Goal: Communication & Community: Answer question/provide support

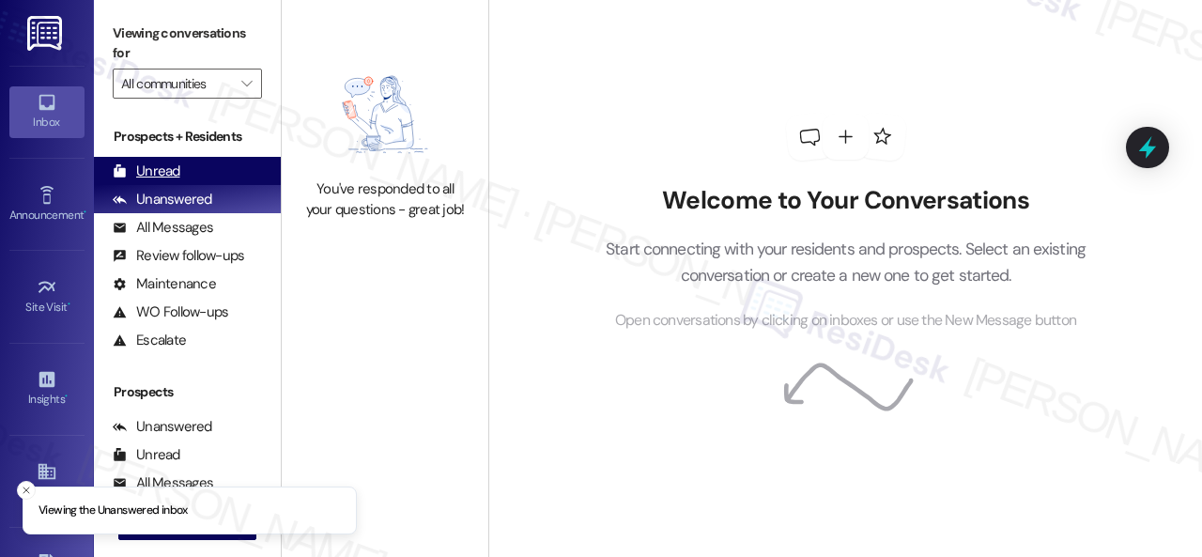
click at [150, 164] on div "Unread" at bounding box center [147, 171] width 68 height 20
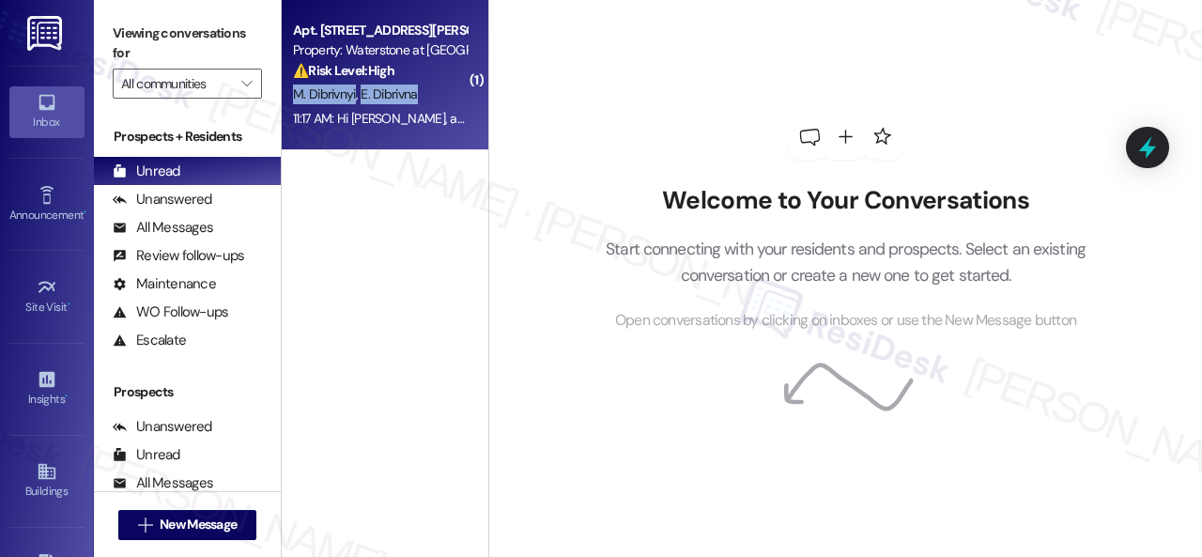
click at [423, 82] on div "Apt. 17101, 6855 S Mason Rd Property: Waterstone at Cinco Ranch ⚠️ Risk Level: …" at bounding box center [385, 75] width 207 height 150
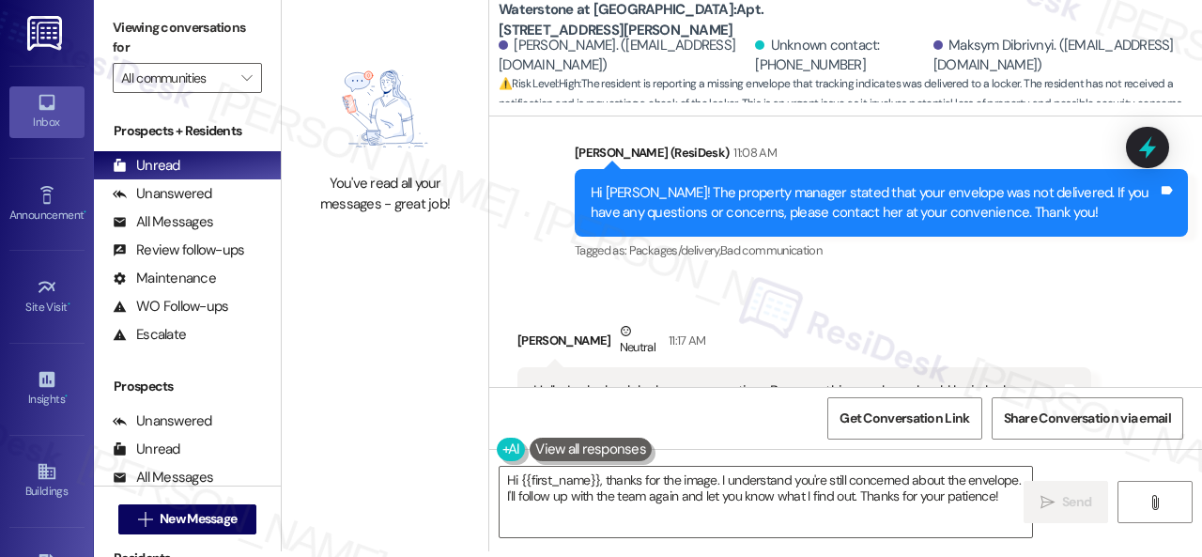
scroll to position [23589, 0]
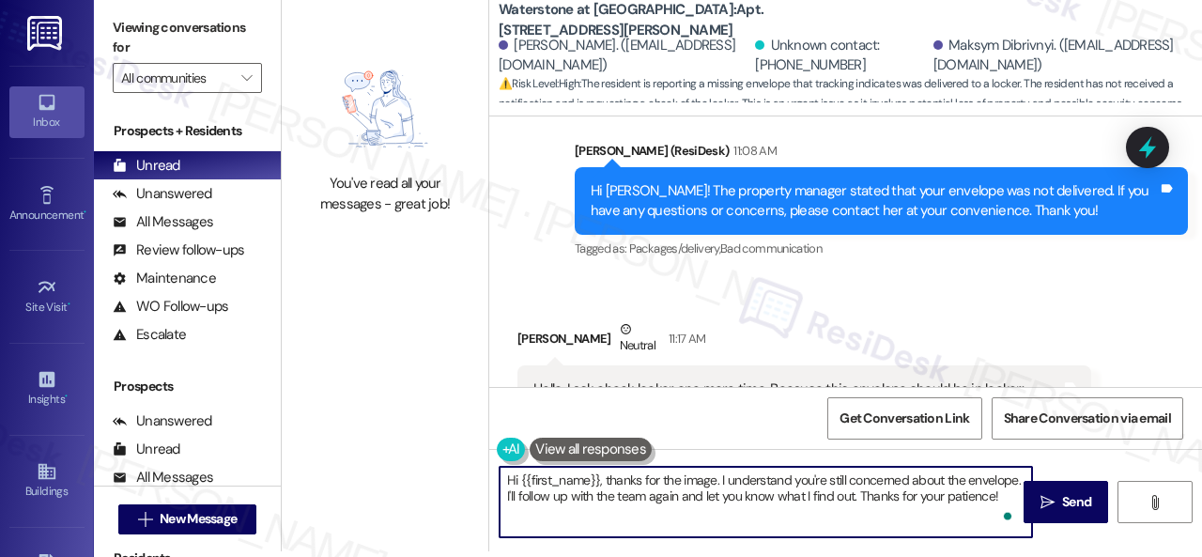
drag, startPoint x: 503, startPoint y: 480, endPoint x: 1097, endPoint y: 589, distance: 603.3
click at [1097, 556] on html "Inbox Go to Inbox Announcement • Send A Text Announcement Site Visit • Go to Si…" at bounding box center [601, 278] width 1202 height 557
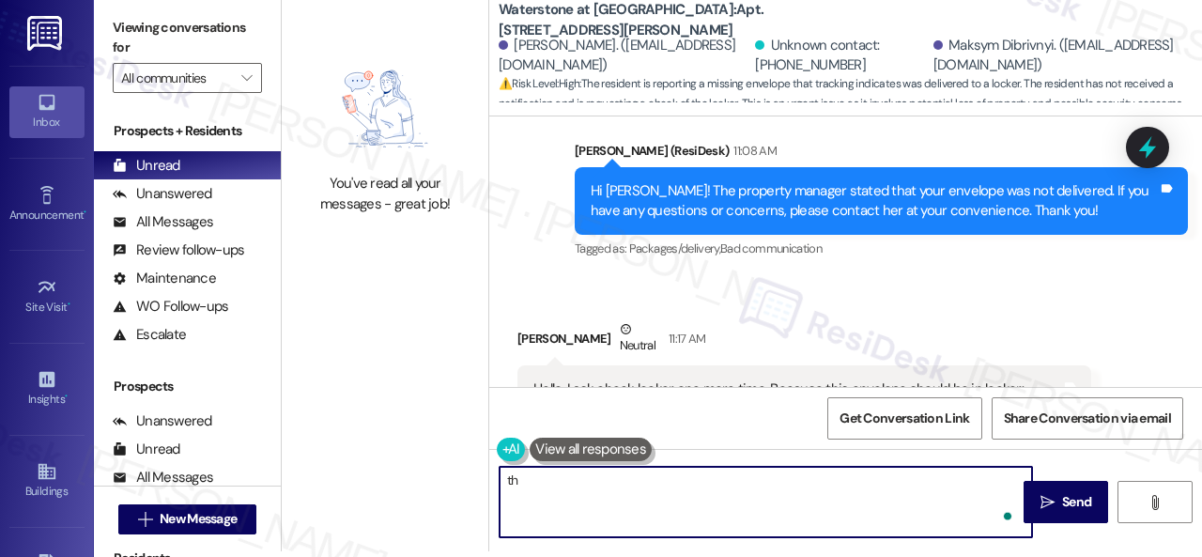
type textarea "t"
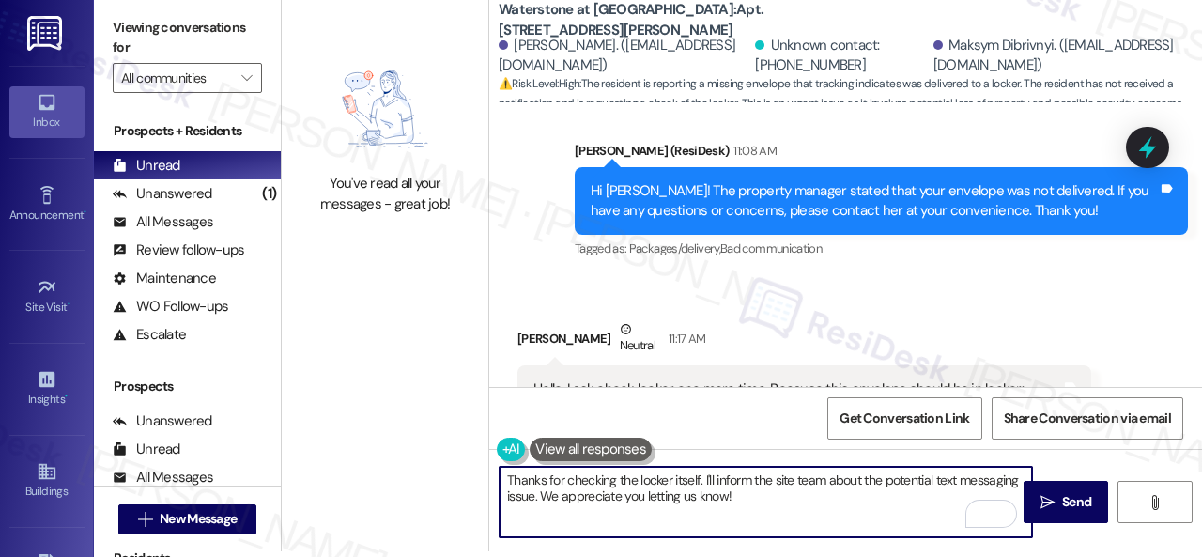
click at [789, 514] on textarea "Thanks for checking the locker itself. I'll inform the site team about the pote…" at bounding box center [765, 502] width 532 height 70
type textarea "Thanks for checking the locker itself. I'll inform the site team about the pote…"
click at [1062, 502] on span "Send" at bounding box center [1076, 502] width 29 height 20
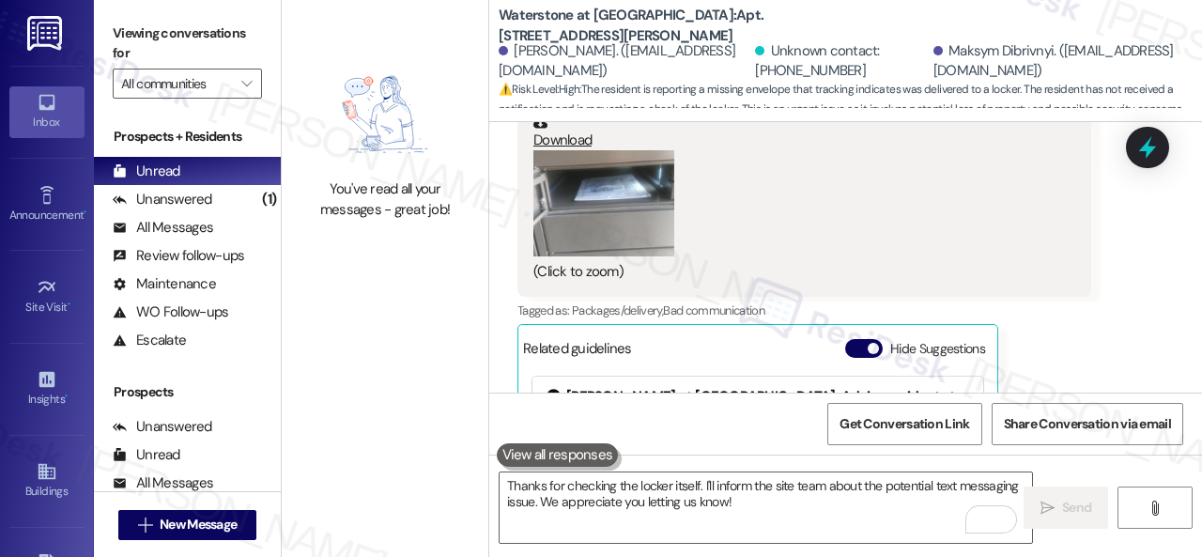
scroll to position [23927, 0]
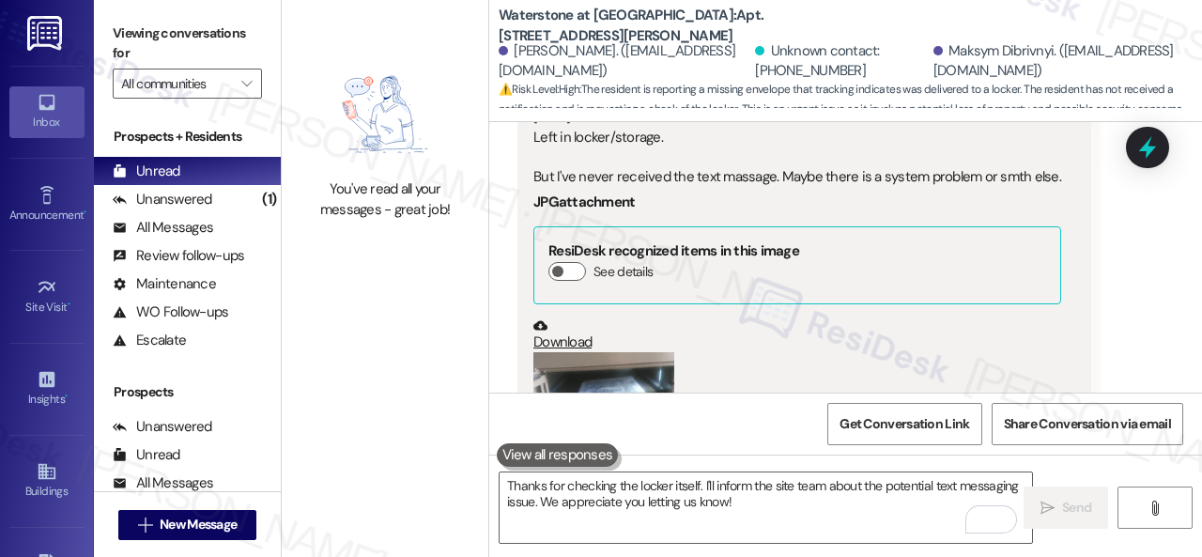
click at [711, 25] on b "Waterstone at Cinco Ranch: Apt. 17101, 6855 S Mason Rd" at bounding box center [687, 26] width 376 height 40
copy b "17101"
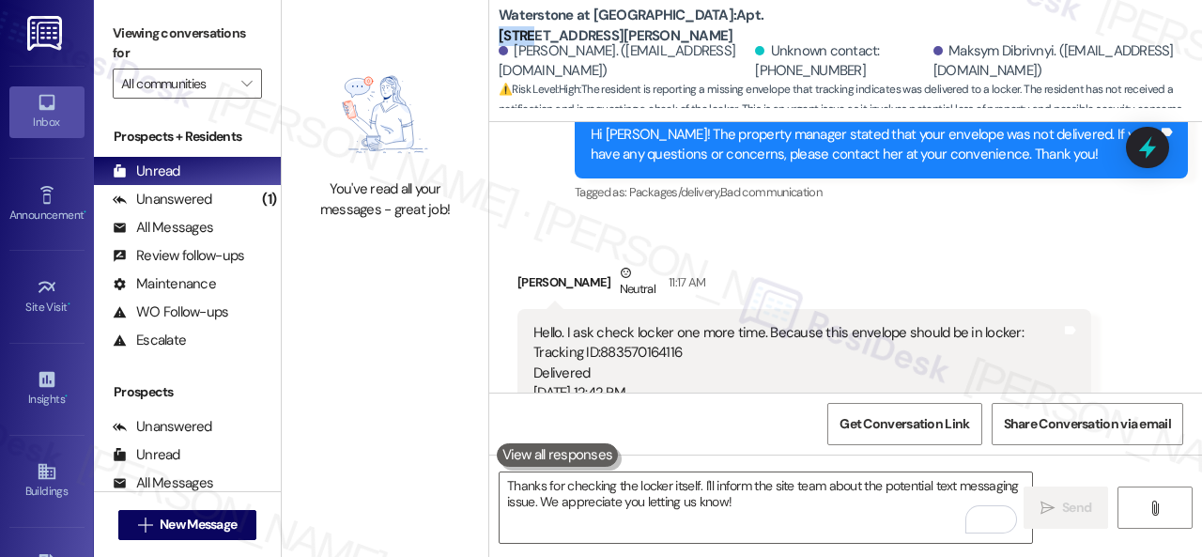
scroll to position [23645, 0]
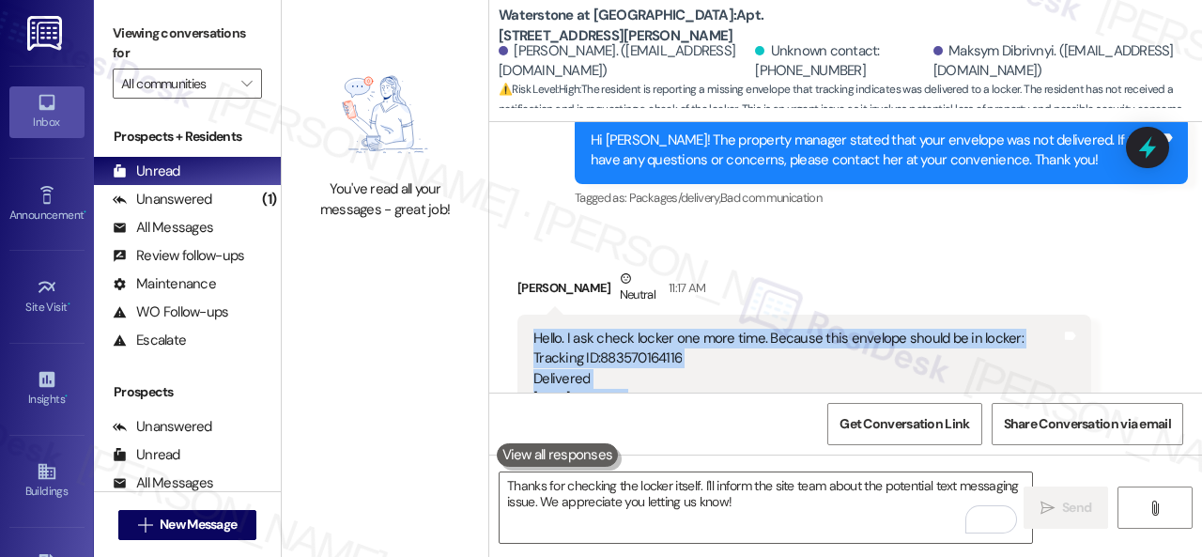
drag, startPoint x: 530, startPoint y: 179, endPoint x: 1044, endPoint y: 301, distance: 527.8
click at [1044, 329] on div "Hello. I ask check locker one more time. Because this envelope should be in loc…" at bounding box center [796, 547] width 531 height 437
copy div "Hello. I ask check locker one more time. Because this envelope should be in loc…"
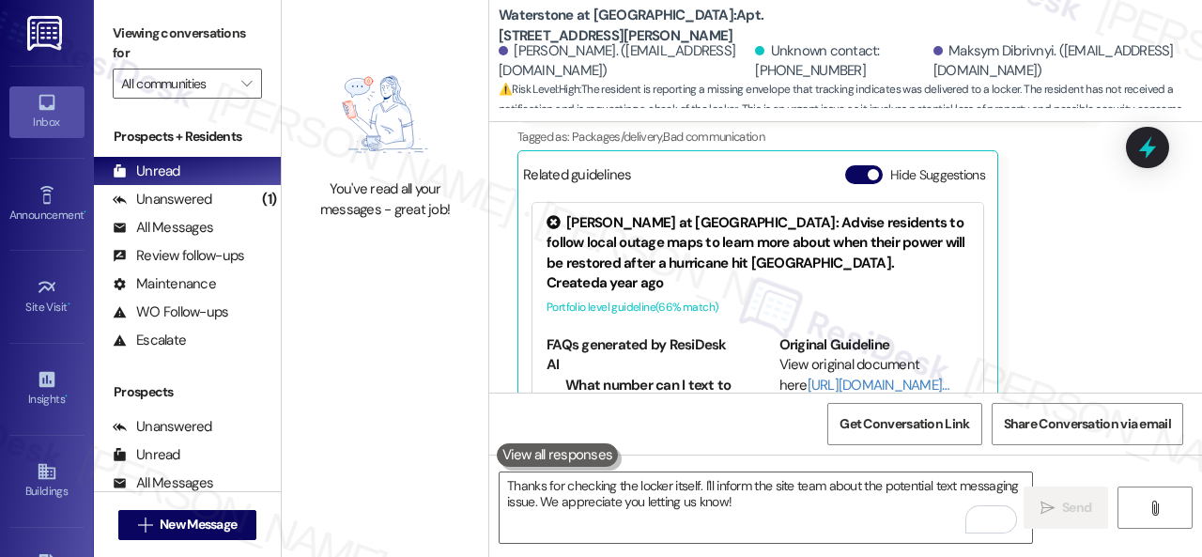
scroll to position [24021, 0]
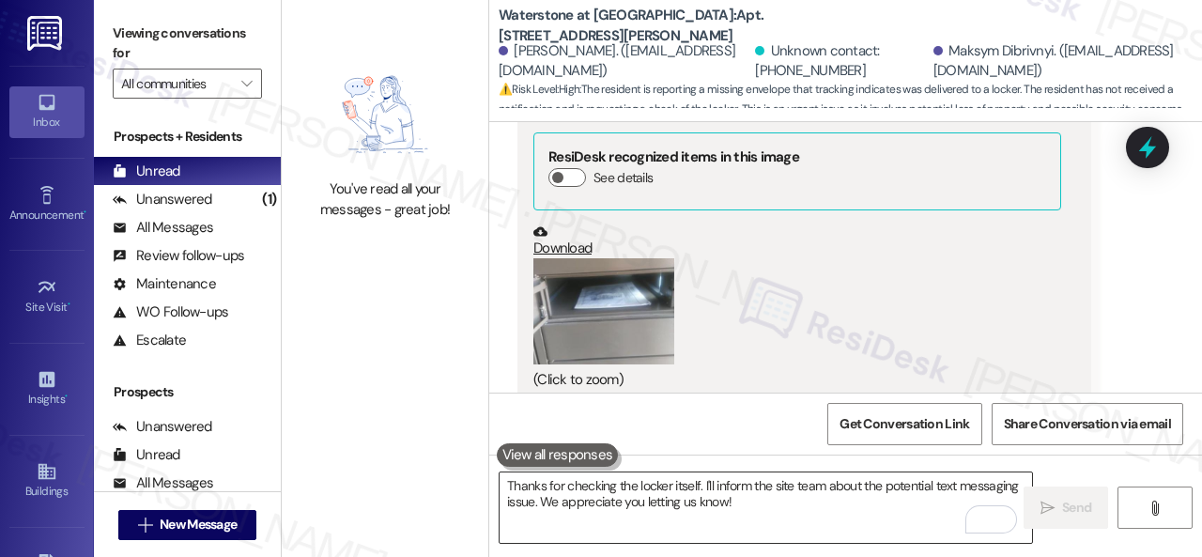
click at [539, 498] on textarea "Thanks for checking the locker itself. I'll inform the site team about the pote…" at bounding box center [765, 507] width 532 height 70
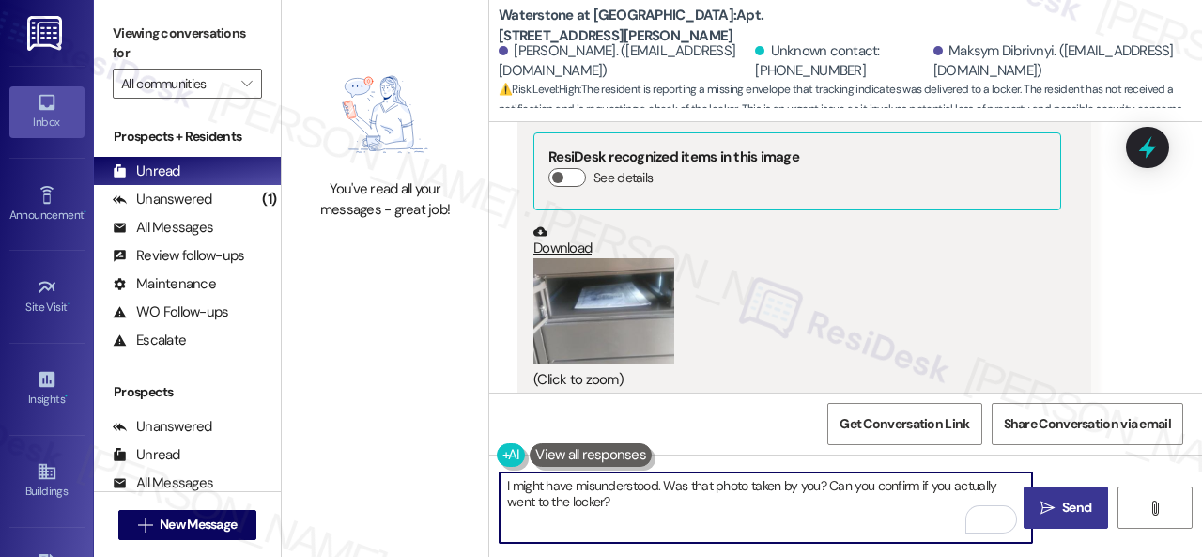
type textarea "I might have misunderstood. Was that photo taken by you? Can you confirm if you…"
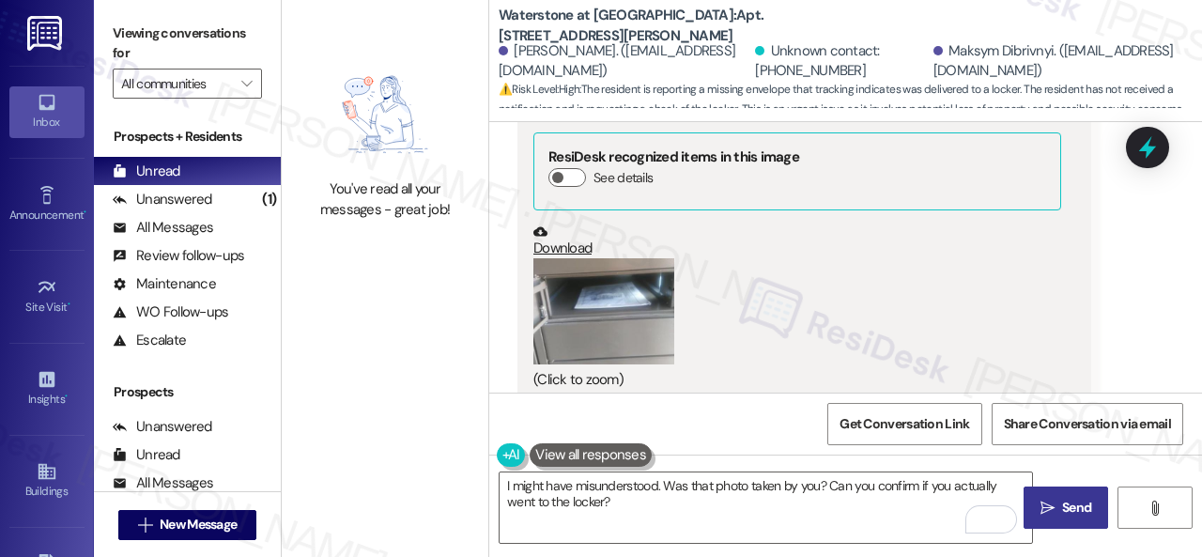
drag, startPoint x: 1059, startPoint y: 509, endPoint x: 1065, endPoint y: 495, distance: 15.2
click at [1062, 509] on span "Send" at bounding box center [1076, 508] width 29 height 20
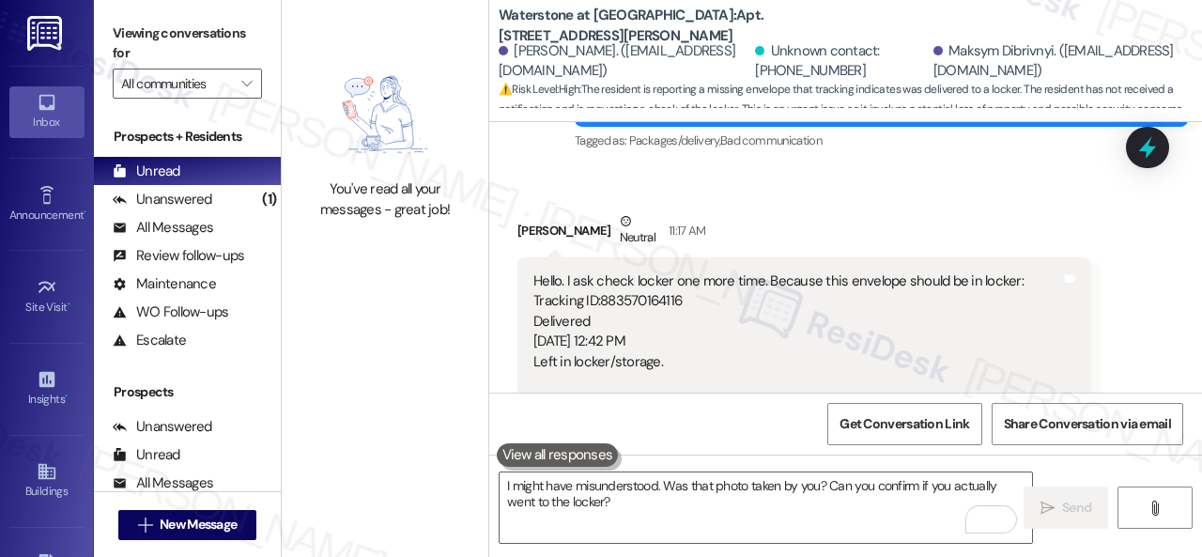
scroll to position [23609, 0]
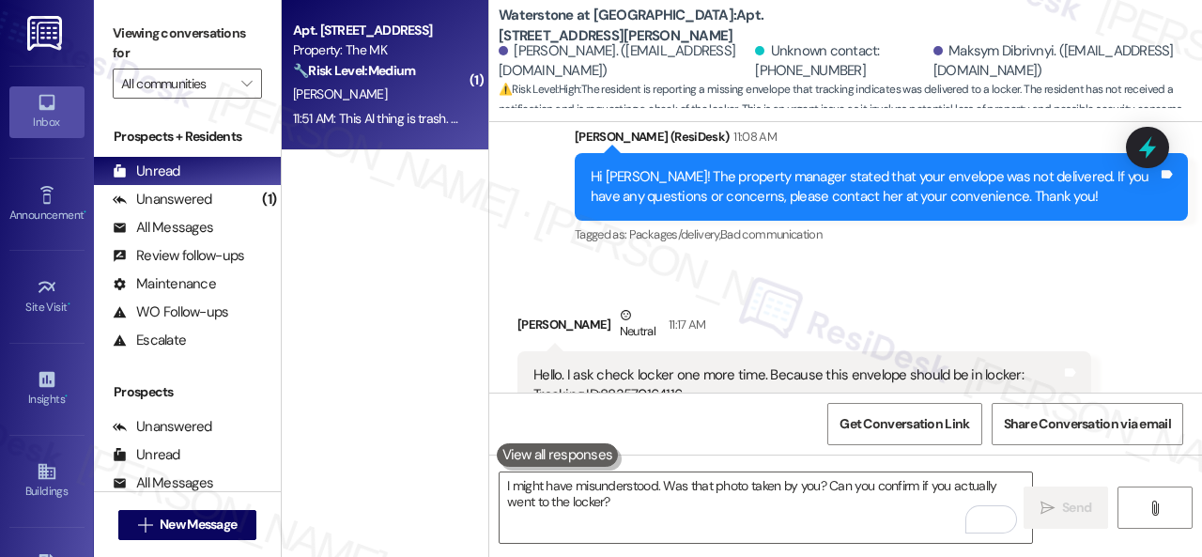
click at [398, 107] on div "11:51 AM: This AI thing is trash. Not helpful whatsoever. 11:51 AM: This AI thi…" at bounding box center [379, 118] width 177 height 23
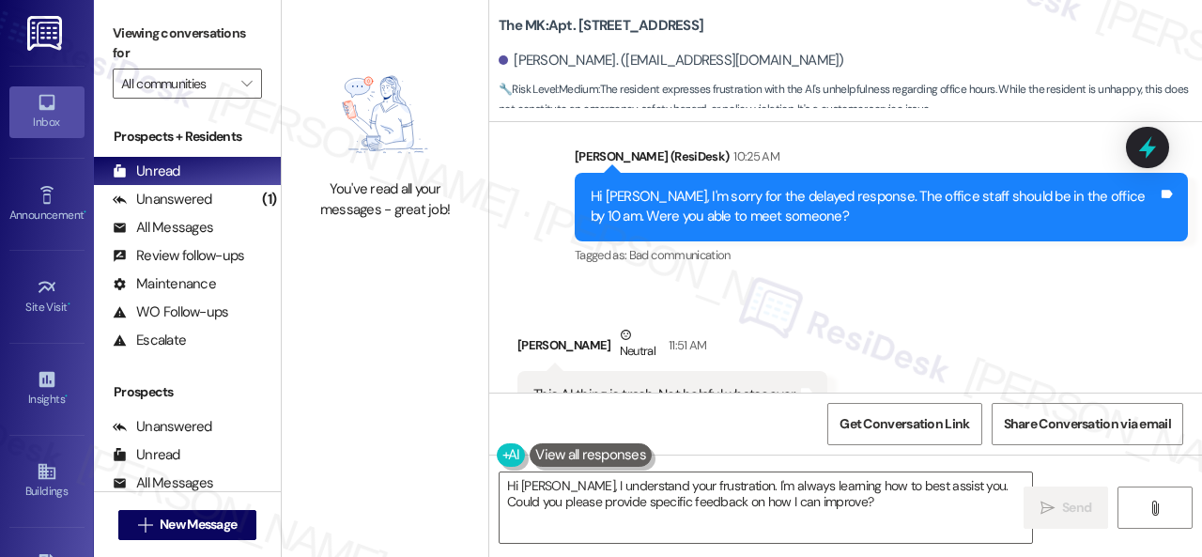
scroll to position [2670, 0]
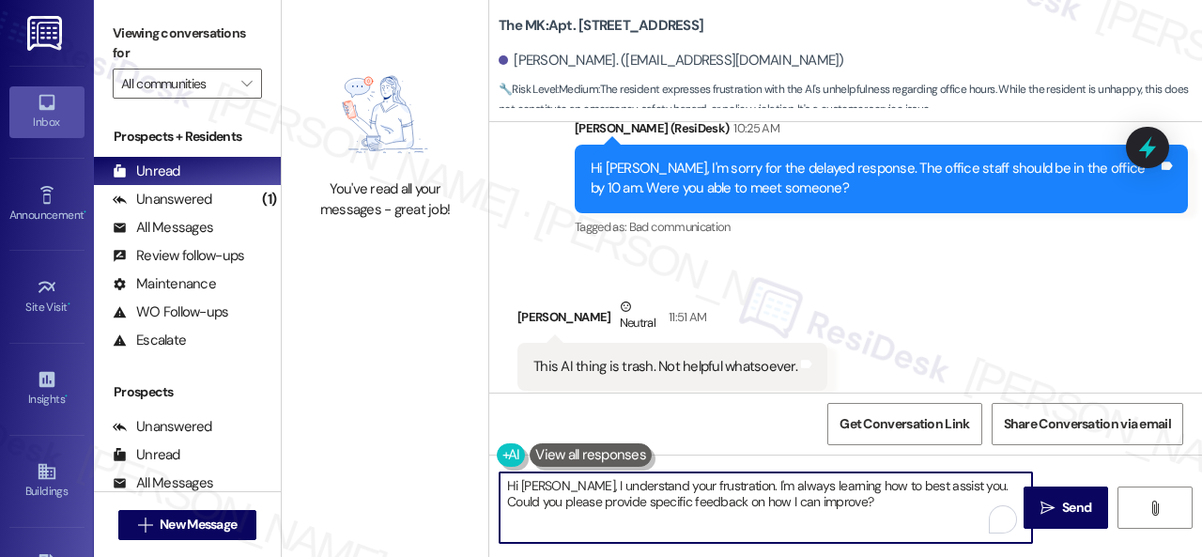
drag, startPoint x: 824, startPoint y: 508, endPoint x: 498, endPoint y: 476, distance: 328.3
click at [499, 476] on div "Hi Natalie, I understand your frustration. I'm always learning how to best assi…" at bounding box center [766, 507] width 534 height 72
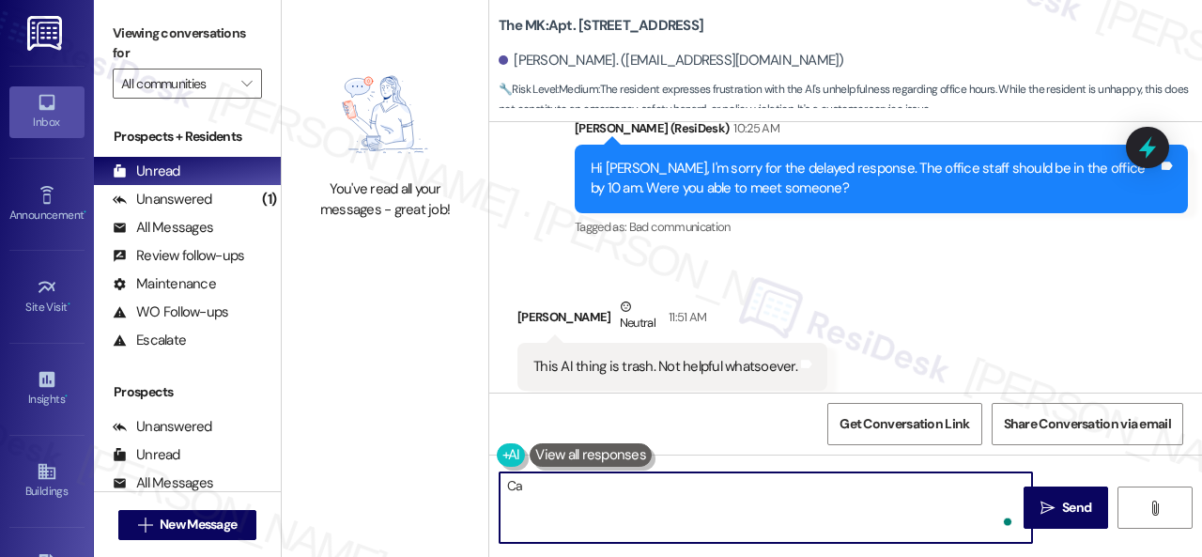
type textarea "C"
type textarea "I apologize for the delay. Can you confirm if you need further assistance?"
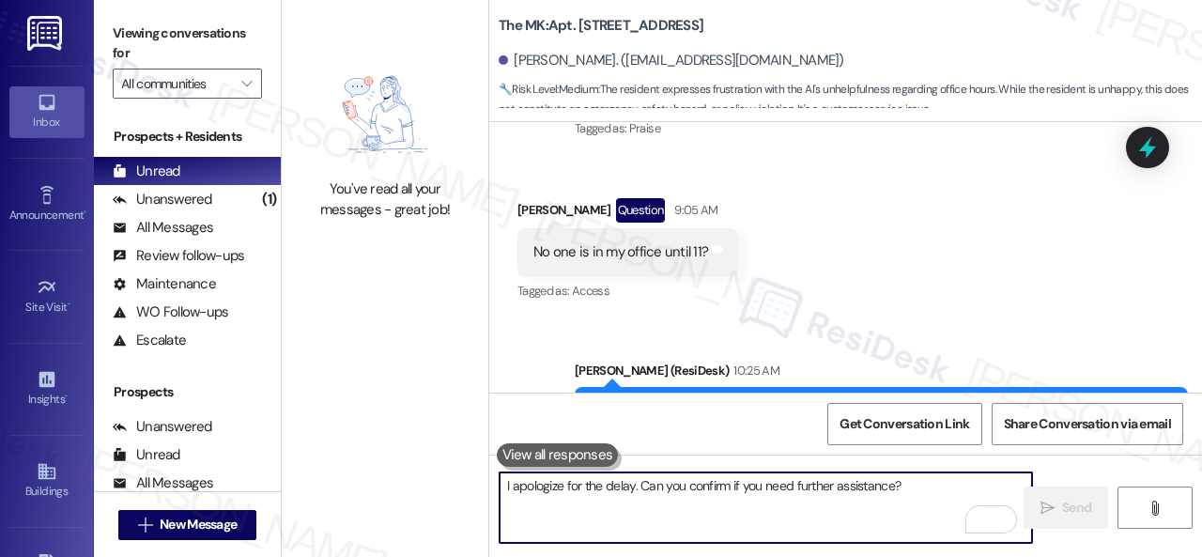
scroll to position [2426, 0]
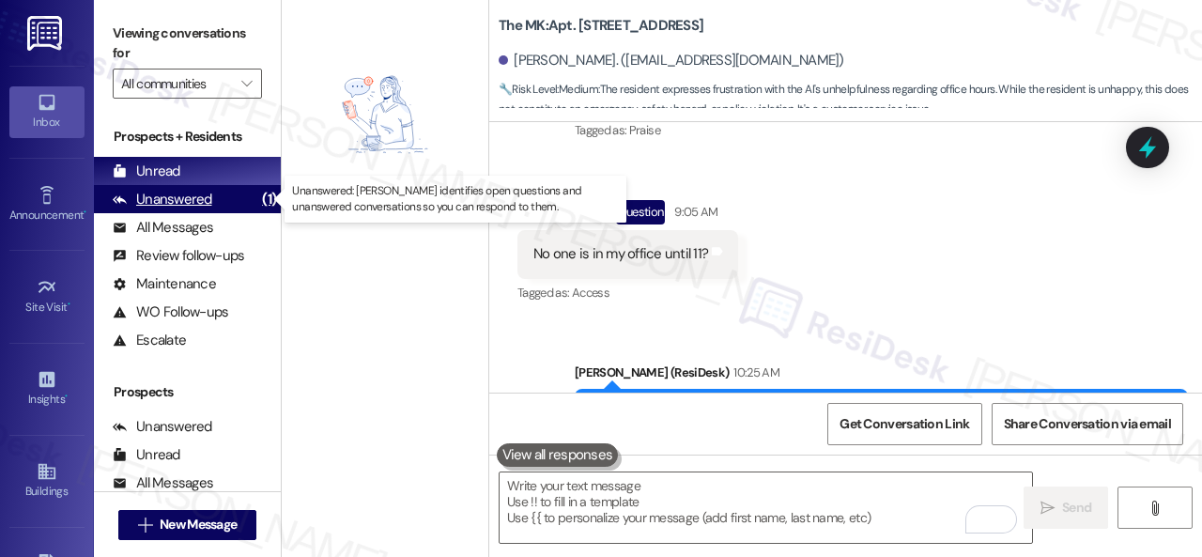
click at [165, 199] on div "Unanswered" at bounding box center [163, 200] width 100 height 20
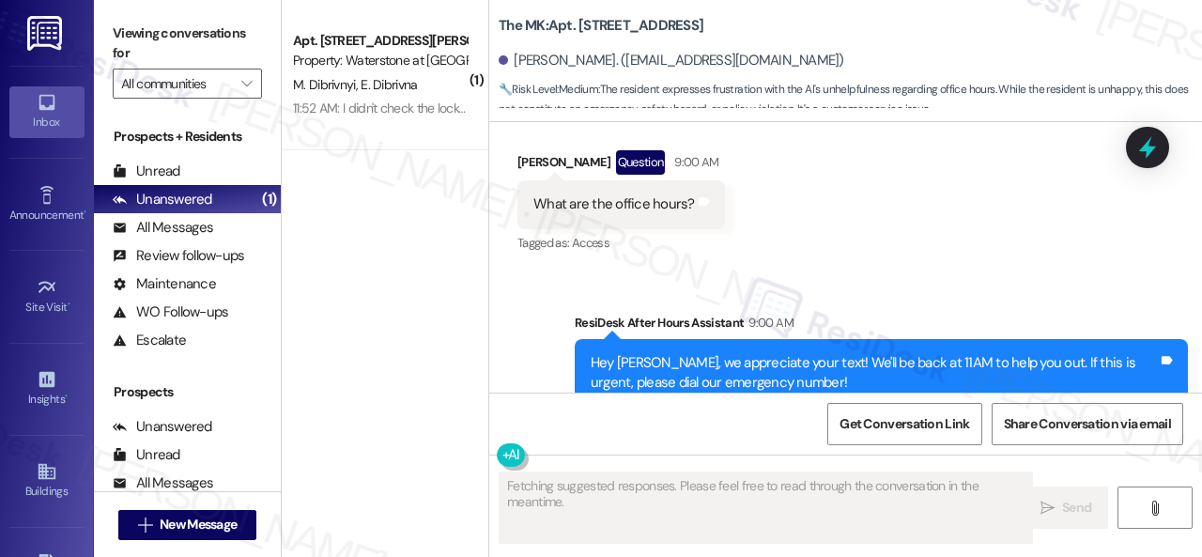
scroll to position [2670, 0]
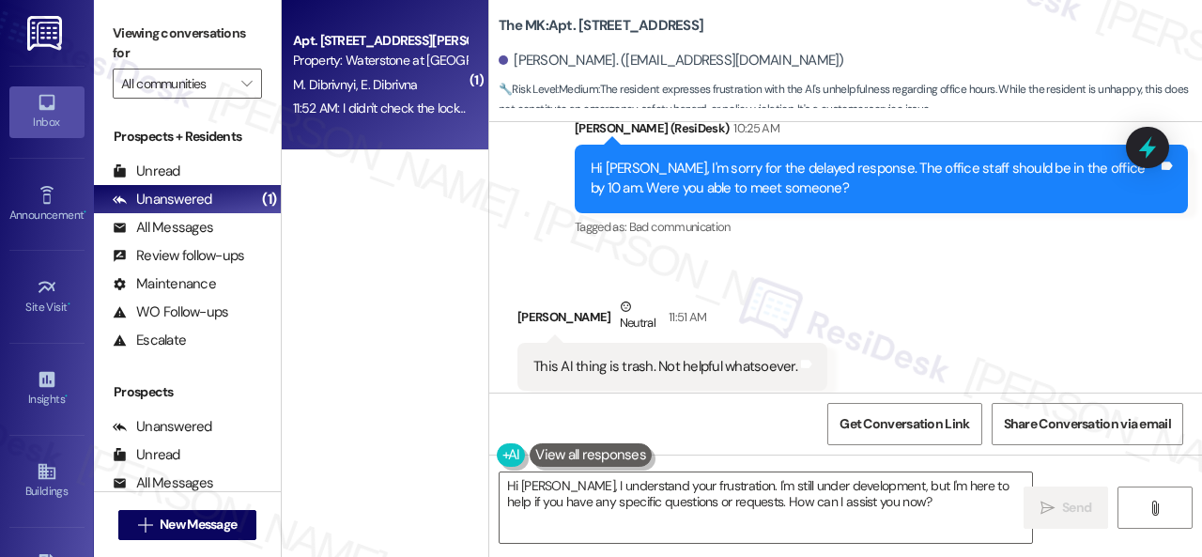
click at [436, 69] on div "Property: Waterstone at Cinco Ranch" at bounding box center [380, 61] width 174 height 20
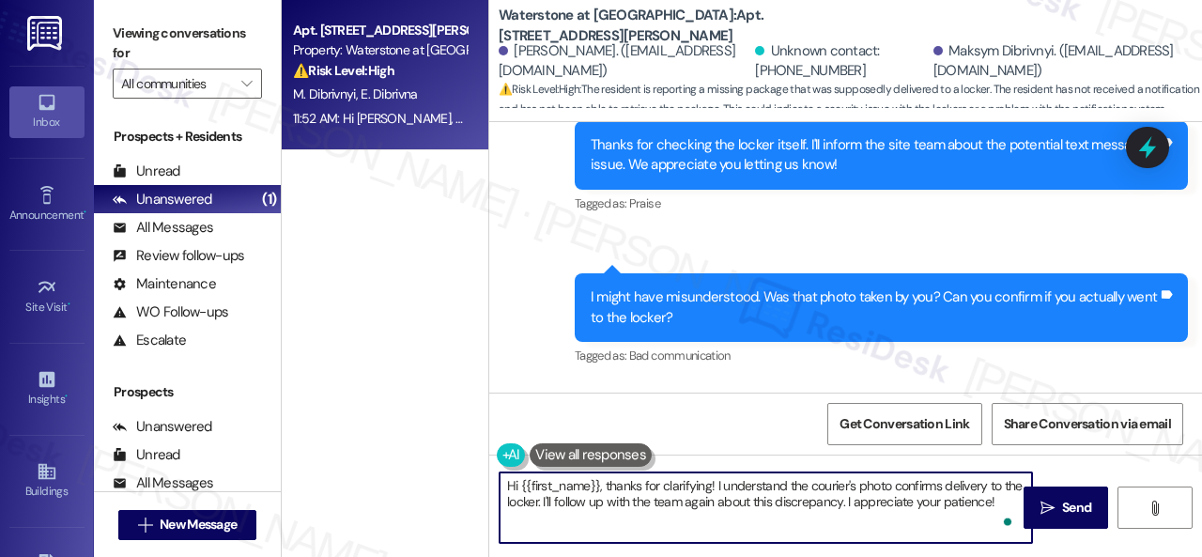
scroll to position [6, 0]
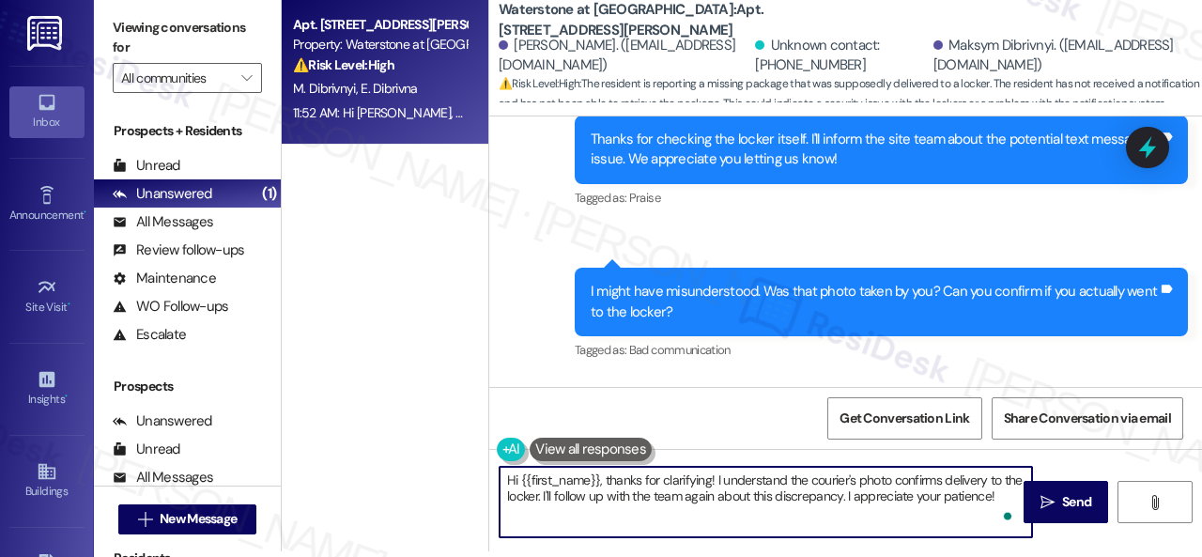
drag, startPoint x: 507, startPoint y: 485, endPoint x: 1184, endPoint y: 592, distance: 685.3
click at [1184, 556] on html "Inbox Go to Inbox Announcement • Send A Text Announcement Site Visit • Go to Si…" at bounding box center [601, 278] width 1202 height 557
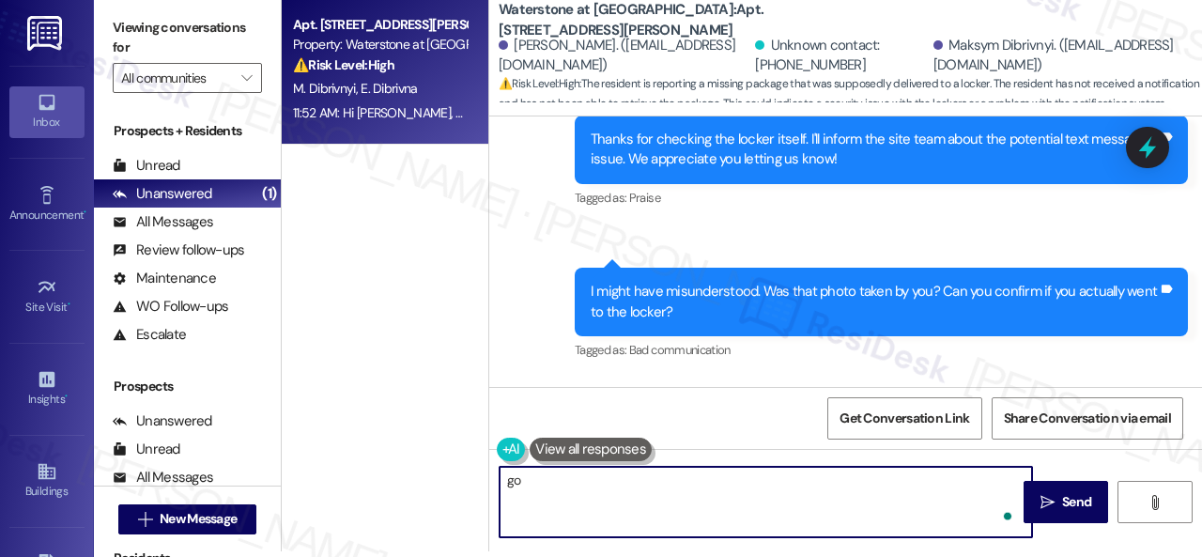
type textarea "g"
drag, startPoint x: 544, startPoint y: 487, endPoint x: 586, endPoint y: 485, distance: 42.3
click at [586, 485] on textarea "Got it! Are you far away from the locker?" at bounding box center [765, 502] width 532 height 70
click at [869, 479] on textarea "Got it! Can you confirm if you are far away from the locker?" at bounding box center [765, 502] width 532 height 70
click at [677, 482] on textarea "Got it! Can you confirm if you are far away from the locker?" at bounding box center [765, 502] width 532 height 70
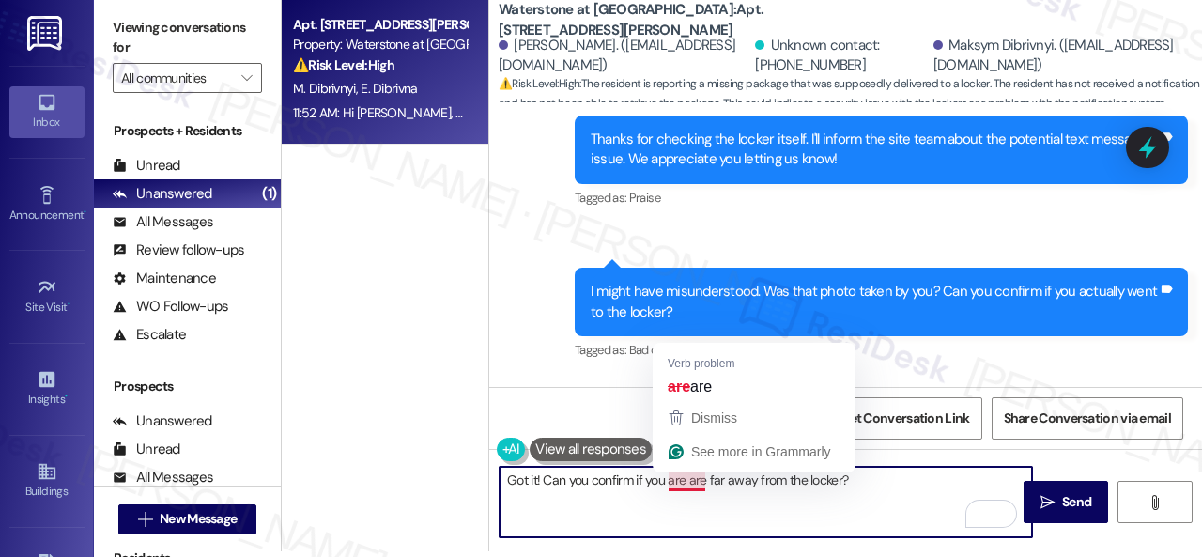
click at [685, 474] on textarea "Got it! Can you confirm if you are are far away from the locker?" at bounding box center [765, 502] width 532 height 70
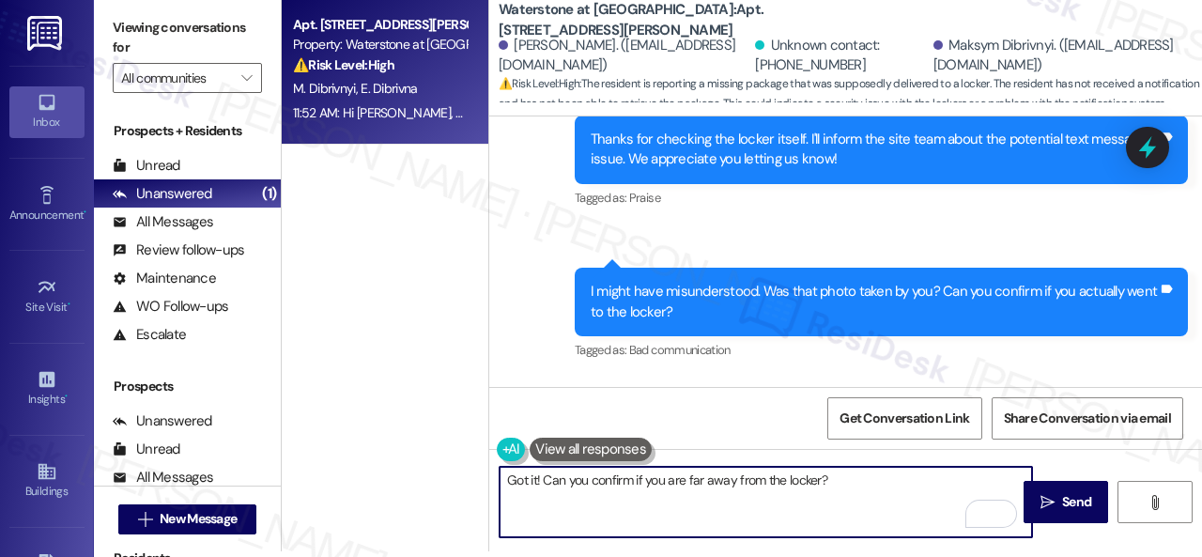
click at [859, 477] on textarea "Got it! Can you confirm if you are far away from the locker?" at bounding box center [765, 502] width 532 height 70
drag, startPoint x: 634, startPoint y: 480, endPoint x: 734, endPoint y: 476, distance: 100.5
click at [734, 476] on textarea "Got it! Can you confirm if you are far away from the locker?" at bounding box center [765, 502] width 532 height 70
click at [836, 483] on textarea "Got it! Can you confirm how far you are from the locker?" at bounding box center [765, 502] width 532 height 70
click at [544, 482] on textarea "Got it! Can you confirm how far you are from the locker?" at bounding box center [765, 502] width 532 height 70
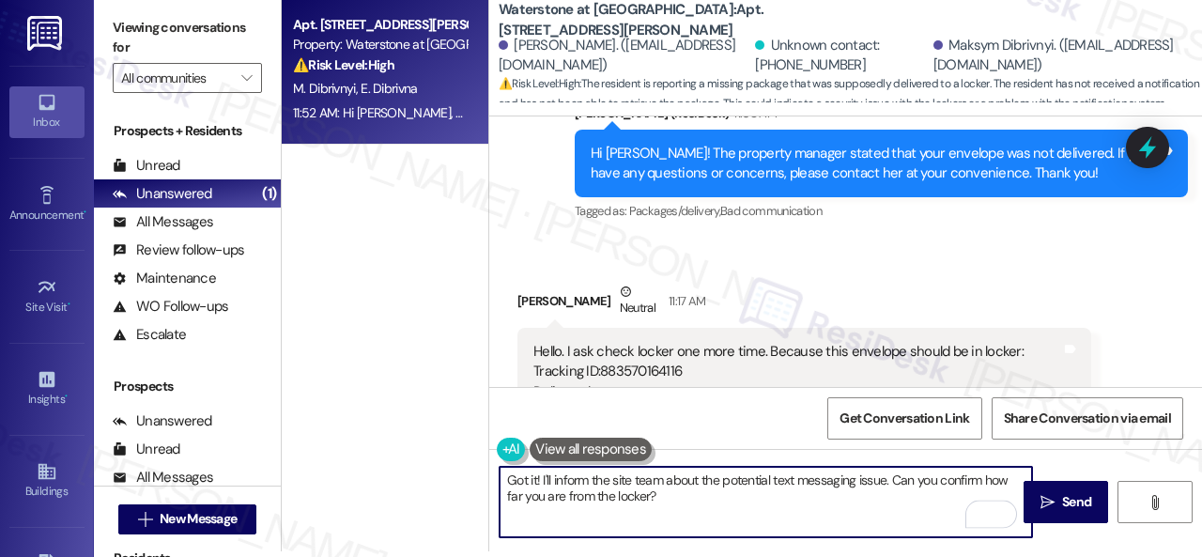
scroll to position [23598, 0]
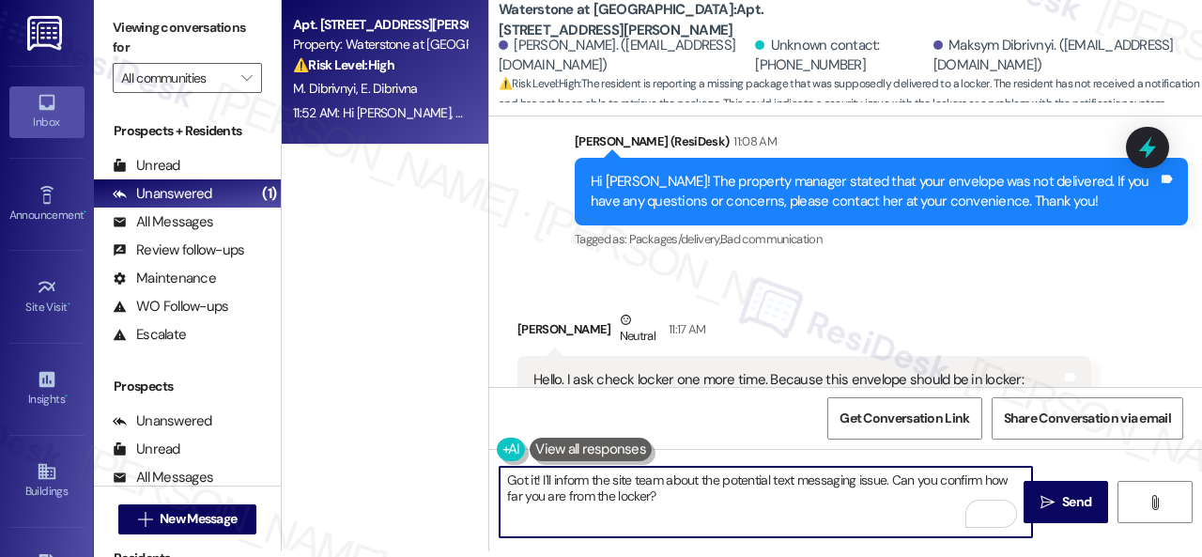
click at [700, 497] on textarea "Got it! I'll inform the site team about the potential text messaging issue. Can…" at bounding box center [765, 502] width 532 height 70
click at [894, 479] on textarea "Got it! I'll inform the site team about the potential text messaging issue. Can…" at bounding box center [765, 502] width 532 height 70
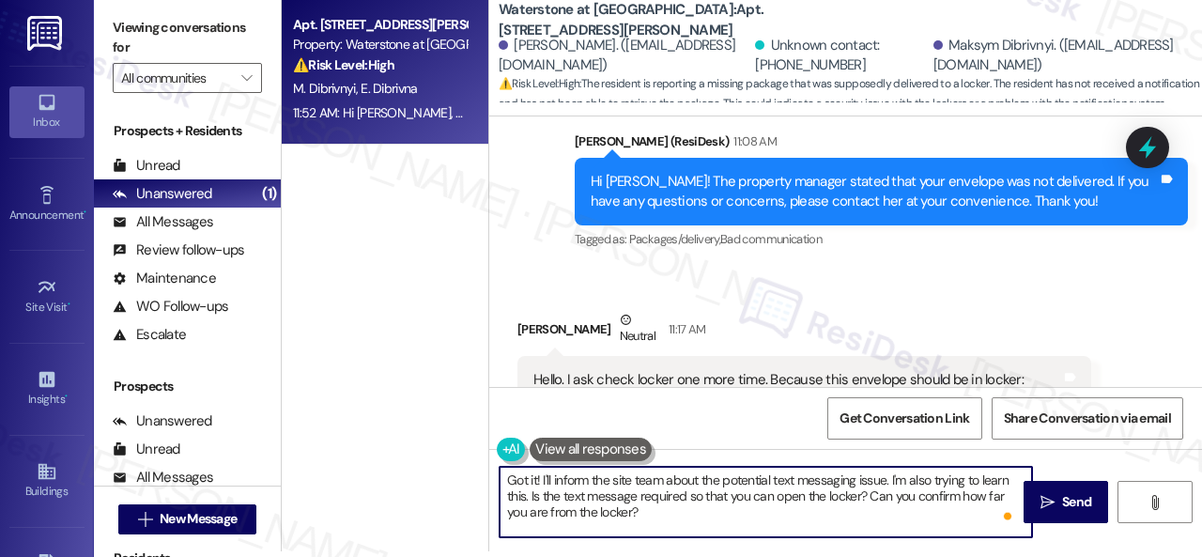
click at [878, 493] on textarea "Got it! I'll inform the site team about the potential text messaging issue. I'm…" at bounding box center [765, 502] width 532 height 70
click at [852, 518] on textarea "Got it! I'll inform the site team about the potential text messaging issue. I'm…" at bounding box center [765, 502] width 532 height 70
type textarea "Got it! I'll inform the site team about the potential text messaging issue. I'm…"
click at [1064, 518] on button " Send" at bounding box center [1065, 502] width 84 height 42
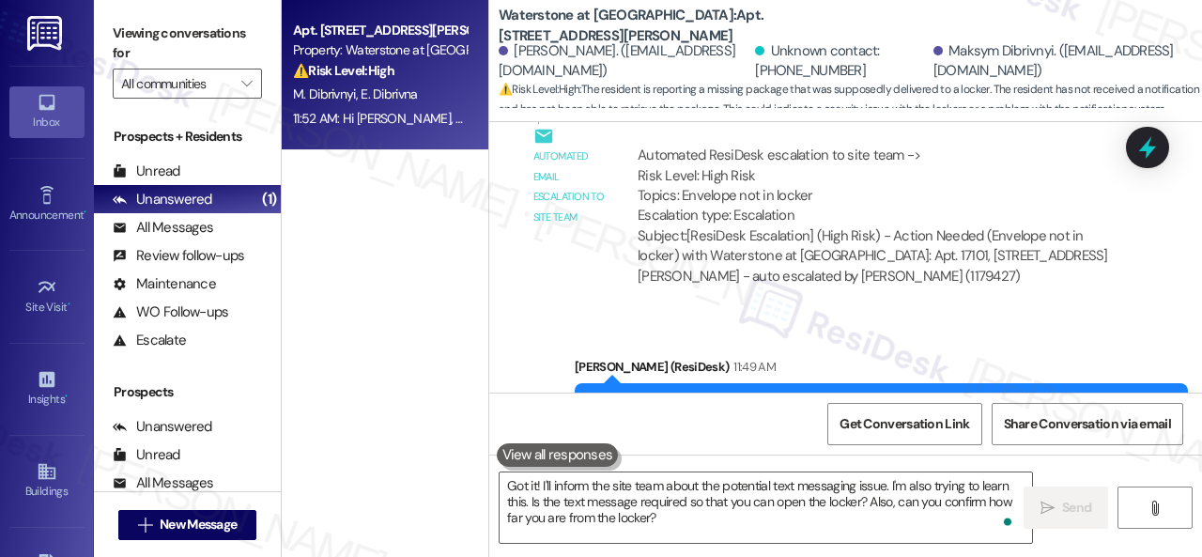
scroll to position [25194, 0]
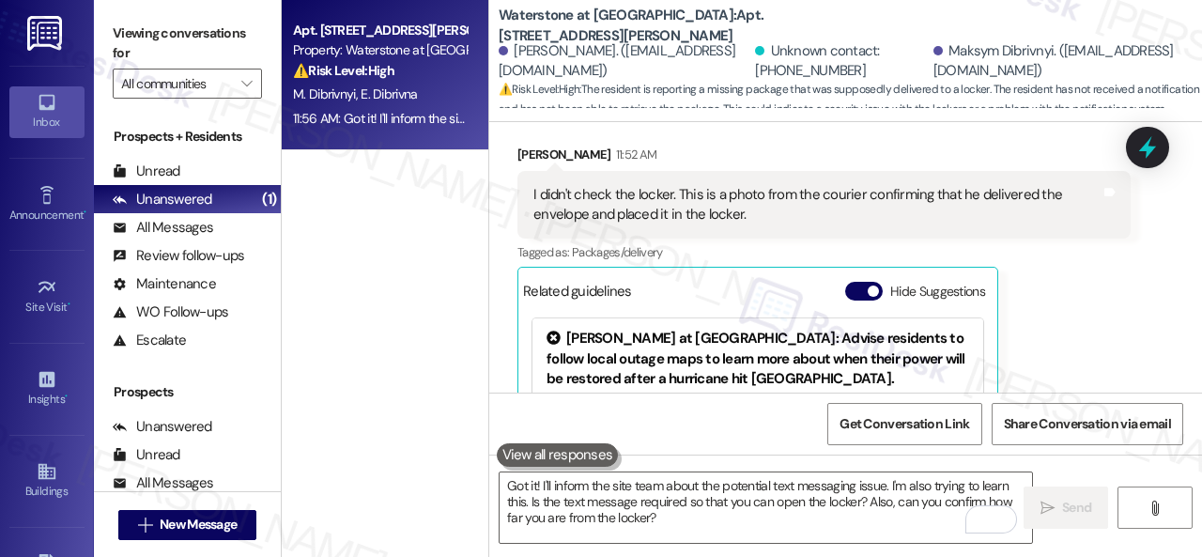
click at [1100, 335] on div "Eleonora Dibrivna 11:52 AM I didn't check the locker. This is a photo from the …" at bounding box center [823, 341] width 613 height 393
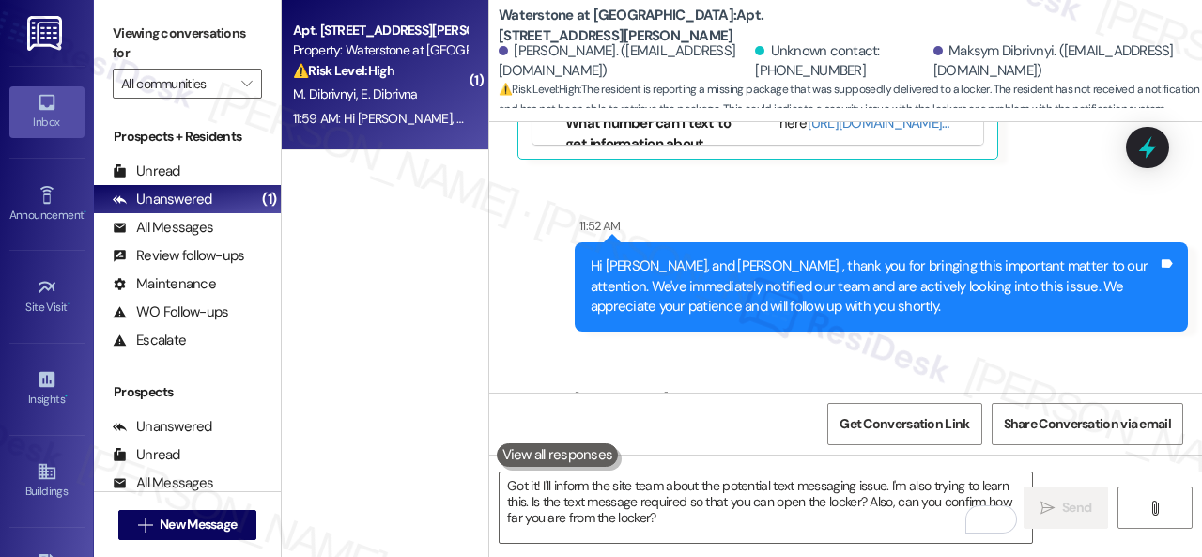
scroll to position [25767, 0]
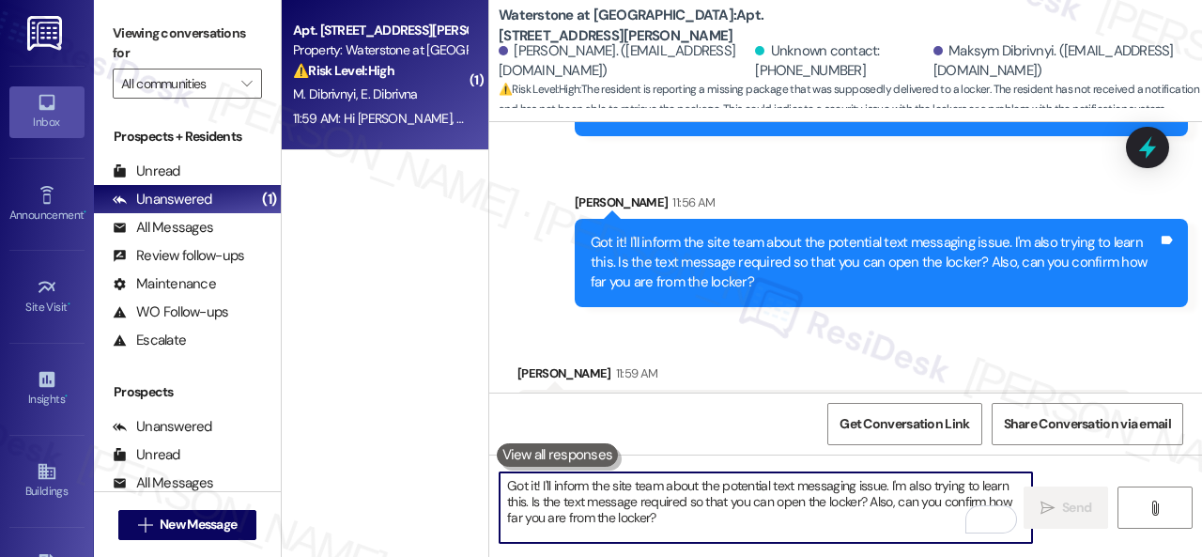
click at [598, 500] on textarea "Got it! I'll inform the site team about the potential text messaging issue. I'm…" at bounding box center [765, 507] width 532 height 70
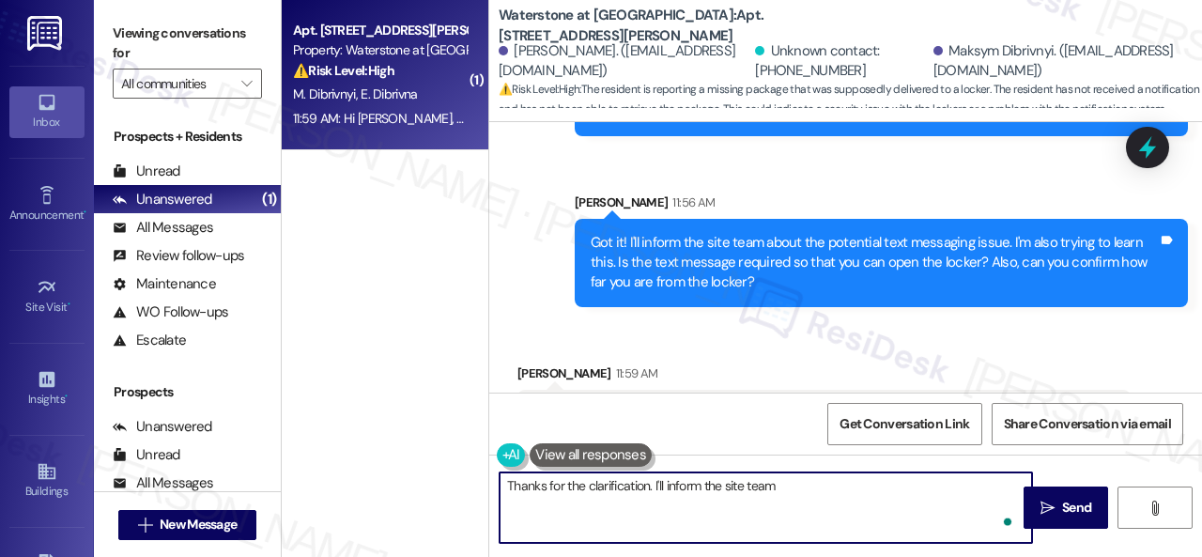
type textarea "Thanks for the clarification. I'll inform the site team."
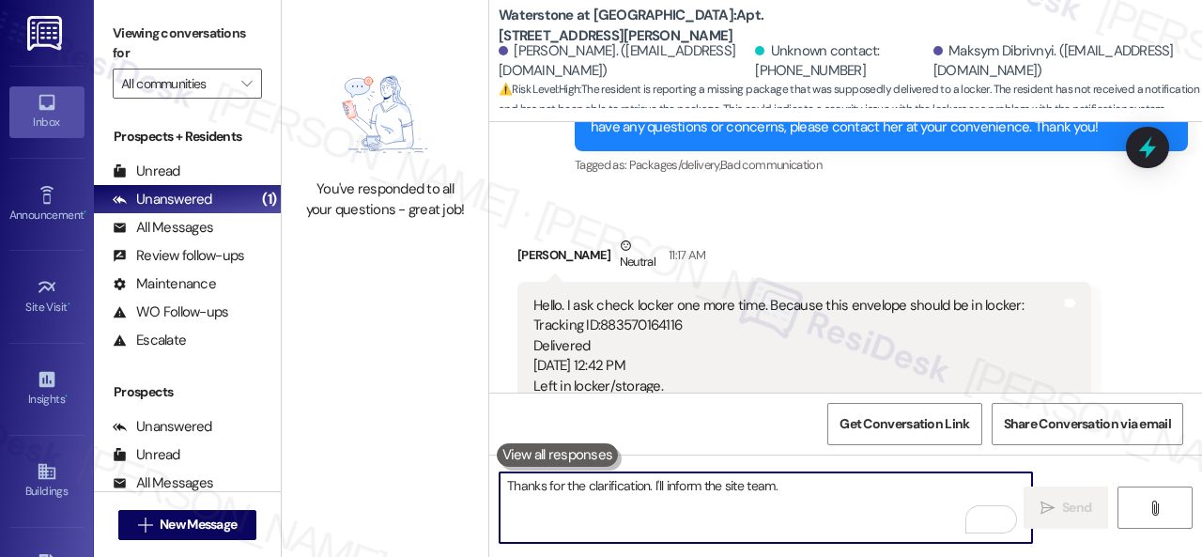
scroll to position [23608, 0]
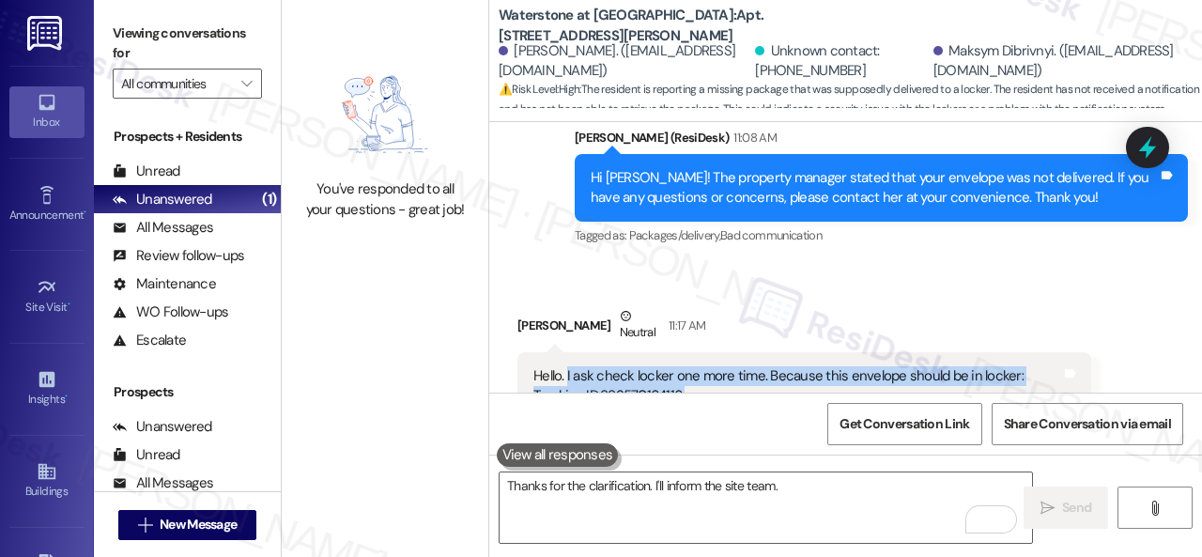
drag, startPoint x: 566, startPoint y: 214, endPoint x: 1045, endPoint y: 336, distance: 494.1
copy div "I ask check locker one more time. Because this envelope should be in locker: Tr…"
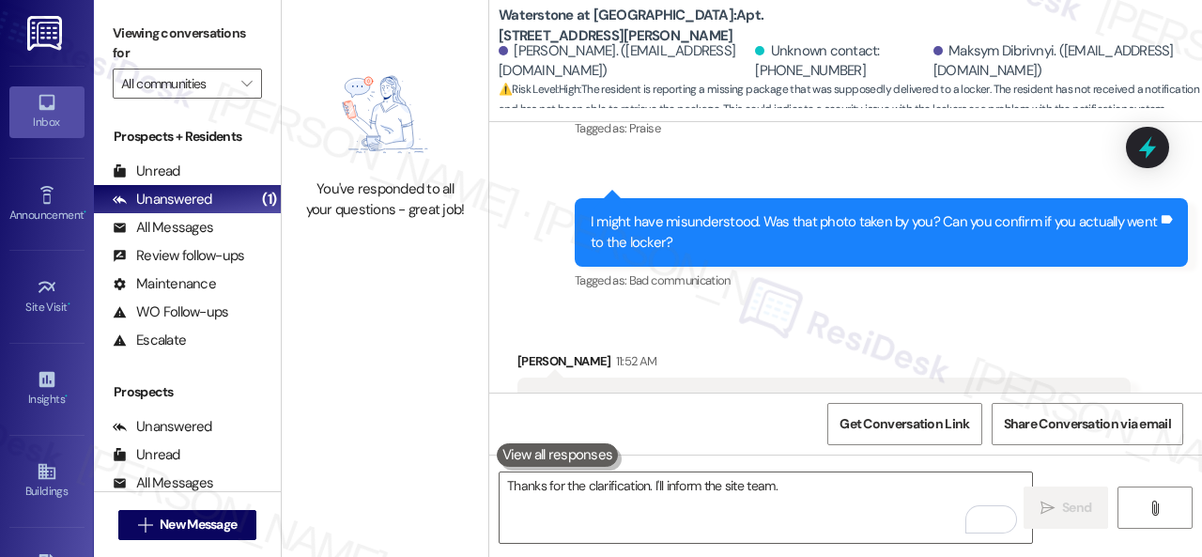
scroll to position [25016, 0]
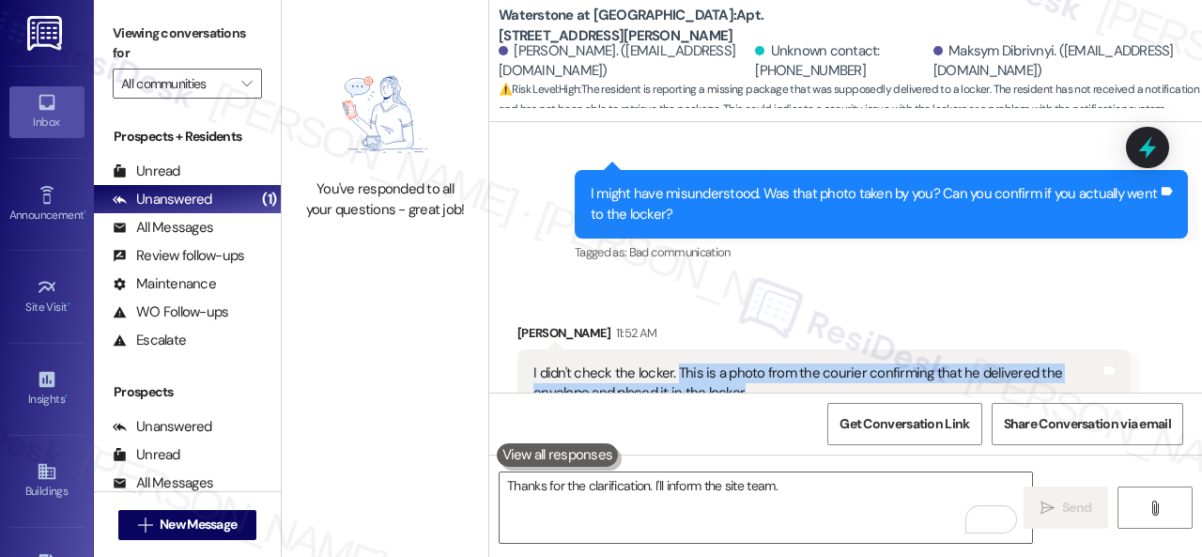
drag, startPoint x: 673, startPoint y: 212, endPoint x: 742, endPoint y: 232, distance: 71.3
click at [742, 363] on div "I didn't check the locker. This is a photo from the courier confirming that he …" at bounding box center [816, 383] width 567 height 40
copy div "This is a photo from the courier confirming that he delivered the envelope and …"
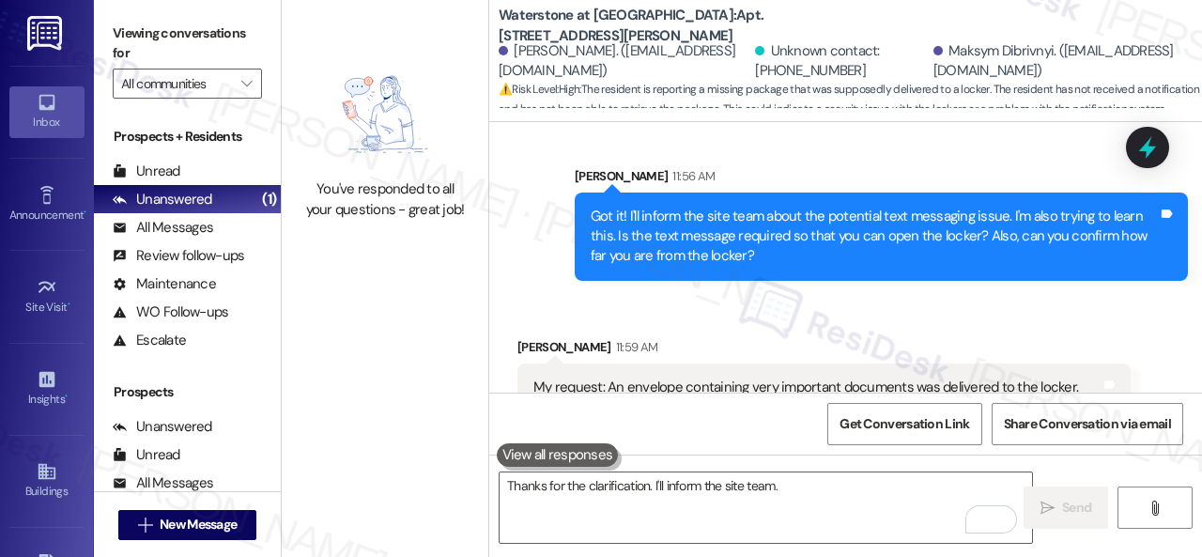
scroll to position [25861, 0]
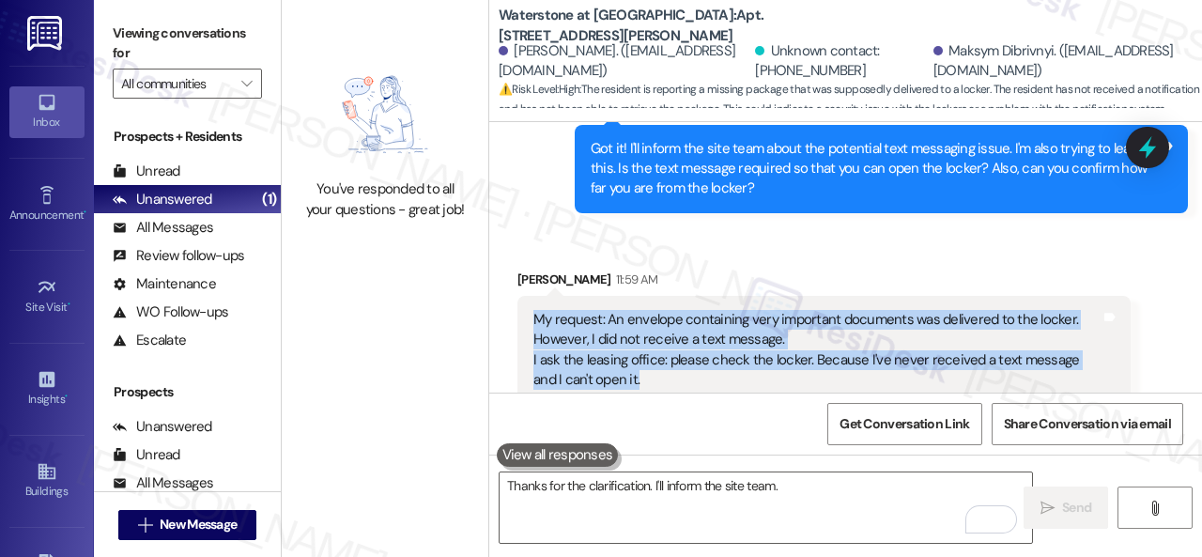
drag, startPoint x: 531, startPoint y: 159, endPoint x: 615, endPoint y: 223, distance: 105.2
click at [615, 310] on div "My request: An envelope containing very important documents was delivered to th…" at bounding box center [816, 370] width 571 height 121
copy div "My request: An envelope containing very important documents was delivered to th…"
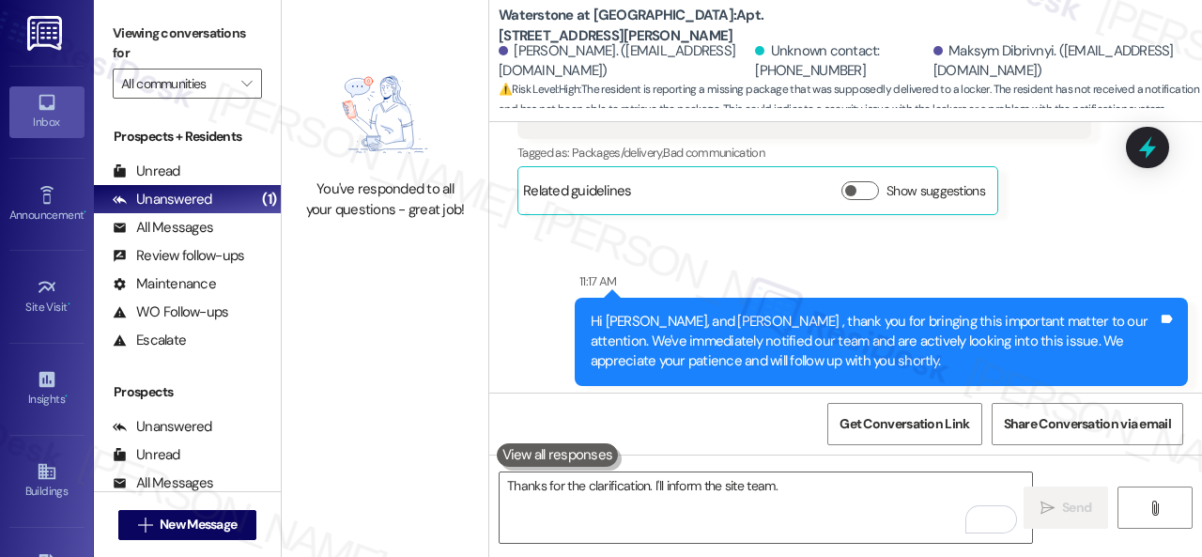
scroll to position [24005, 0]
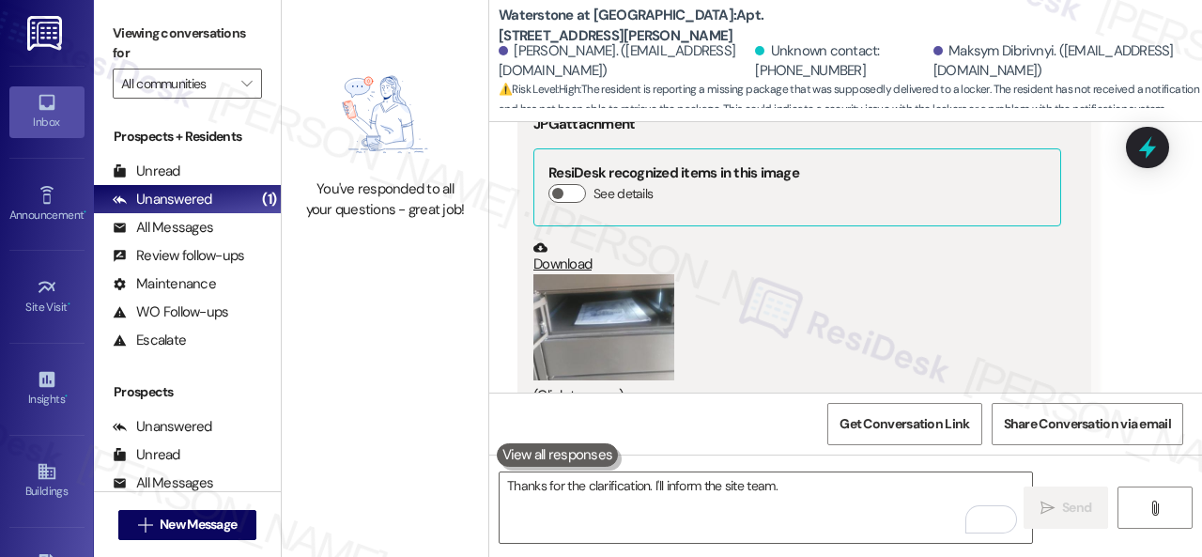
click at [667, 274] on button "Zoom image" at bounding box center [603, 327] width 141 height 106
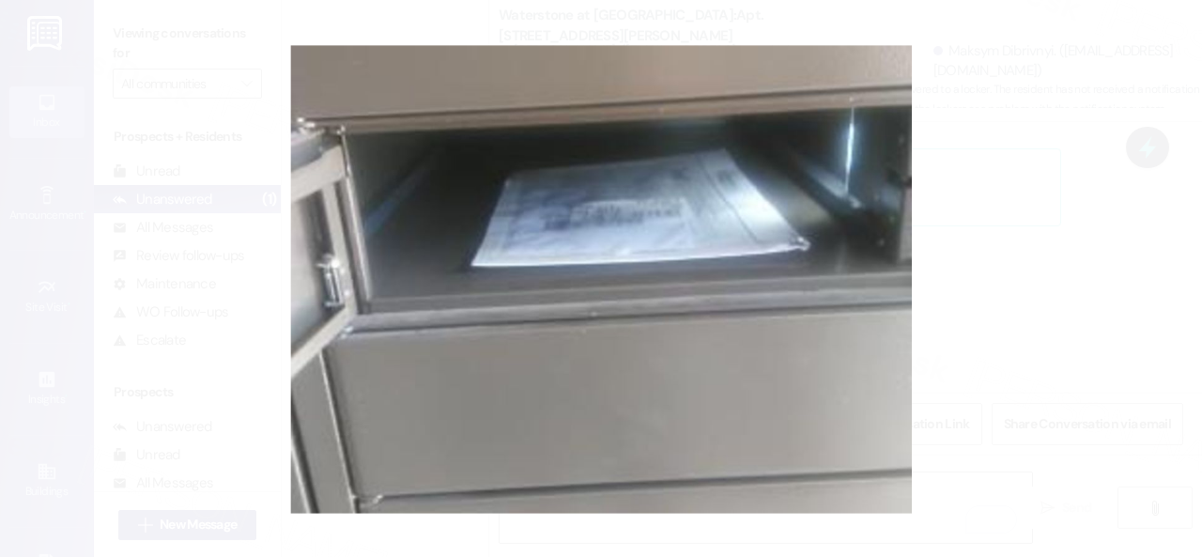
click at [239, 116] on button "Unzoom image" at bounding box center [601, 278] width 1202 height 557
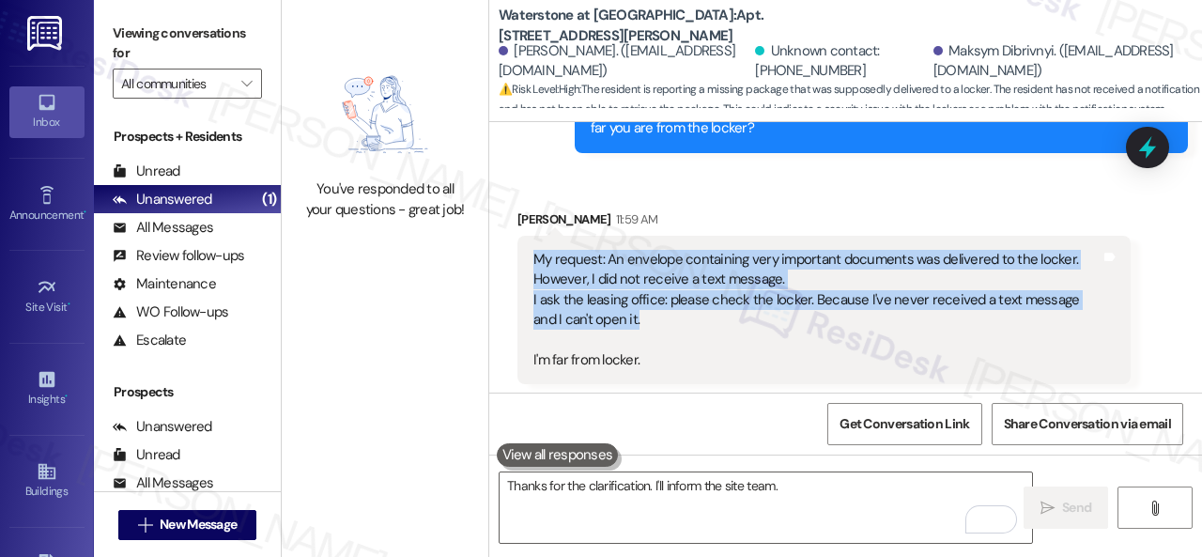
scroll to position [26070, 0]
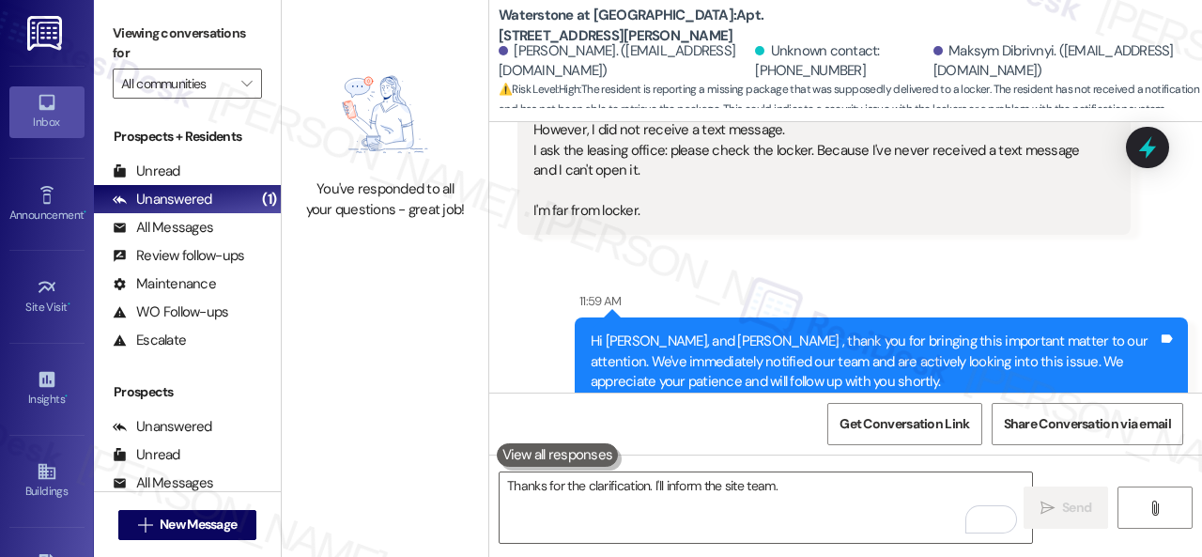
click at [544, 361] on div "Sent via SMS 11:59 AM Hi Eleonora, and Maksym , thank you for bringing this imp…" at bounding box center [845, 400] width 713 height 302
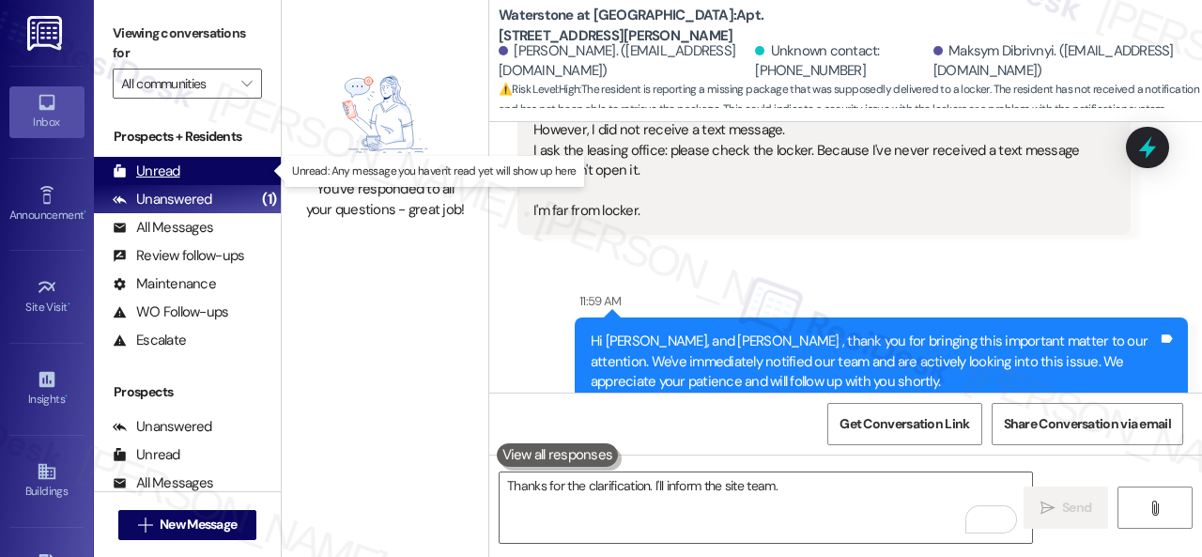
click at [158, 179] on div "Unread" at bounding box center [147, 171] width 68 height 20
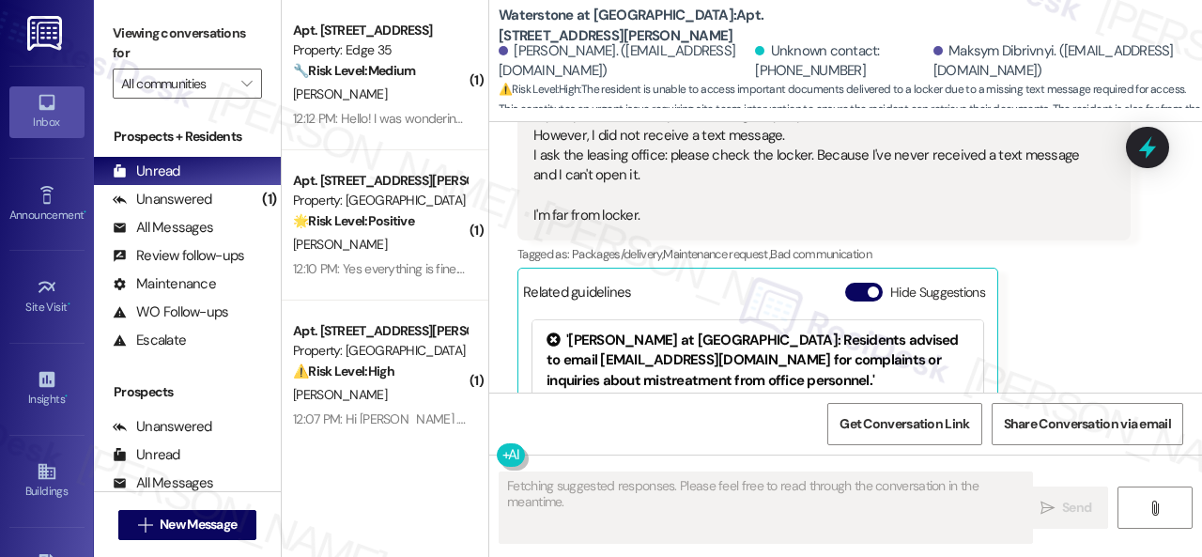
scroll to position [0, 0]
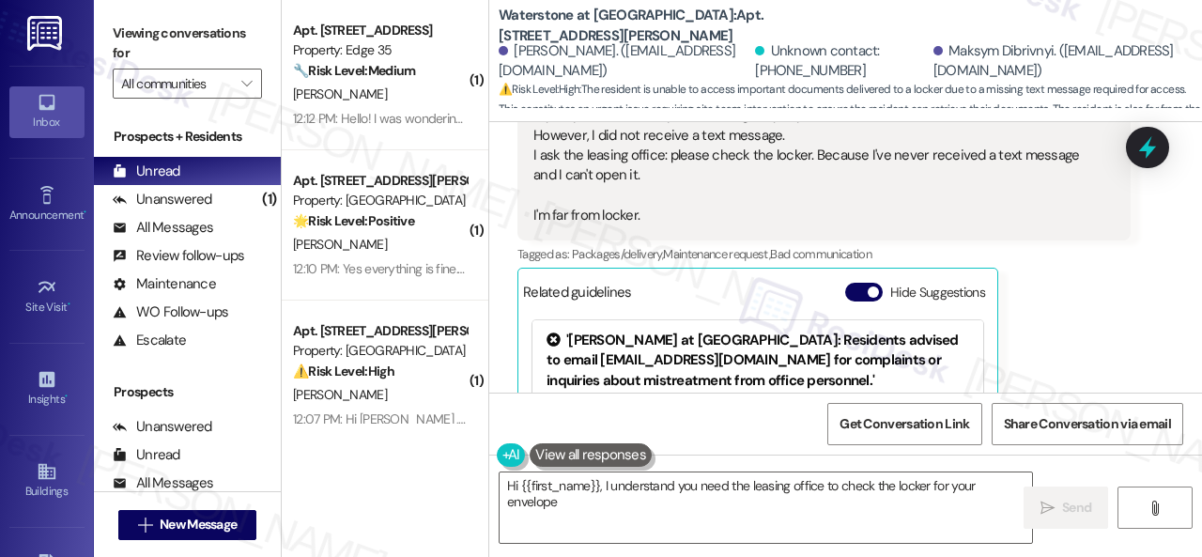
click at [400, 95] on div "A. Tripathi" at bounding box center [379, 94] width 177 height 23
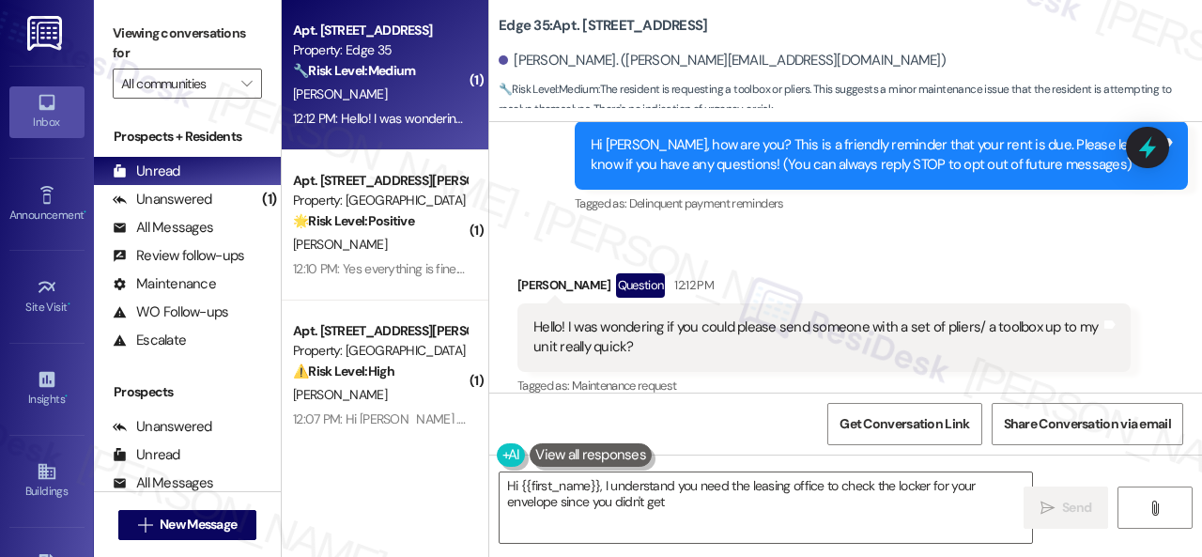
scroll to position [217, 0]
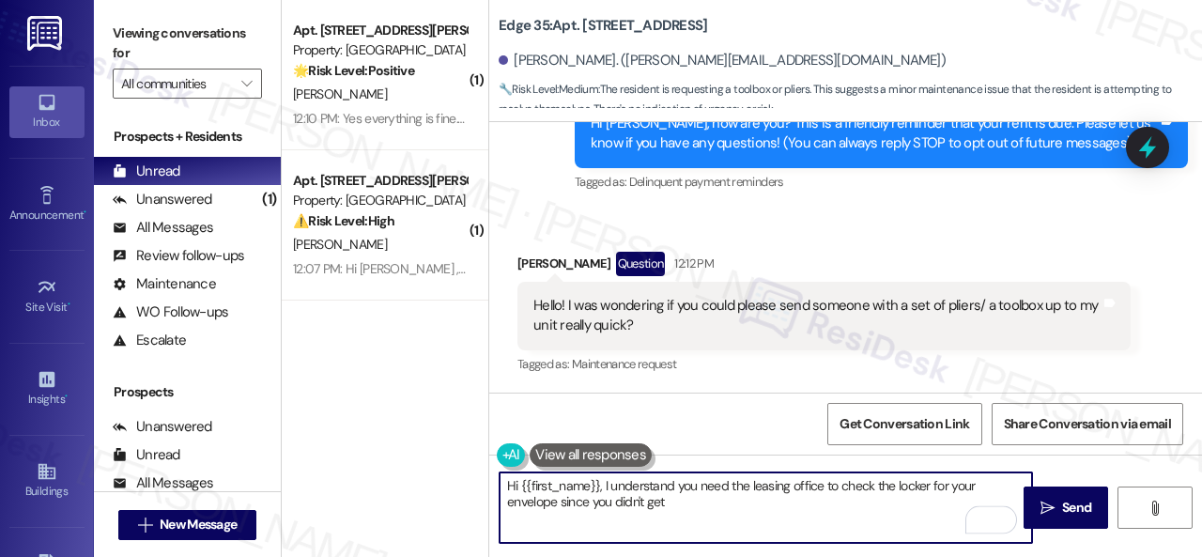
drag, startPoint x: 740, startPoint y: 499, endPoint x: 604, endPoint y: 476, distance: 138.0
click at [604, 476] on textarea "Hi {{first_name}}, I'm happy to help! I'll see if I can get someone to bring a …" at bounding box center [765, 507] width 532 height 70
click at [888, 499] on textarea "Hi {{first_name}}, I understand you need help with something in your apartment.…" at bounding box center [765, 507] width 532 height 70
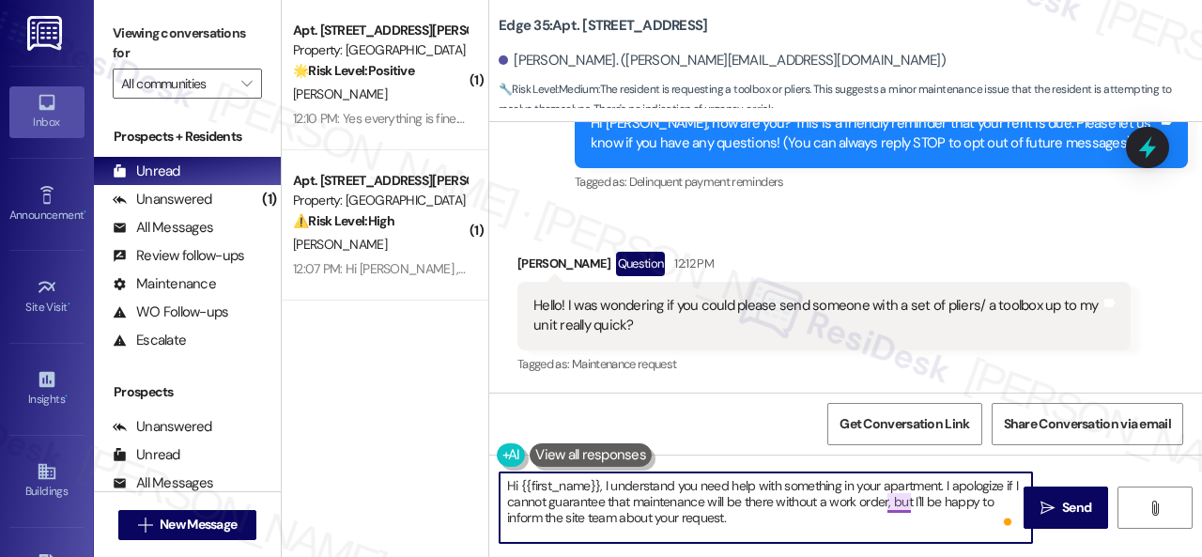
click at [897, 501] on textarea "Hi {{first_name}}, I understand you need help with something in your apartment.…" at bounding box center [765, 507] width 532 height 70
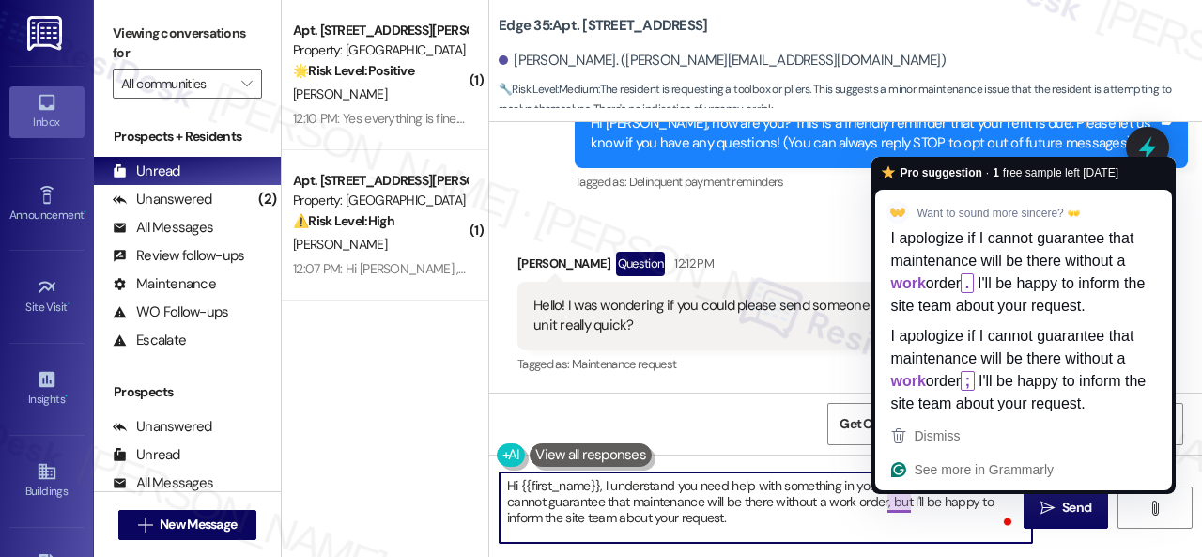
click at [892, 503] on textarea "Hi {{first_name}}, I understand you need help with something in your apartment.…" at bounding box center [765, 507] width 532 height 70
click at [880, 514] on textarea "Hi {{first_name}}, I understand you need help with something in your apartment.…" at bounding box center [765, 507] width 532 height 70
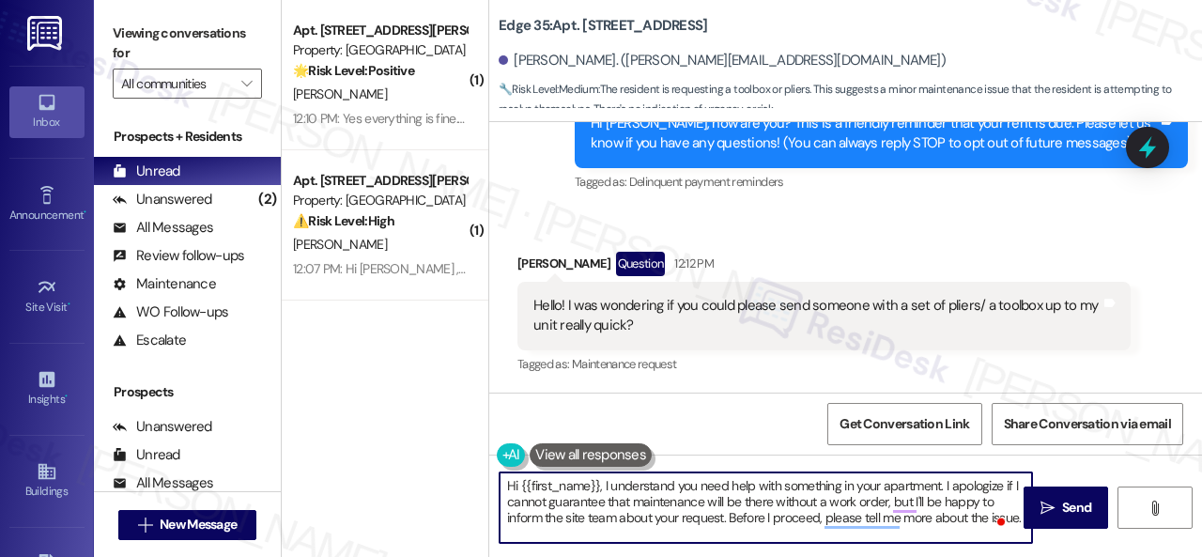
click at [757, 502] on textarea "Hi {{first_name}}, I understand you need help with something in your apartment.…" at bounding box center [765, 507] width 532 height 70
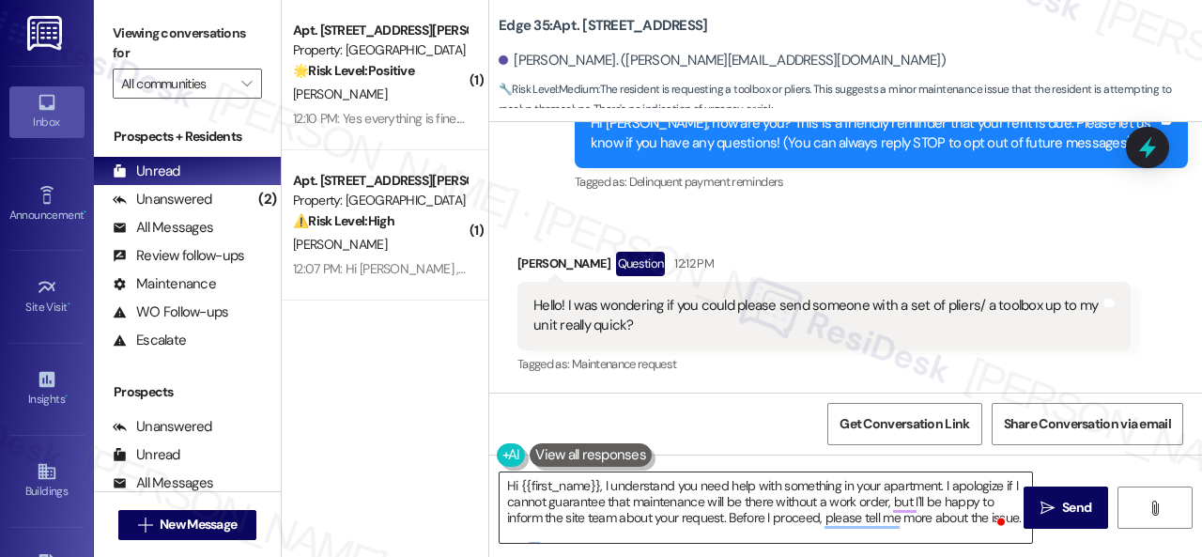
click at [929, 502] on textarea "Hi {{first_name}}, I understand you need help with something in your apartment.…" at bounding box center [765, 507] width 532 height 70
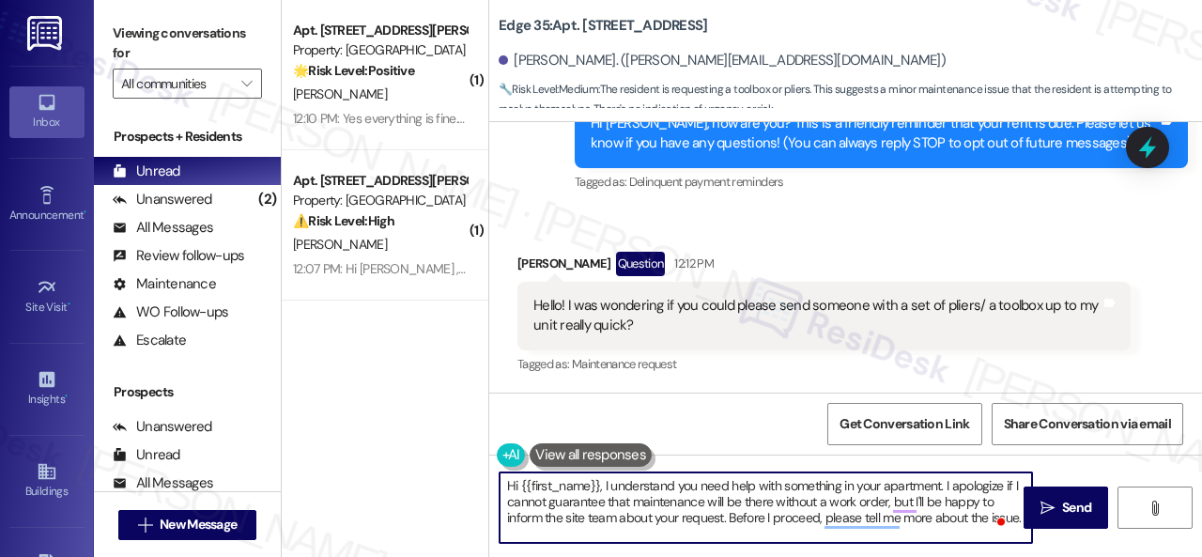
click at [769, 505] on textarea "Hi {{first_name}}, I understand you need help with something in your apartment.…" at bounding box center [765, 507] width 532 height 70
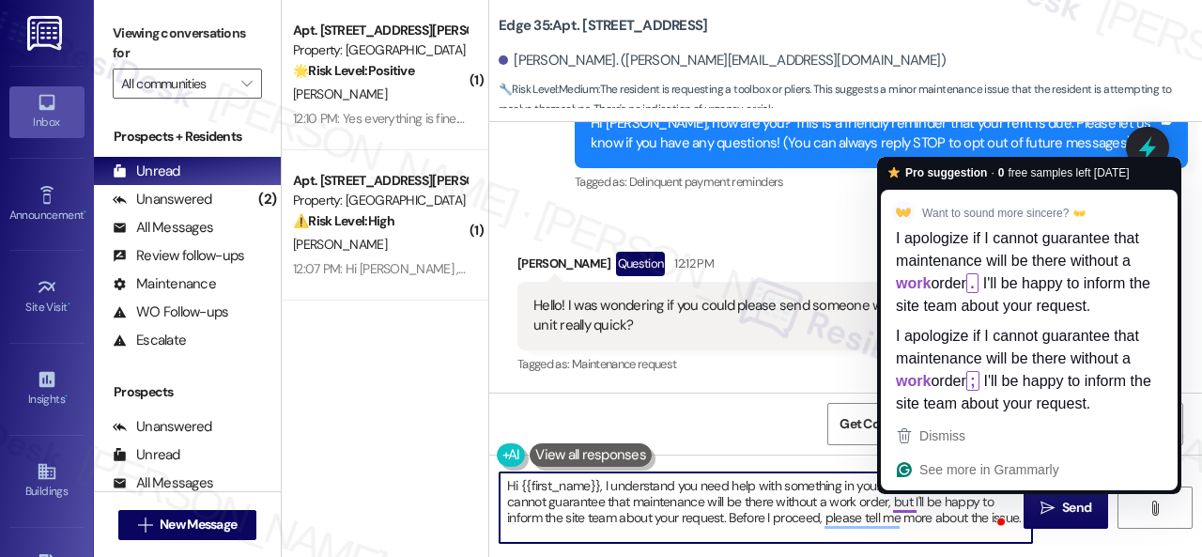
drag, startPoint x: 890, startPoint y: 505, endPoint x: 898, endPoint y: 500, distance: 9.7
click at [898, 500] on textarea "Hi {{first_name}}, I understand you need help with something in your apartment.…" at bounding box center [765, 507] width 532 height 70
click at [890, 500] on textarea "Hi {{first_name}}, I understand you need help with something in your apartment.…" at bounding box center [765, 507] width 532 height 70
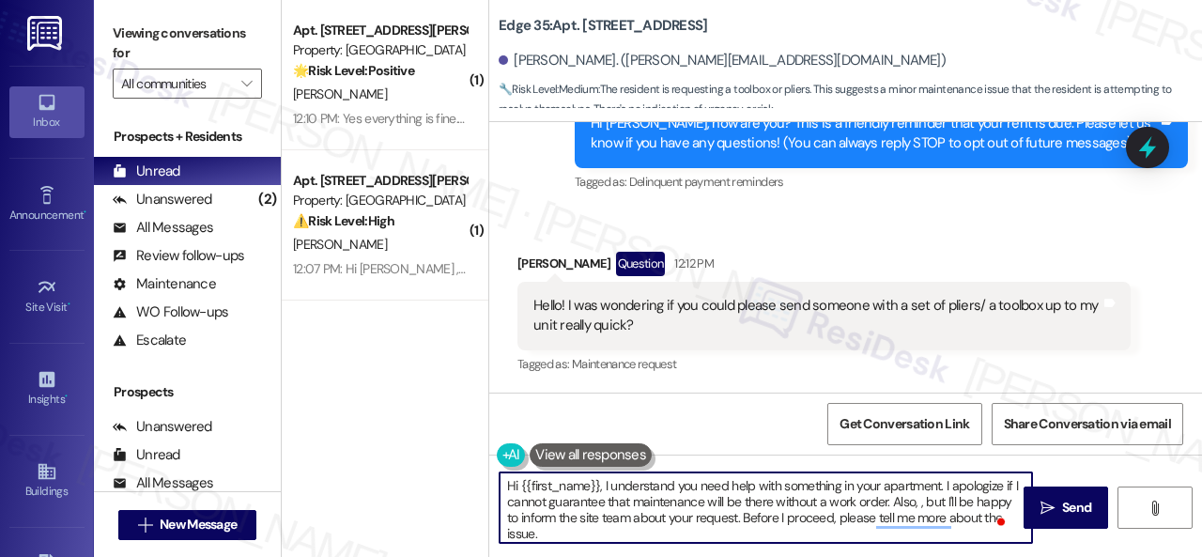
paste textarea "I cannot confirm when the maintenance team will visit"
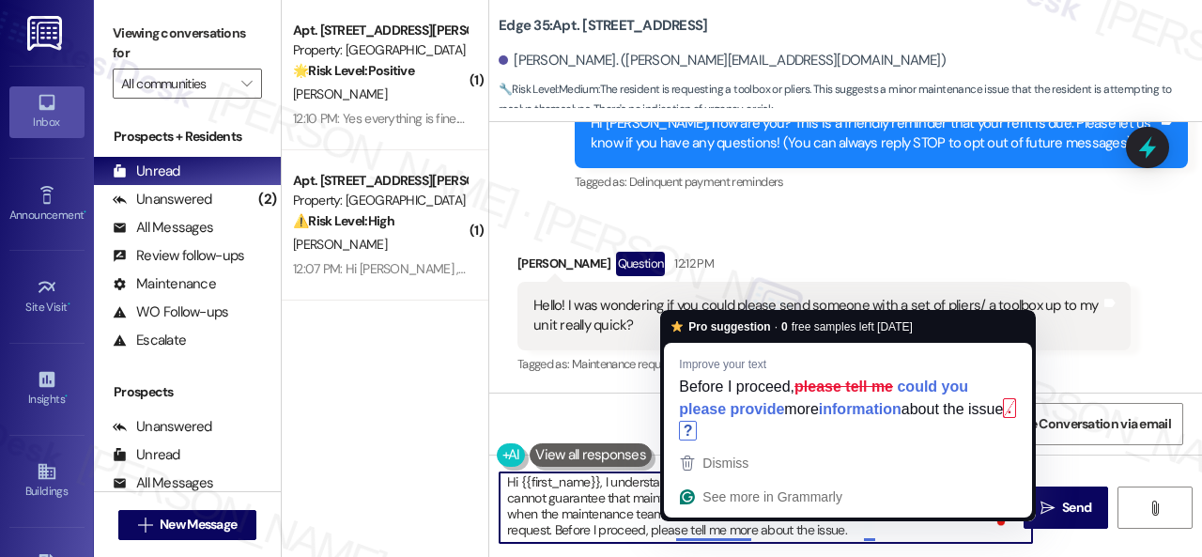
click at [714, 530] on textarea "Hi {{first_name}}, I understand you need help with something in your apartment.…" at bounding box center [765, 507] width 532 height 70
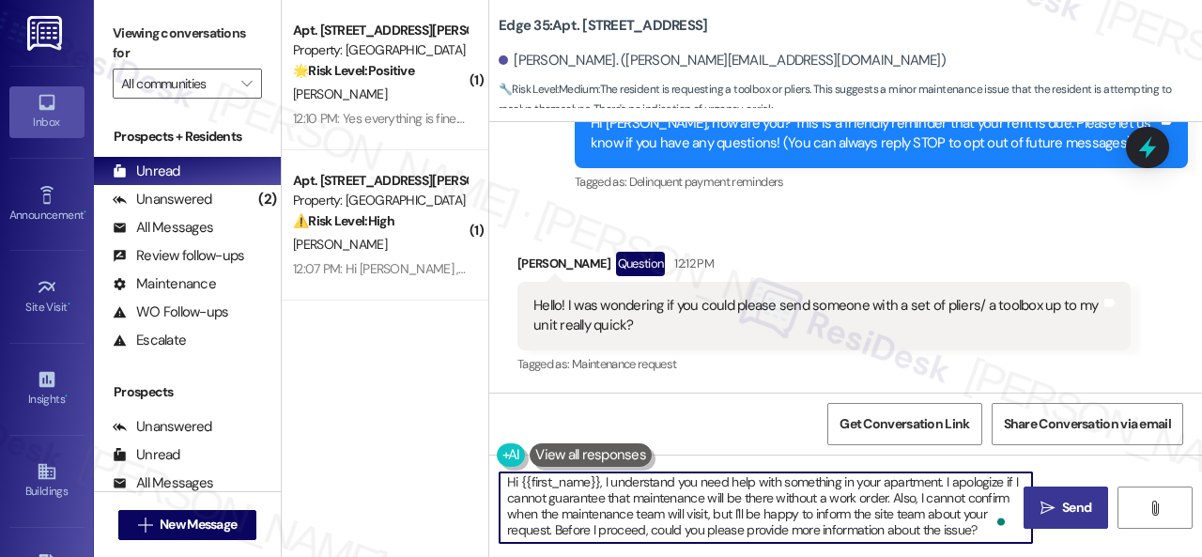
type textarea "Hi {{first_name}}, I understand you need help with something in your apartment.…"
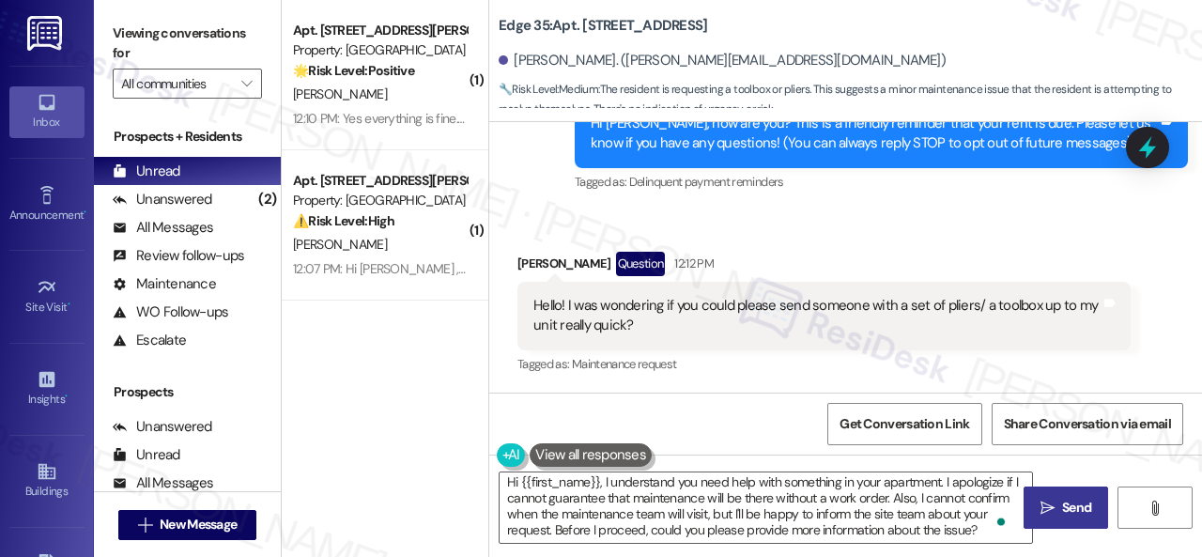
click at [1064, 503] on span "Send" at bounding box center [1076, 508] width 29 height 20
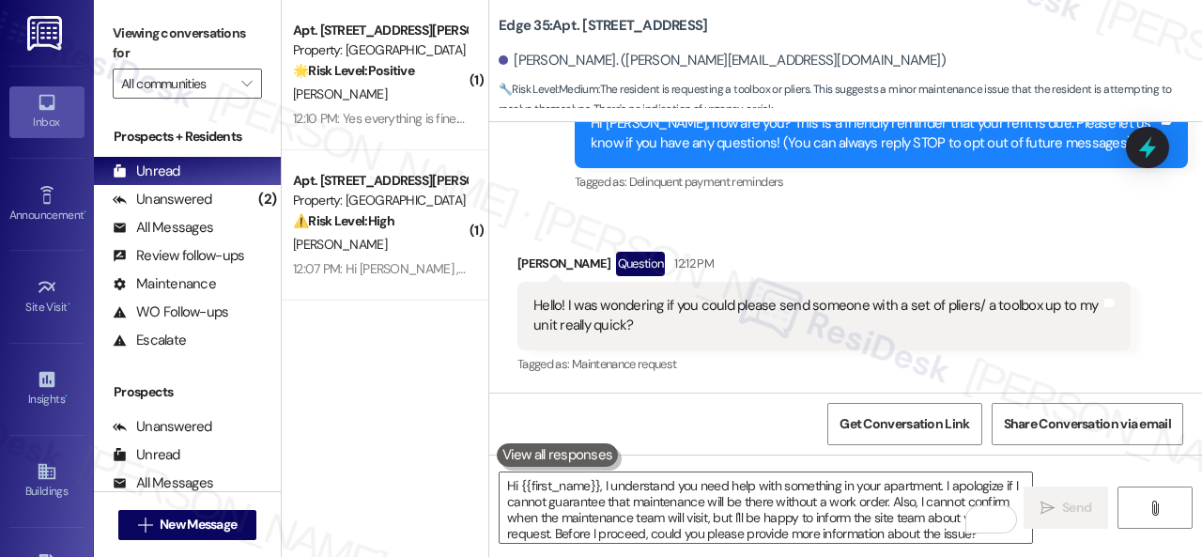
scroll to position [405, 0]
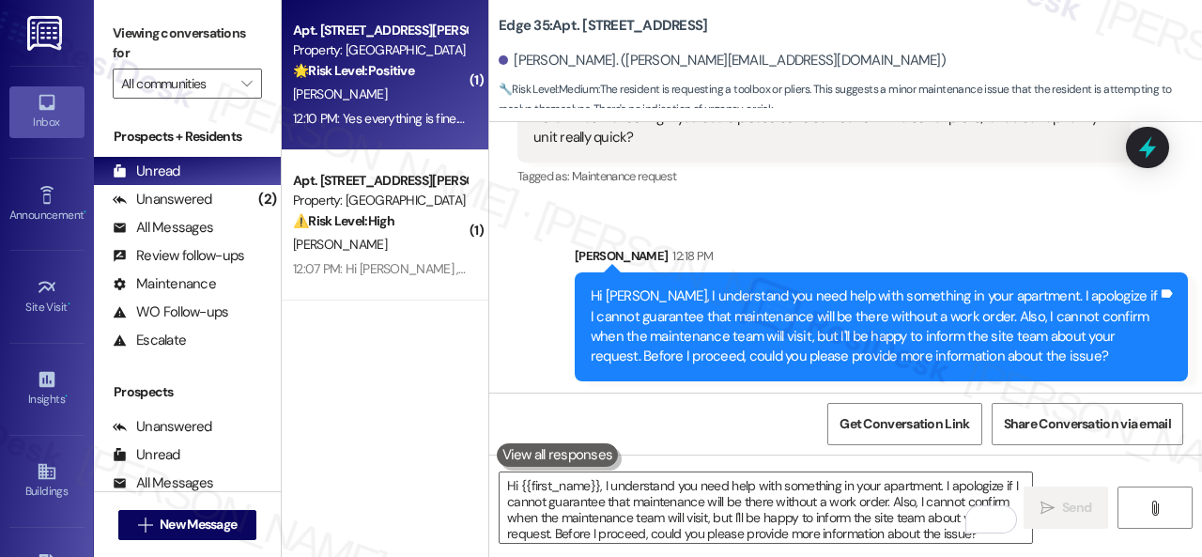
click at [439, 99] on div "S. Mcdorman" at bounding box center [379, 94] width 177 height 23
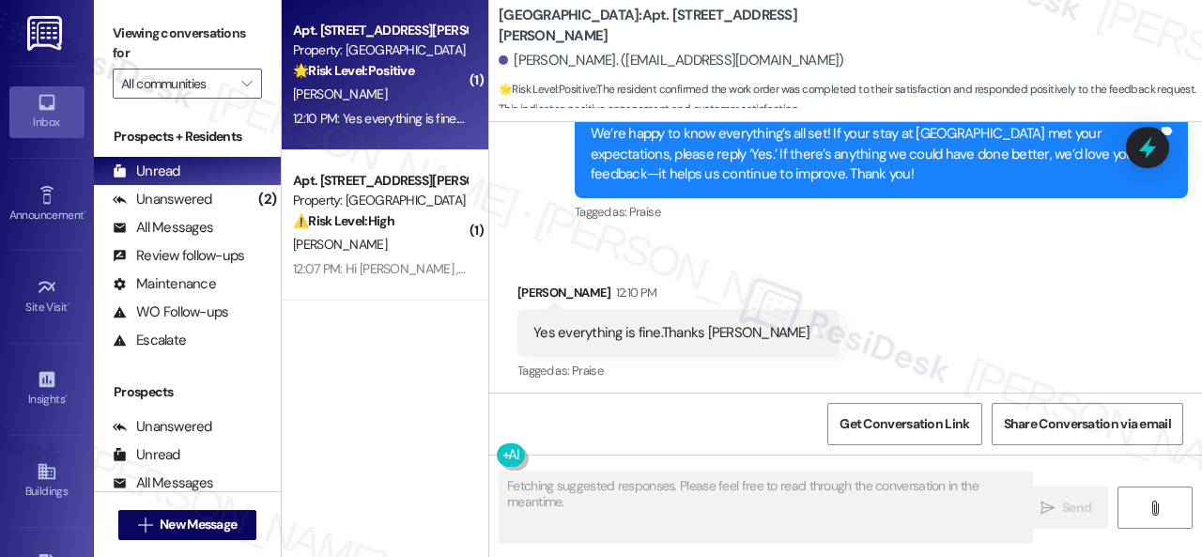
scroll to position [569, 0]
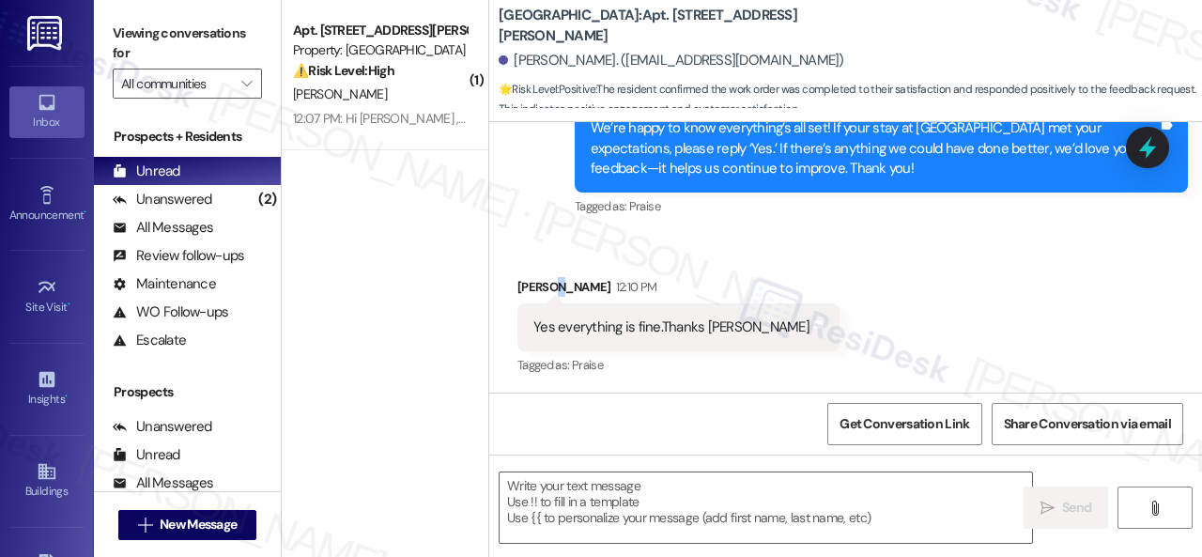
click at [554, 247] on div "Received via SMS Sandra Mcdorman 12:10 PM Yes everything is fine.Thanks Sandy T…" at bounding box center [845, 314] width 713 height 159
drag, startPoint x: 622, startPoint y: 514, endPoint x: 636, endPoint y: 514, distance: 13.2
click at [627, 514] on textarea at bounding box center [765, 507] width 532 height 70
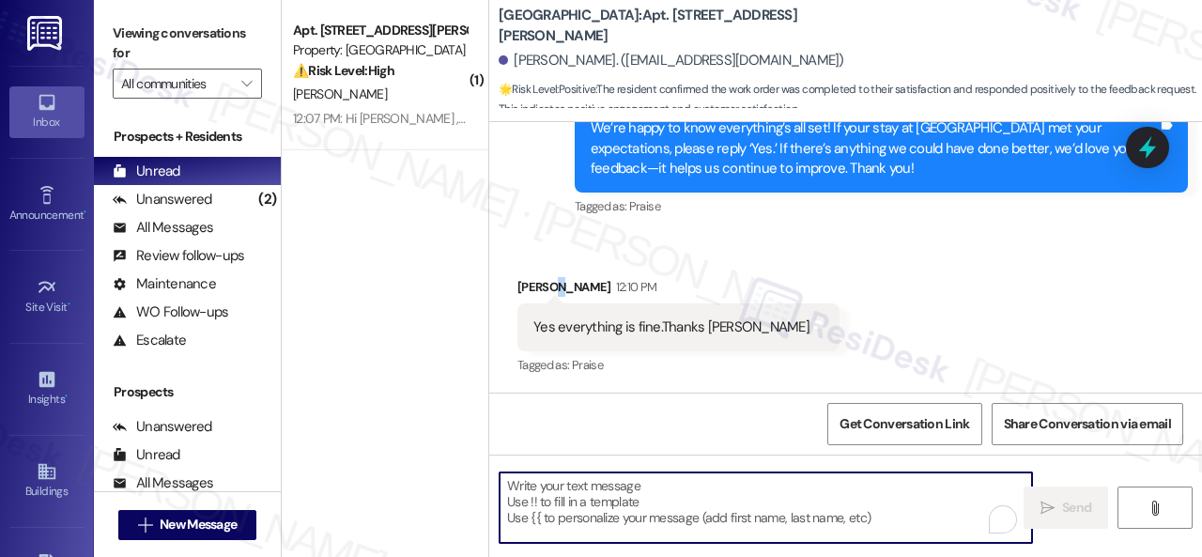
paste textarea "I'm glad you are satisfied with your home. Have you written a review for us bef…"
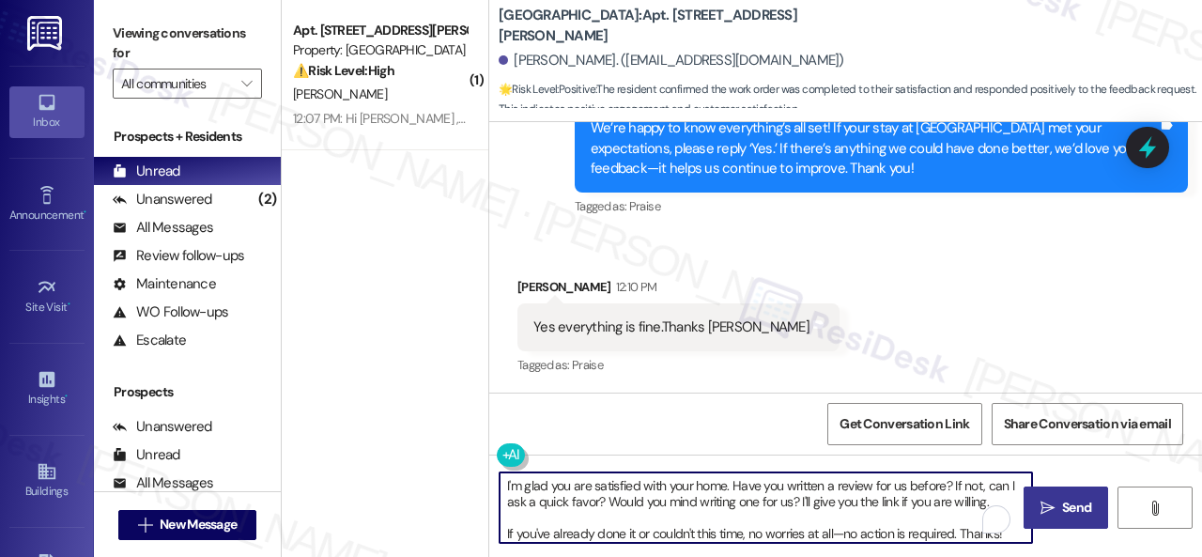
type textarea "I'm glad you are satisfied with your home. Have you written a review for us bef…"
click at [1067, 514] on span "Send" at bounding box center [1076, 508] width 29 height 20
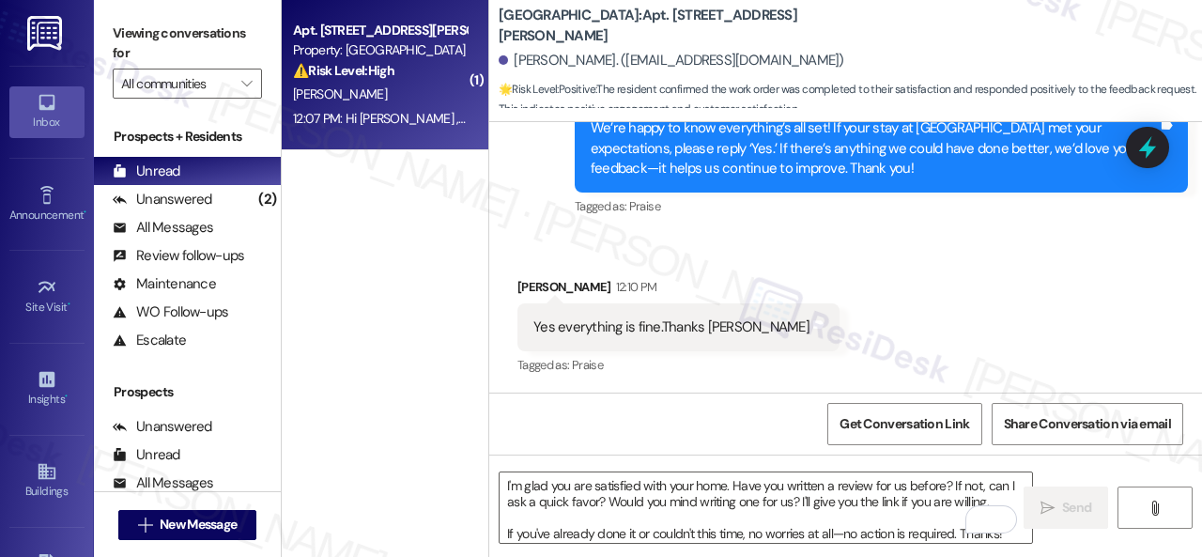
click at [410, 95] on div "O. Mccall" at bounding box center [379, 94] width 177 height 23
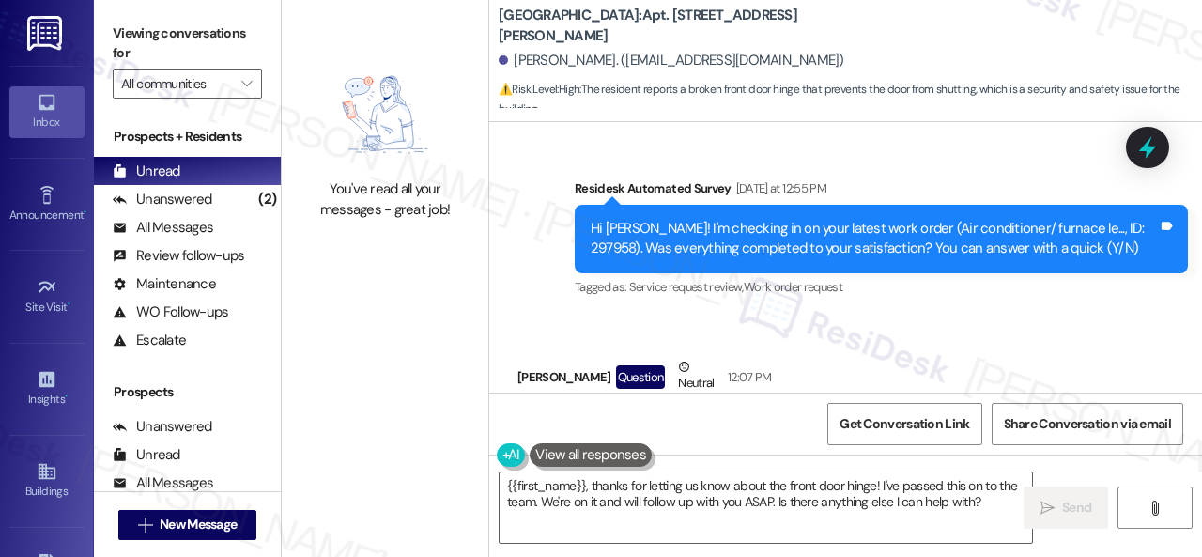
scroll to position [1157, 0]
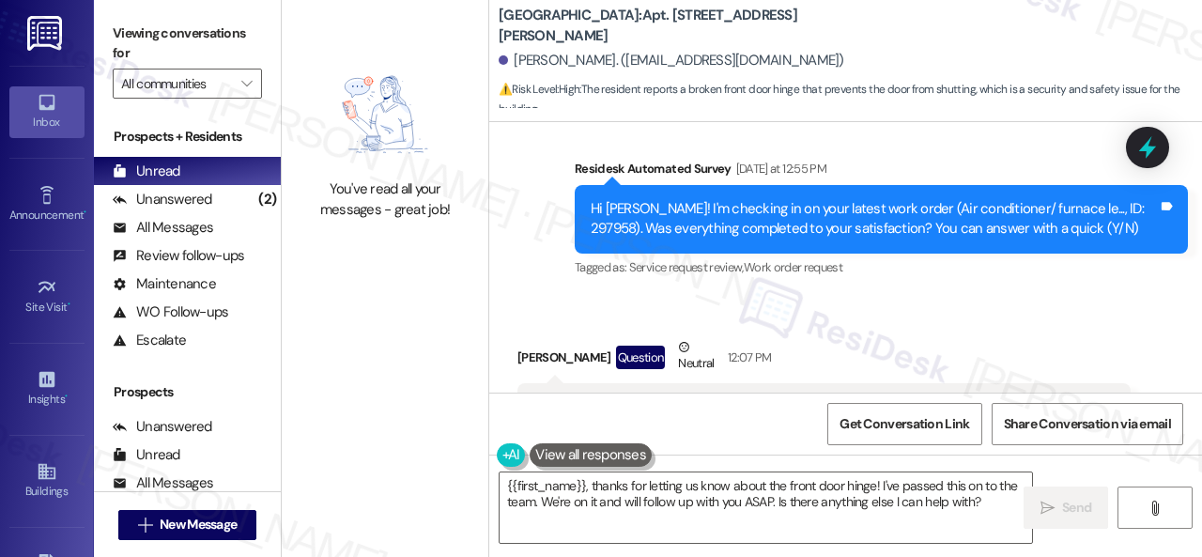
scroll to position [1251, 0]
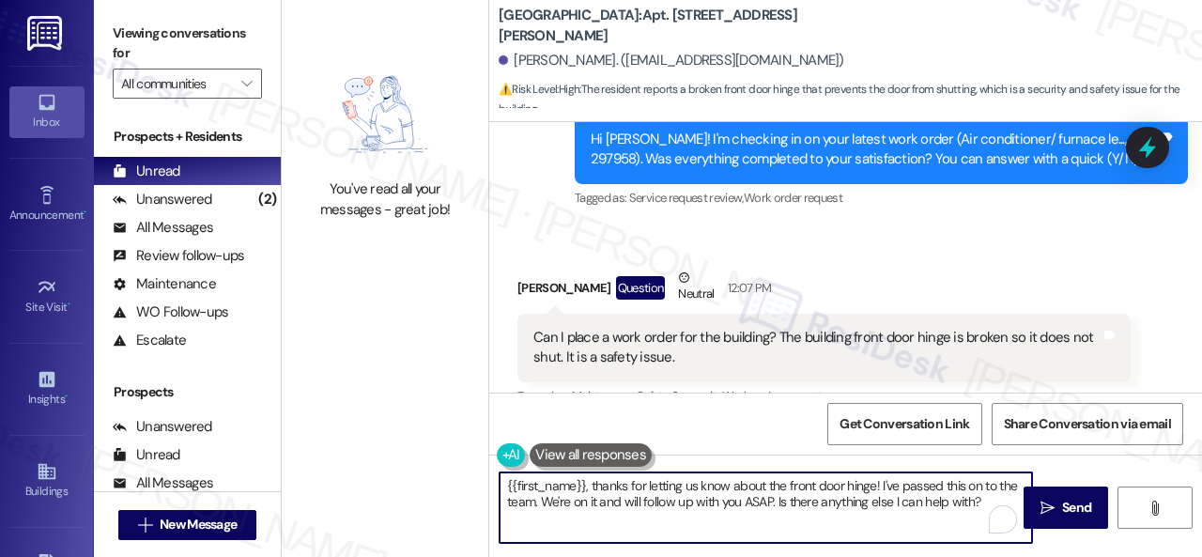
drag, startPoint x: 506, startPoint y: 483, endPoint x: 586, endPoint y: 485, distance: 79.8
click at [586, 485] on textarea "{{first_name}}, thanks for letting us know about the front door hinge! I've pas…" at bounding box center [765, 507] width 532 height 70
drag, startPoint x: 765, startPoint y: 485, endPoint x: 828, endPoint y: 499, distance: 64.3
click at [767, 485] on textarea "Hello Olivia, thanks for letting us know about the front door hinge! I've passe…" at bounding box center [765, 507] width 532 height 70
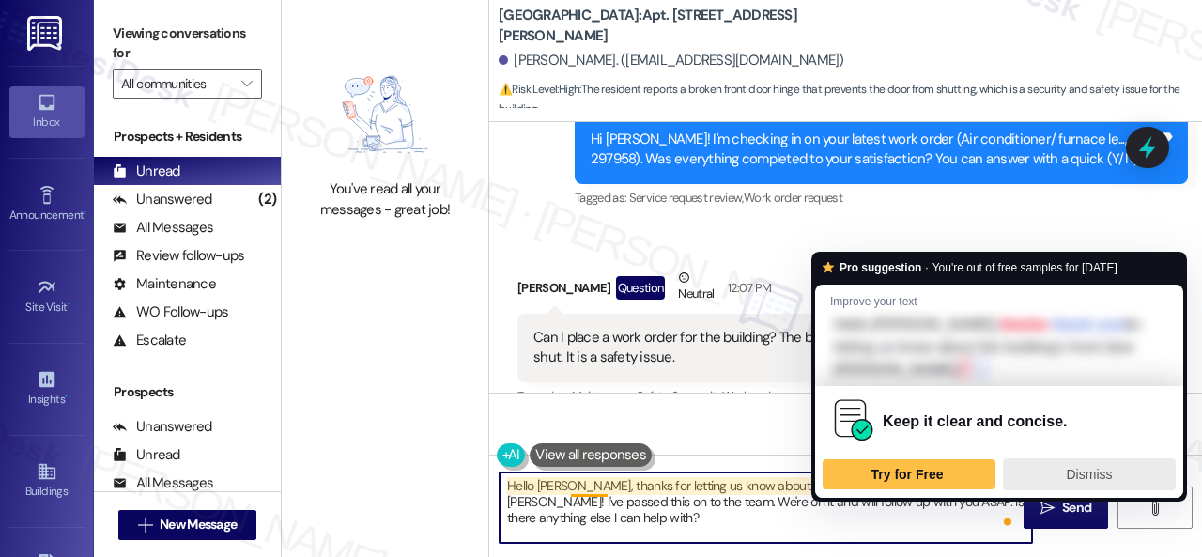
click at [1091, 467] on span "Dismiss" at bounding box center [1090, 474] width 46 height 15
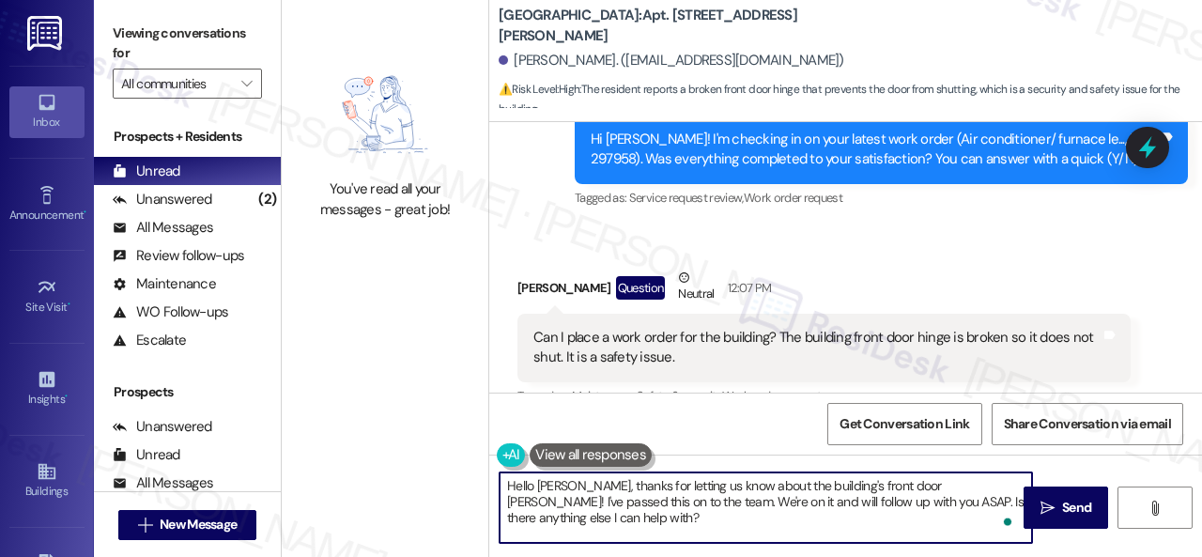
click at [596, 483] on textarea "Hello Olivia, thanks for letting us know about the building's front door hinge!…" at bounding box center [765, 507] width 532 height 70
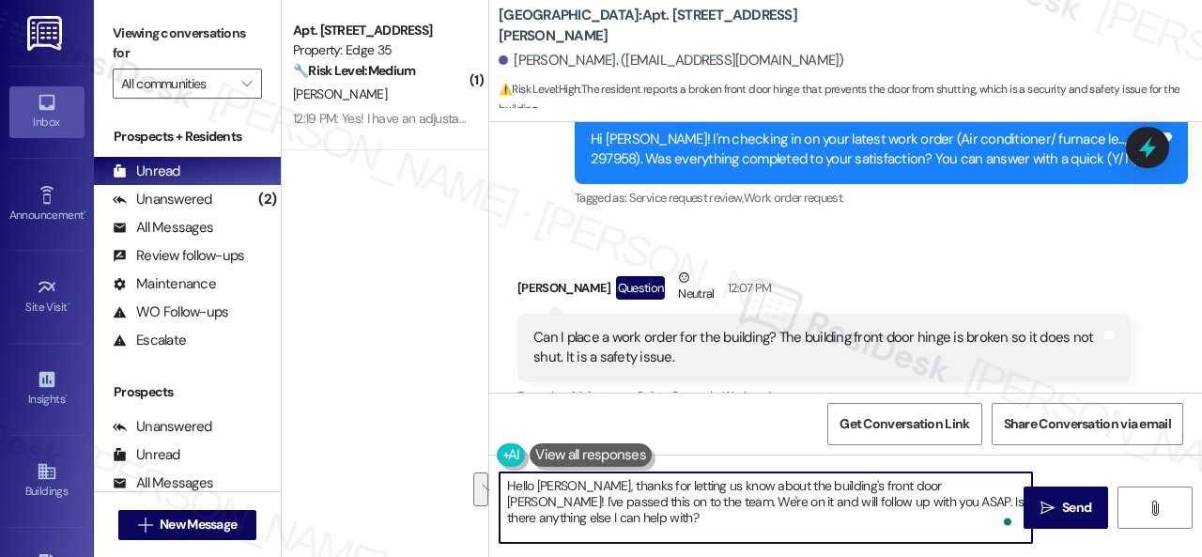
scroll to position [6, 0]
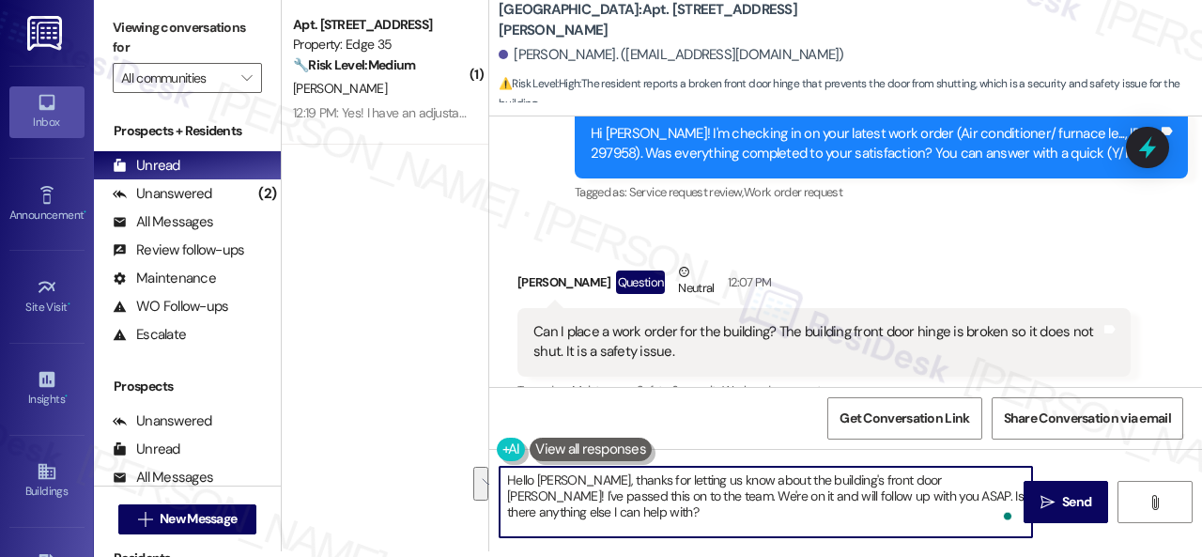
drag, startPoint x: 913, startPoint y: 485, endPoint x: 1106, endPoint y: 593, distance: 220.7
click at [1106, 556] on html "Inbox Go to Inbox Announcement • Send A Text Announcement Site Visit • Go to Si…" at bounding box center [601, 278] width 1202 height 557
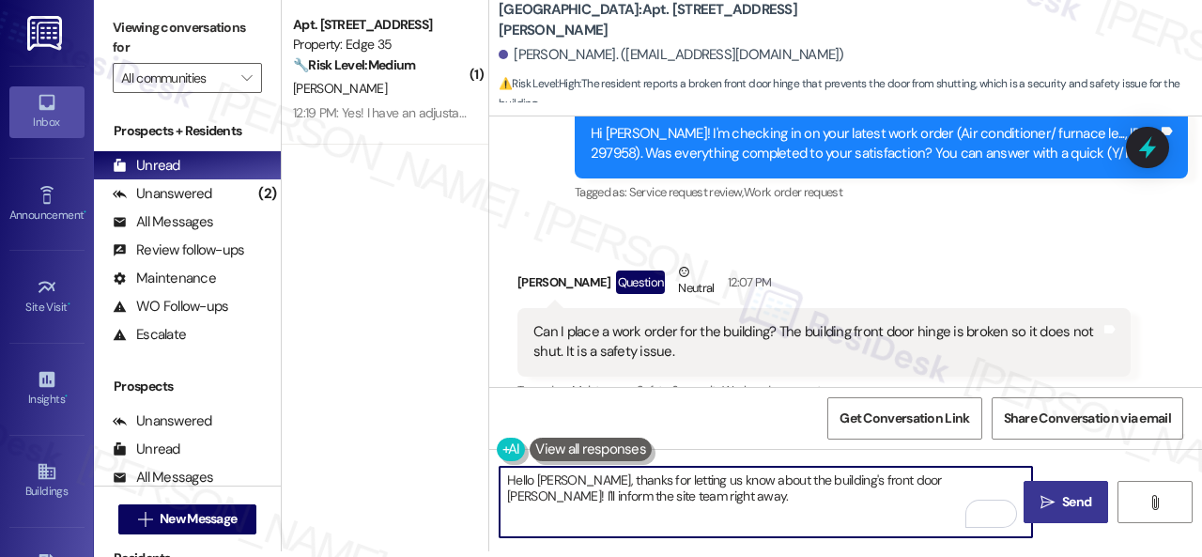
type textarea "Hello Olivia, thanks for letting us know about the building's front door hinge!…"
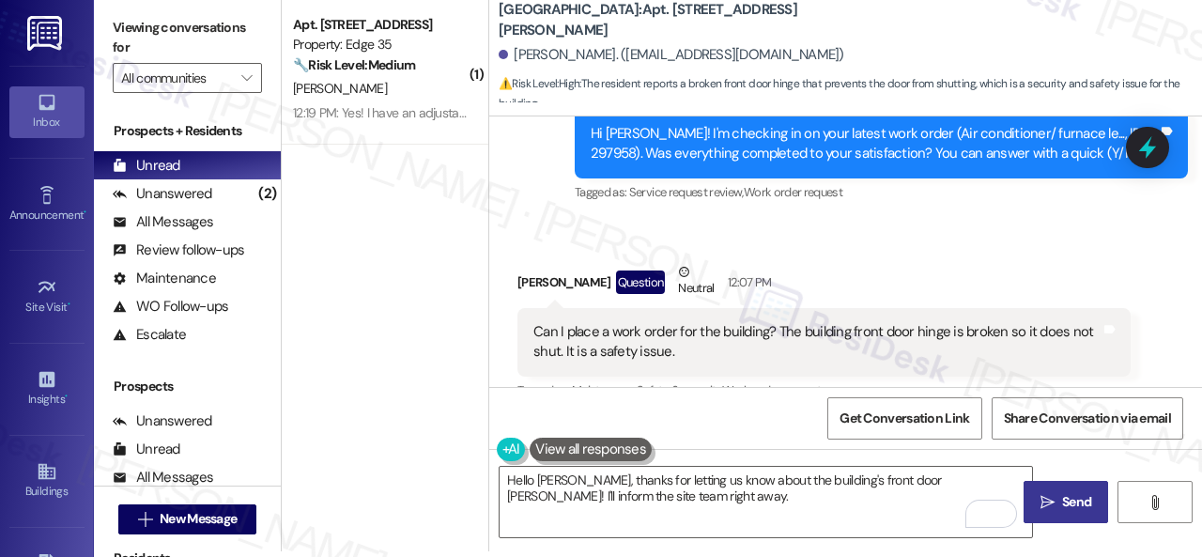
click at [1062, 504] on span "Send" at bounding box center [1076, 502] width 29 height 20
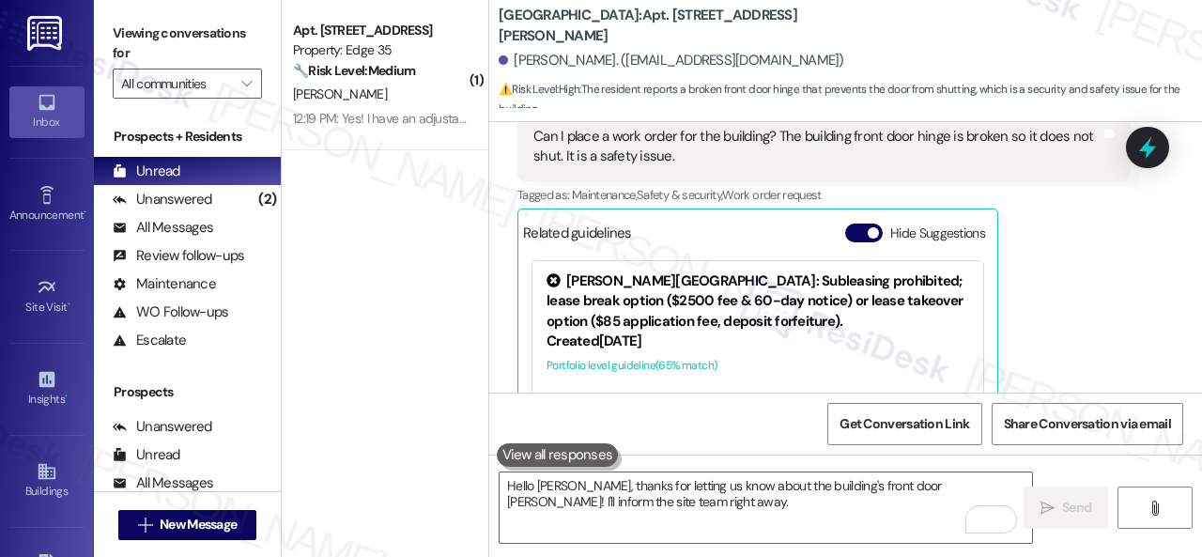
scroll to position [1344, 0]
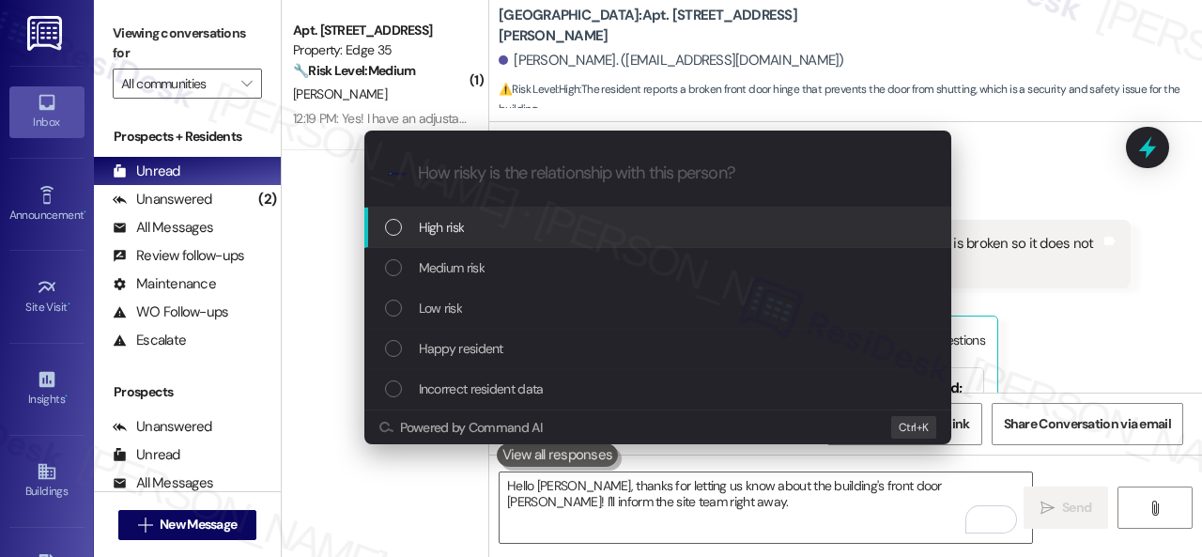
drag, startPoint x: 444, startPoint y: 234, endPoint x: 454, endPoint y: 224, distance: 14.0
click at [444, 232] on span "High risk" at bounding box center [442, 227] width 46 height 21
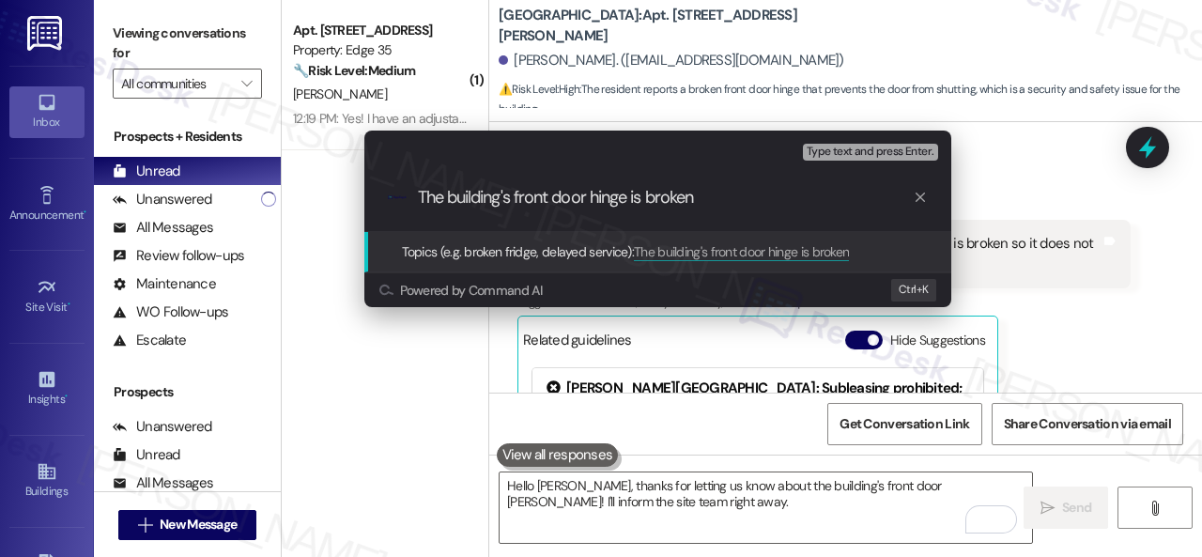
type input "The building's front door hinge is broken."
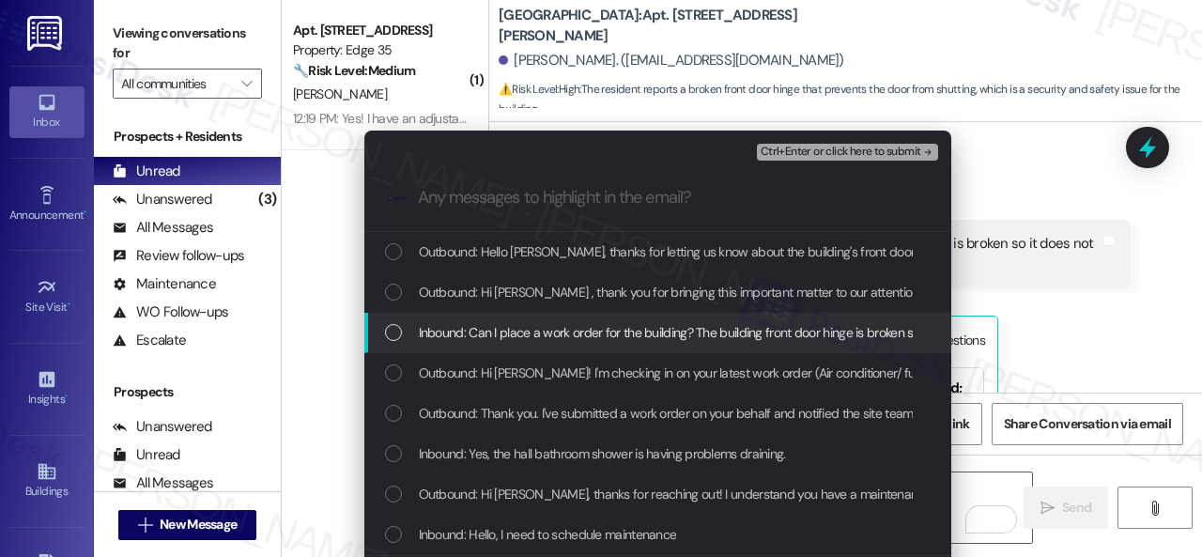
click at [506, 331] on span "Inbound: Can I place a work order for the building? The building front door hin…" at bounding box center [765, 332] width 692 height 21
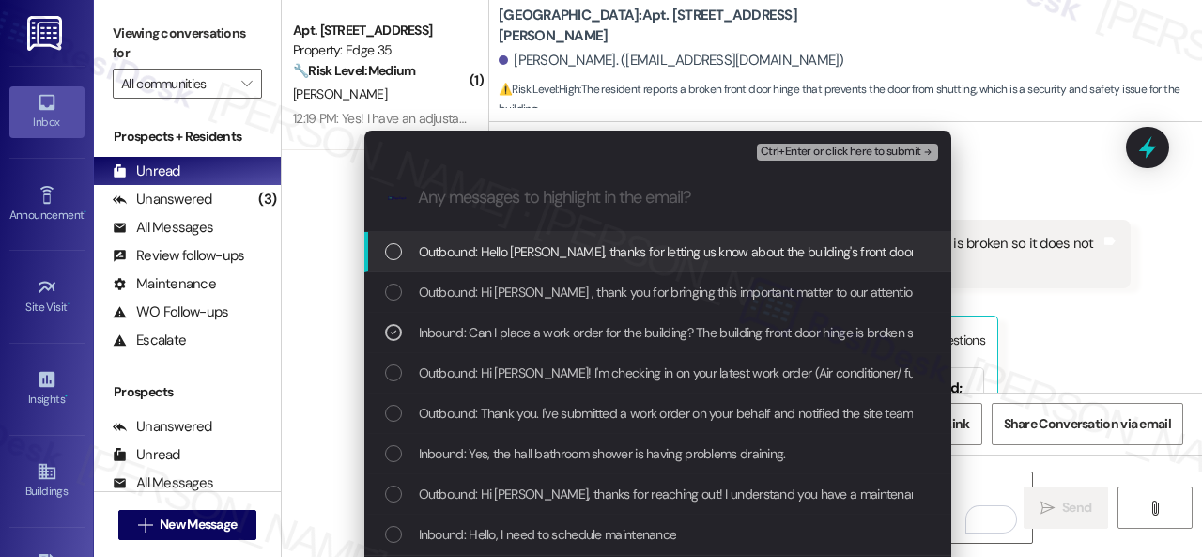
click at [820, 155] on span "Ctrl+Enter or click here to submit" at bounding box center [840, 152] width 161 height 13
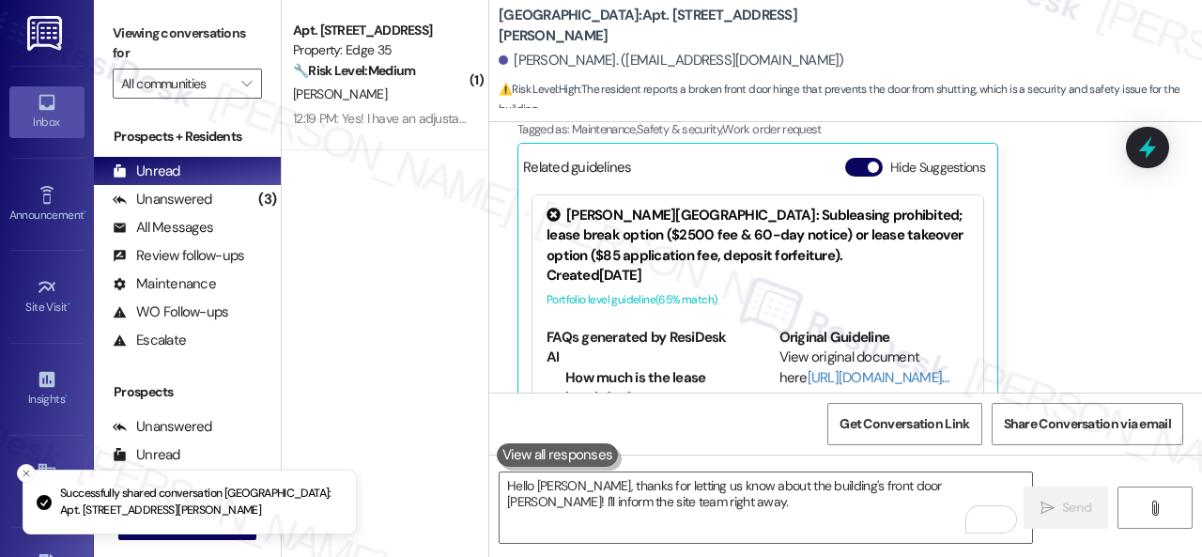
scroll to position [1532, 0]
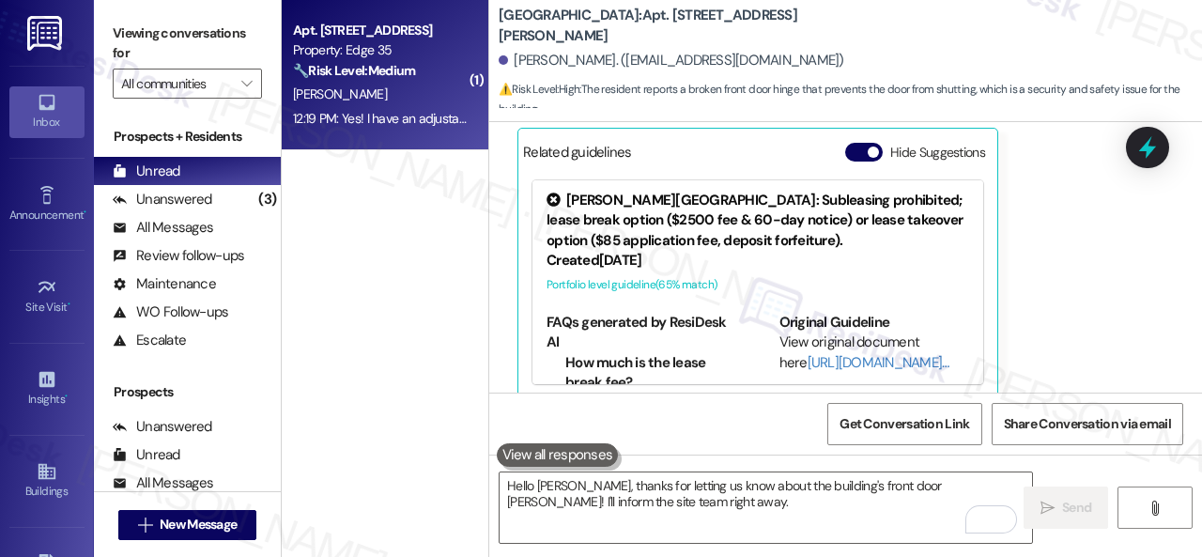
click at [424, 106] on div "A. Tripathi" at bounding box center [379, 94] width 177 height 23
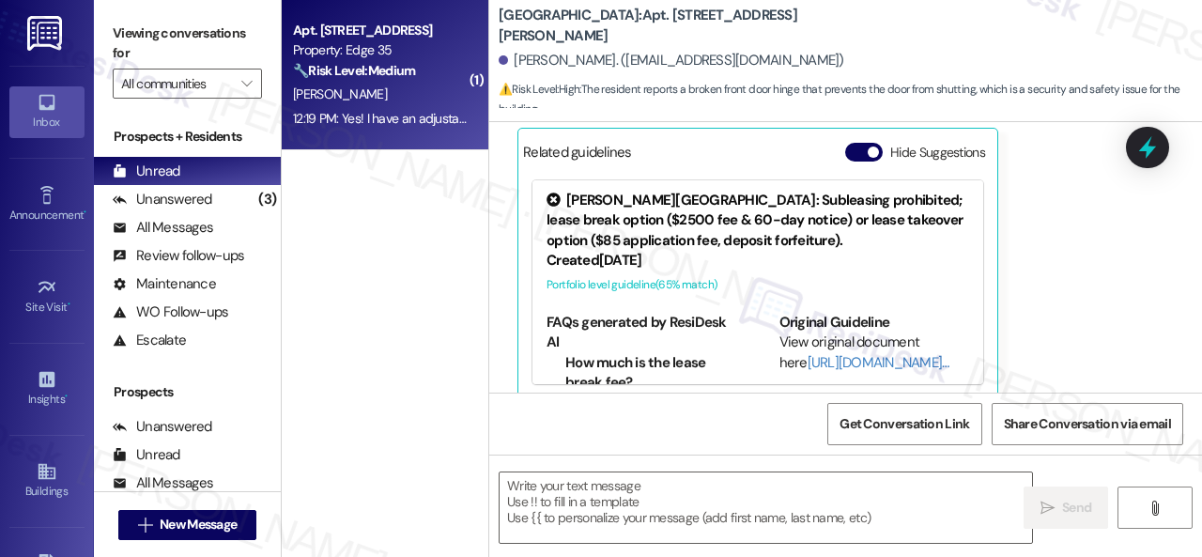
type textarea "Fetching suggested responses. Please feel free to read through the conversation…"
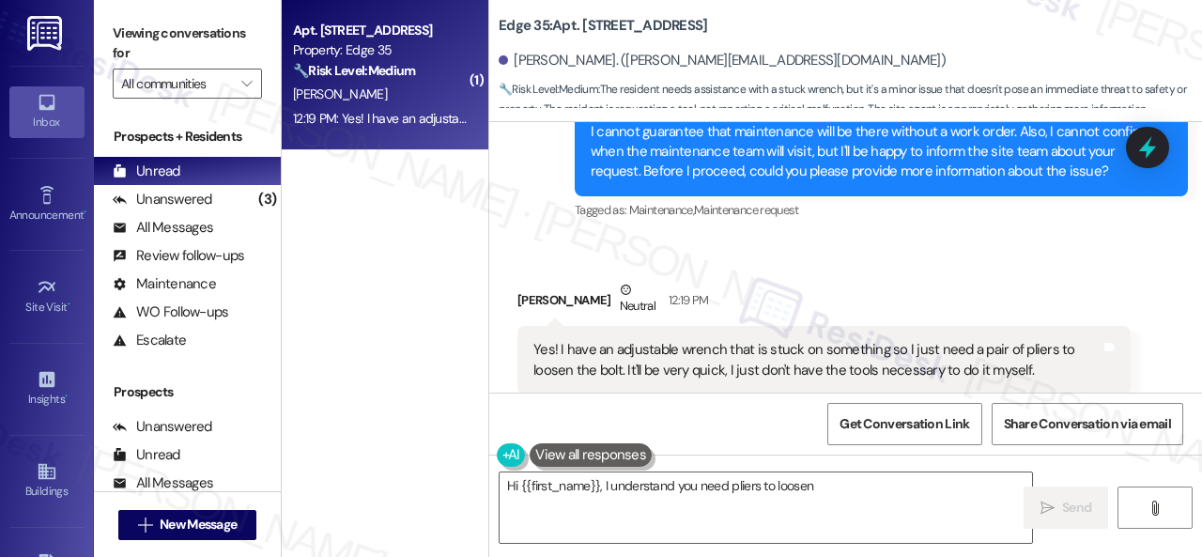
scroll to position [633, 0]
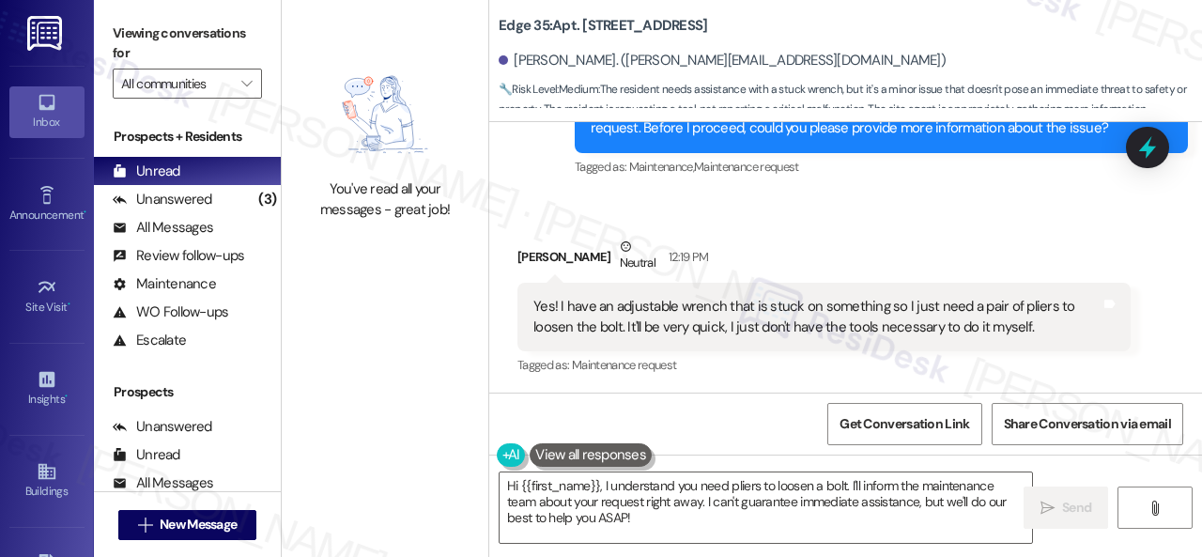
click at [773, 220] on div "Received via SMS Anushka Tripathi Neutral 12:19 PM Yes! I have an adjustable wr…" at bounding box center [845, 293] width 713 height 198
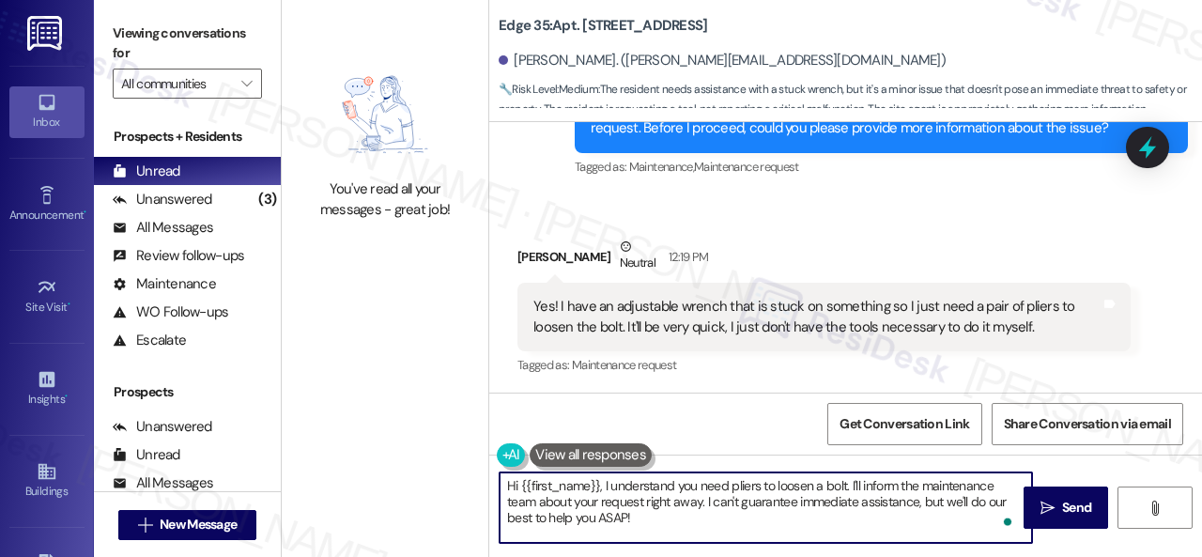
click at [644, 520] on textarea "Hi {{first_name}}, I understand you need pliers to loosen a bolt. I'll inform t…" at bounding box center [765, 507] width 532 height 70
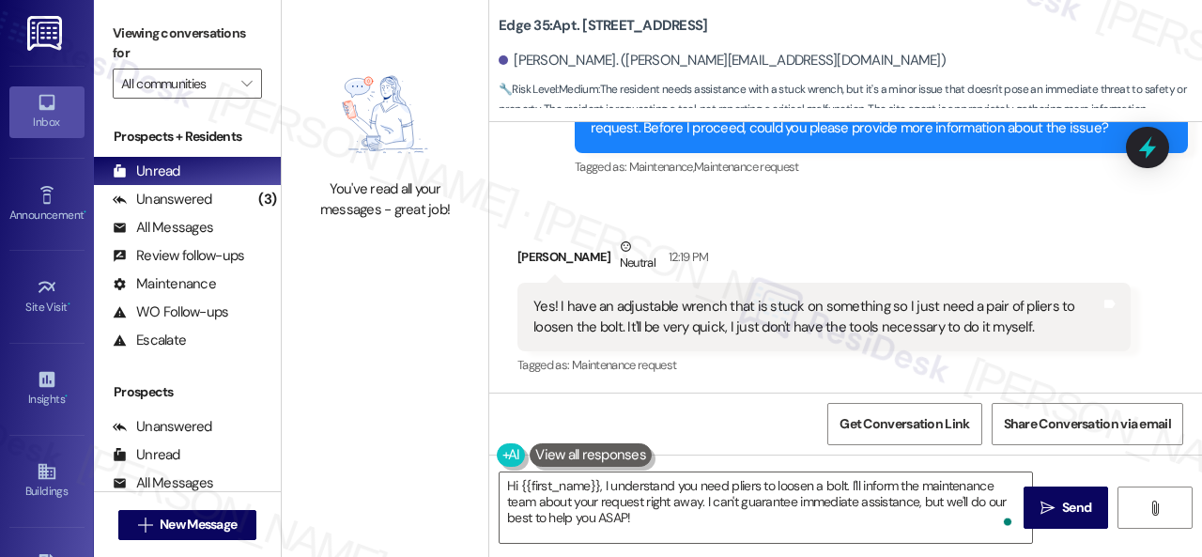
click at [1047, 222] on div "Received via SMS Anushka Tripathi Neutral 12:19 PM Yes! I have an adjustable wr…" at bounding box center [845, 293] width 713 height 198
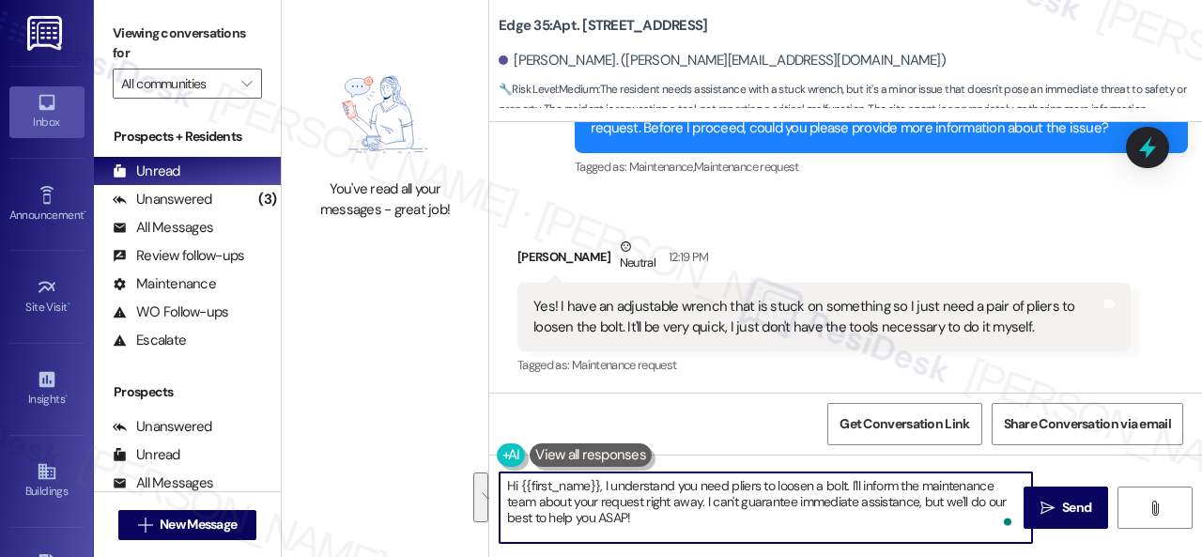
drag, startPoint x: 634, startPoint y: 531, endPoint x: 360, endPoint y: 468, distance: 281.5
click at [390, 456] on div "You've read all your messages - great job! Edge 35: Apt. 209, 1224 Prospect Str…" at bounding box center [742, 278] width 920 height 557
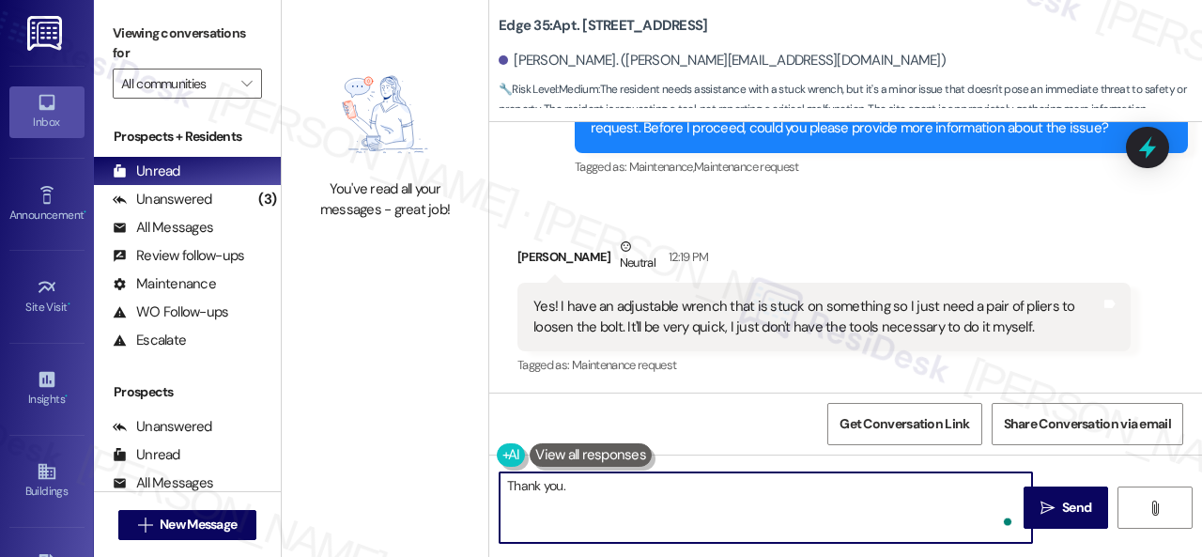
paste textarea "I will forward your inquiry to the site team and get back to you as soon as I r…"
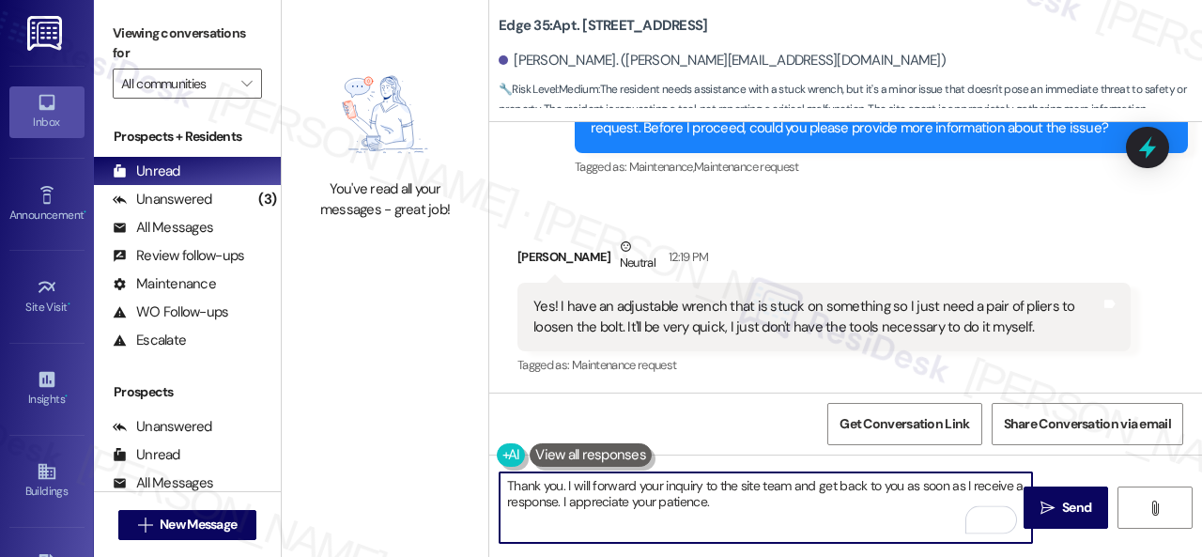
click at [671, 489] on textarea "Thank you. I will forward your inquiry to the site team and get back to you as …" at bounding box center [765, 507] width 532 height 70
click at [591, 486] on textarea "Thank you. I will forward your inquiry to the site team and get back to you as …" at bounding box center [765, 507] width 532 height 70
click at [591, 484] on textarea "Thank you. I will forward your inquiry to the site team and get back to you as …" at bounding box center [765, 507] width 532 height 70
click at [678, 489] on textarea "Thank you. I will forward your inquiry to the site team and get back to you as …" at bounding box center [765, 507] width 532 height 70
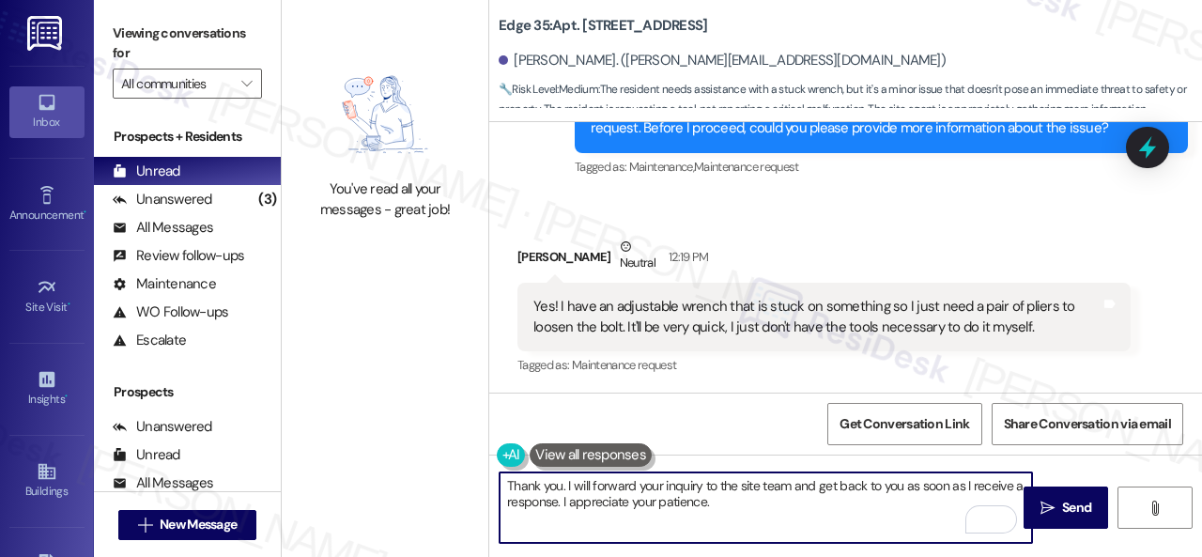
click at [680, 489] on textarea "Thank you. I will forward your inquiry to the site team and get back to you as …" at bounding box center [765, 507] width 532 height 70
click at [602, 478] on textarea "Thank you. I will forward your concern to the site team and get back to you as …" at bounding box center [765, 507] width 532 height 70
click at [837, 505] on textarea "Thank you. I will relay your concern to the site team and get back to you as so…" at bounding box center [765, 507] width 532 height 70
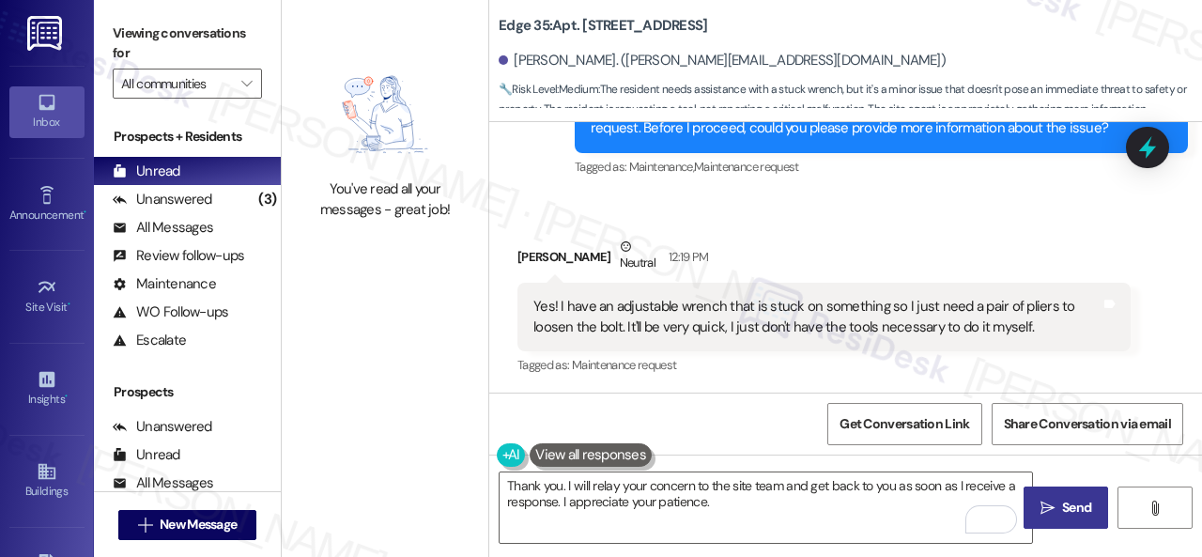
click at [1069, 512] on span "Send" at bounding box center [1076, 508] width 29 height 20
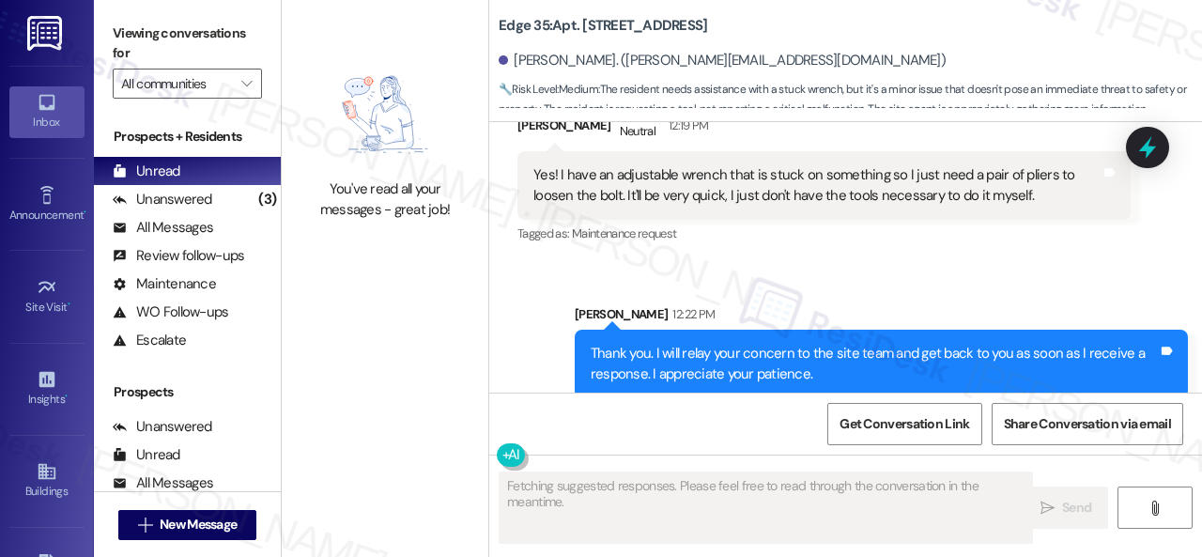
scroll to position [785, 0]
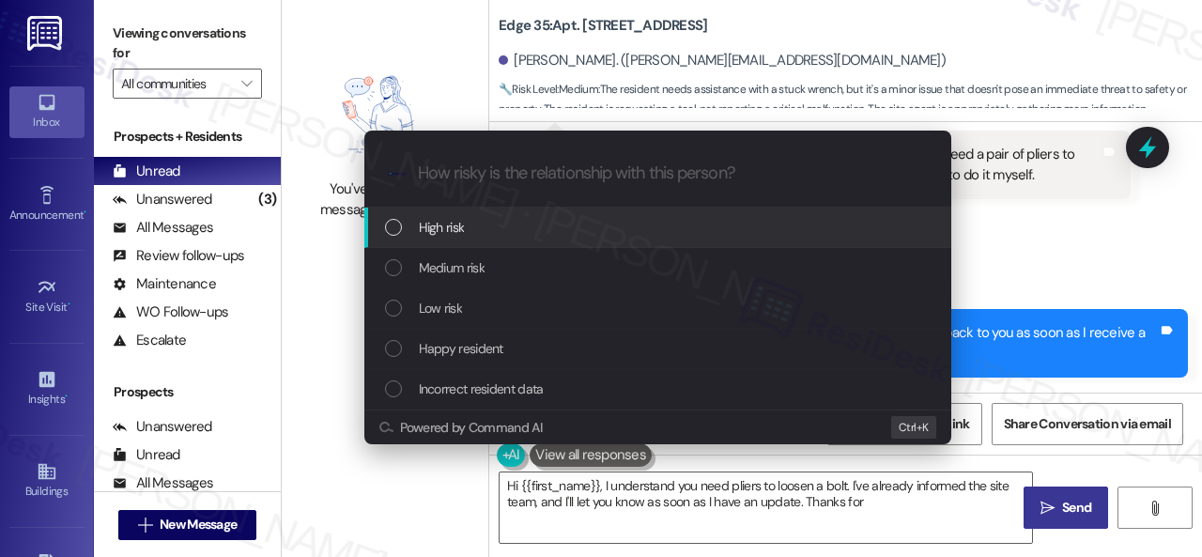
click at [435, 269] on span "Medium risk" at bounding box center [452, 267] width 66 height 21
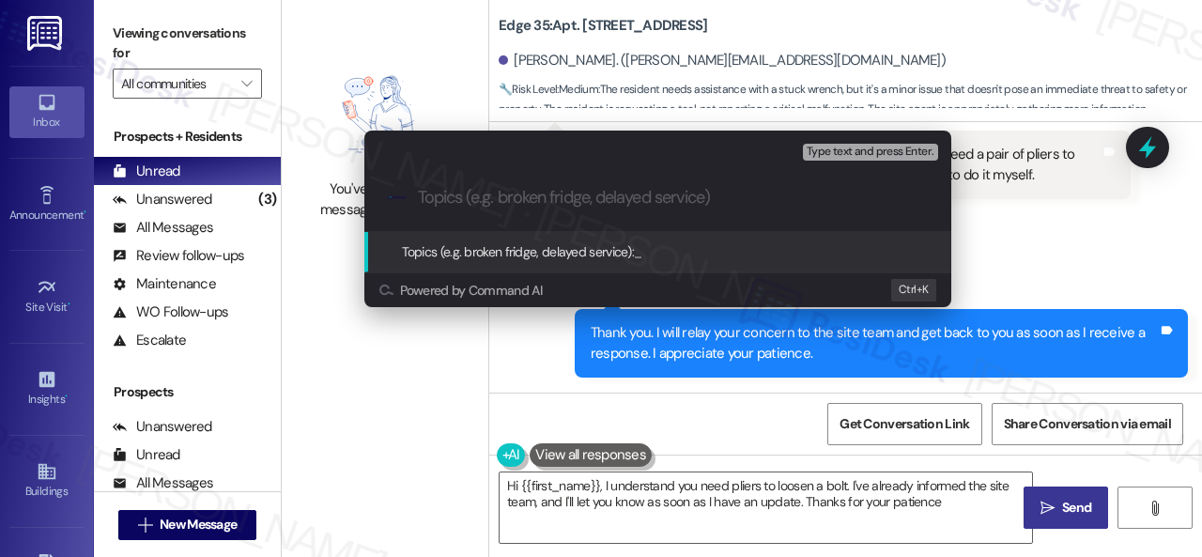
type textarea "Hi {{first_name}}, I understand you need pliers to loosen a bolt. I've already …"
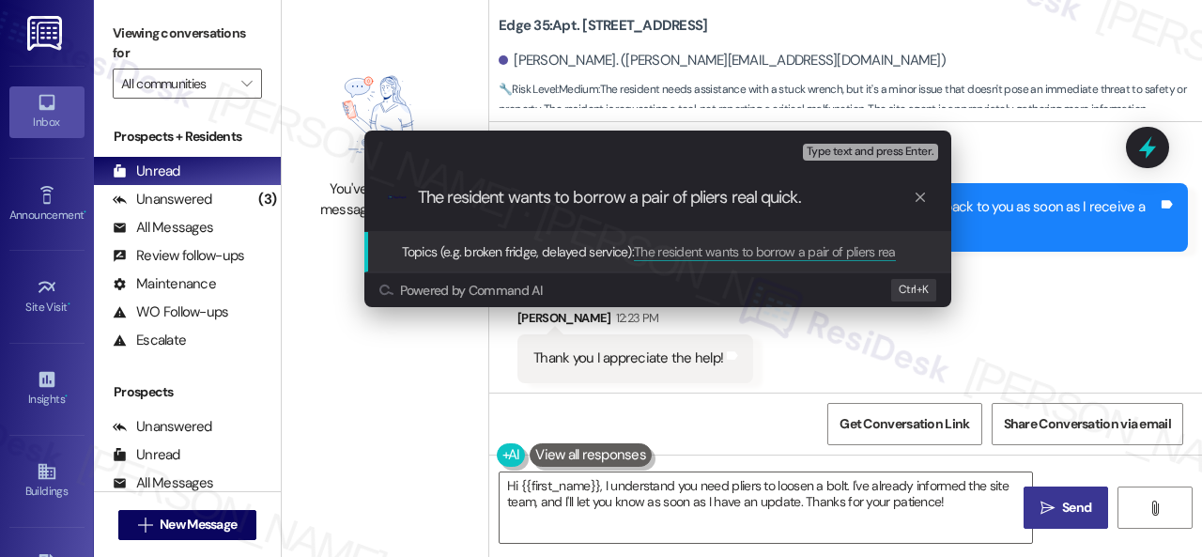
scroll to position [914, 0]
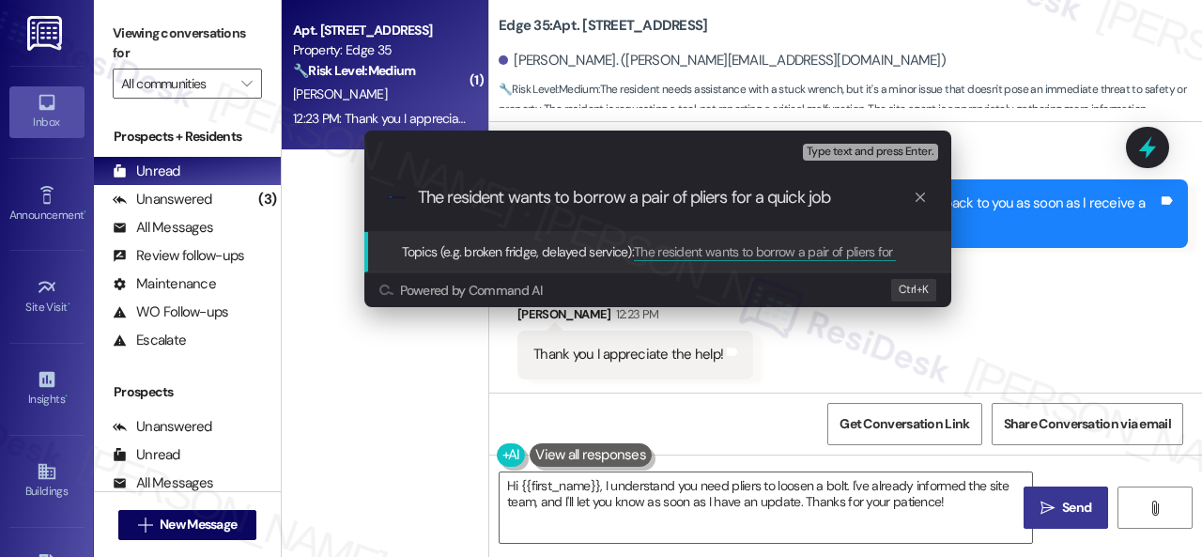
type input "The resident wants to borrow a pair of pliers for a quick job."
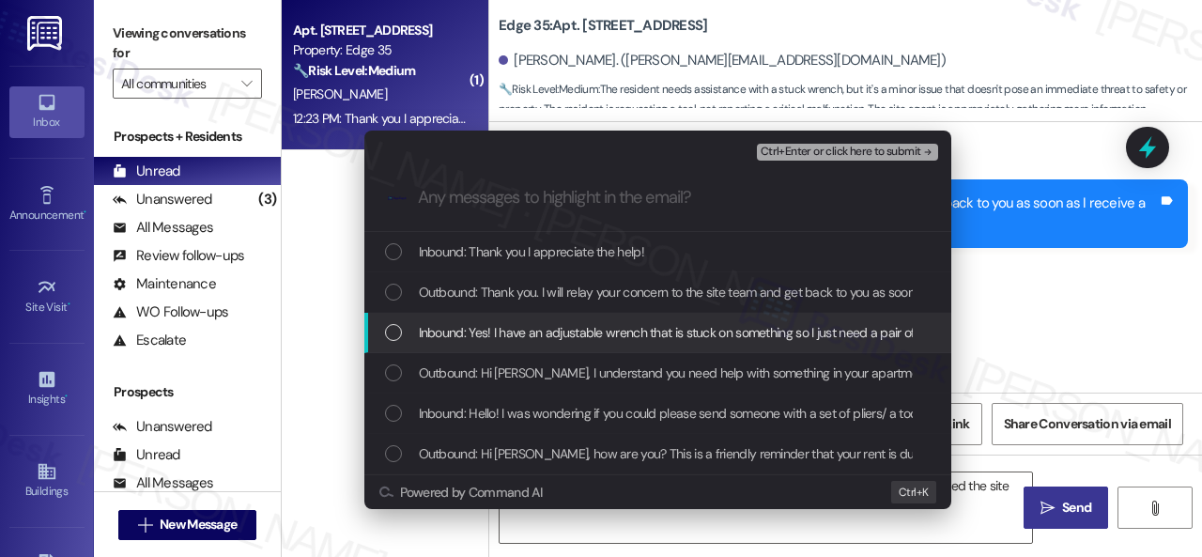
click at [579, 326] on span "Inbound: Yes! I have an adjustable wrench that is stuck on something so I just …" at bounding box center [919, 332] width 1001 height 21
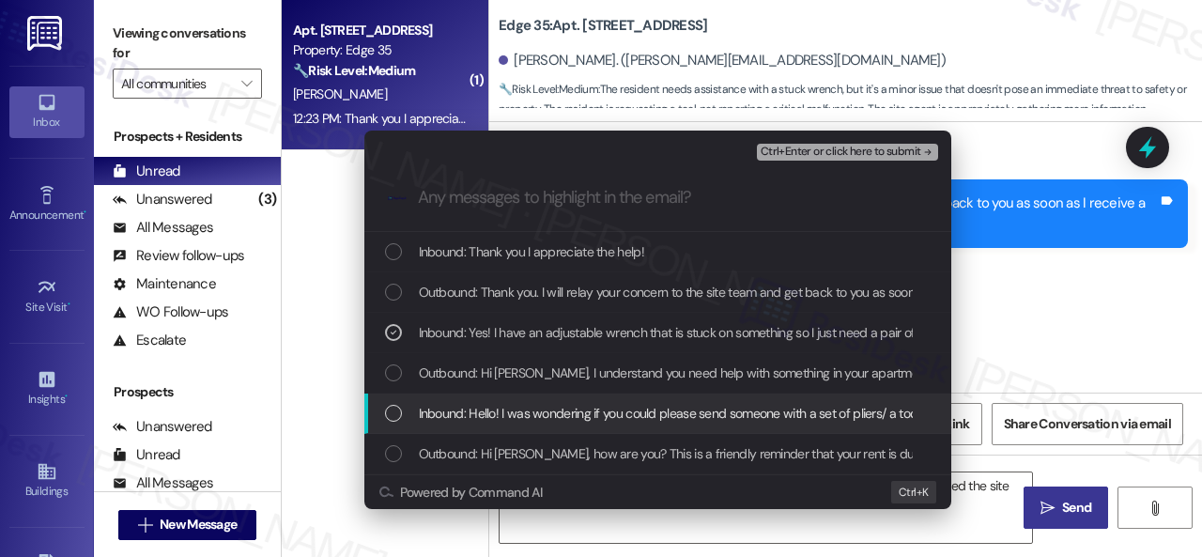
click at [566, 419] on span "Inbound: Hello! I was wondering if you could please send someone with a set of …" at bounding box center [752, 413] width 667 height 21
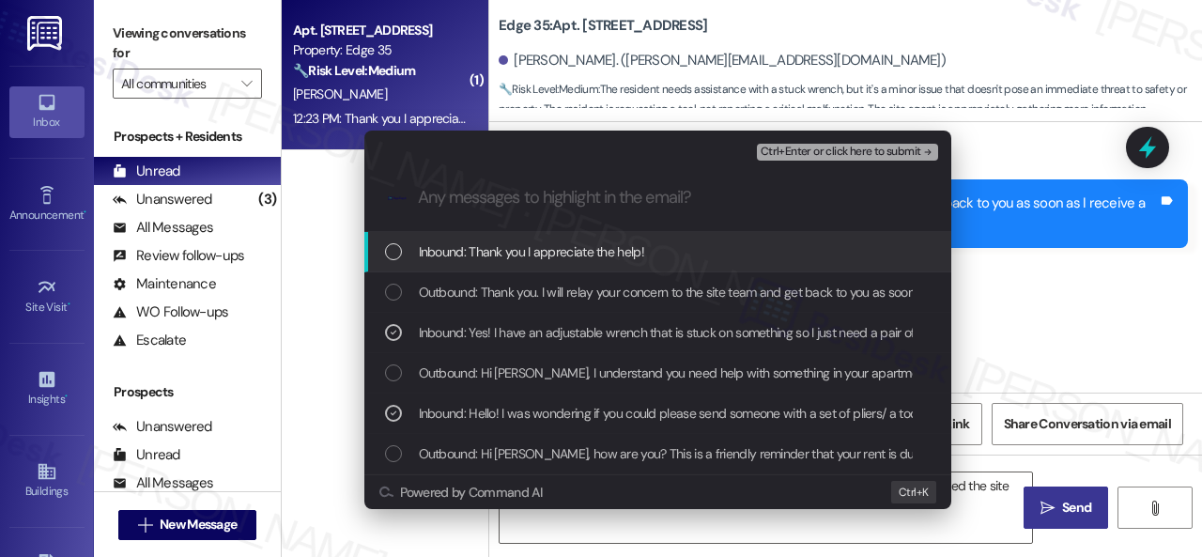
click at [840, 158] on span "Ctrl+Enter or click here to submit" at bounding box center [840, 152] width 161 height 13
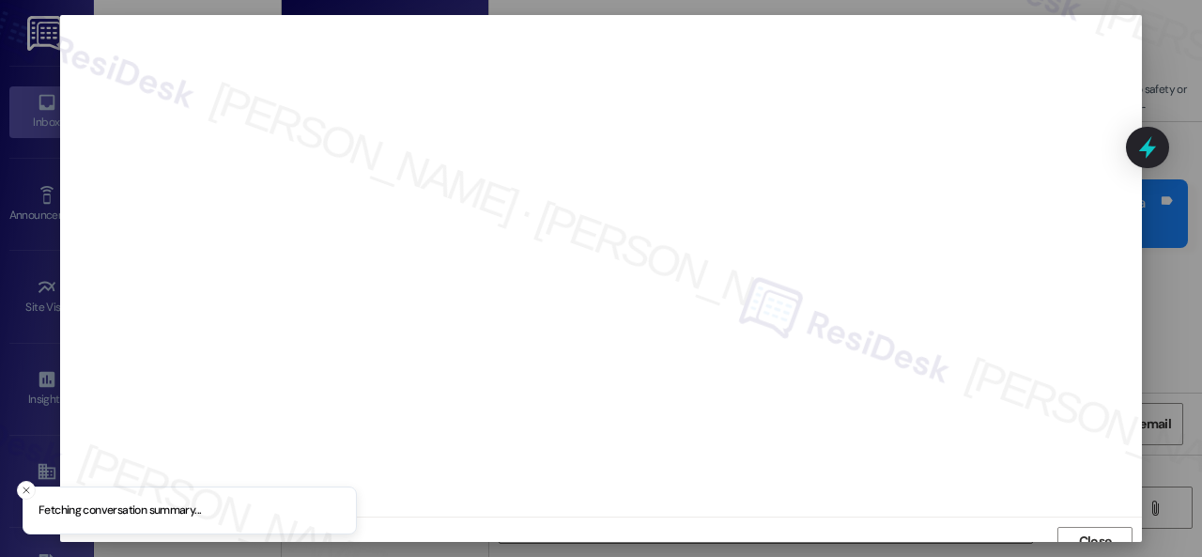
scroll to position [14, 0]
click at [1095, 523] on span "Close" at bounding box center [1095, 527] width 33 height 20
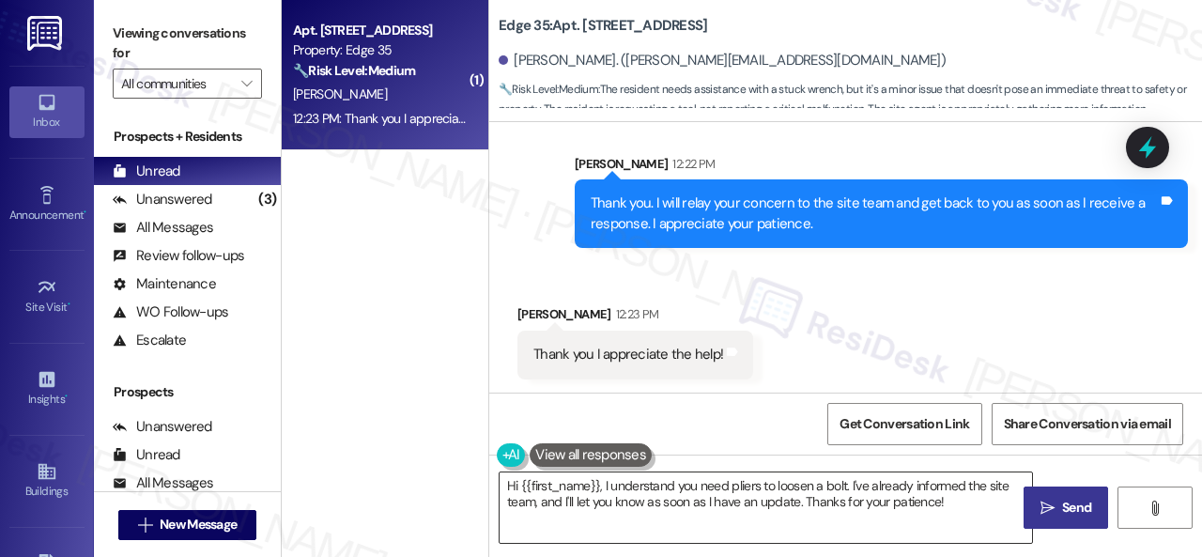
click at [754, 509] on textarea "Hi {{first_name}}, I understand you need pliers to loosen a bolt. I've already …" at bounding box center [765, 507] width 532 height 70
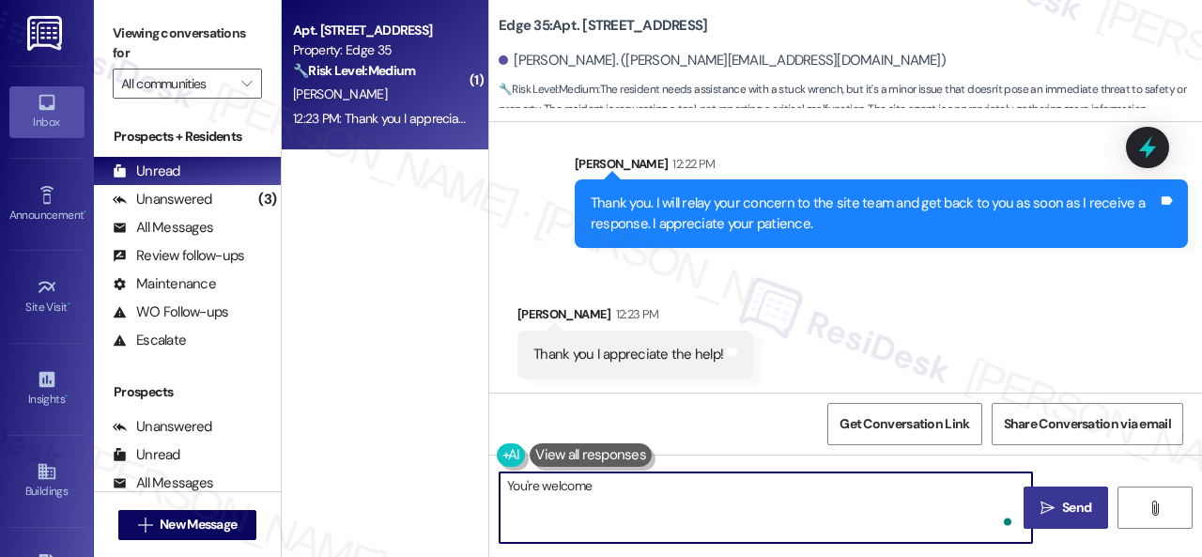
type textarea "You're welcome."
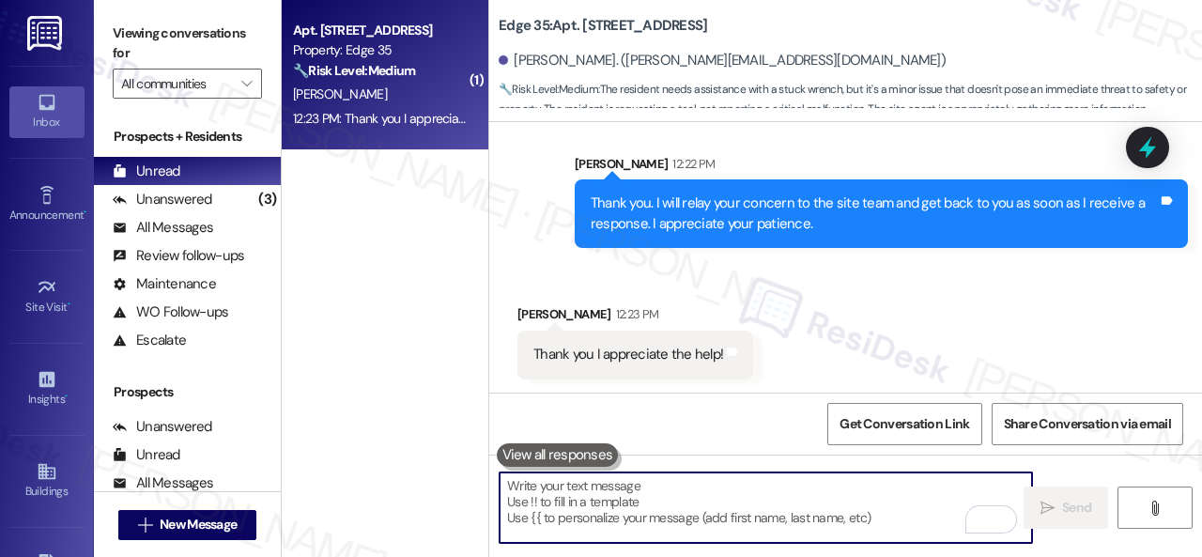
scroll to position [1047, 0]
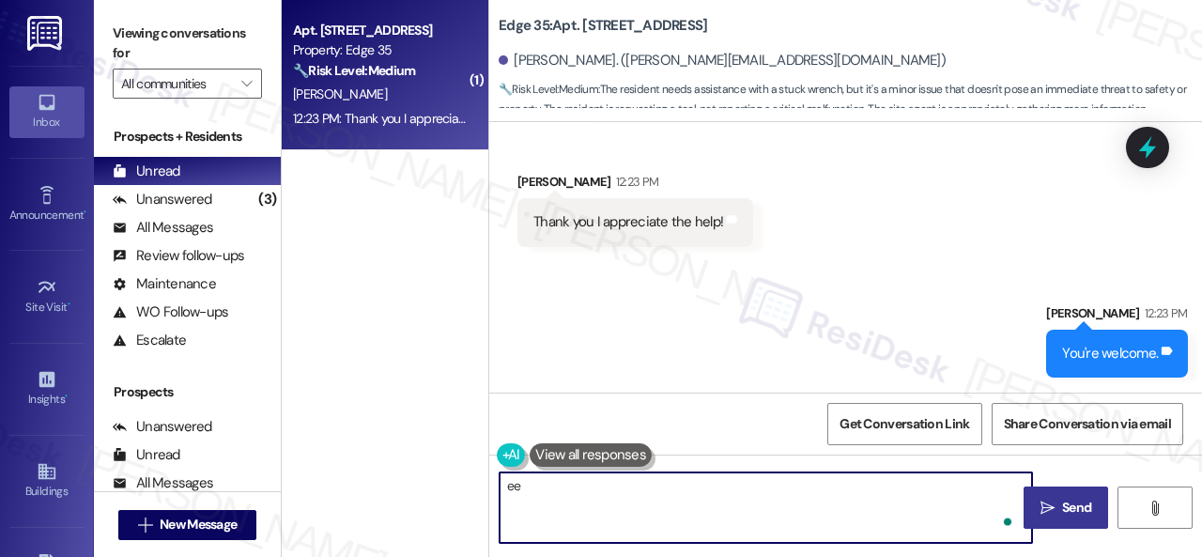
type textarea "ee"
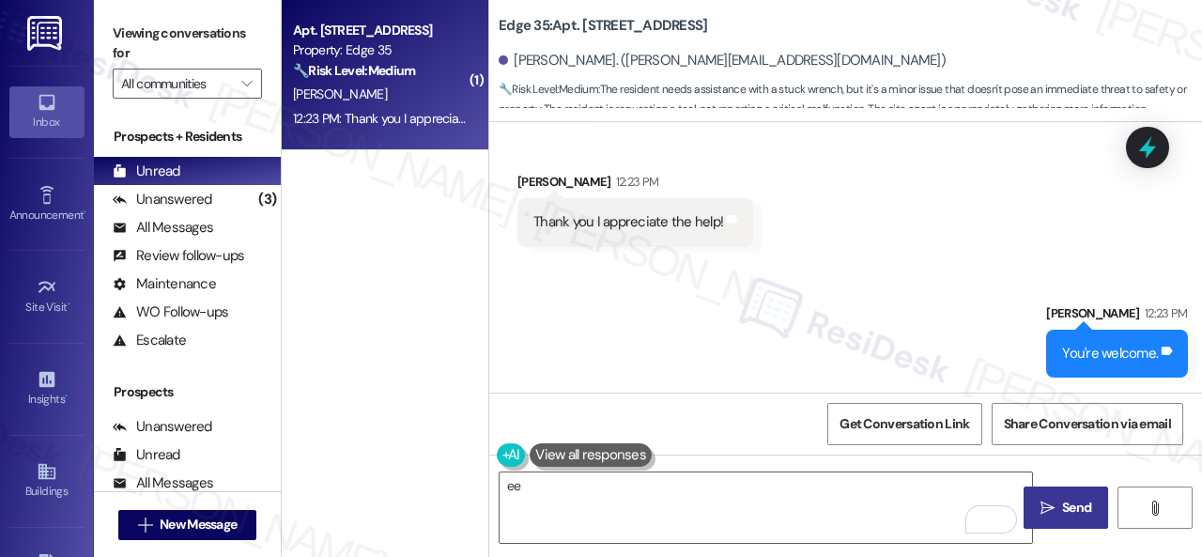
click at [946, 264] on div "Sent via SMS Sarah 12:23 PM You're welcome. Tags and notes" at bounding box center [845, 326] width 713 height 130
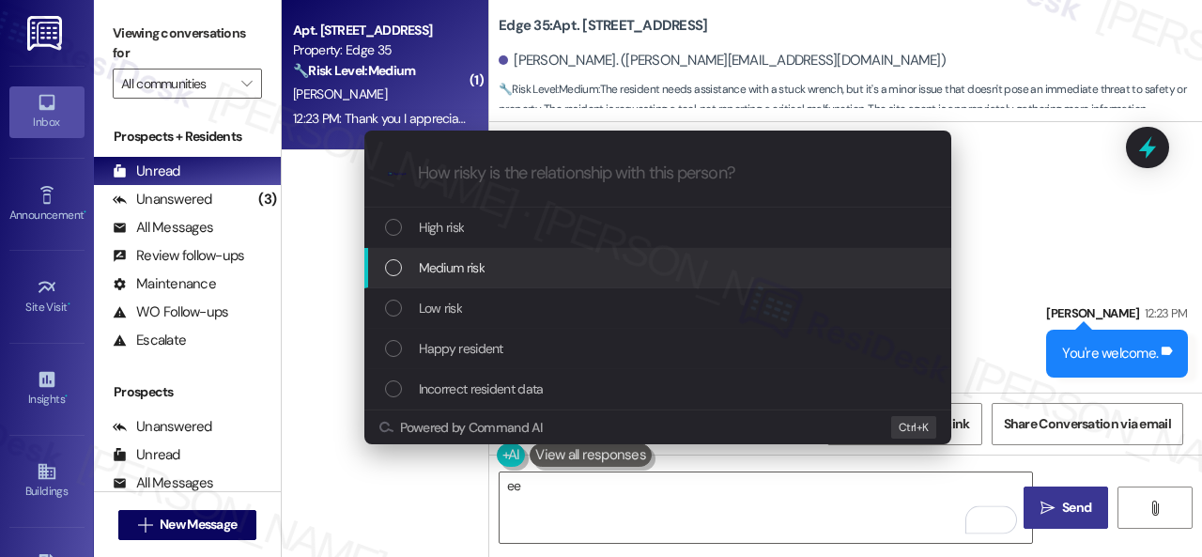
click at [465, 266] on span "Medium risk" at bounding box center [452, 267] width 66 height 21
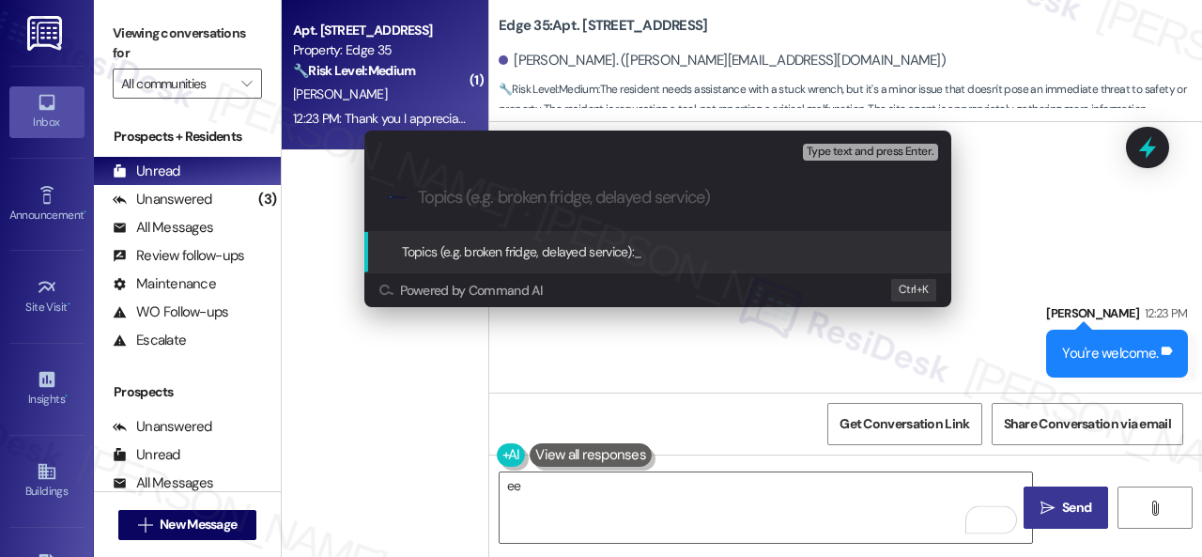
paste input "The resident wants to borrow a pair of pliers for a quick job."
type input "The resident wants to borrow a pair of pliers for a quick job."
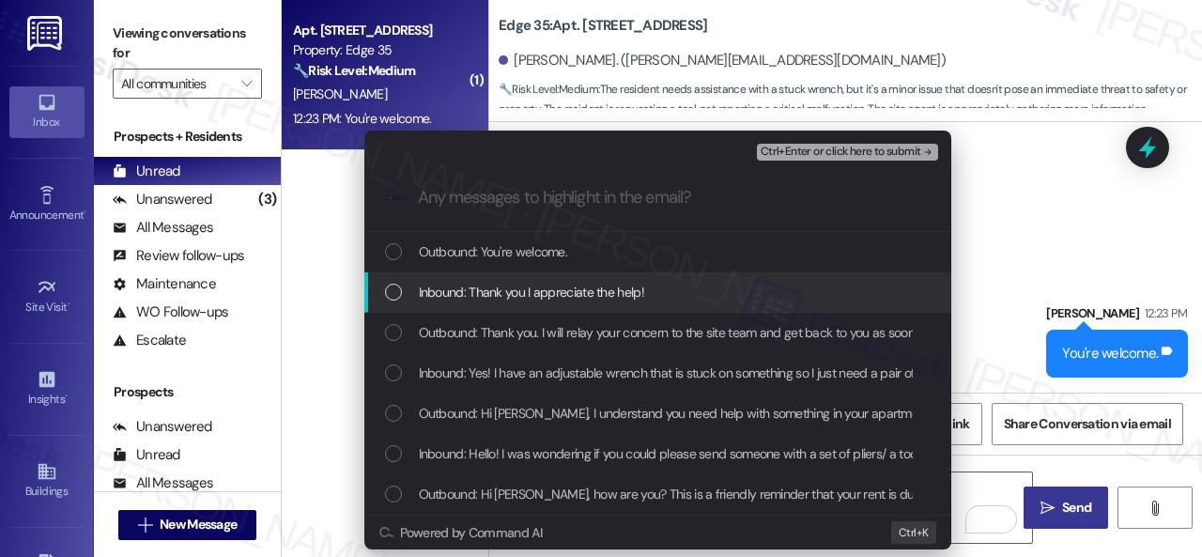
click at [468, 293] on span "Inbound: Thank you I appreciate the help!" at bounding box center [531, 292] width 225 height 21
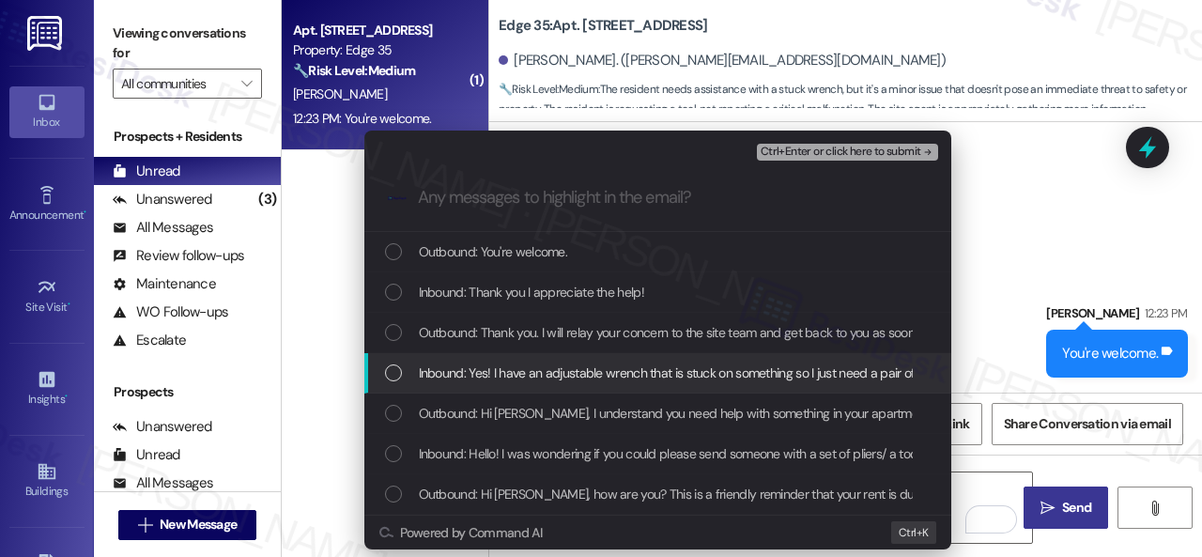
click at [460, 370] on span "Inbound: Yes! I have an adjustable wrench that is stuck on something so I just …" at bounding box center [919, 372] width 1001 height 21
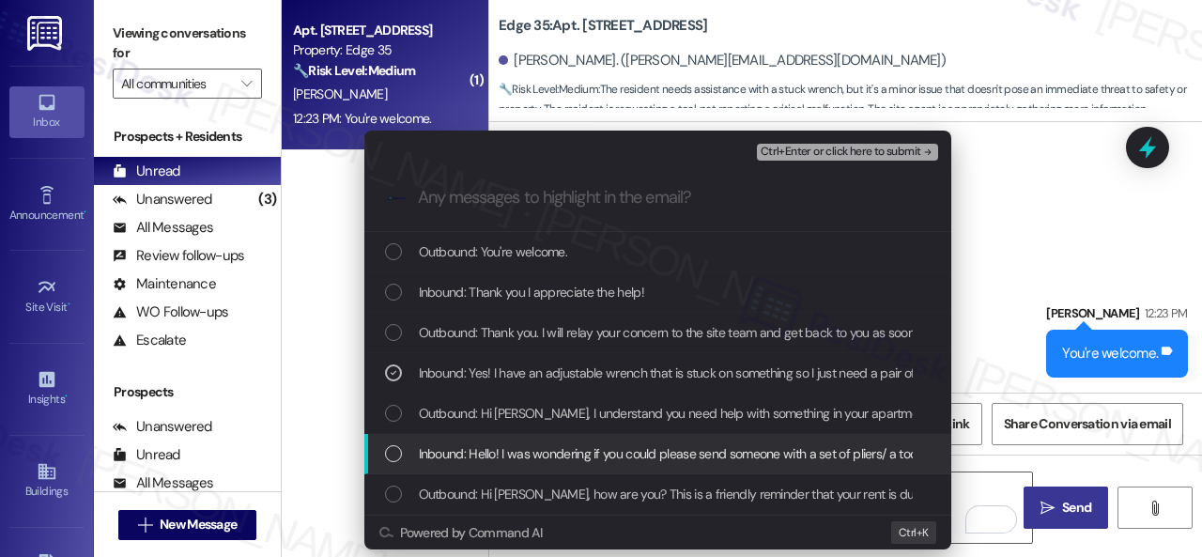
click at [453, 456] on span "Inbound: Hello! I was wondering if you could please send someone with a set of …" at bounding box center [752, 453] width 667 height 21
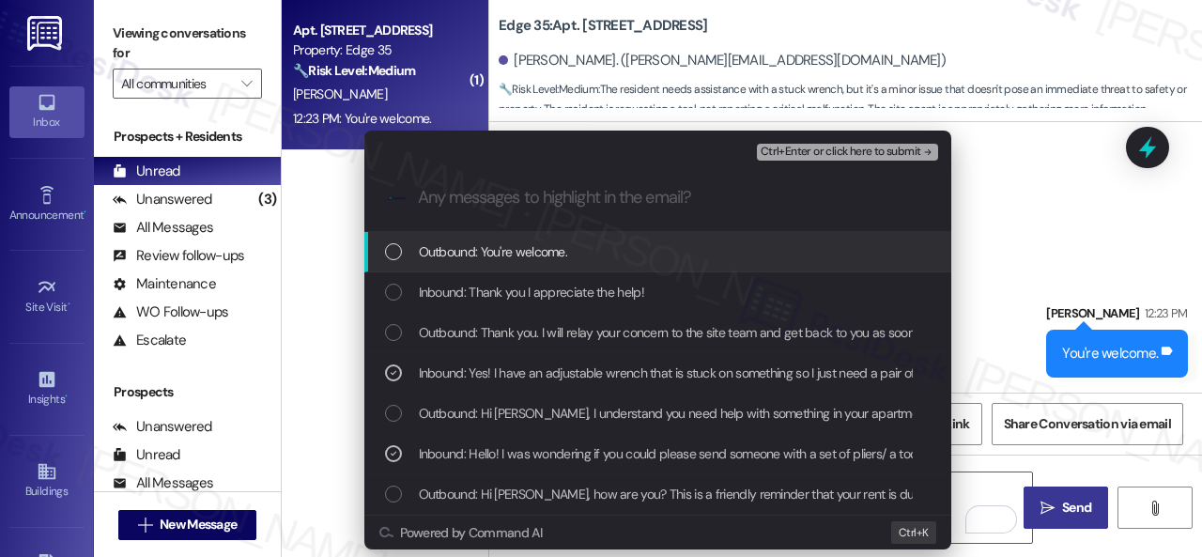
click at [784, 156] on span "Ctrl+Enter or click here to submit" at bounding box center [840, 152] width 161 height 13
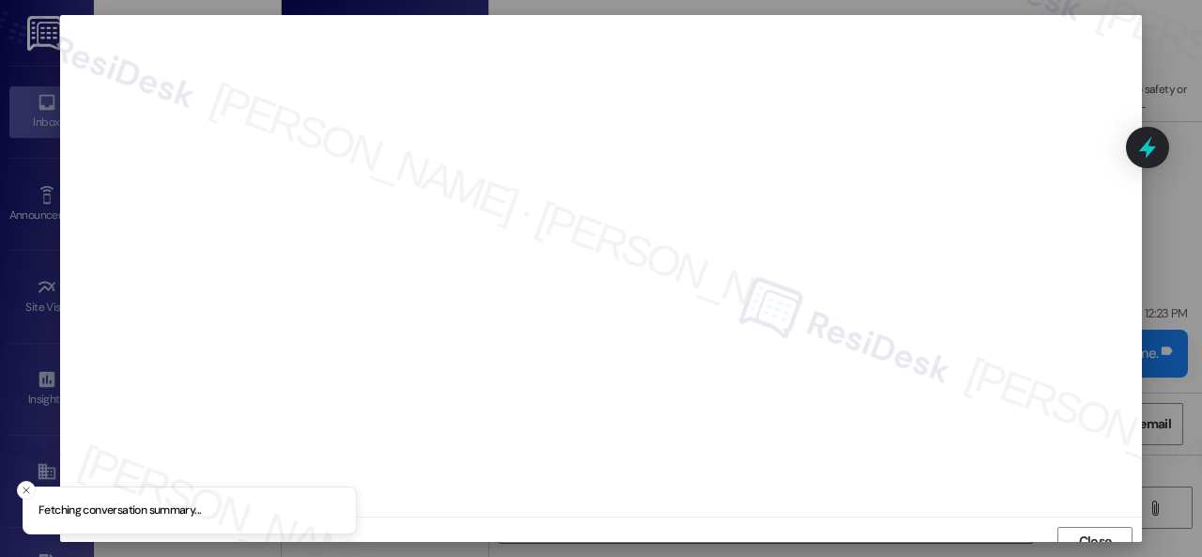
scroll to position [14, 0]
click at [1086, 537] on span "Close" at bounding box center [1095, 528] width 40 height 28
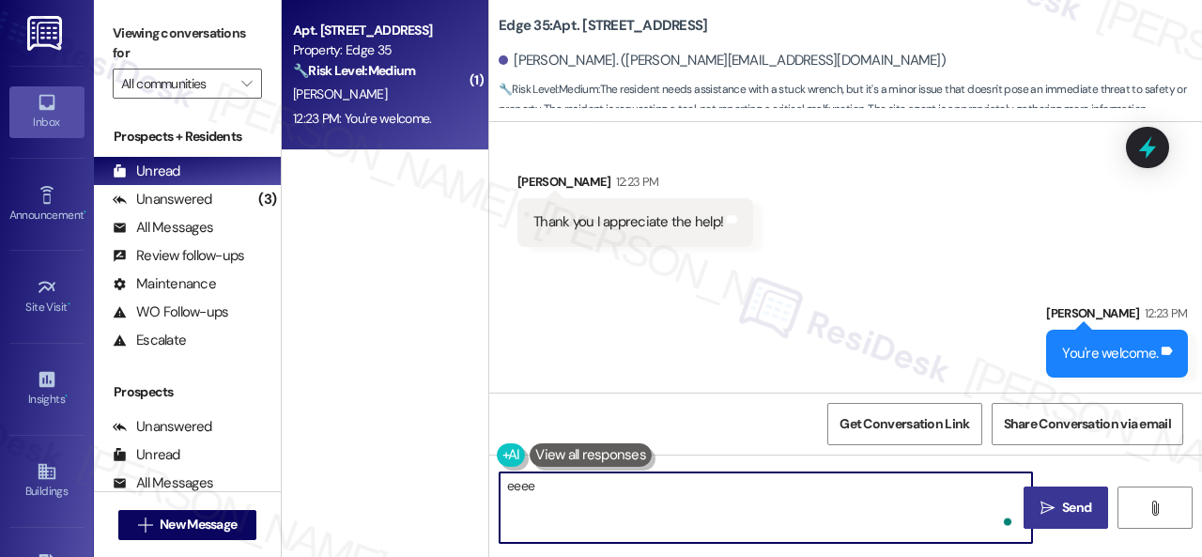
type textarea "eeee"
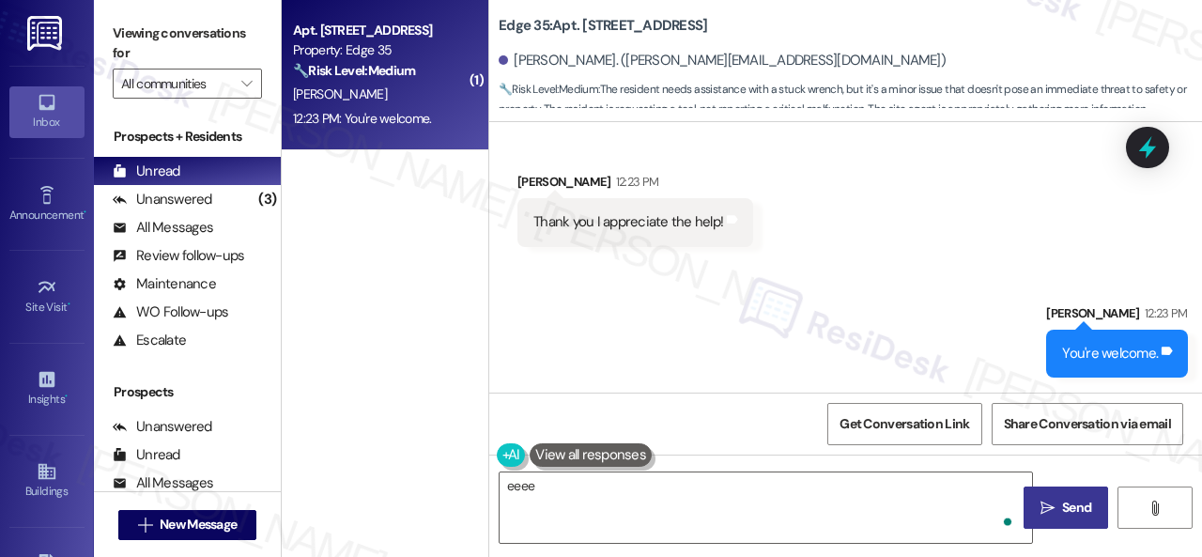
click at [694, 354] on div "Sent via SMS Sarah 12:23 PM You're welcome. Tags and notes" at bounding box center [845, 326] width 713 height 130
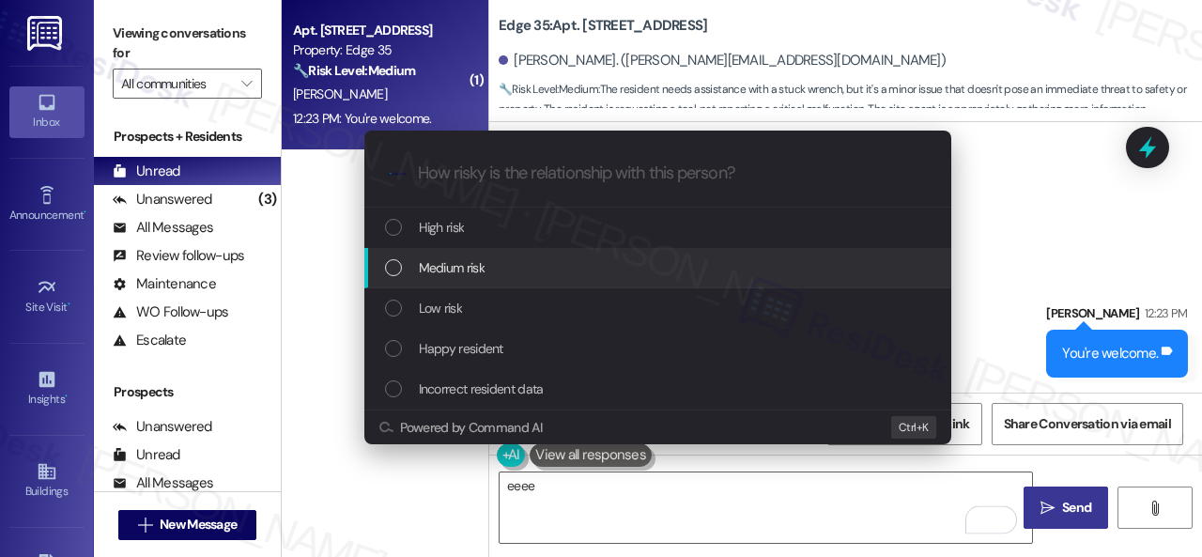
click at [467, 279] on div "Medium risk" at bounding box center [657, 268] width 587 height 40
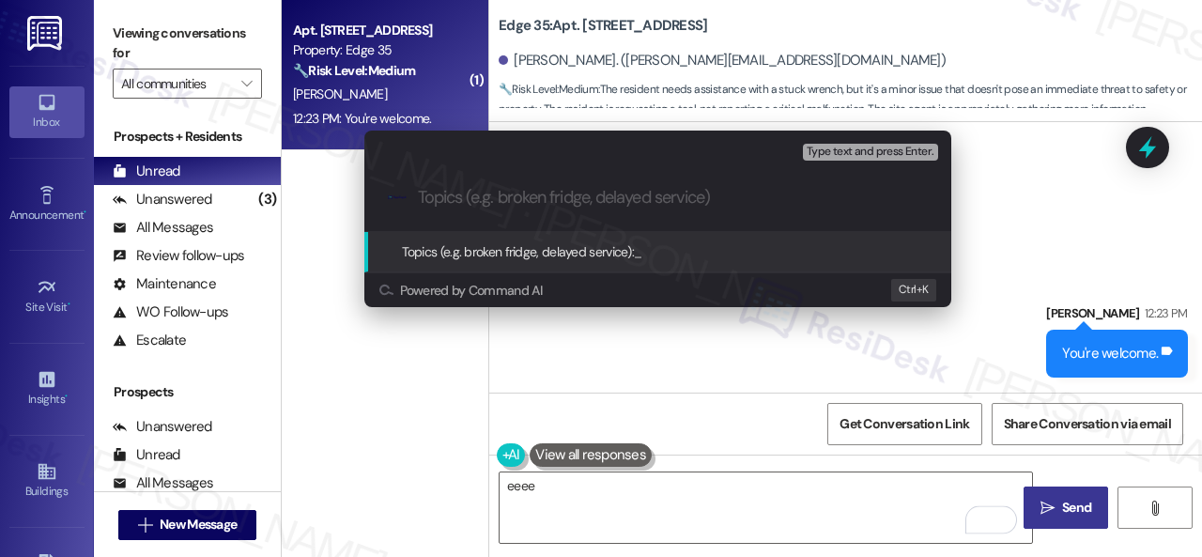
paste input "The resident wants to borrow a pair of pliers for a quick job."
type input "The resident wants to borrow a pair of pliers for a quick job."
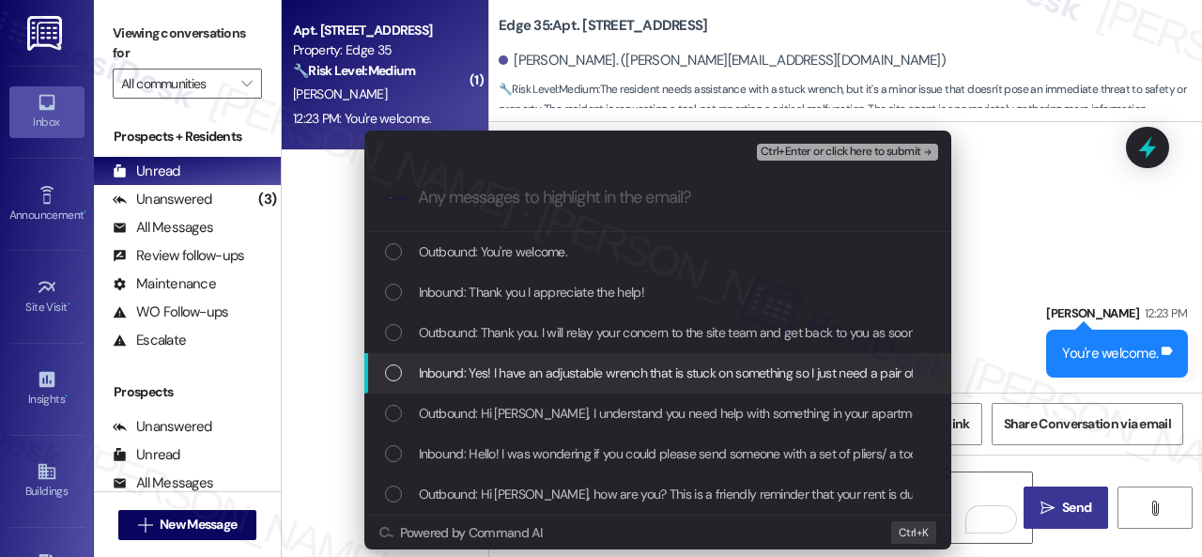
click at [552, 373] on span "Inbound: Yes! I have an adjustable wrench that is stuck on something so I just …" at bounding box center [919, 372] width 1001 height 21
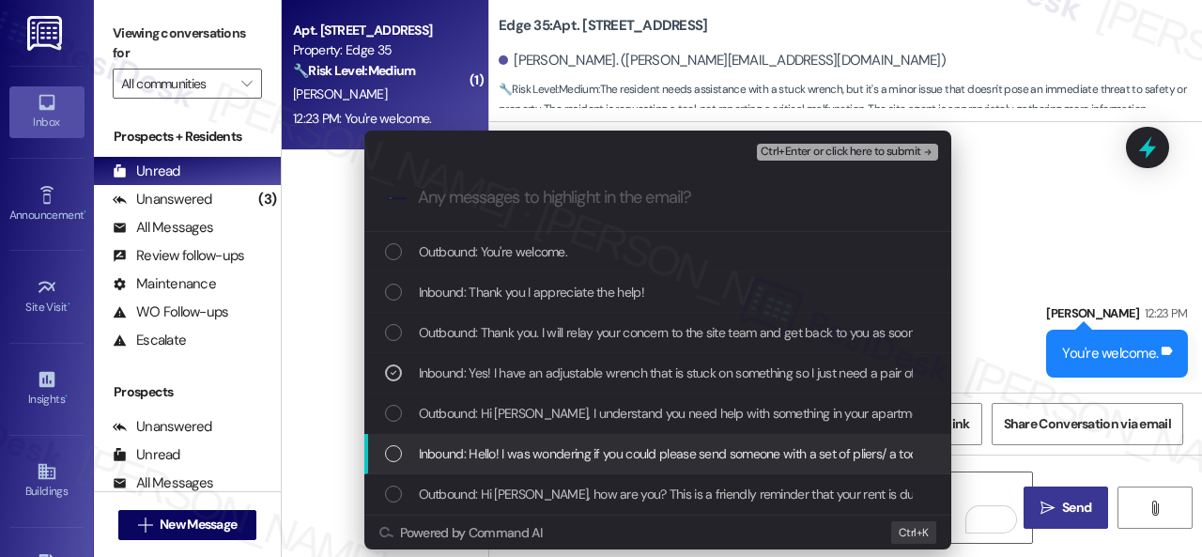
click at [552, 448] on span "Inbound: Hello! I was wondering if you could please send someone with a set of …" at bounding box center [752, 453] width 667 height 21
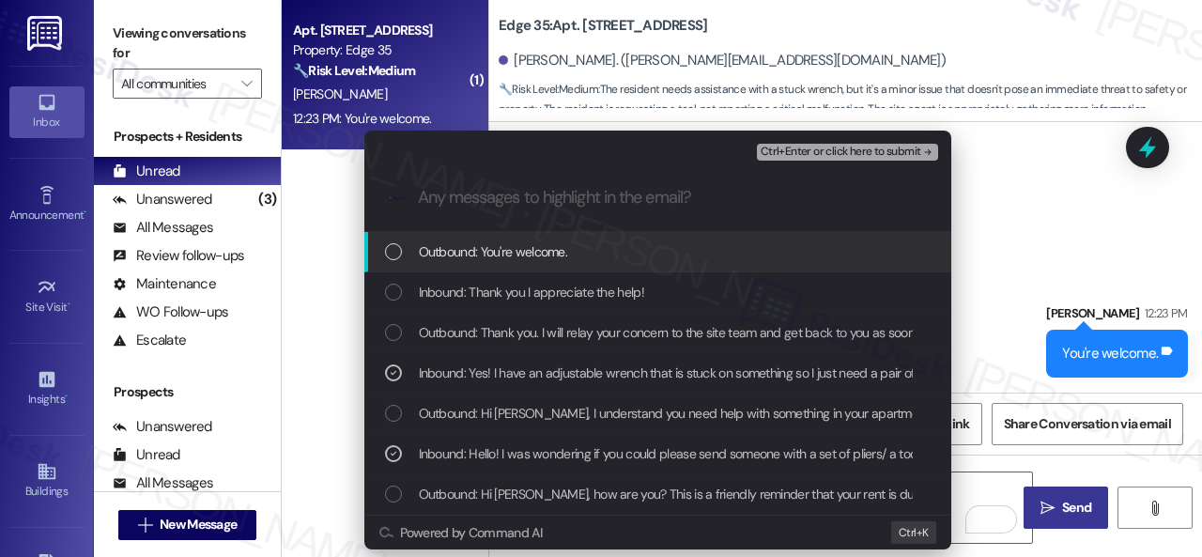
click at [784, 160] on button "Ctrl+Enter or click here to submit" at bounding box center [847, 152] width 181 height 17
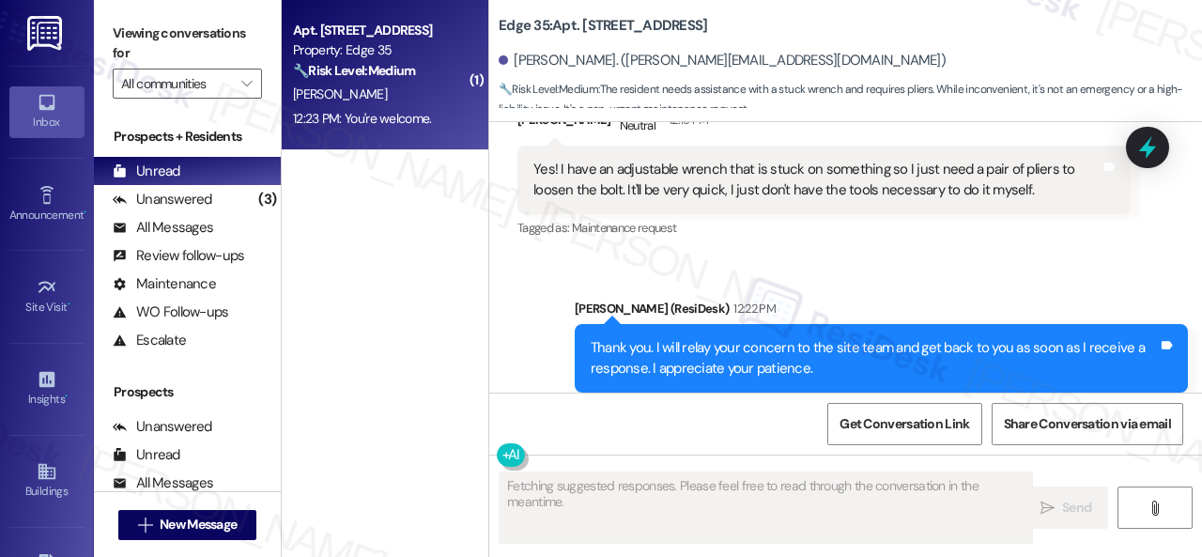
scroll to position [970, 0]
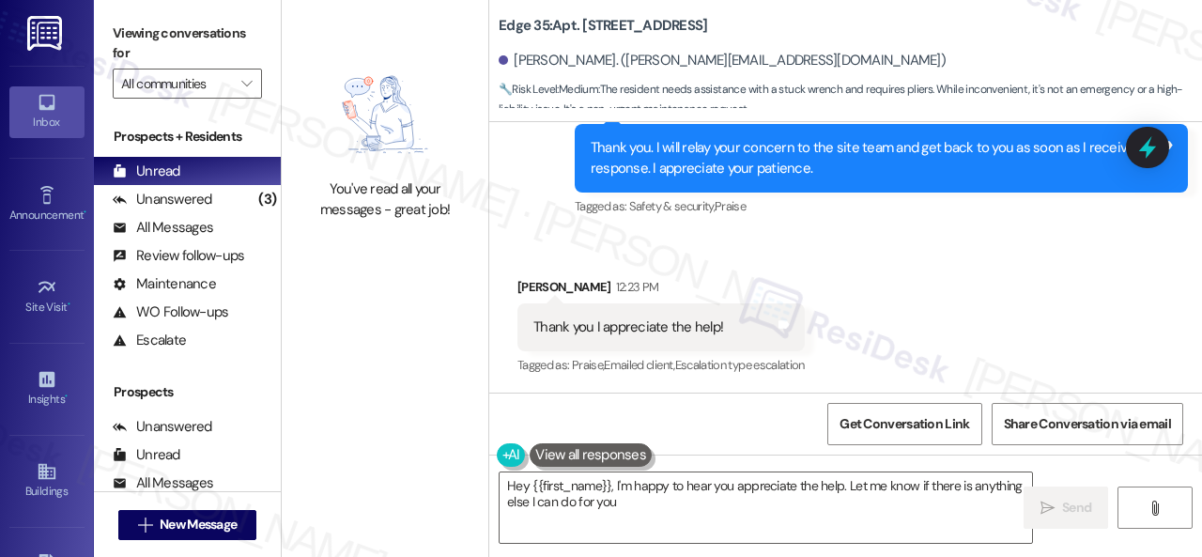
type textarea "Hey {{first_name}}, I'm happy to hear you appreciate the help. Let me know if t…"
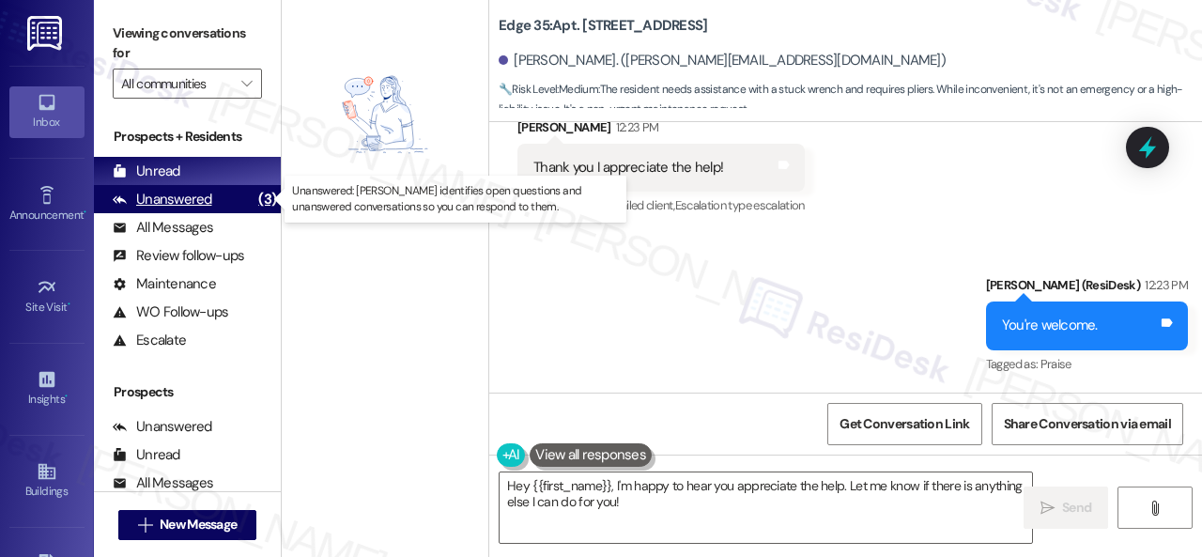
click at [173, 195] on div "Unanswered" at bounding box center [163, 200] width 100 height 20
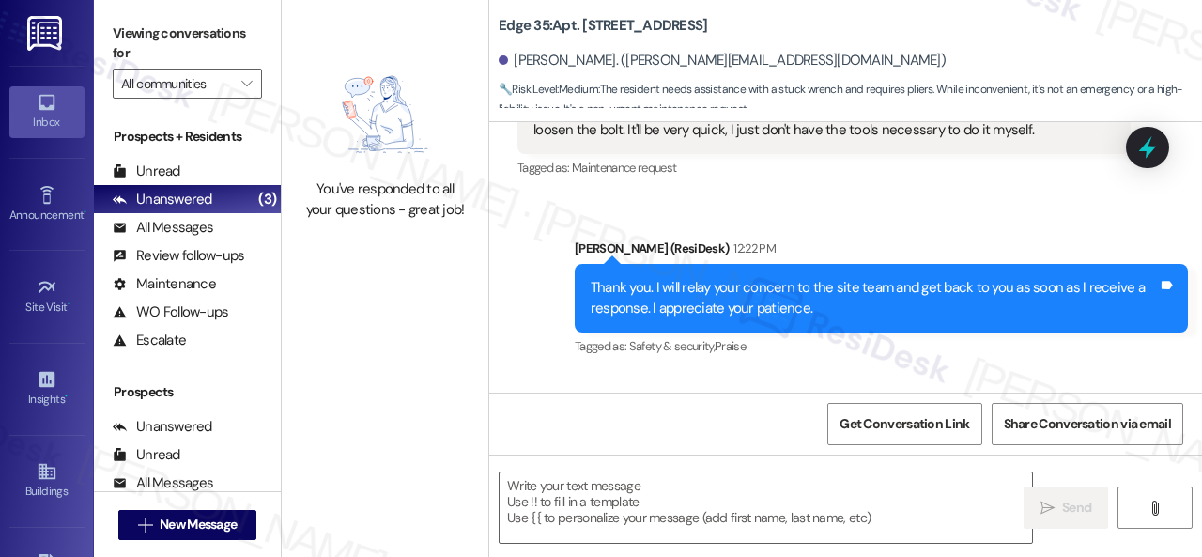
scroll to position [970, 0]
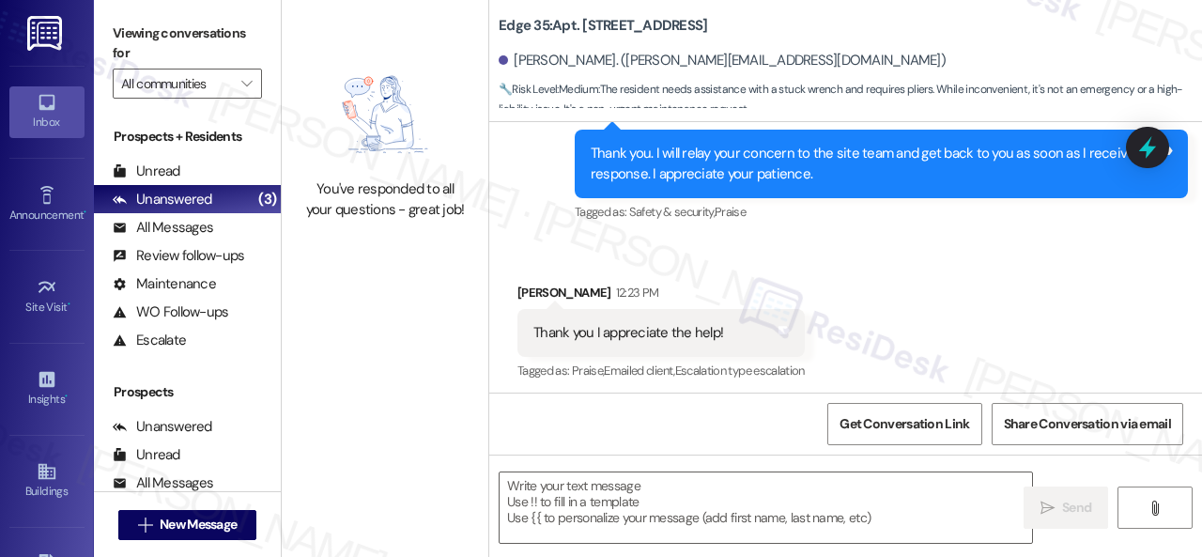
type textarea "Fetching suggested responses. Please feel free to read through the conversation…"
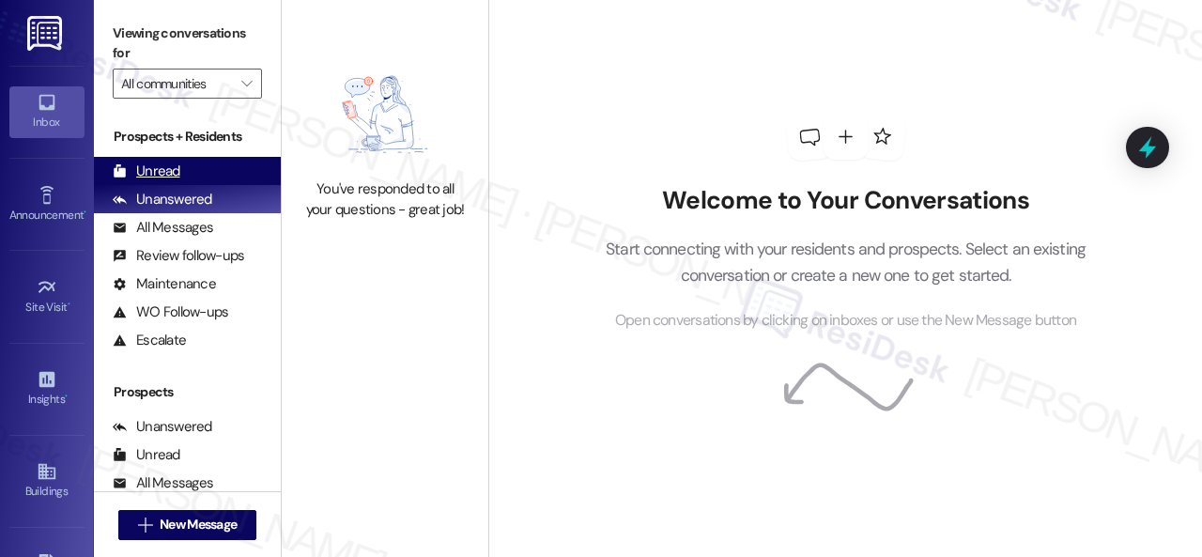
click at [146, 168] on div "Unread" at bounding box center [147, 171] width 68 height 20
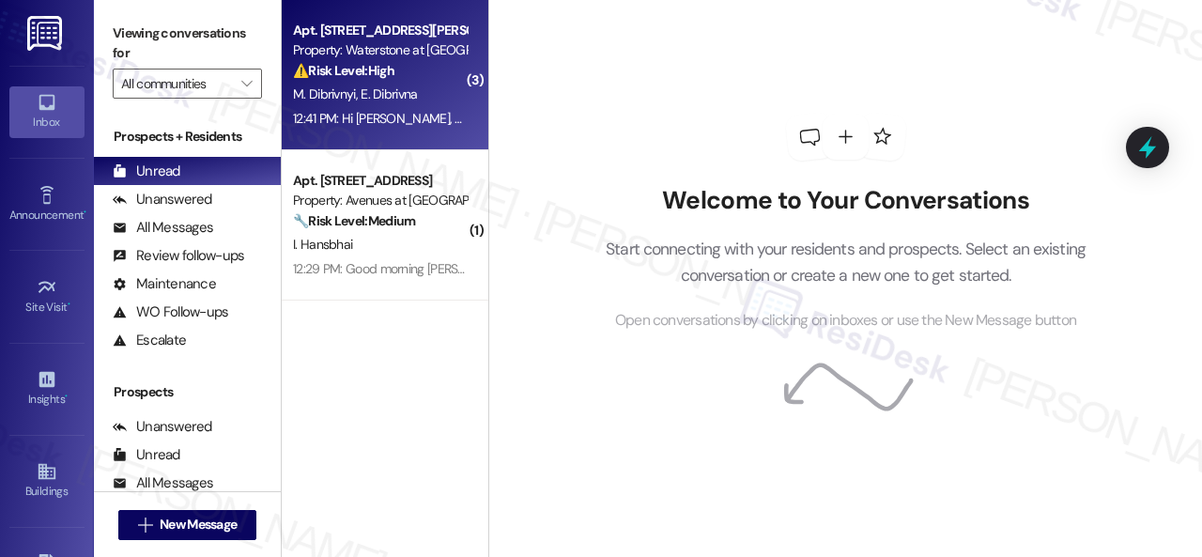
click at [421, 97] on div "M. Dibrivnyi E. Dibrivna" at bounding box center [379, 94] width 177 height 23
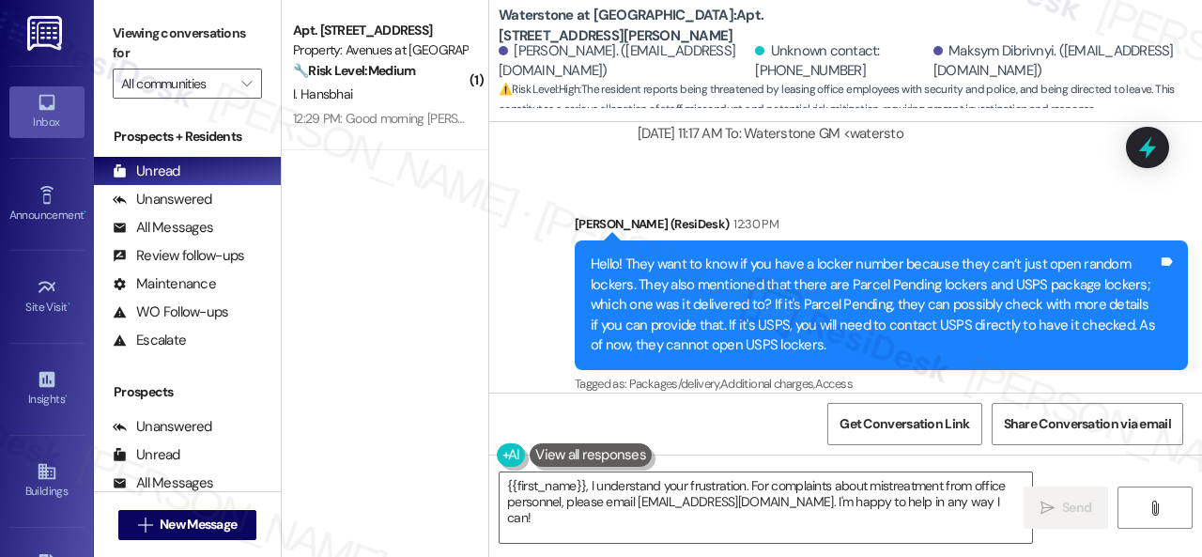
scroll to position [27366, 0]
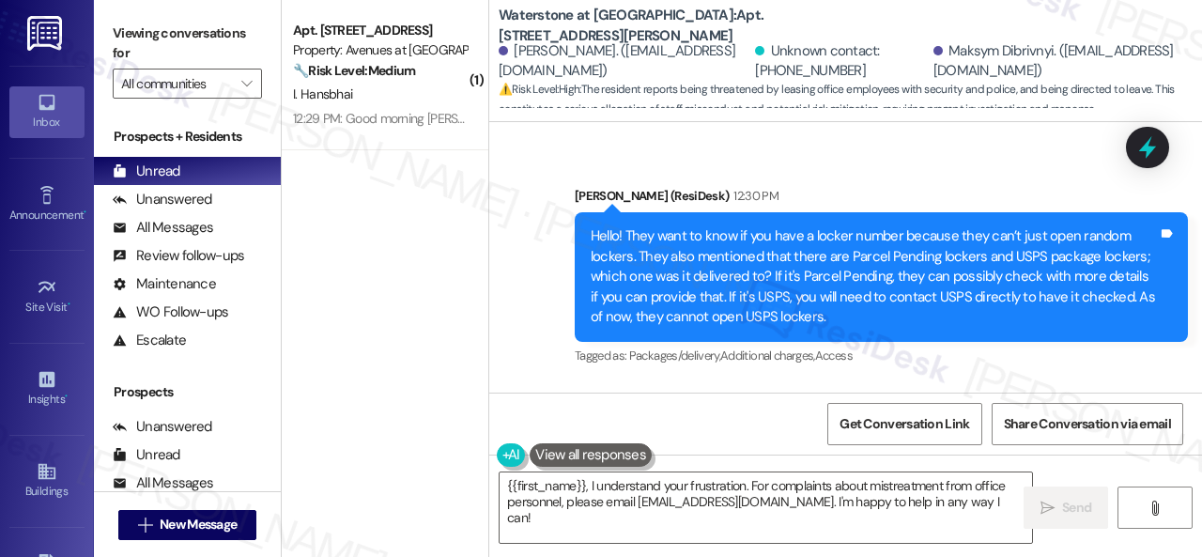
drag, startPoint x: 742, startPoint y: 328, endPoint x: 537, endPoint y: 298, distance: 206.9
click at [537, 466] on div "Today we were kicked out of the office when we tried to ask a question about ou…" at bounding box center [816, 496] width 567 height 60
click at [717, 16] on b "Waterstone at Cinco Ranch: Apt. 17101, 6855 S Mason Rd" at bounding box center [687, 26] width 376 height 40
copy b "17101"
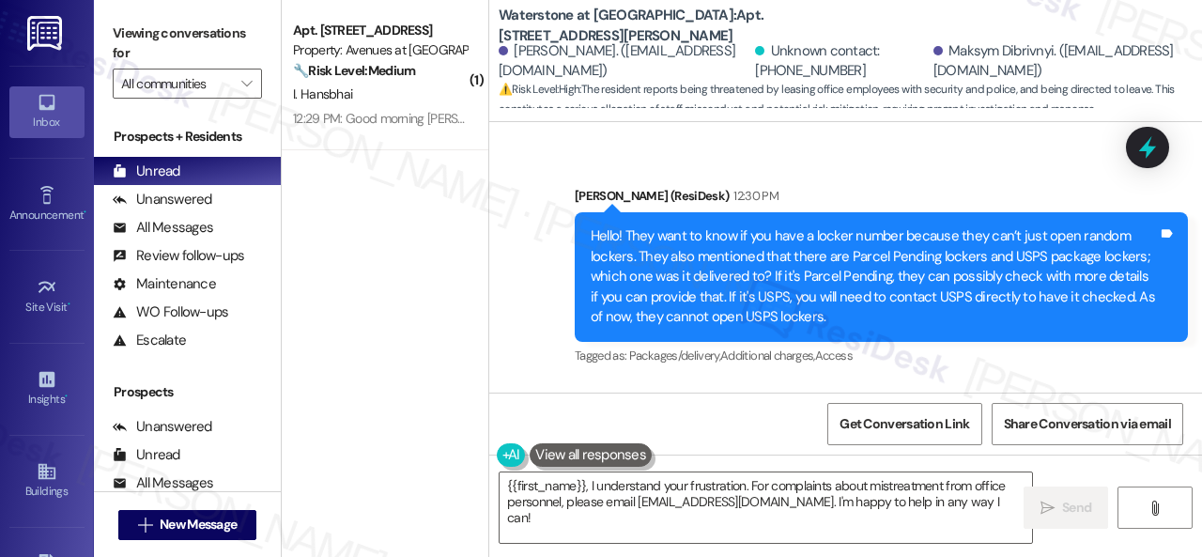
drag, startPoint x: 540, startPoint y: 294, endPoint x: 665, endPoint y: 338, distance: 132.4
click at [665, 452] on div "Today we were kicked out of the office when we tried to ask a question about ou…" at bounding box center [823, 496] width 613 height 88
copy div "Today we were kicked out of the office when we tried to ask a question about ou…"
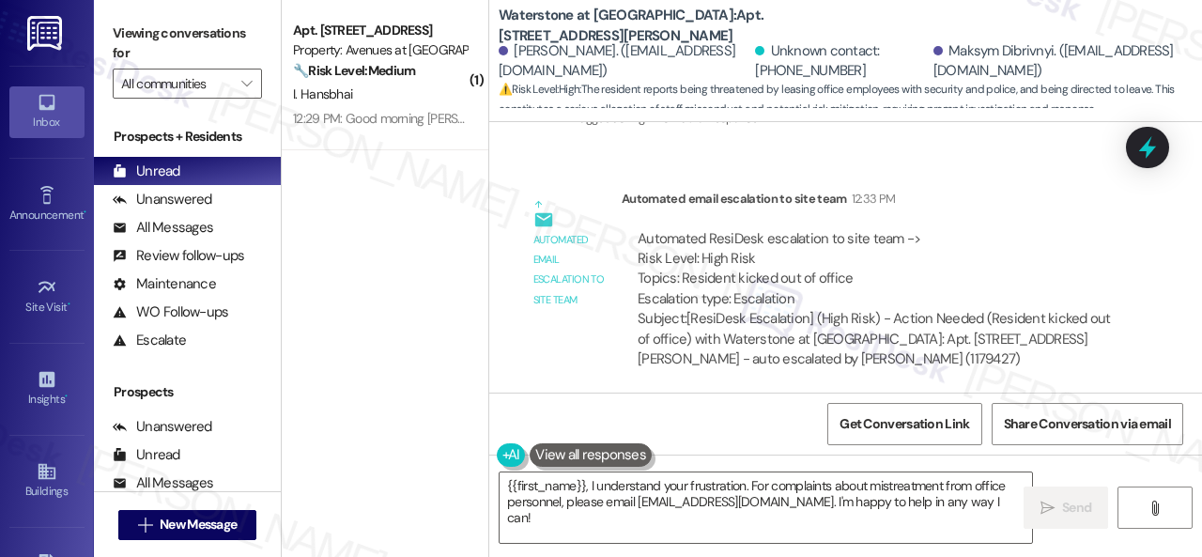
scroll to position [28117, 0]
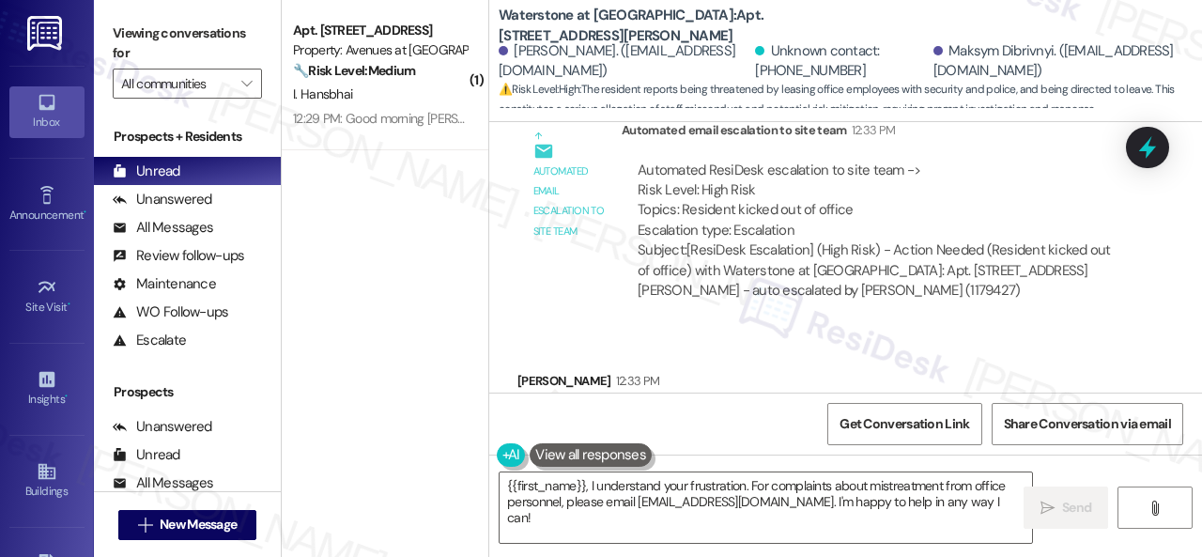
drag, startPoint x: 575, startPoint y: 243, endPoint x: 530, endPoint y: 245, distance: 45.1
click at [530, 397] on div "FedEx Tags and notes" at bounding box center [588, 421] width 142 height 48
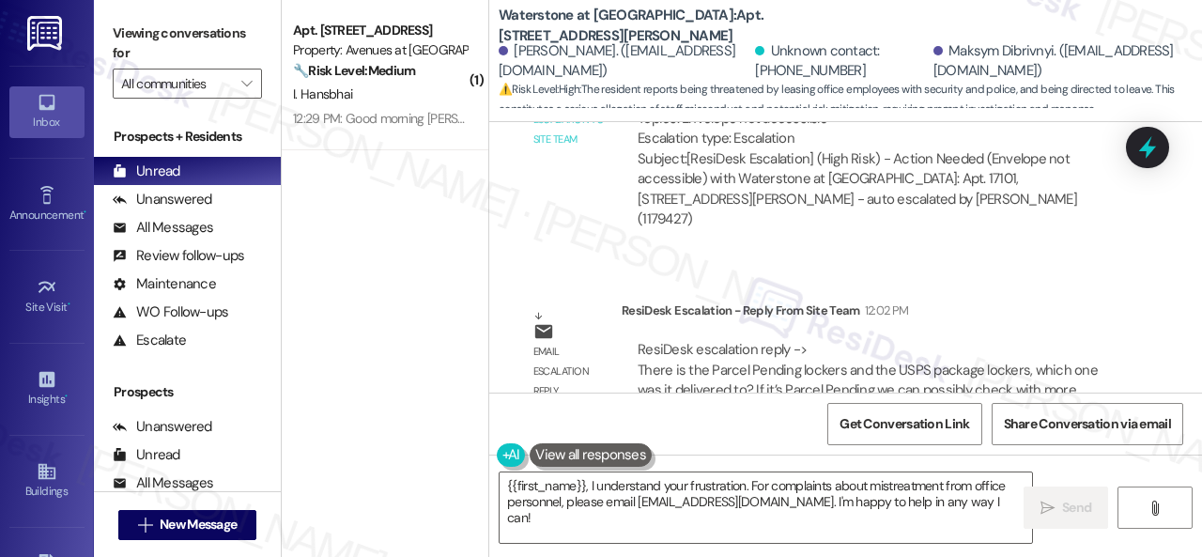
scroll to position [26709, 0]
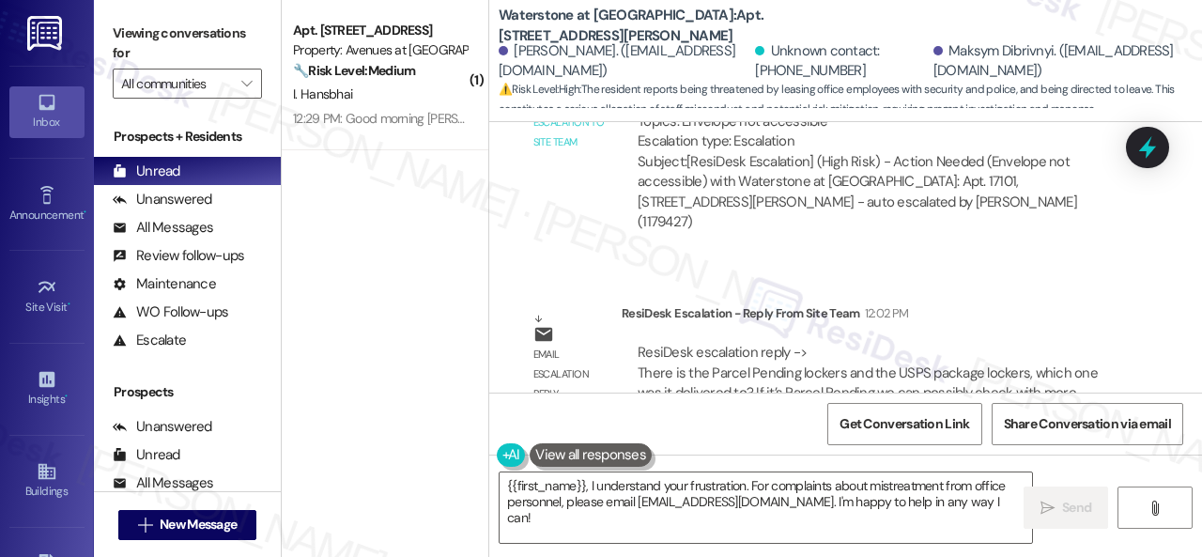
copy div "FedEx"
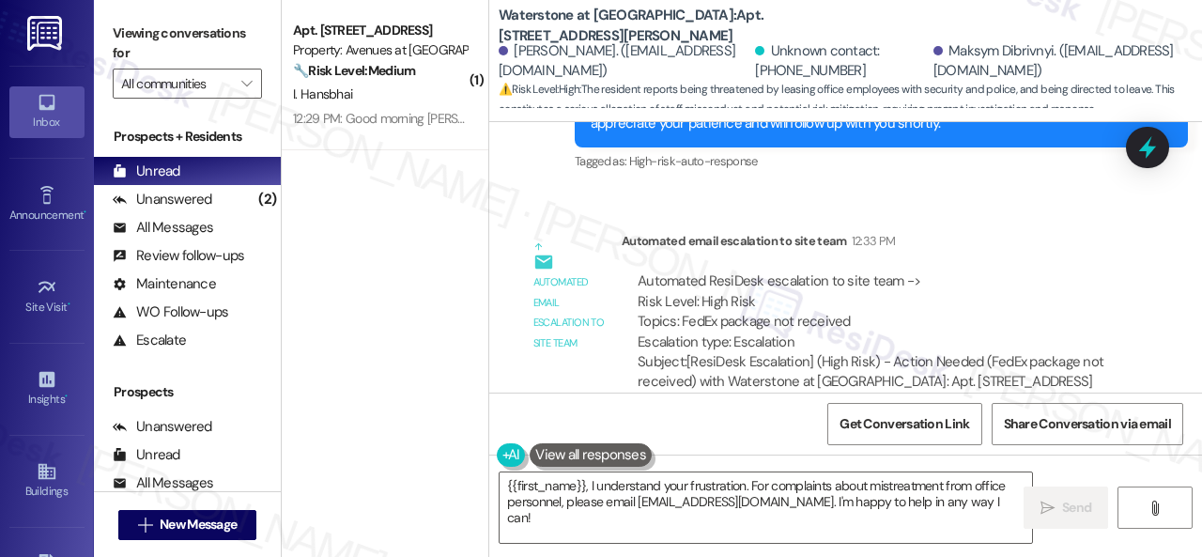
scroll to position [28680, 0]
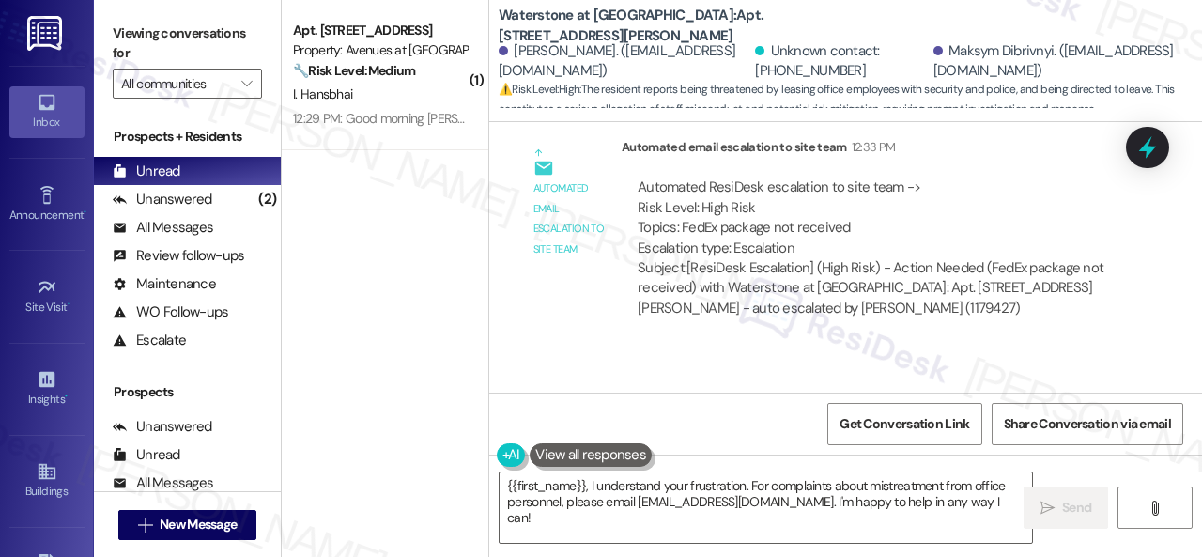
drag, startPoint x: 535, startPoint y: 254, endPoint x: 1047, endPoint y: 271, distance: 511.9
click at [1047, 429] on div "The leasing office employees threatened us with security, the police, and point…" at bounding box center [815, 449] width 565 height 40
copy div "The leasing office employees threatened us with security, the police, and point…"
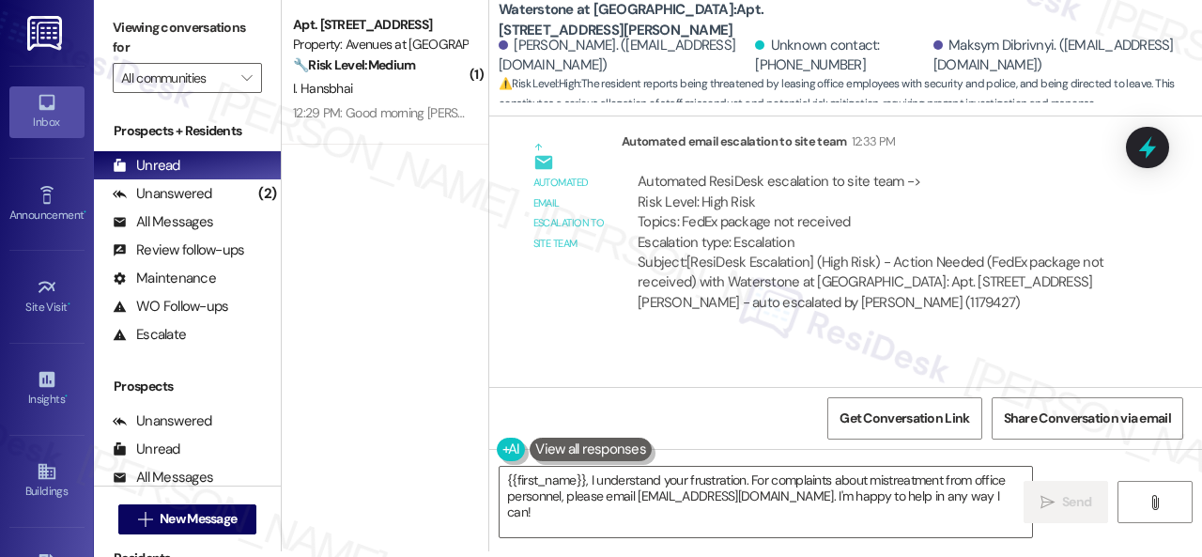
click at [719, 341] on div "Received via SMS Eleonora Dibrivna 12:41 PM The leasing office employees threat…" at bounding box center [845, 566] width 713 height 450
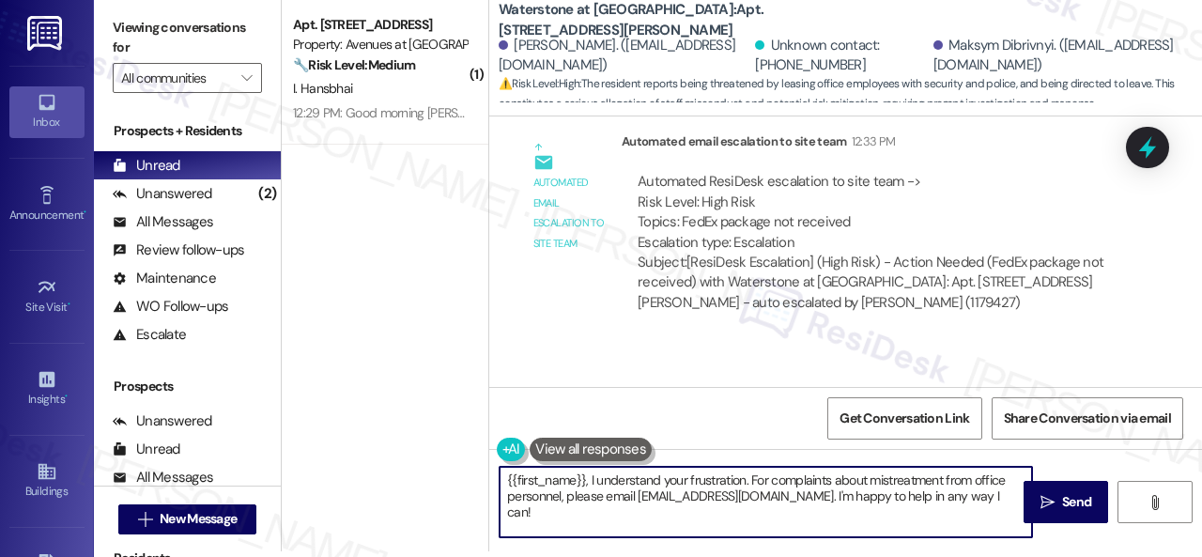
drag, startPoint x: 503, startPoint y: 482, endPoint x: 1201, endPoint y: 593, distance: 706.4
click at [1201, 556] on html "Inbox Go to Inbox Announcement • Send A Text Announcement Site Visit • Go to Si…" at bounding box center [601, 278] width 1202 height 557
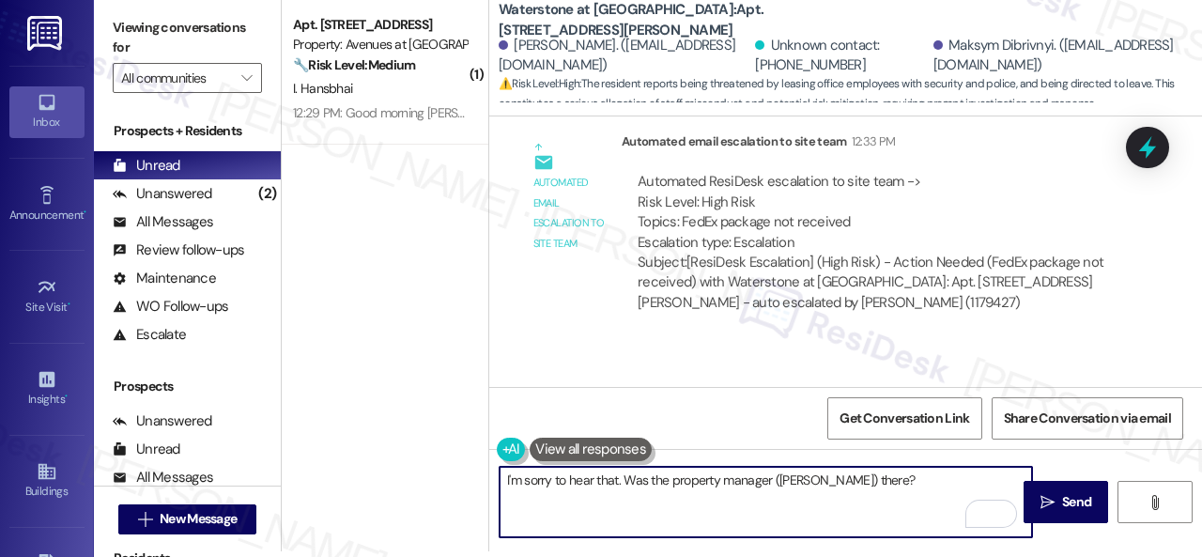
type textarea "I'm sorry to hear that. Was the property manager (Naomi) there?"
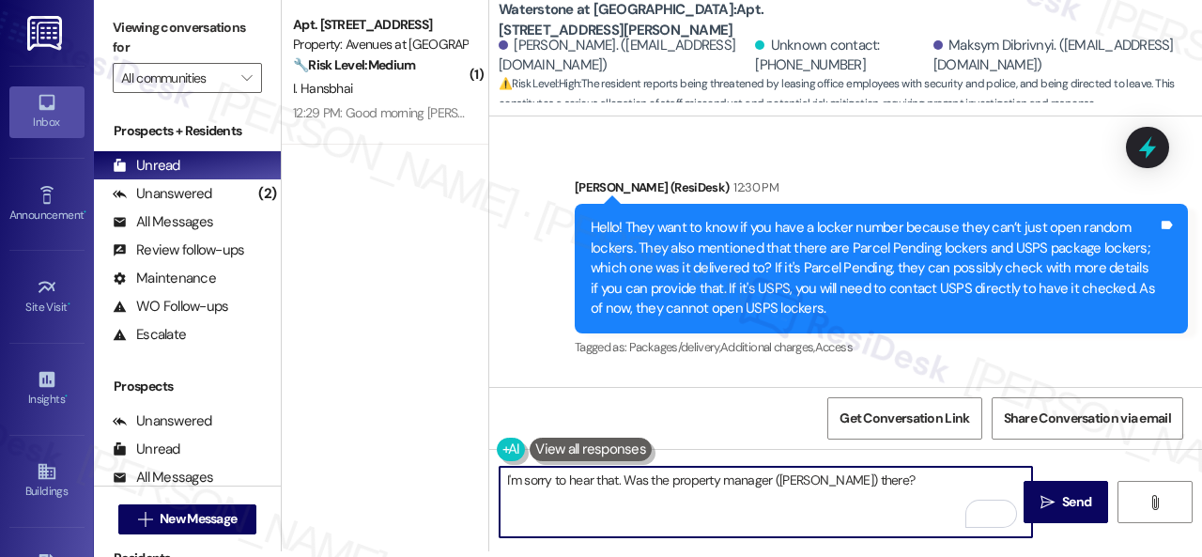
scroll to position [27366, 0]
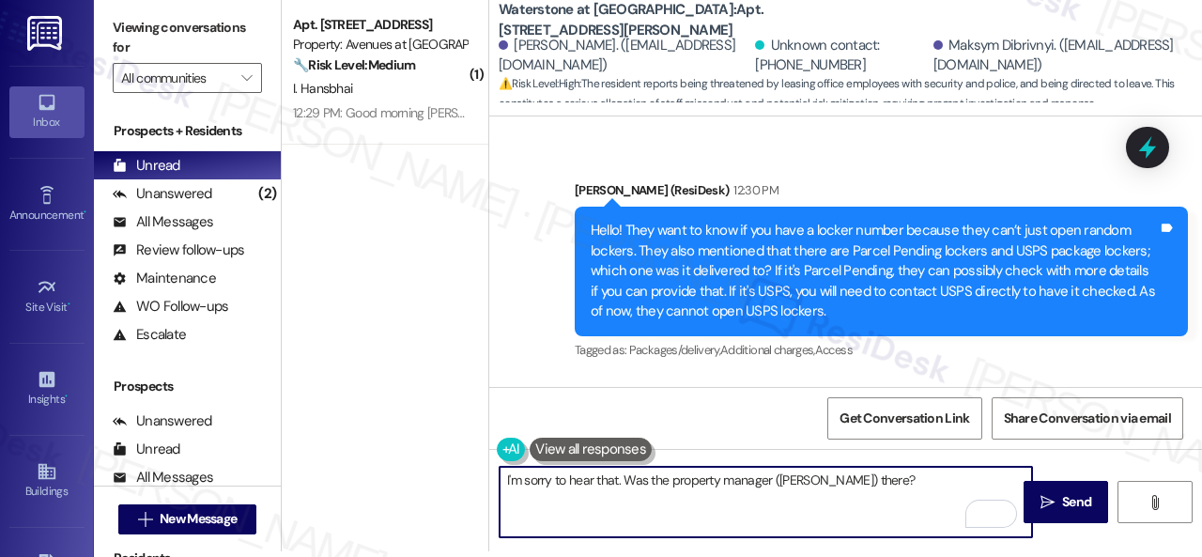
click at [623, 474] on textarea "I'm sorry to hear that. Was the property manager (Naomi) there?" at bounding box center [765, 502] width 532 height 70
click at [1063, 502] on span "Send" at bounding box center [1076, 502] width 29 height 20
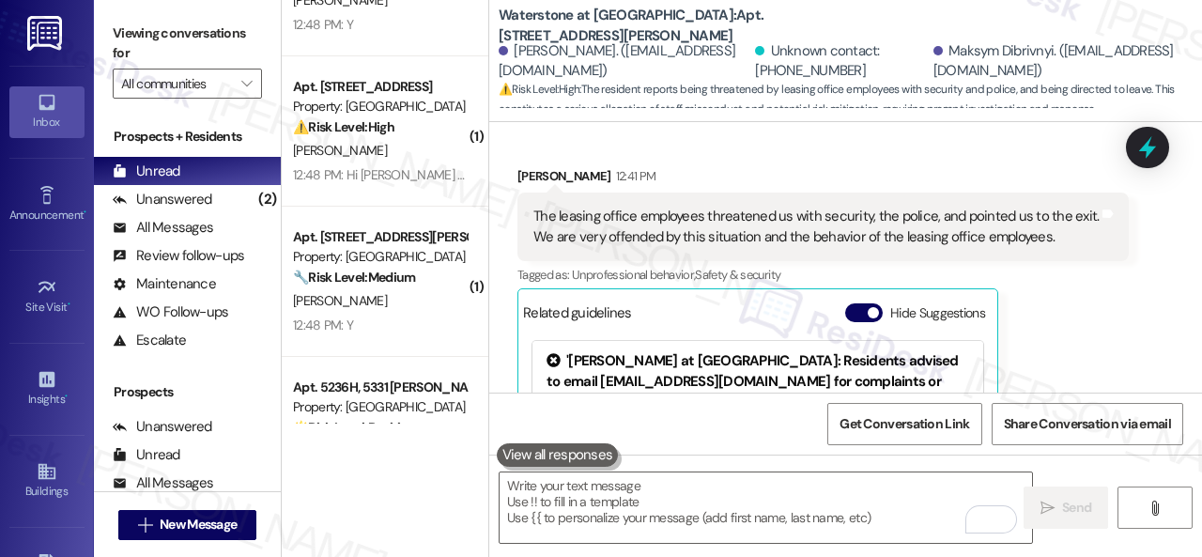
scroll to position [0, 0]
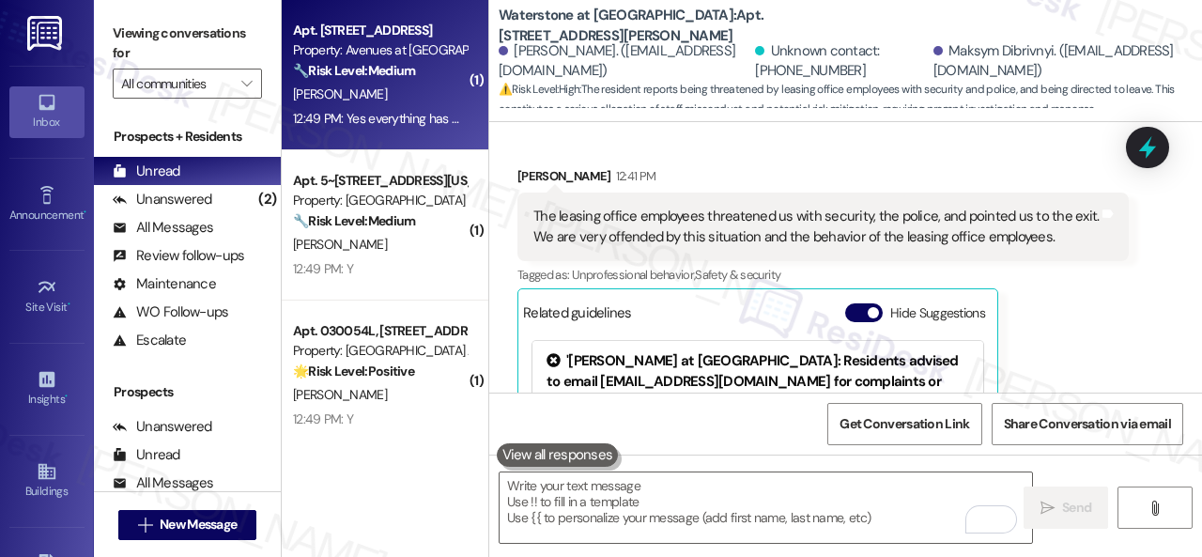
click at [406, 102] on div "C. Smith" at bounding box center [379, 94] width 177 height 23
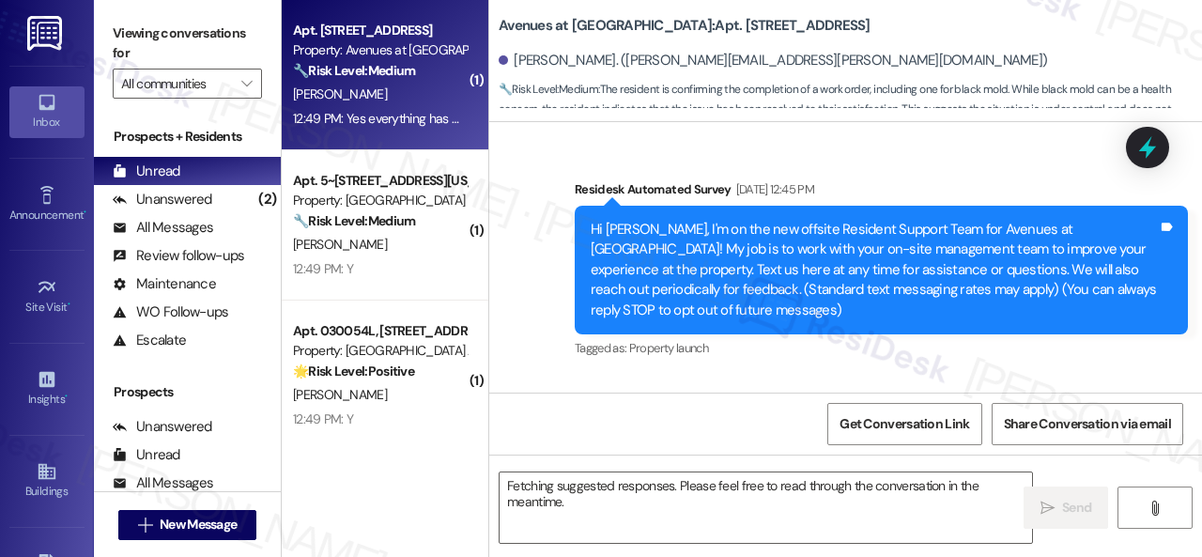
scroll to position [10830, 0]
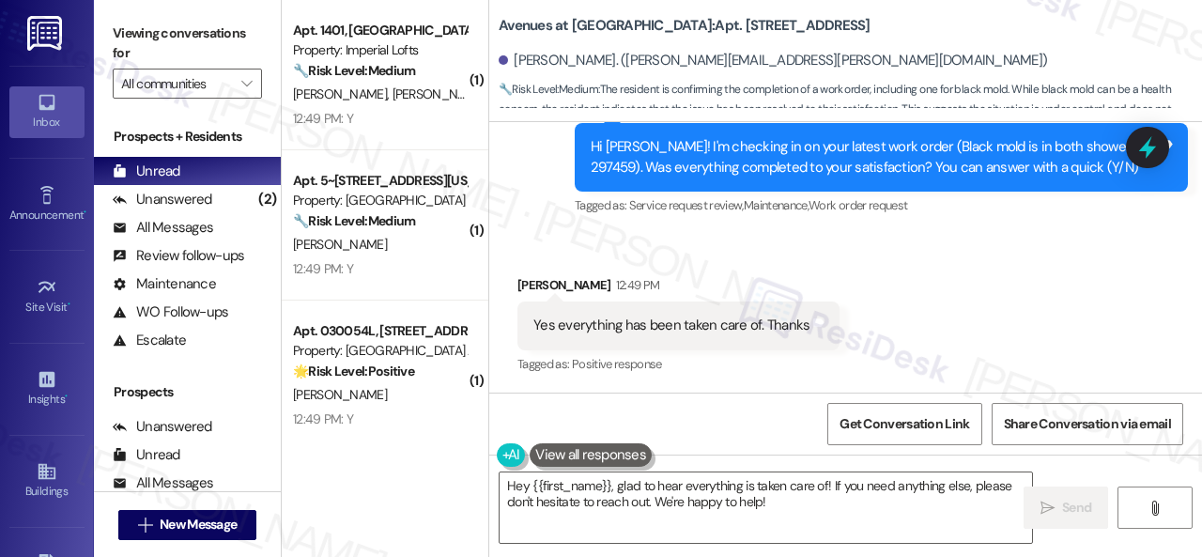
click at [543, 232] on div "Sent via SMS Sarah (ResiDesk) Sep 15, 2025 at 4:09 PM We’re happy to know every…" at bounding box center [845, 44] width 713 height 377
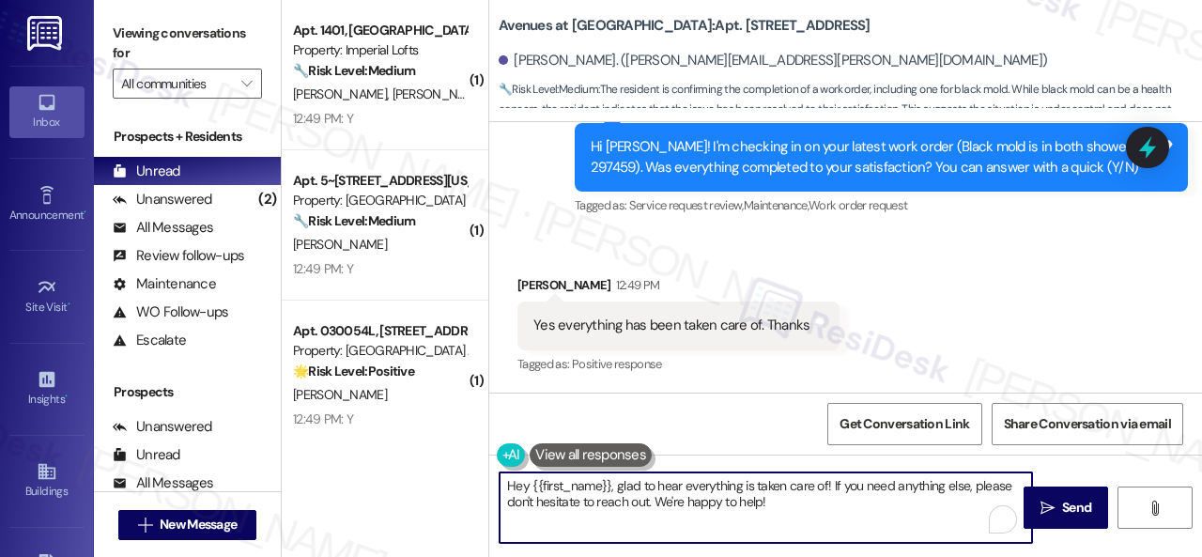
drag, startPoint x: 785, startPoint y: 508, endPoint x: 424, endPoint y: 491, distance: 360.9
click at [424, 491] on div "( 1 ) Apt. 1401, 2 Stadium Dr Property: Imperial Lofts 🔧 Risk Level: Medium The…" at bounding box center [742, 278] width 920 height 557
paste textarea "We're glad to hear the issue's been resolved! If {{property}} has met your expe…"
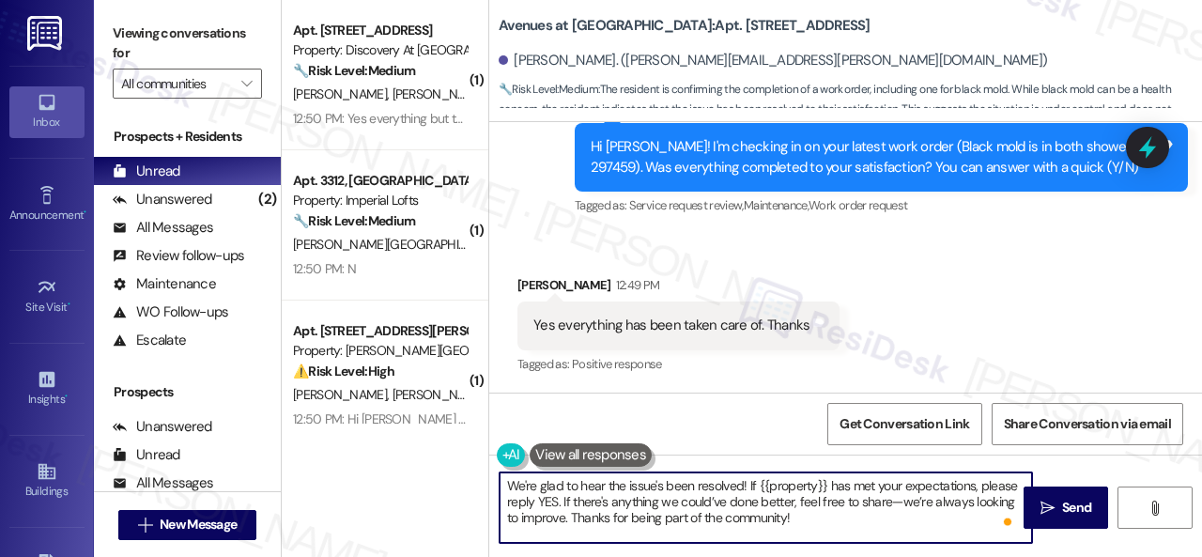
type textarea "We're glad to hear the issue's been resolved! If {{property}} has met your expe…"
click at [969, 316] on div "Received via SMS Cody Smith 12:49 PM Yes everything has been taken care of. Tha…" at bounding box center [845, 312] width 713 height 159
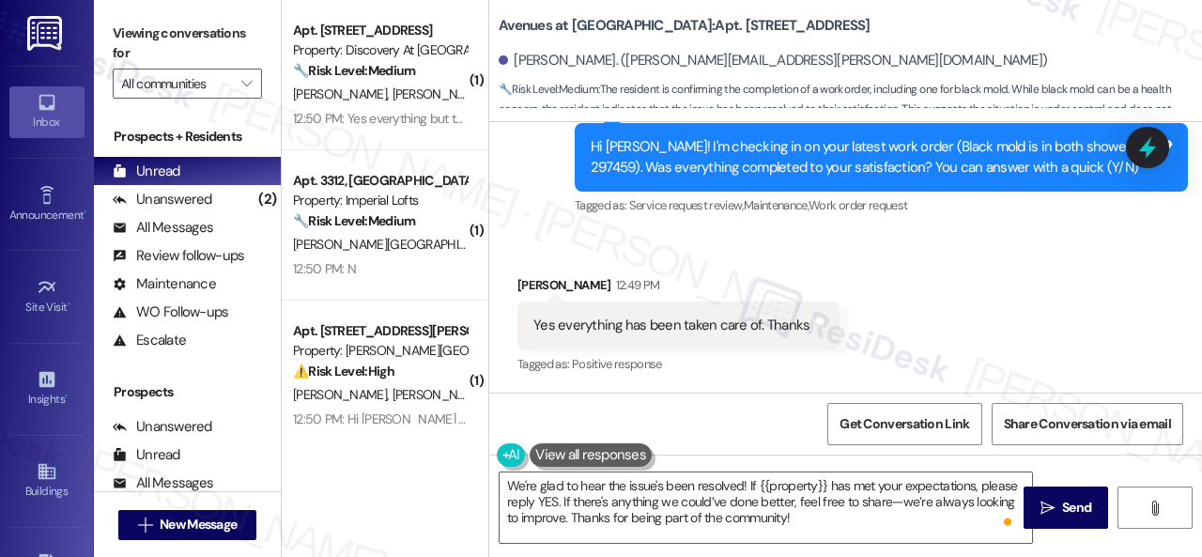
scroll to position [6, 0]
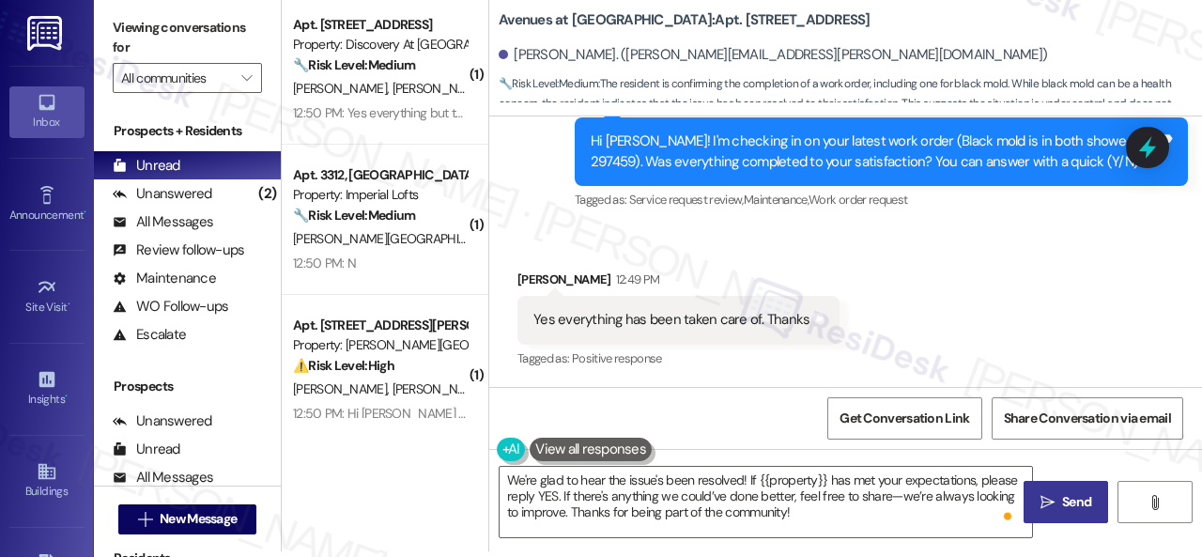
click at [1068, 490] on button " Send" at bounding box center [1065, 502] width 84 height 42
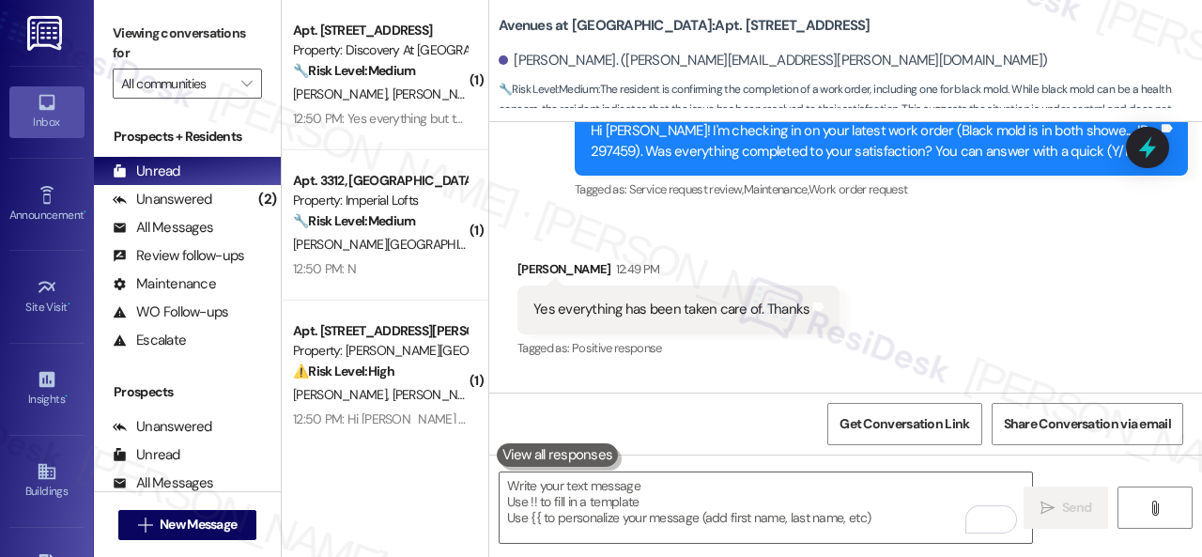
scroll to position [11002, 0]
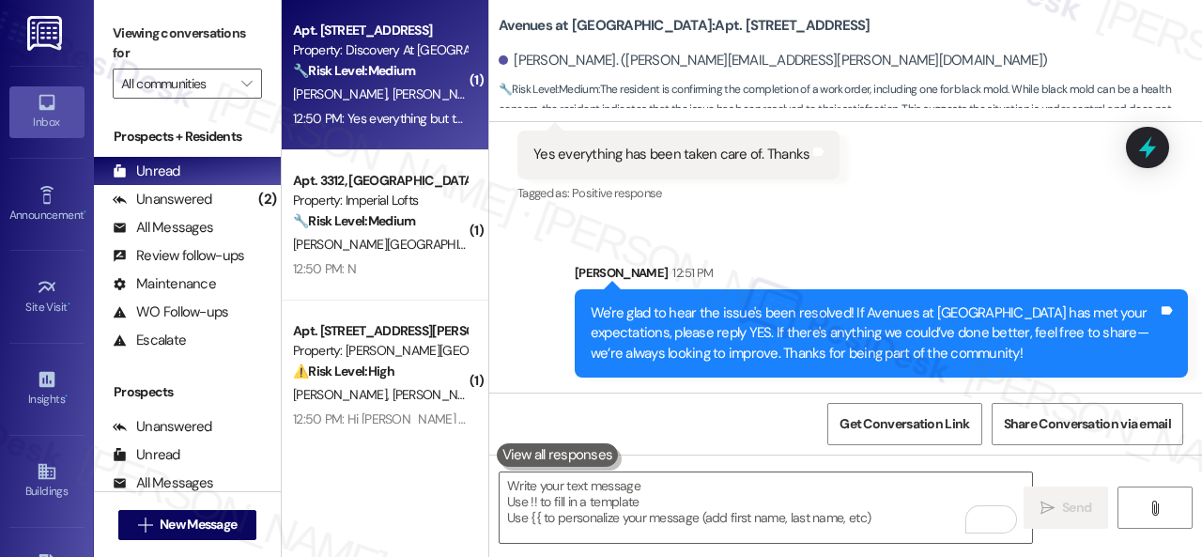
click at [392, 95] on span "J. Simmons" at bounding box center [439, 93] width 94 height 17
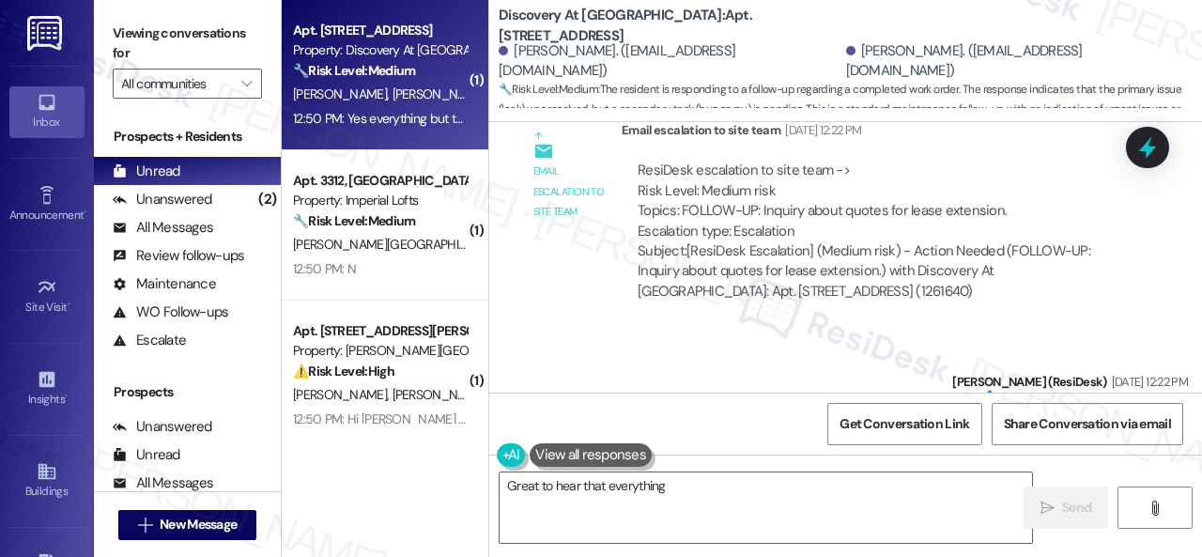
scroll to position [9371, 0]
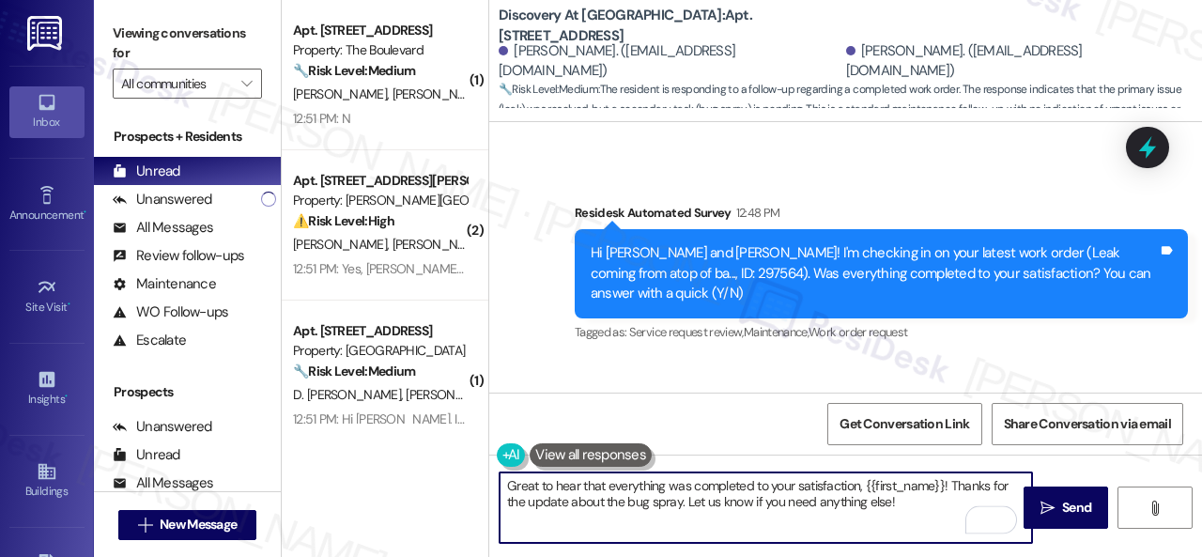
drag, startPoint x: 921, startPoint y: 501, endPoint x: 771, endPoint y: 516, distance: 151.0
click at [771, 516] on textarea "Great to hear that everything was completed to your satisfaction, {{first_name}…" at bounding box center [765, 507] width 532 height 70
click at [950, 483] on textarea "Great to hear that everything was completed to your satisfaction, {{first_name}…" at bounding box center [765, 507] width 532 height 70
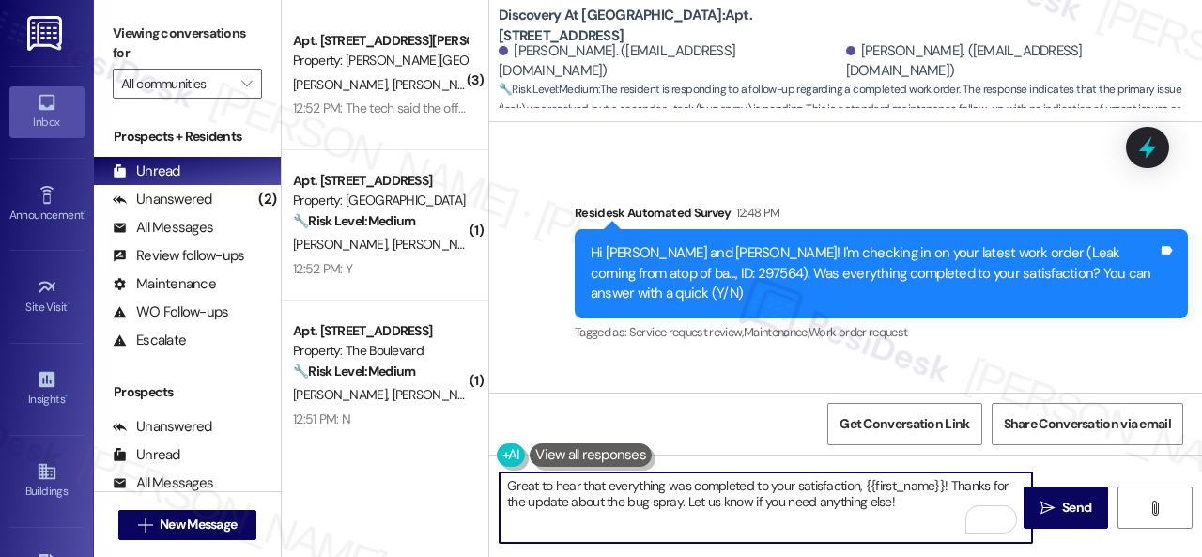
drag, startPoint x: 861, startPoint y: 487, endPoint x: 942, endPoint y: 486, distance: 80.7
click at [946, 485] on textarea "Great to hear that everything was completed to your satisfaction, {{first_name}…" at bounding box center [765, 507] width 532 height 70
drag, startPoint x: 585, startPoint y: 503, endPoint x: 805, endPoint y: 510, distance: 219.8
click at [805, 510] on textarea "Great to hear that everything was completed to your satisfaction! Thanks for th…" at bounding box center [765, 507] width 532 height 70
click at [794, 502] on textarea "Great to hear that everything was completed to your satisfaction! Thanks for th…" at bounding box center [765, 507] width 532 height 70
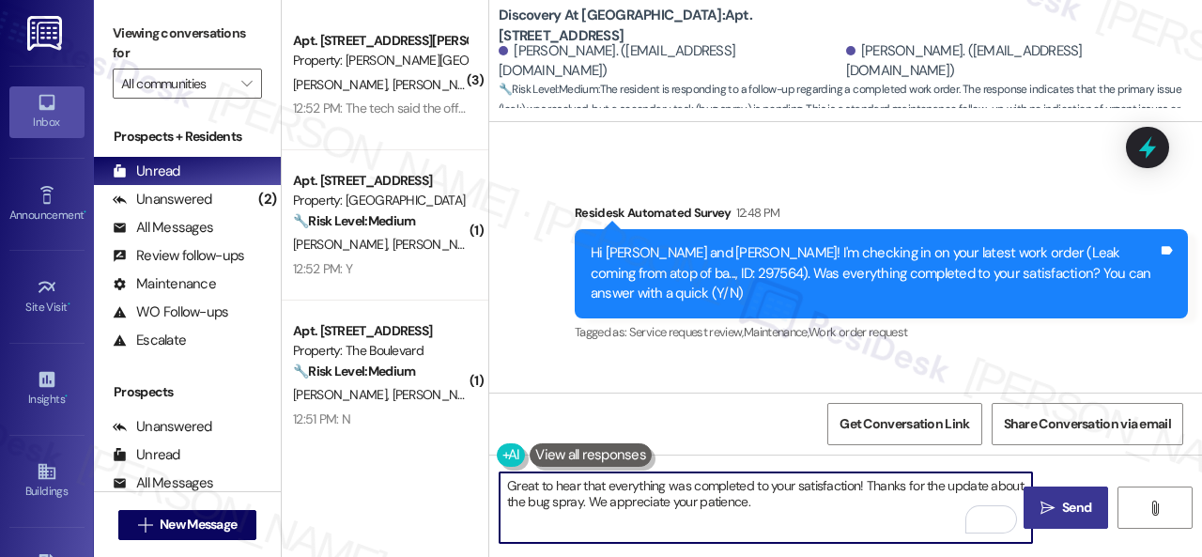
type textarea "Great to hear that everything was completed to your satisfaction! Thanks for th…"
click at [1044, 514] on icon "" at bounding box center [1047, 507] width 14 height 15
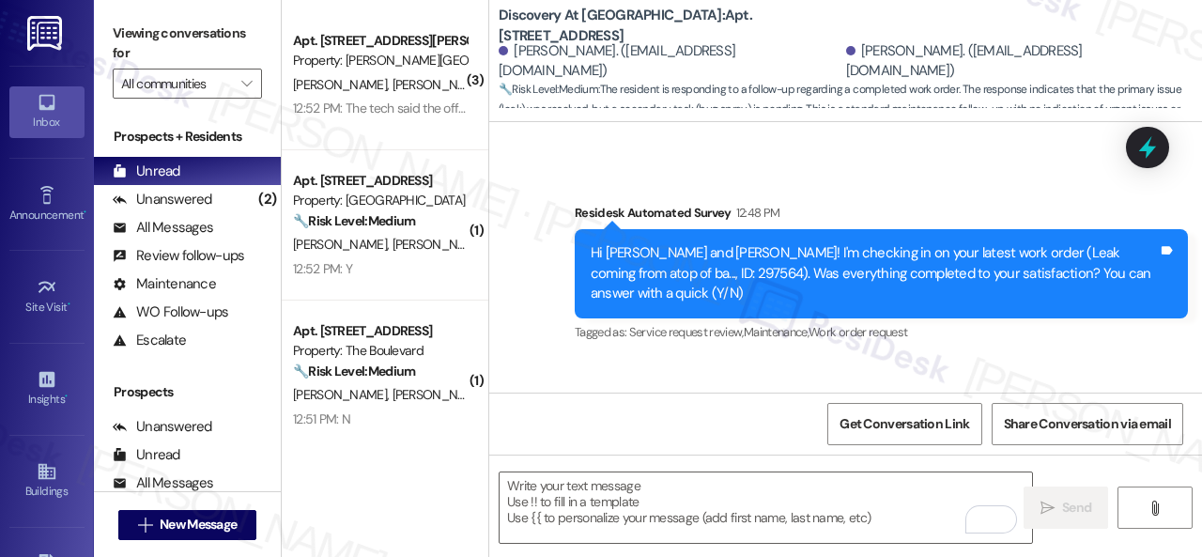
type textarea "Fetching suggested responses. Please feel free to read through the conversation…"
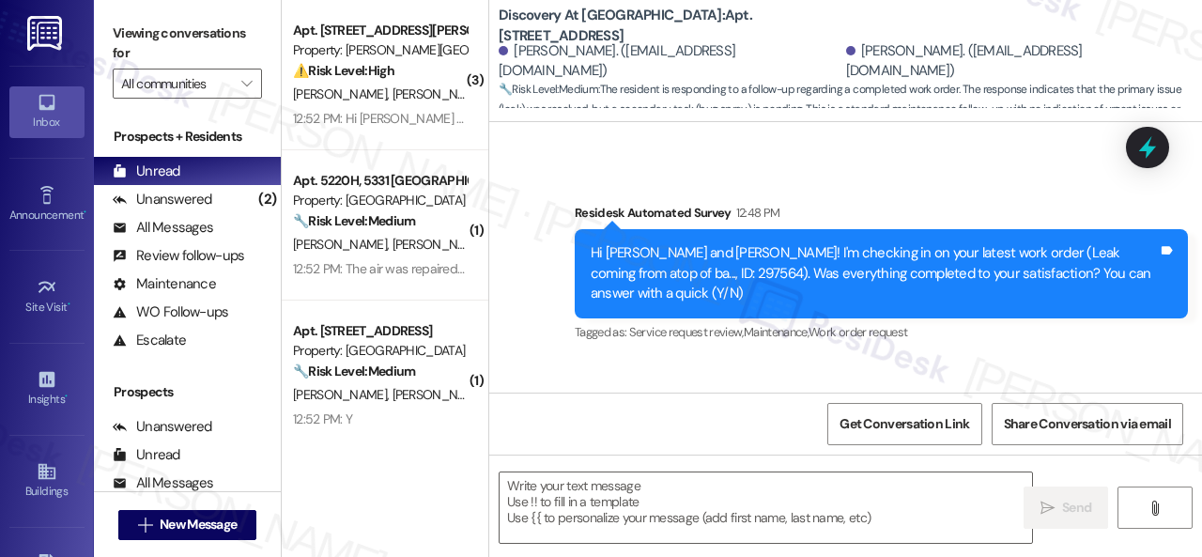
click at [573, 360] on div "Received via SMS Joseph Simmons 12:50 PM Yes everything but the bug spray I bel…" at bounding box center [845, 439] width 713 height 159
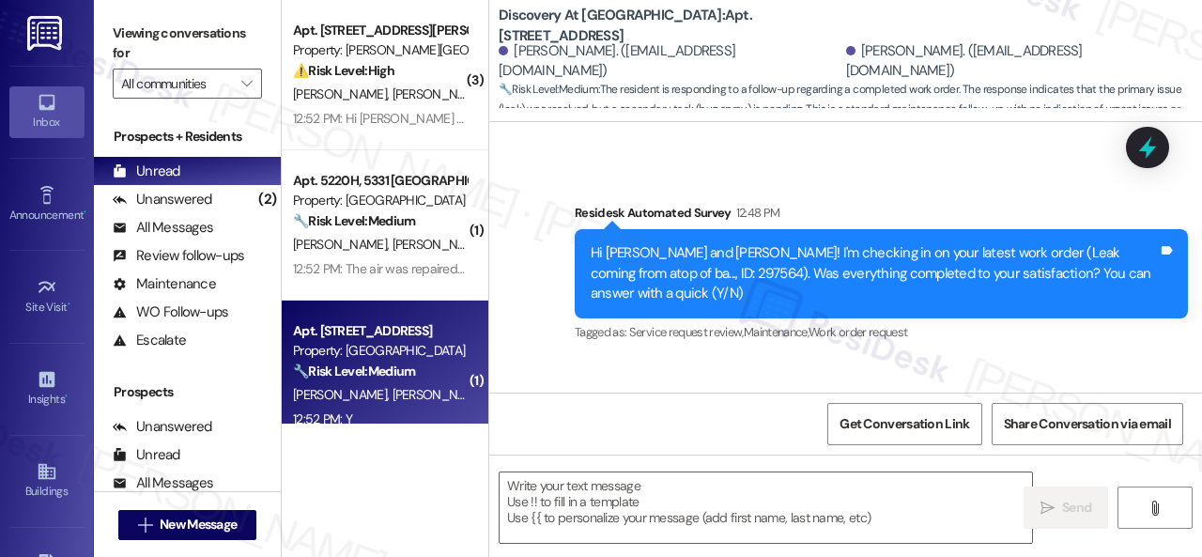
click at [404, 420] on div "12:52 PM: Y 12:52 PM: Y" at bounding box center [379, 418] width 177 height 23
type textarea "Fetching suggested responses. Please feel free to read through the conversation…"
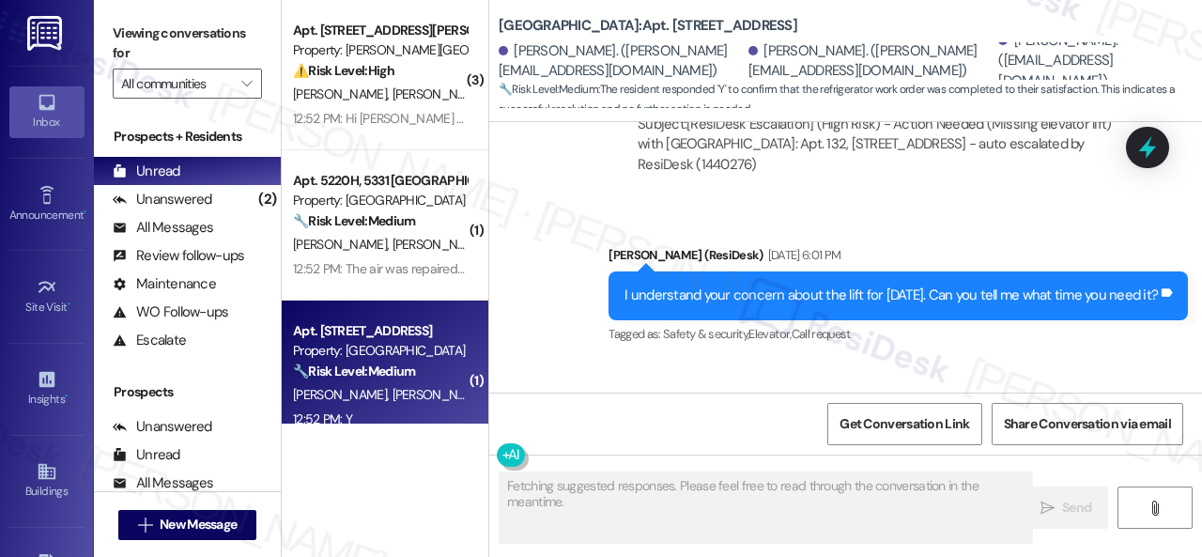
scroll to position [5701, 0]
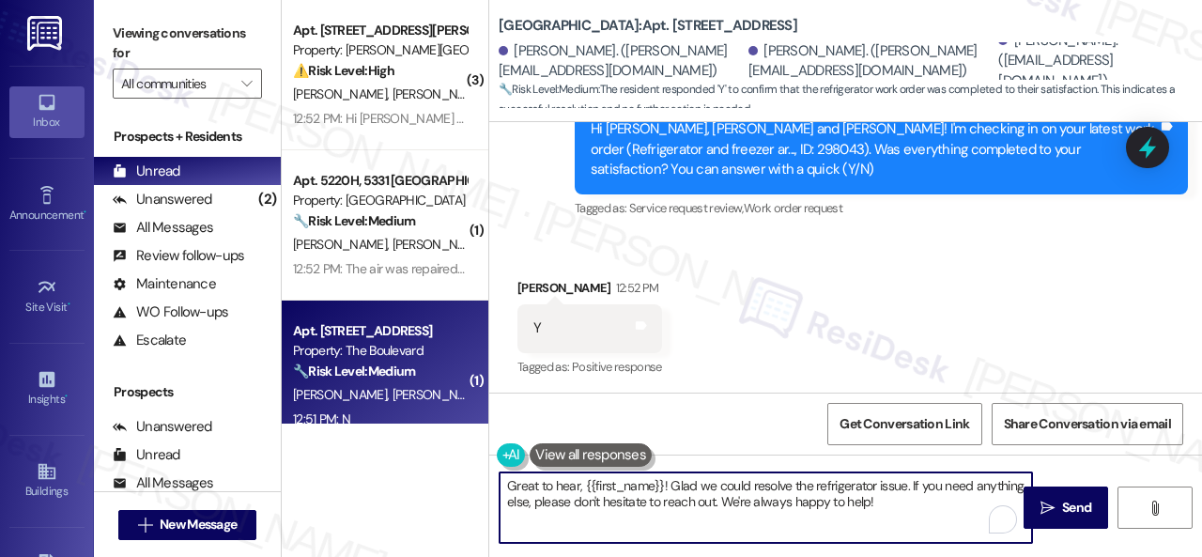
drag, startPoint x: 892, startPoint y: 500, endPoint x: 364, endPoint y: 403, distance: 536.6
click at [364, 403] on div "( 3 ) Apt. 412, 4101 S Custer Rd Property: Craig Ranch ⚠️ Risk Level: High The …" at bounding box center [742, 278] width 920 height 557
paste textarea "We're glad to hear the issue's been resolved! If {{property}} has met your expe…"
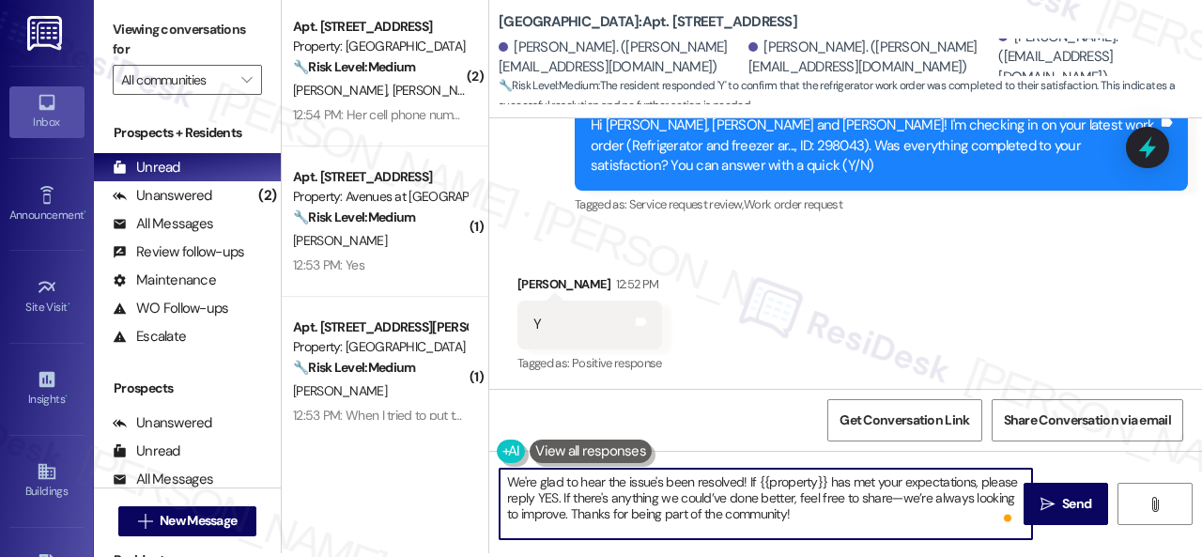
scroll to position [6, 0]
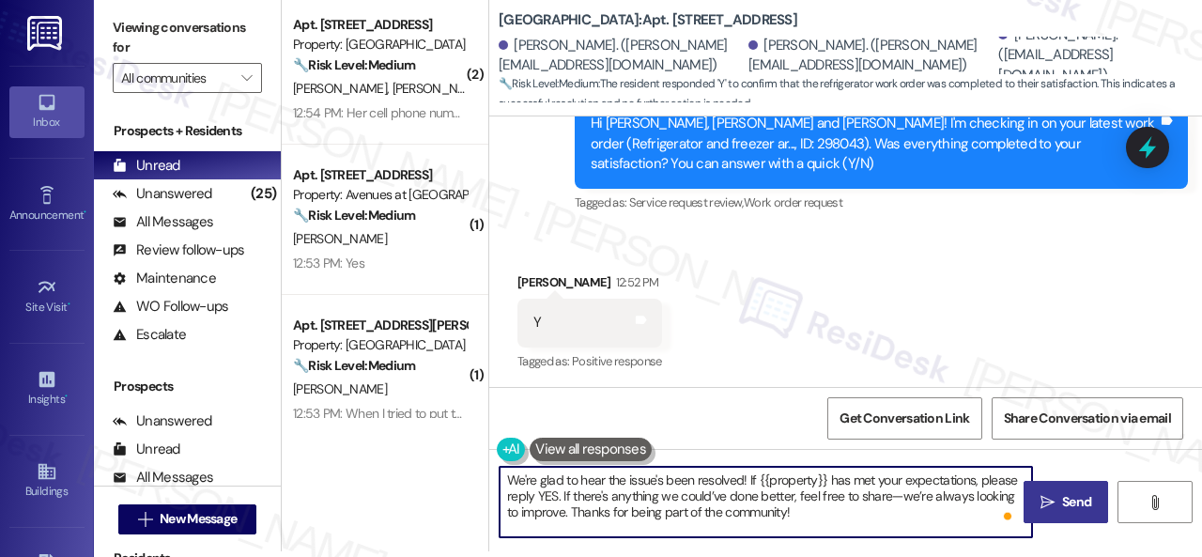
type textarea "We're glad to hear the issue's been resolved! If {{property}} has met your expe…"
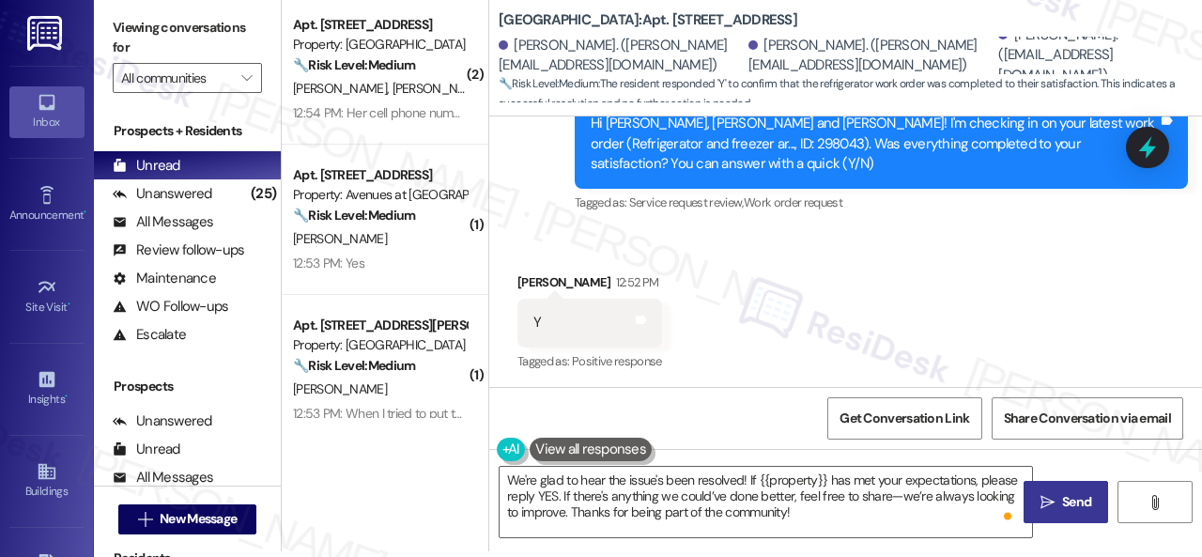
click at [1065, 500] on span "Send" at bounding box center [1076, 502] width 29 height 20
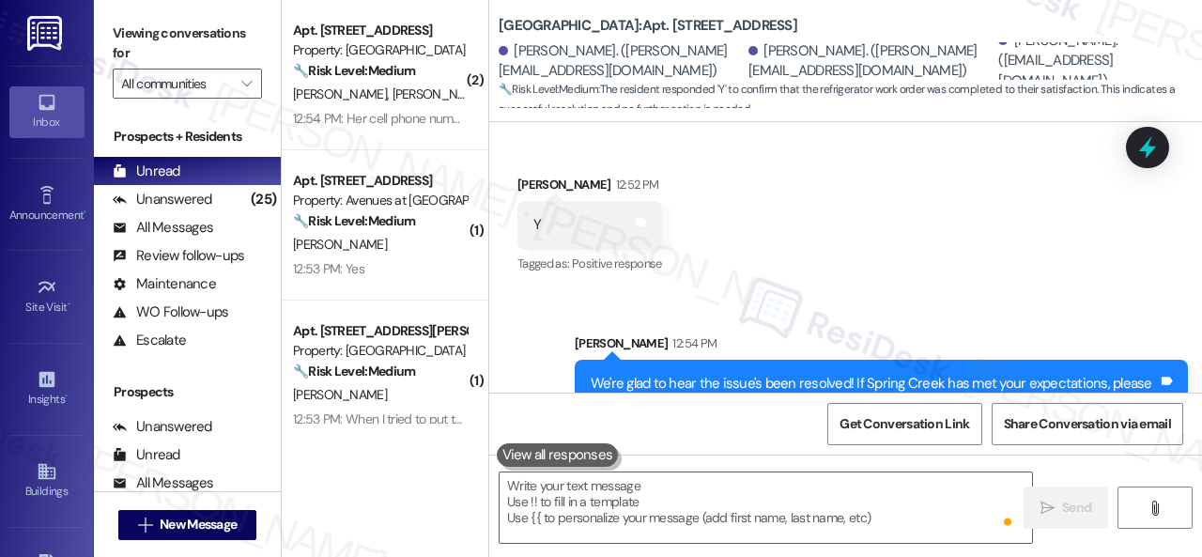
scroll to position [5871, 0]
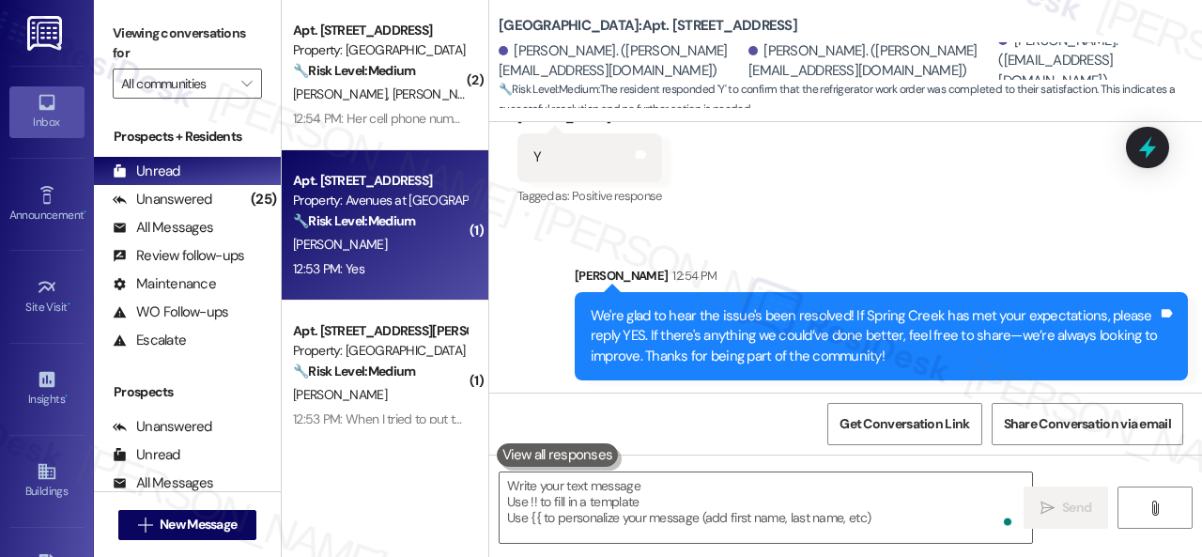
click at [426, 253] on div "C. Smith" at bounding box center [379, 244] width 177 height 23
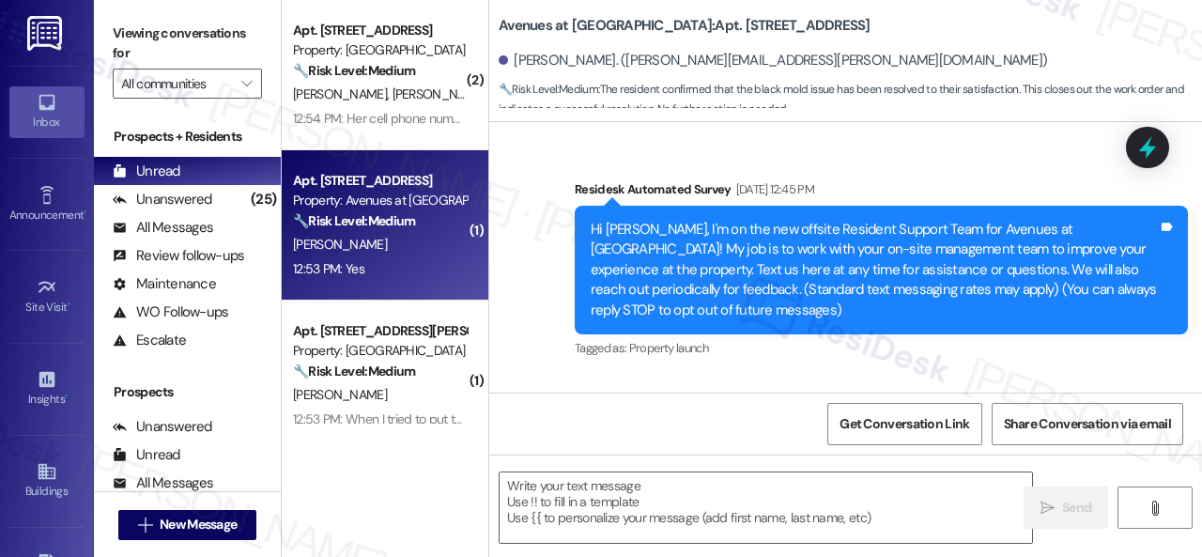
scroll to position [11187, 0]
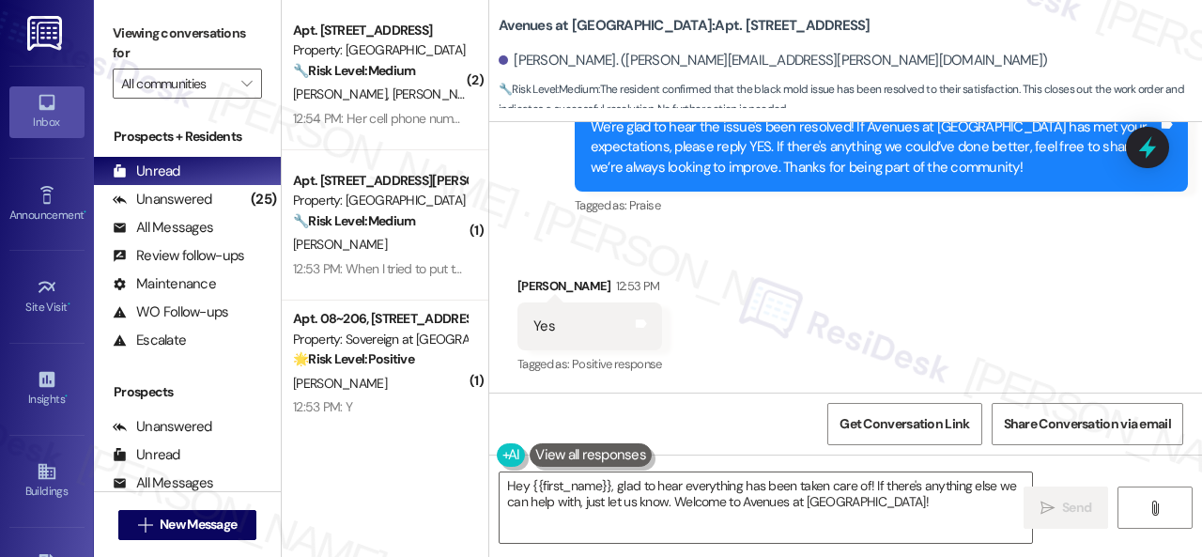
click at [620, 258] on div "Received via SMS Cody Smith 12:53 PM Yes Tags and notes Tagged as: Positive res…" at bounding box center [845, 313] width 713 height 159
click at [658, 503] on textarea "Hey {{first_name}}, glad to hear everything has been taken care of! If there's …" at bounding box center [765, 507] width 532 height 70
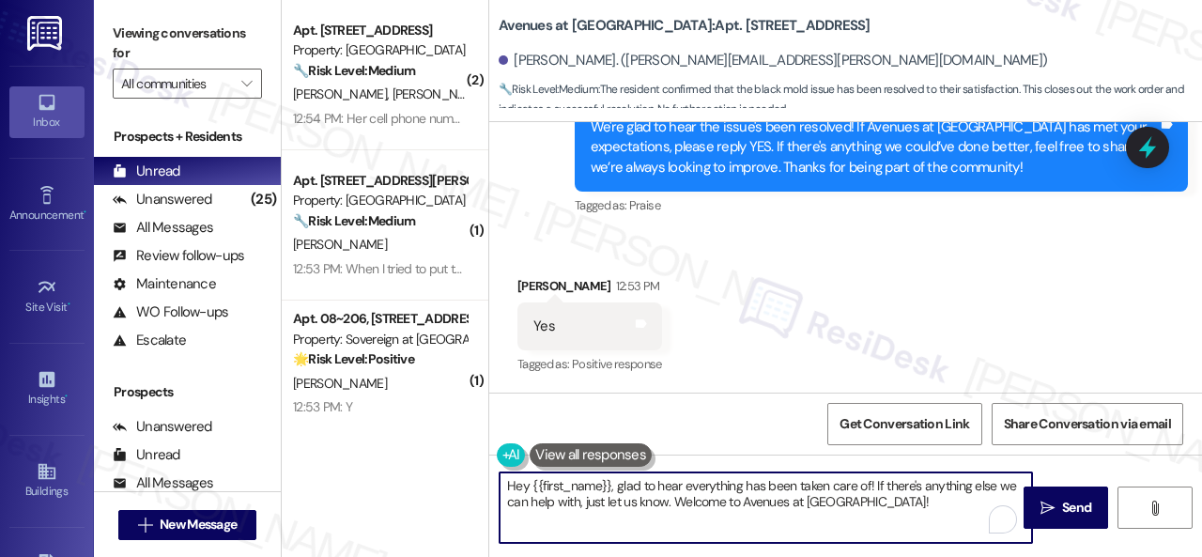
paste textarea "I'm glad you are satisfied with your home. Have you written a review for us bef…"
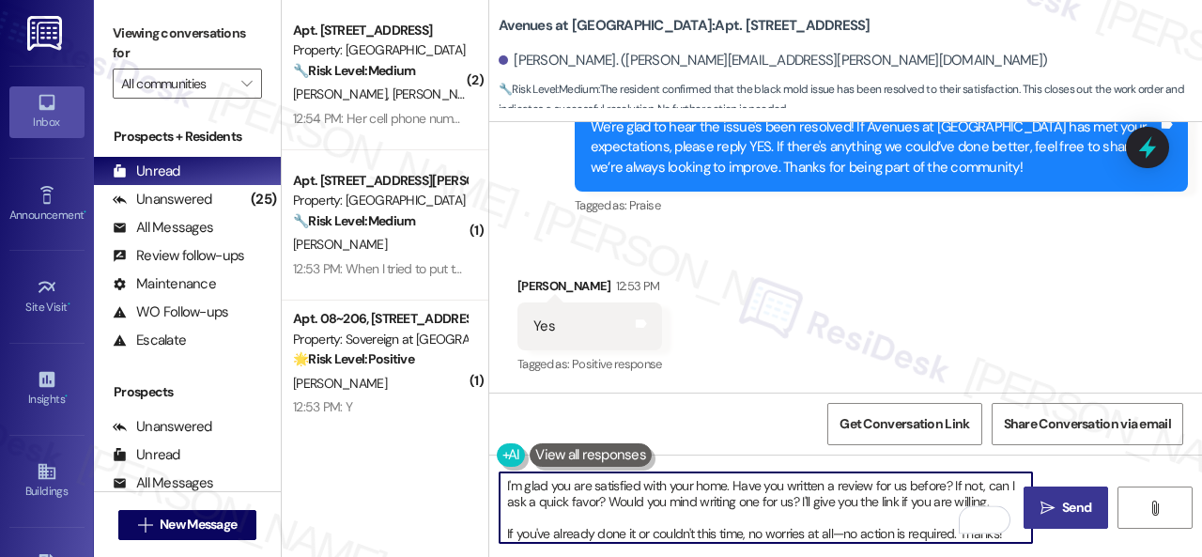
type textarea "I'm glad you are satisfied with your home. Have you written a review for us bef…"
click at [1062, 505] on span "Send" at bounding box center [1076, 508] width 29 height 20
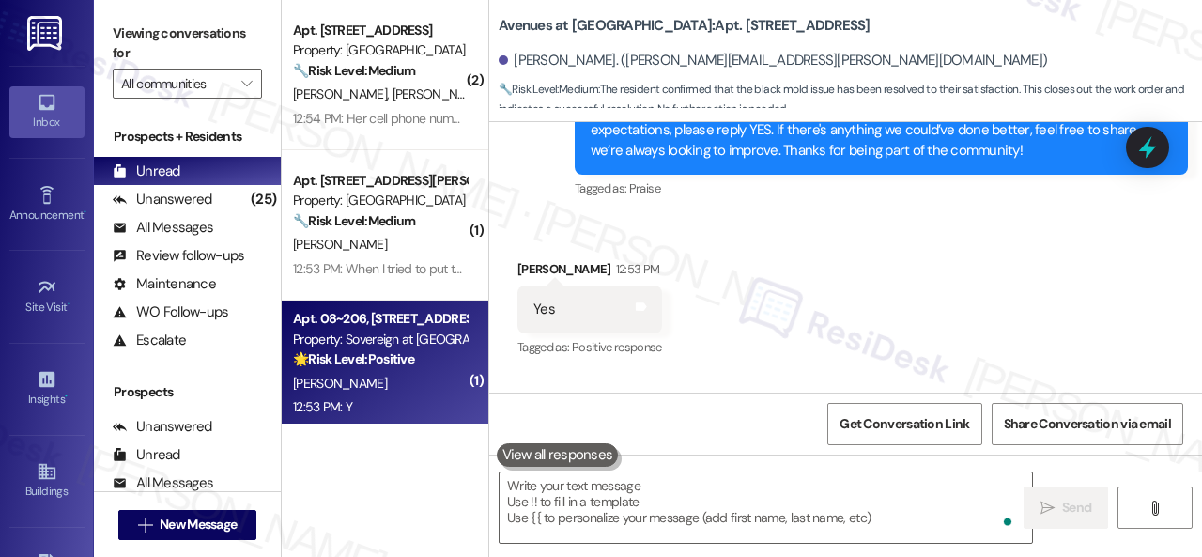
click at [383, 392] on div "E. Pimentel" at bounding box center [379, 383] width 177 height 23
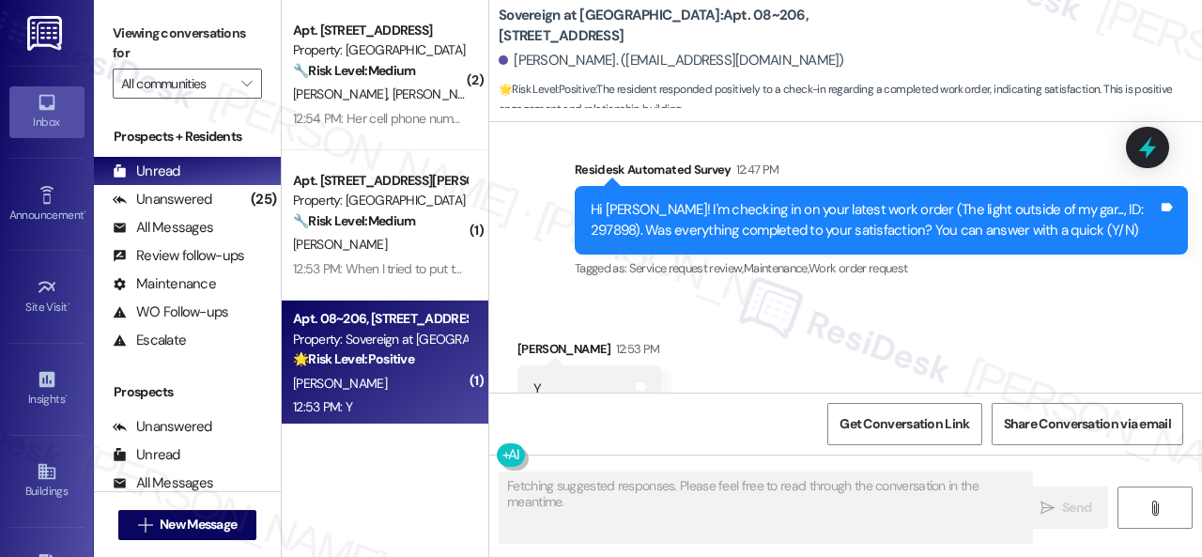
scroll to position [3422, 0]
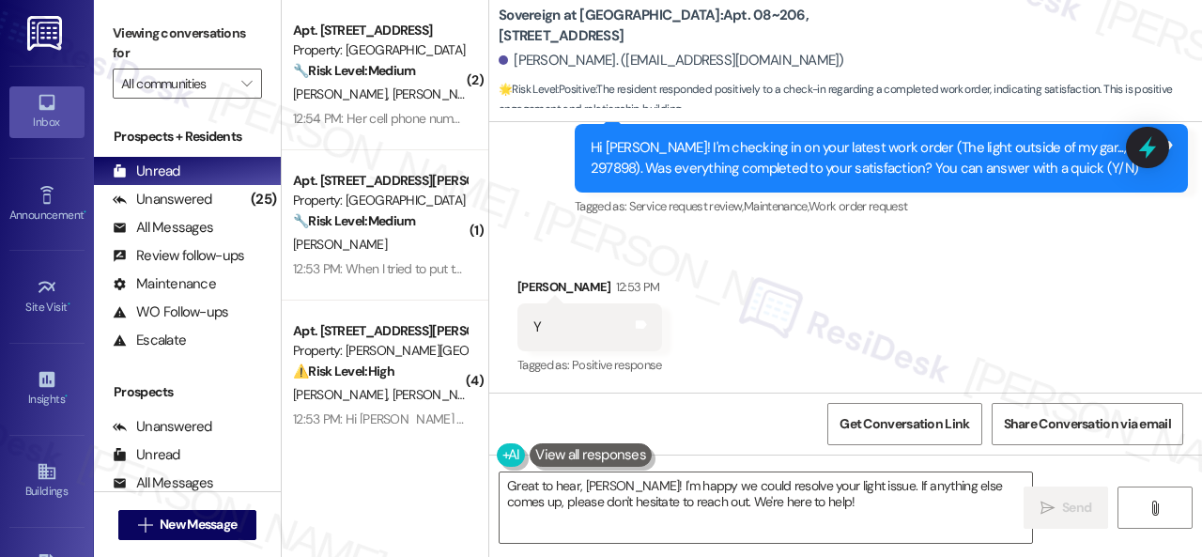
click at [498, 182] on div "Survey, sent via SMS Residesk Automated Survey Sep 05, 2025 at 1:28 PM Hi Edwin…" at bounding box center [845, 45] width 713 height 377
click at [581, 504] on textarea "Great to hear, Edwin! I'm happy we could resolve your light issue. If anything …" at bounding box center [765, 507] width 532 height 70
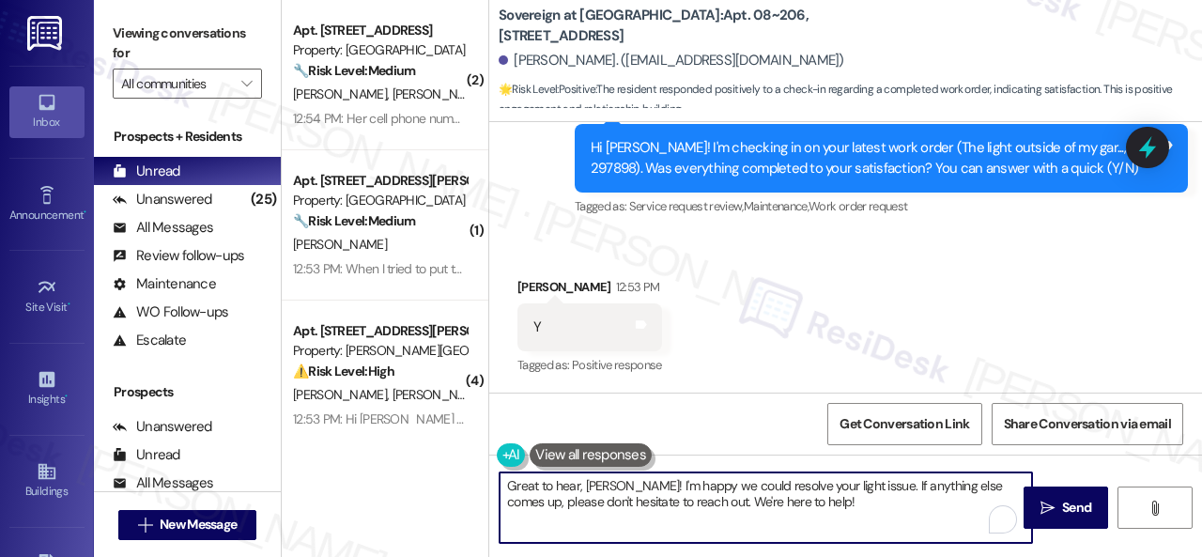
paste textarea "We're glad to hear the issue's been resolved! If {{property}} has met your expe…"
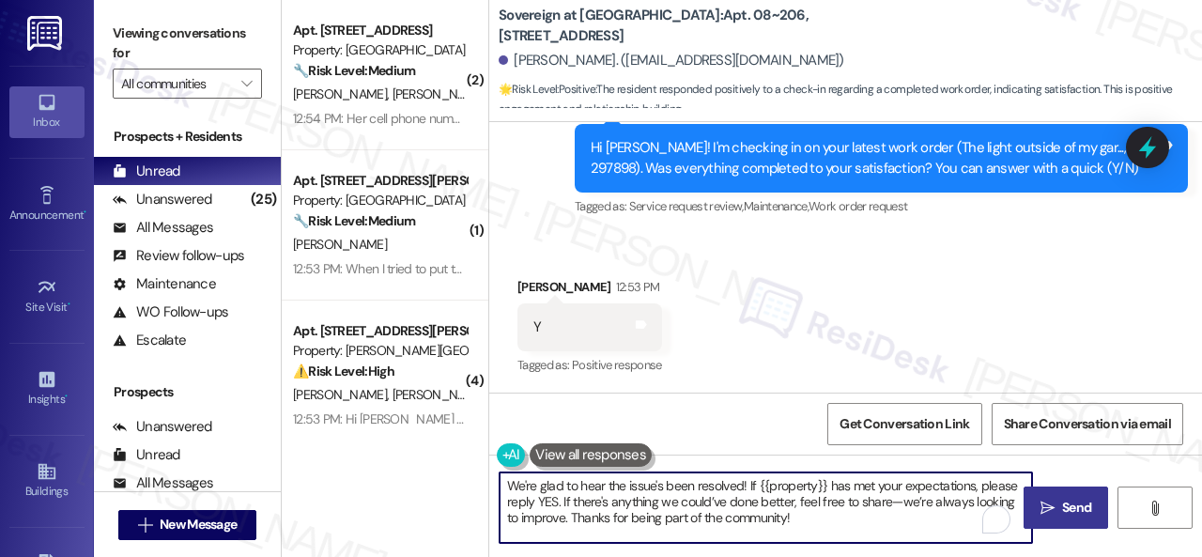
type textarea "We're glad to hear the issue's been resolved! If {{property}} has met your expe…"
click at [1068, 500] on span "Send" at bounding box center [1076, 508] width 29 height 20
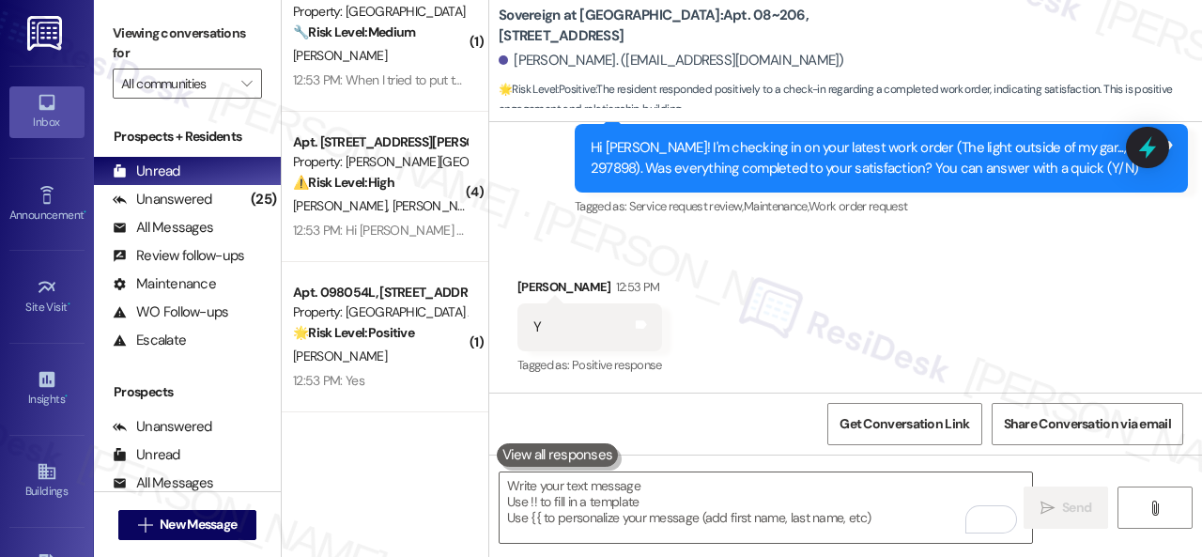
scroll to position [282, 0]
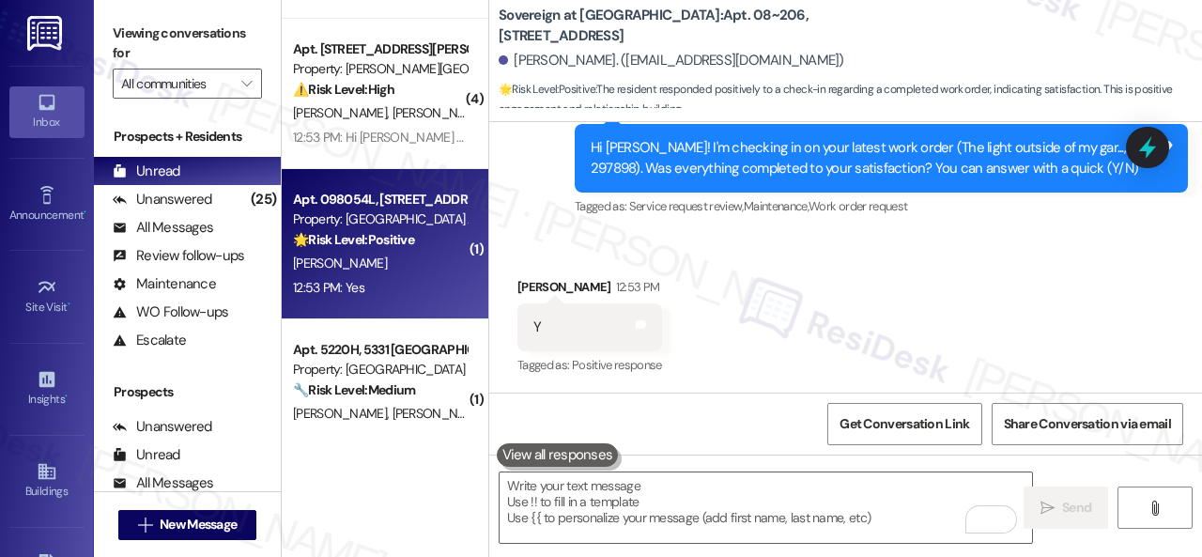
click at [430, 267] on div "A. Cedillo" at bounding box center [379, 263] width 177 height 23
type textarea "Fetching suggested responses. Please feel free to read through the conversation…"
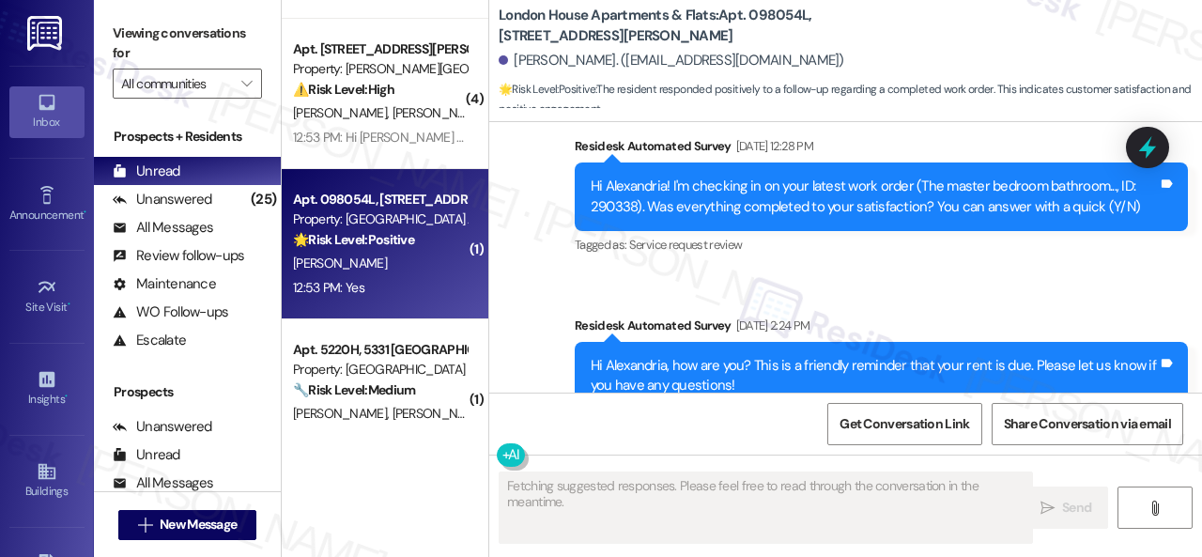
scroll to position [5853, 0]
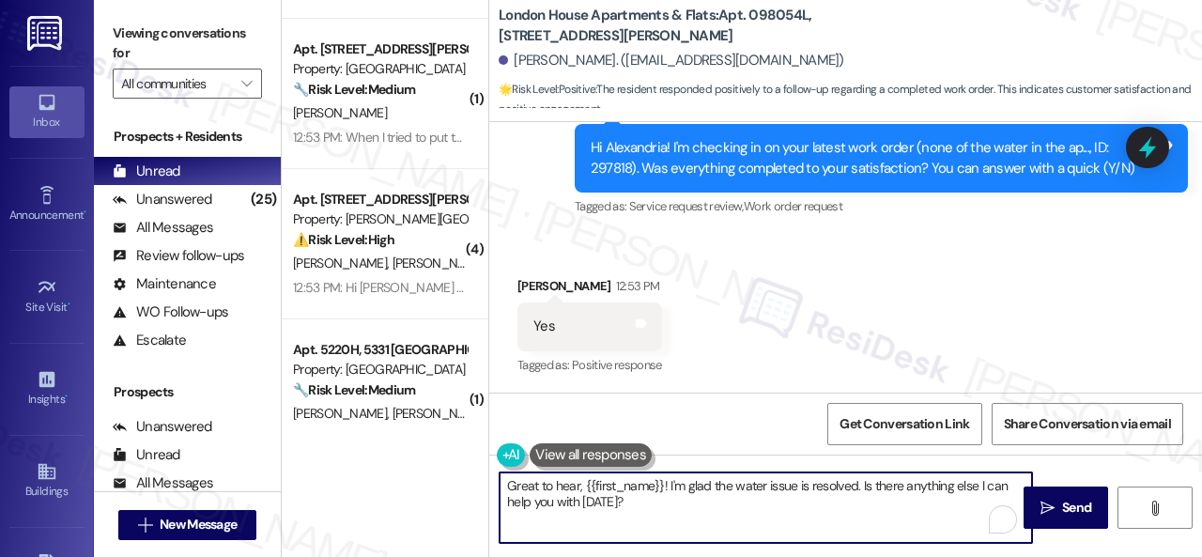
drag, startPoint x: 657, startPoint y: 505, endPoint x: 372, endPoint y: 452, distance: 290.4
click at [372, 452] on div "( 1 ) Apt. 04L03, 9 Candlelight Dr Property: The Candles 🔧 Risk Level: Medium T…" at bounding box center [742, 278] width 920 height 557
paste textarea "We're glad to hear the issue's been resolved! If {{property}} has met your expe…"
type textarea "We're glad to hear the issue's been resolved! If {{property}} has met your expe…"
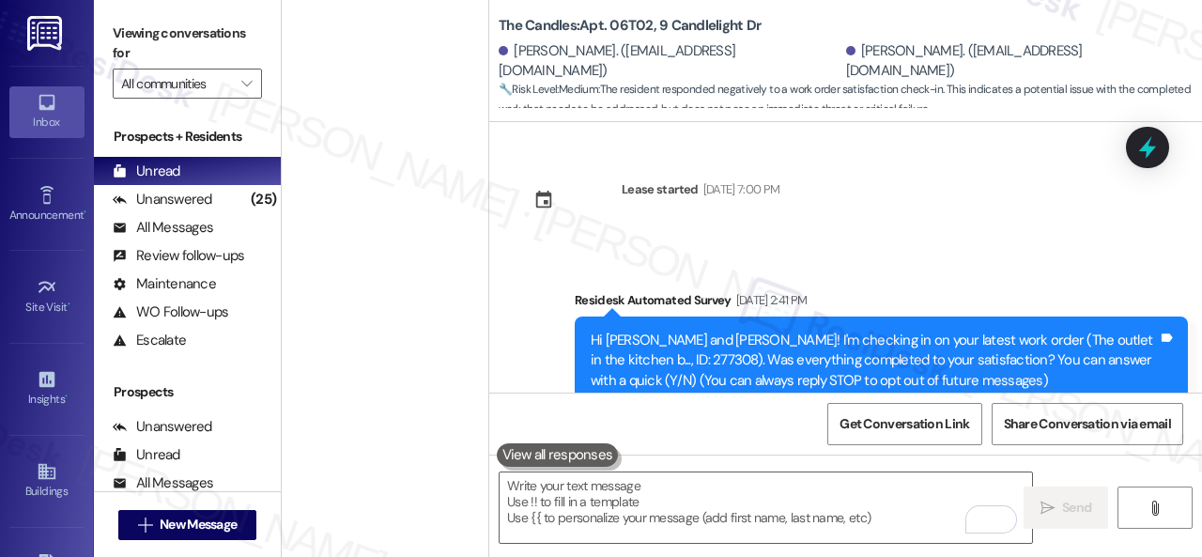
scroll to position [8455, 0]
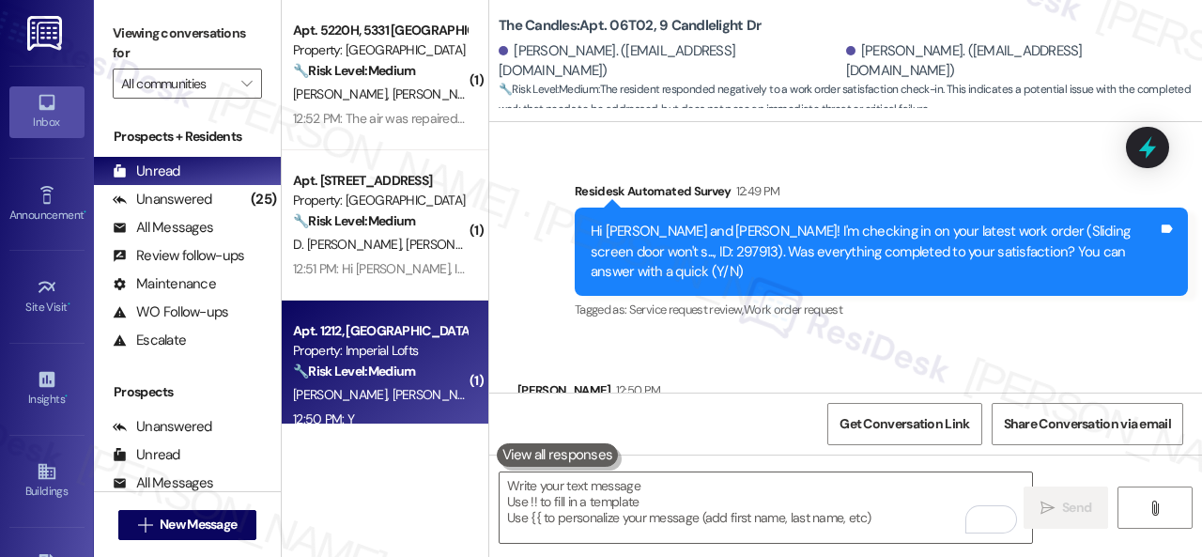
click at [428, 401] on div "[PERSON_NAME] [PERSON_NAME]" at bounding box center [379, 394] width 177 height 23
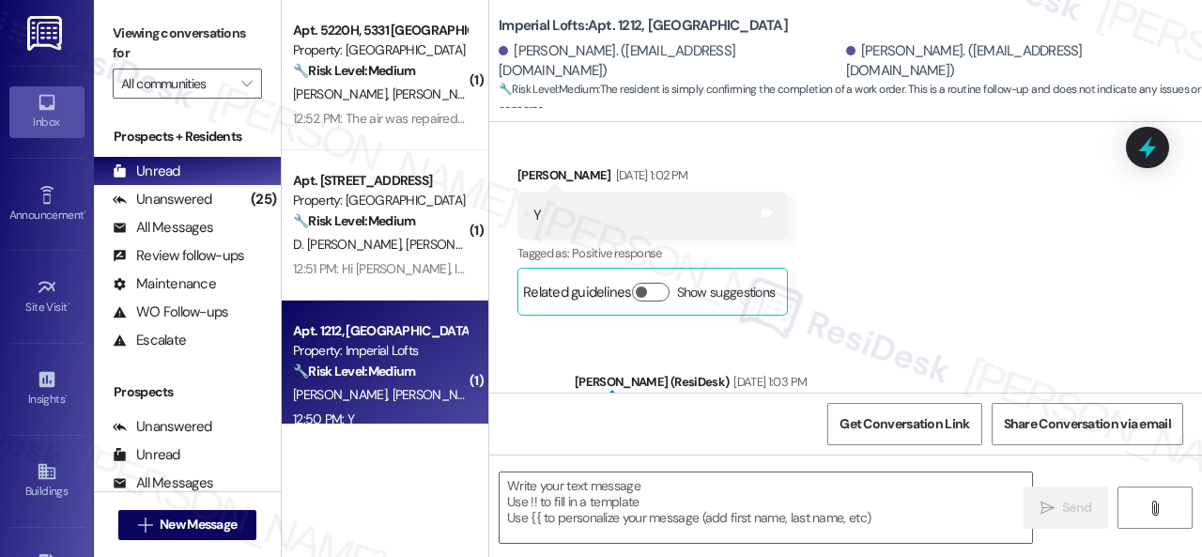
type textarea "Fetching suggested responses. Please feel free to read through the conversation…"
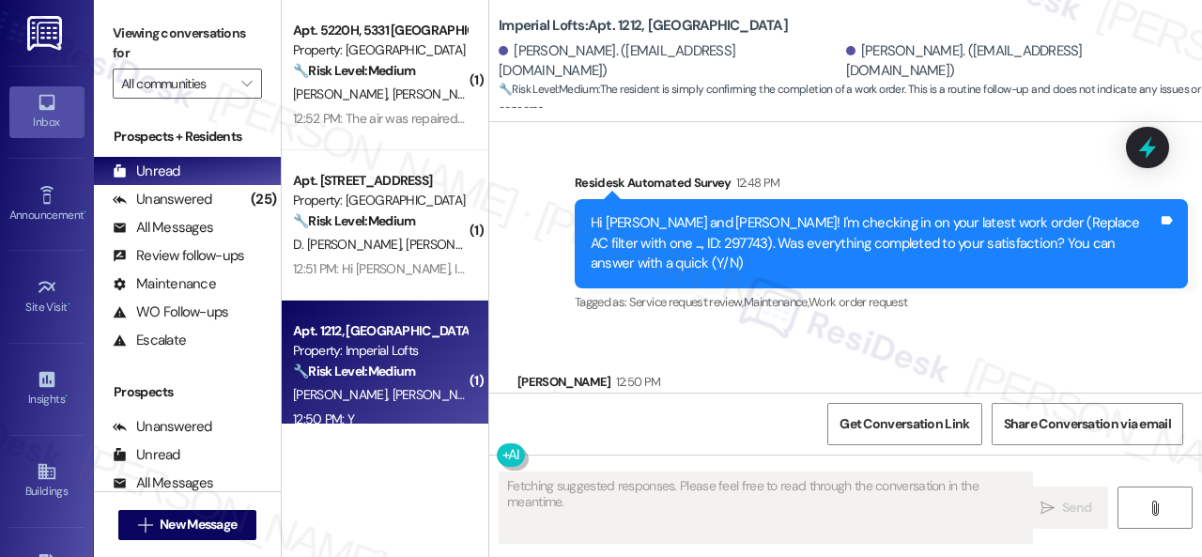
scroll to position [1207, 0]
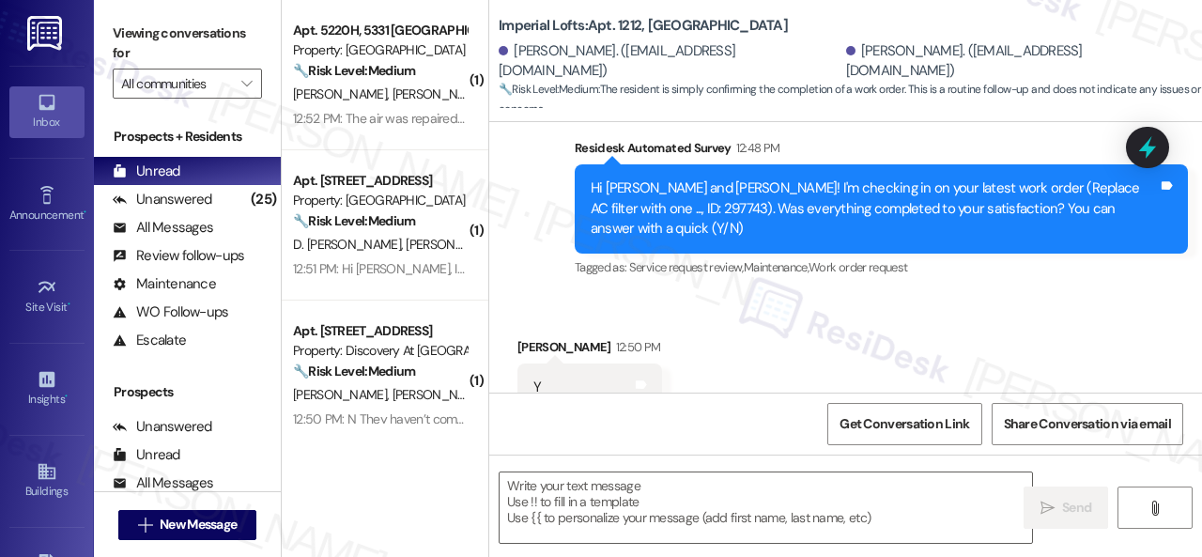
click at [560, 213] on div "Survey, sent via SMS Residesk Automated Survey 12:48 PM Hi [PERSON_NAME] and [P…" at bounding box center [880, 209] width 641 height 171
click at [629, 481] on textarea at bounding box center [765, 507] width 532 height 70
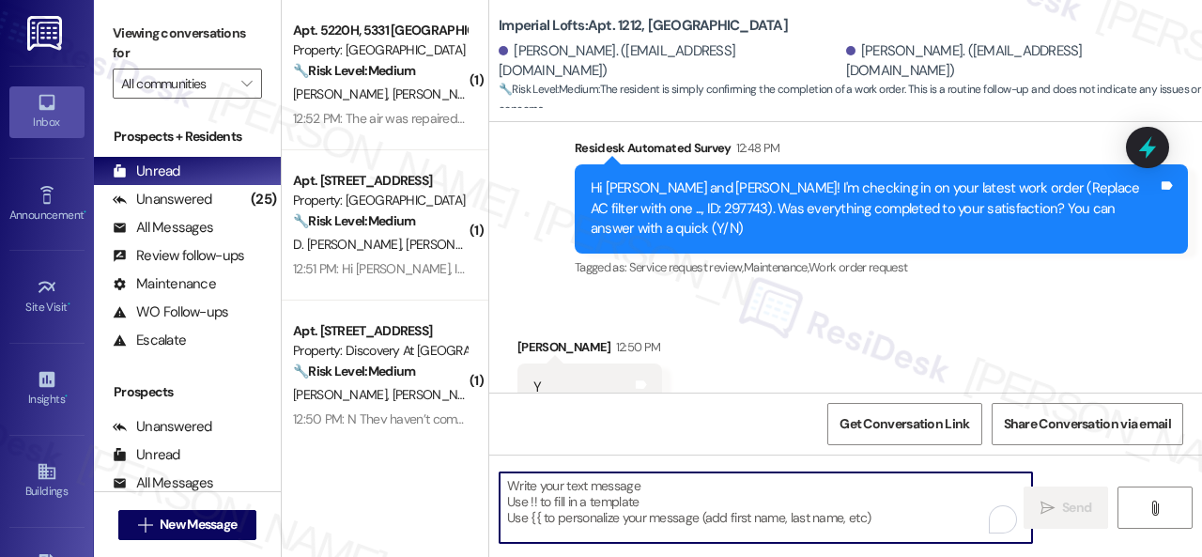
paste textarea "We're glad to hear the issue's been resolved! If {{property}} has met your expe…"
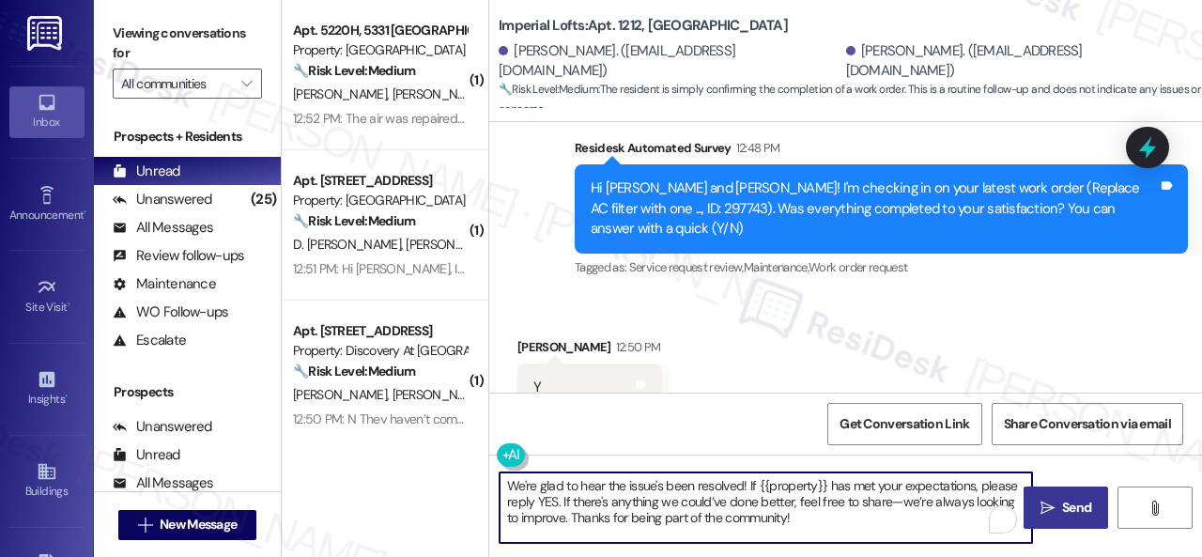
type textarea "We're glad to hear the issue's been resolved! If {{property}} has met your expe…"
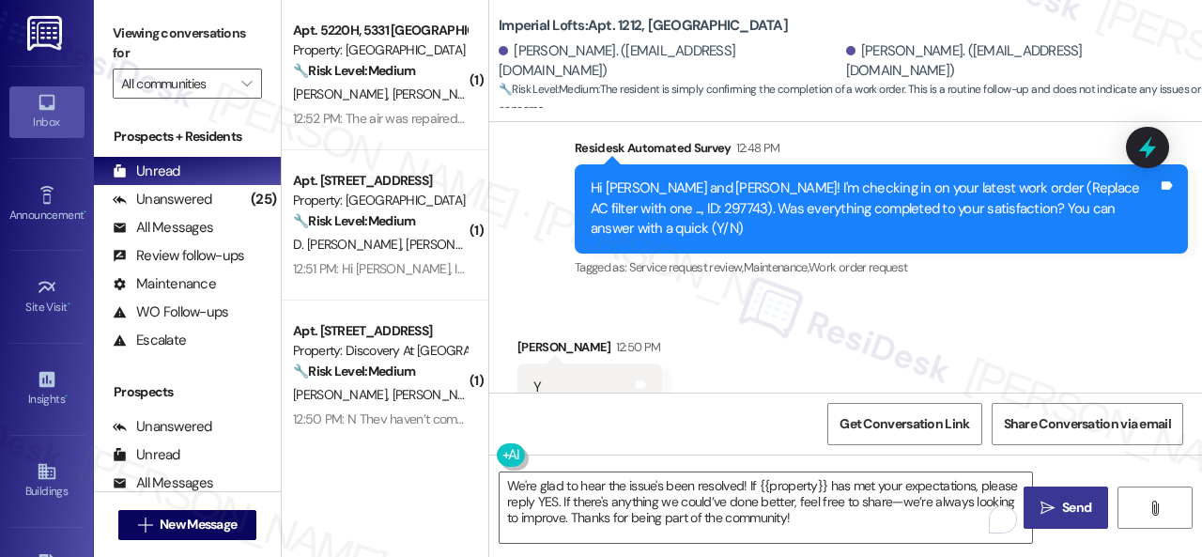
click at [1042, 502] on icon "" at bounding box center [1047, 507] width 14 height 15
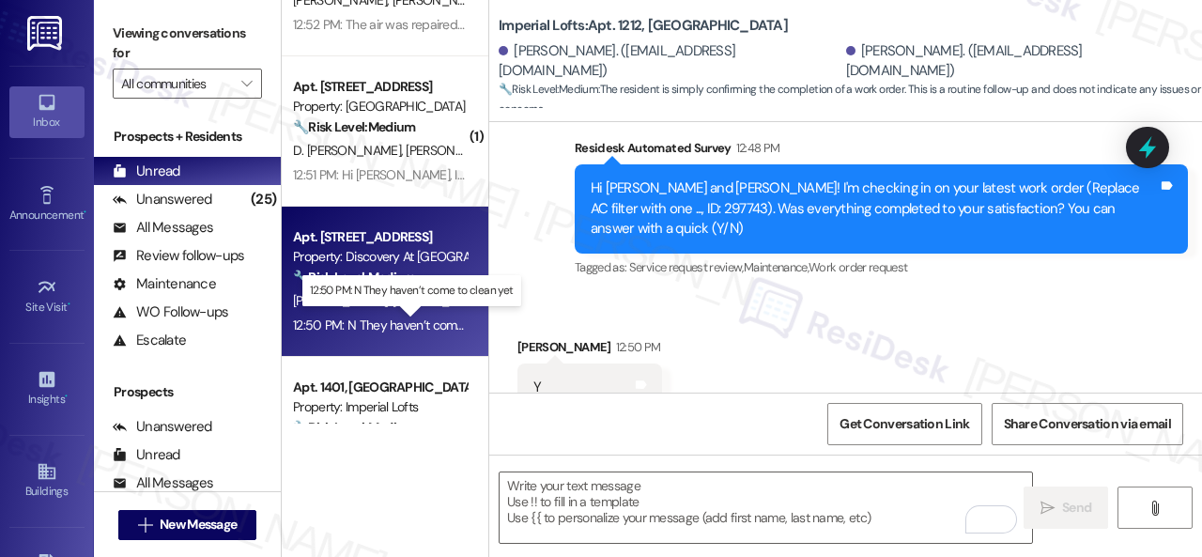
scroll to position [939, 0]
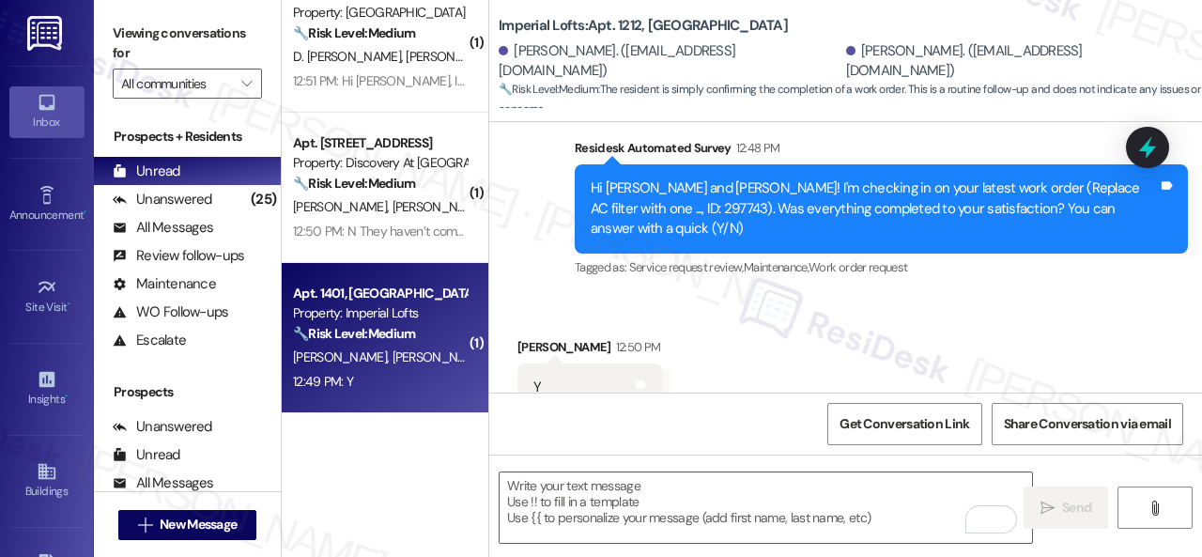
click at [422, 370] on div "12:49 PM: Y 12:49 PM: Y" at bounding box center [379, 381] width 177 height 23
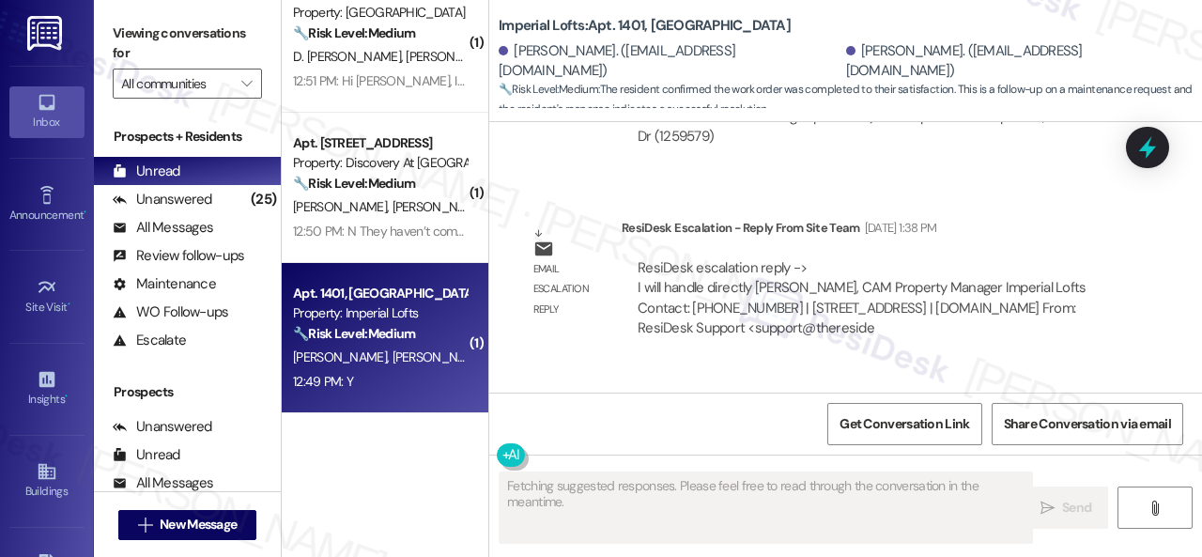
scroll to position [4433, 0]
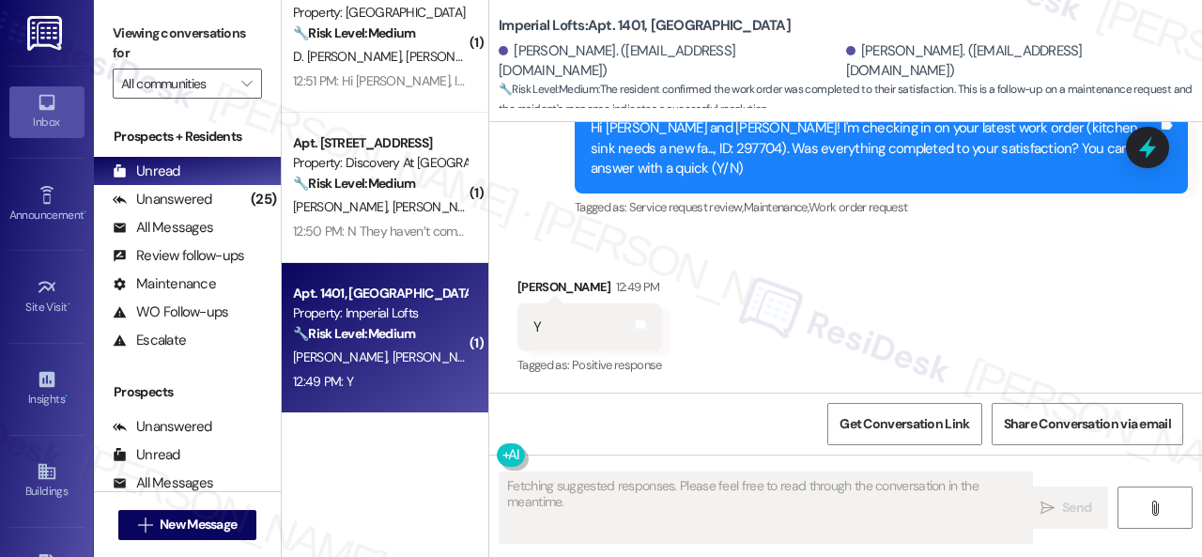
click at [527, 235] on div "Received via SMS [PERSON_NAME] 12:49 PM Y Tags and notes Tagged as: Positive re…" at bounding box center [845, 314] width 713 height 159
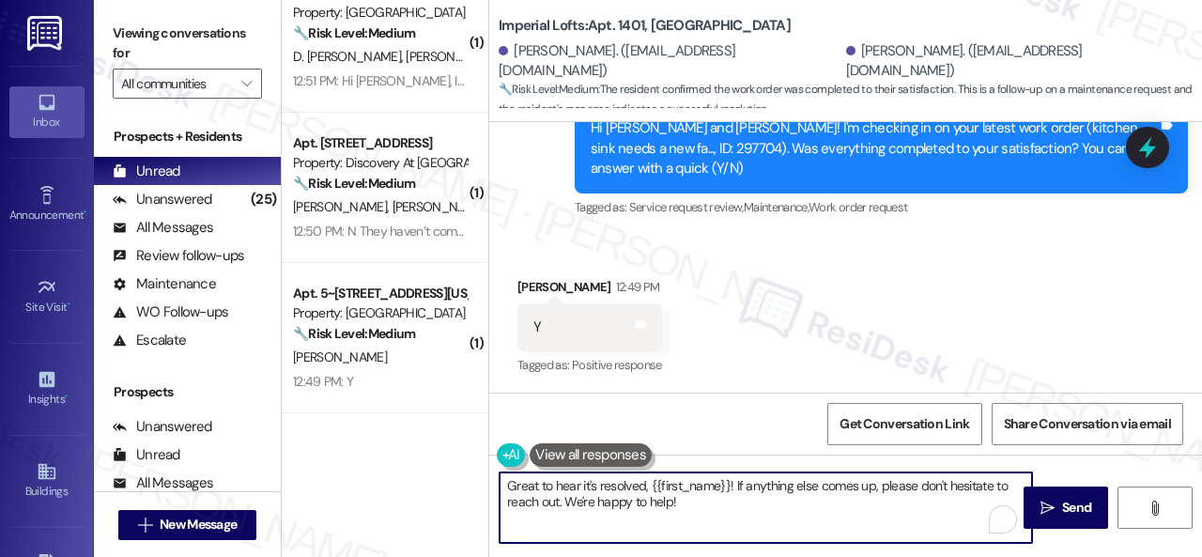
drag, startPoint x: 687, startPoint y: 500, endPoint x: 467, endPoint y: 452, distance: 226.0
click at [454, 452] on div "( 4 ) Apt. 412, [STREET_ADDRESS][PERSON_NAME] Property: [PERSON_NAME] Ranch ⚠️ …" at bounding box center [742, 278] width 920 height 557
paste textarea "We're glad to hear the issue's been resolved! If {{property}} has met your expe…"
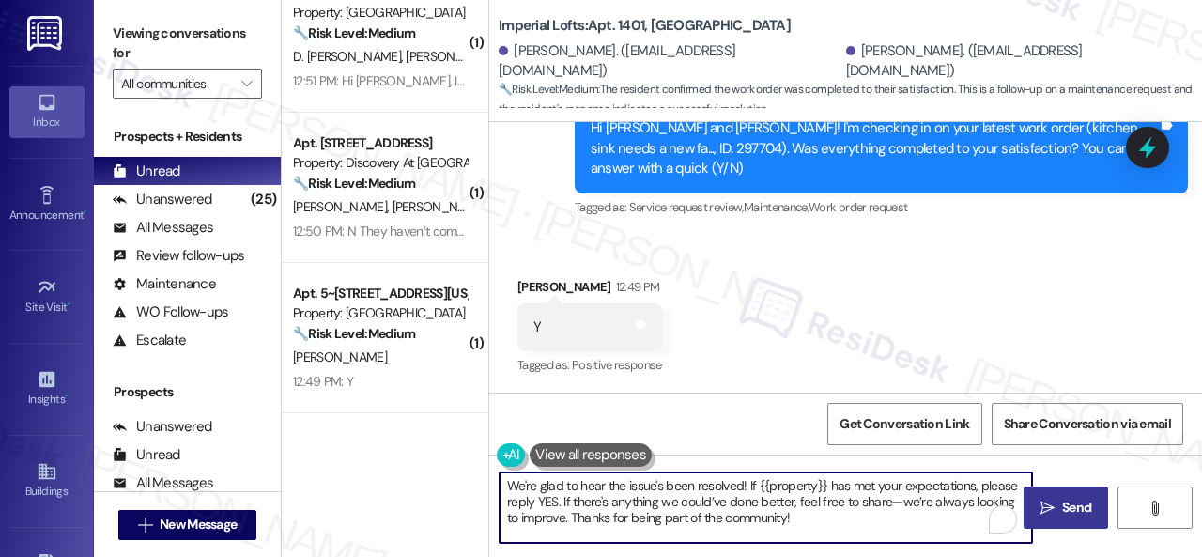
type textarea "We're glad to hear the issue's been resolved! If {{property}} has met your expe…"
click at [1044, 500] on icon "" at bounding box center [1047, 507] width 14 height 15
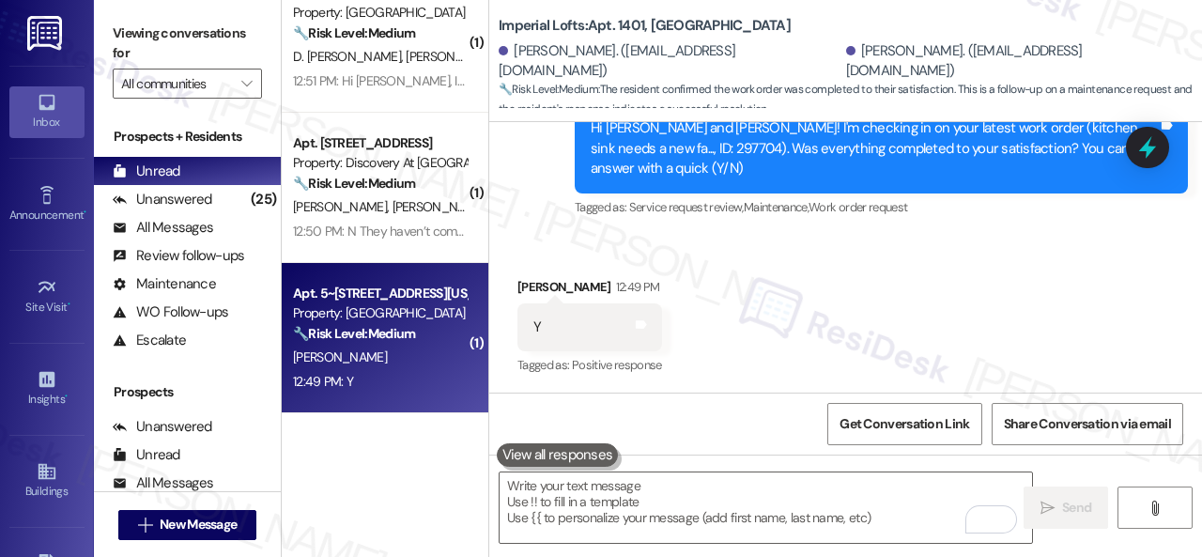
click at [406, 371] on div "12:49 PM: Y 12:49 PM: Y" at bounding box center [379, 381] width 177 height 23
type textarea "Fetching suggested responses. Please feel free to read through the conversation…"
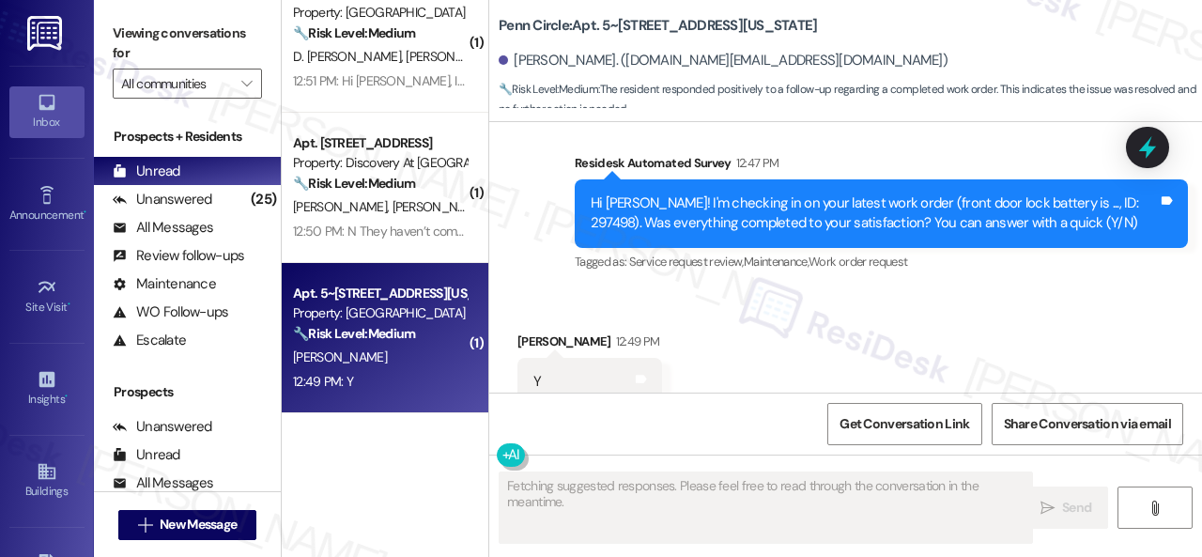
scroll to position [2989, 0]
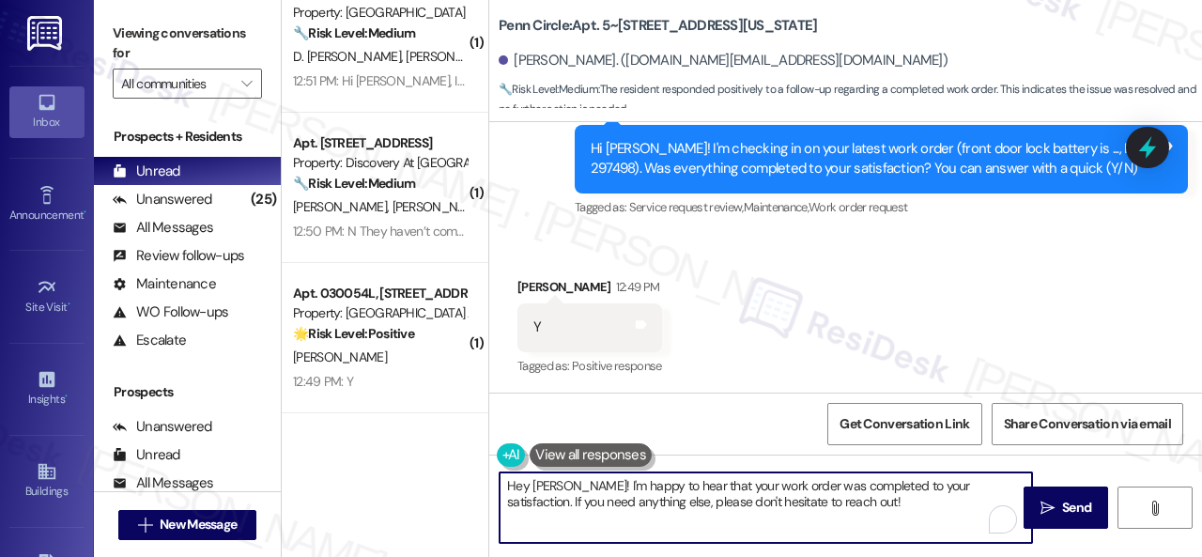
drag, startPoint x: 802, startPoint y: 505, endPoint x: 419, endPoint y: 444, distance: 387.9
click at [419, 444] on div "( 4 ) Apt. 412, [STREET_ADDRESS][PERSON_NAME] Property: [PERSON_NAME] Ranch ⚠️ …" at bounding box center [742, 278] width 920 height 557
paste textarea "We're glad to hear the issue's been resolved! If {{property}} has met your expe…"
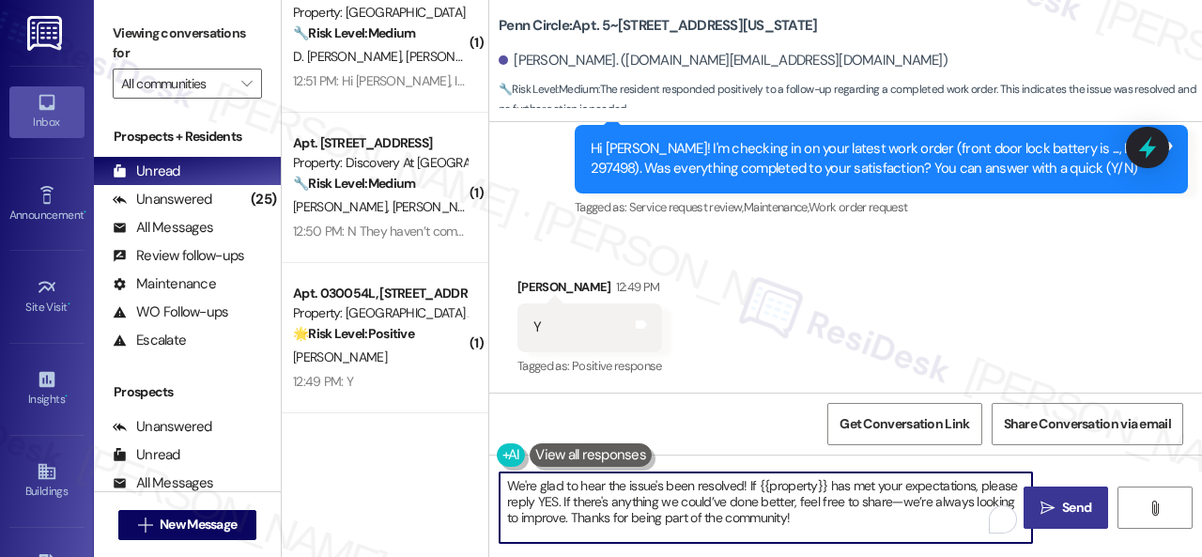
type textarea "We're glad to hear the issue's been resolved! If {{property}} has met your expe…"
click at [1058, 502] on span "Send" at bounding box center [1076, 508] width 37 height 20
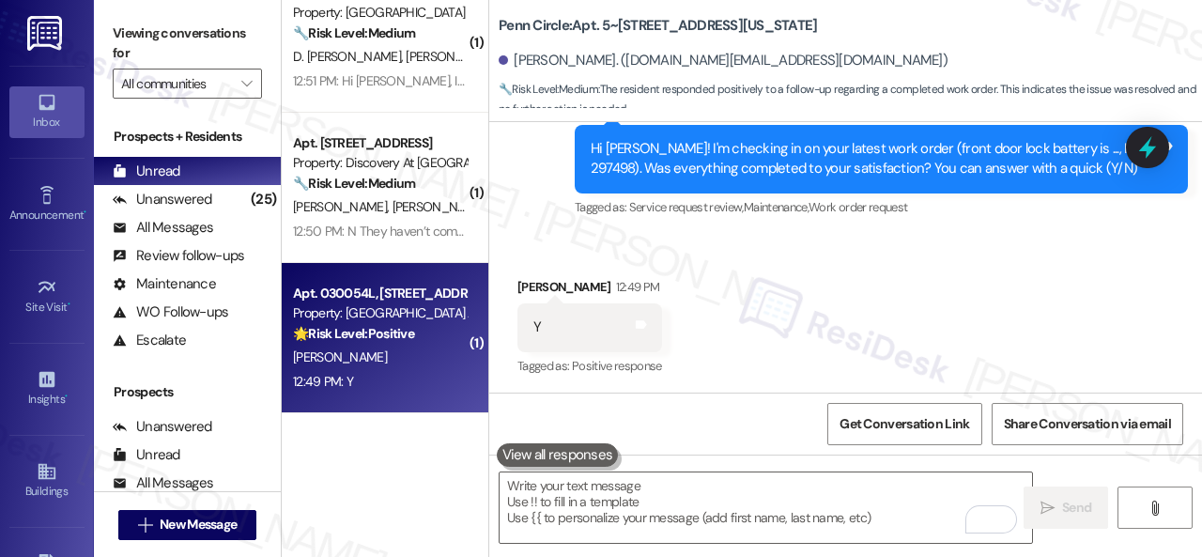
click at [417, 355] on div "[PERSON_NAME]" at bounding box center [379, 356] width 177 height 23
type textarea "Fetching suggested responses. Please feel free to read through the conversation…"
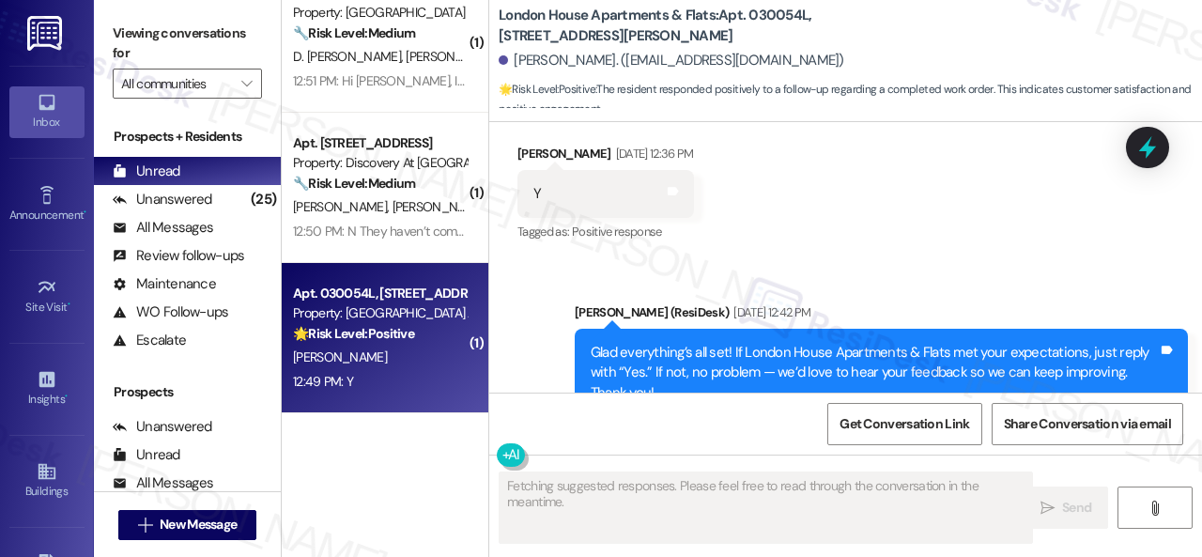
scroll to position [14048, 0]
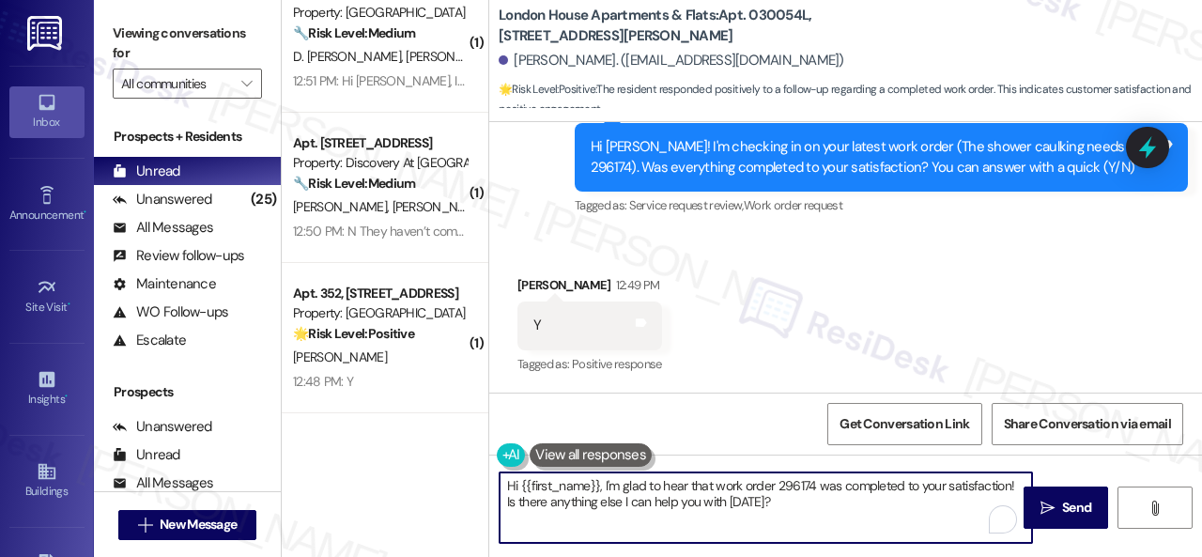
drag, startPoint x: 785, startPoint y: 504, endPoint x: 458, endPoint y: 461, distance: 329.6
click at [458, 461] on div "( 4 ) Apt. 412, [STREET_ADDRESS][PERSON_NAME] Property: [PERSON_NAME] Ranch ⚠️ …" at bounding box center [742, 278] width 920 height 557
paste textarea "We're glad to hear the issue's been resolved! If {{property}} has met your expe…"
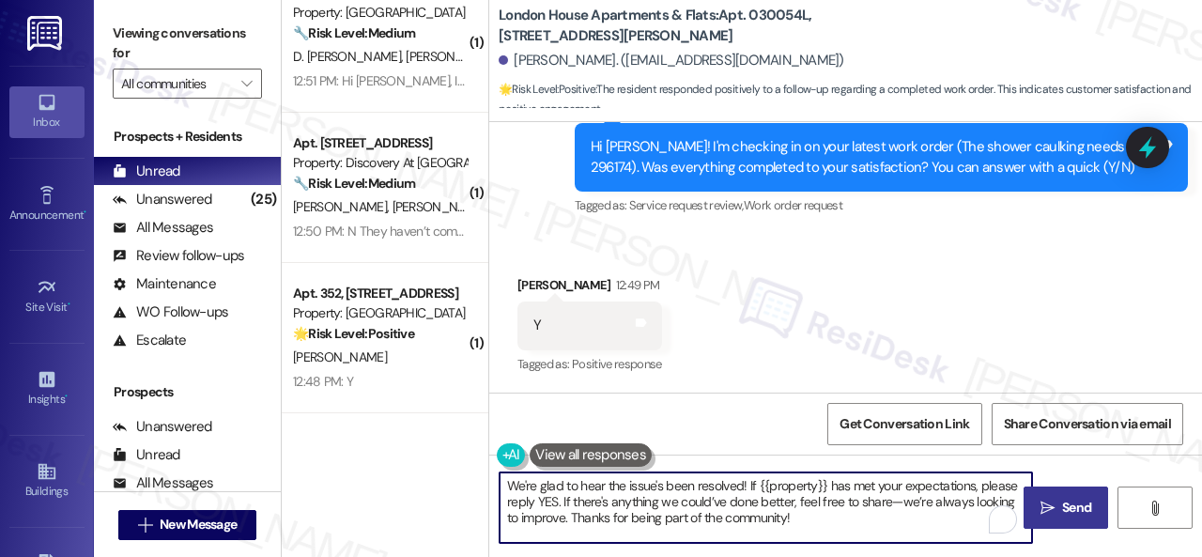
type textarea "We're glad to hear the issue's been resolved! If {{property}} has met your expe…"
click at [1062, 502] on span "Send" at bounding box center [1076, 508] width 29 height 20
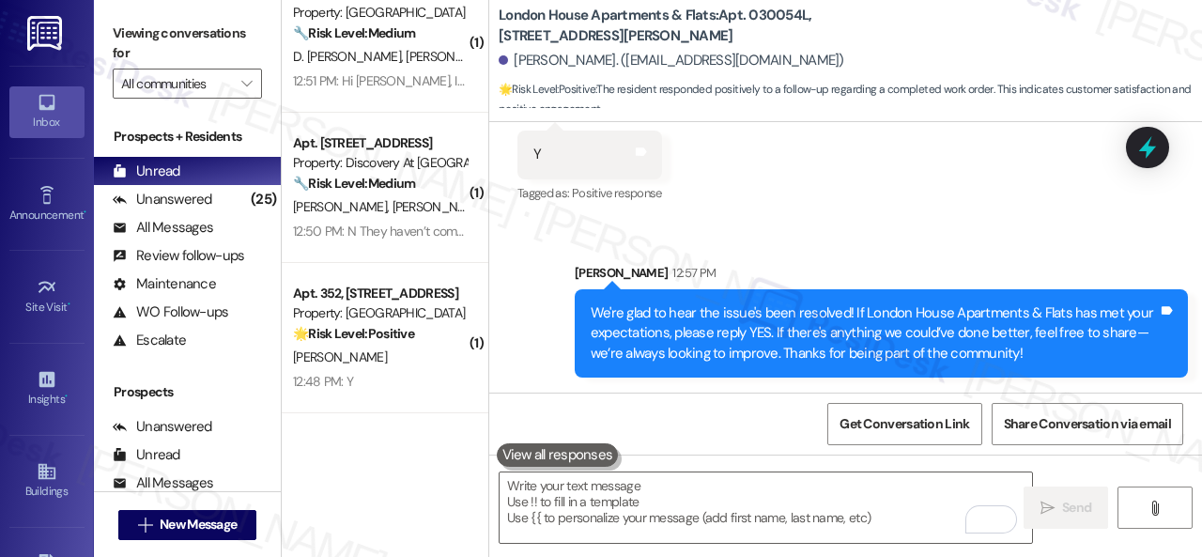
scroll to position [14219, 0]
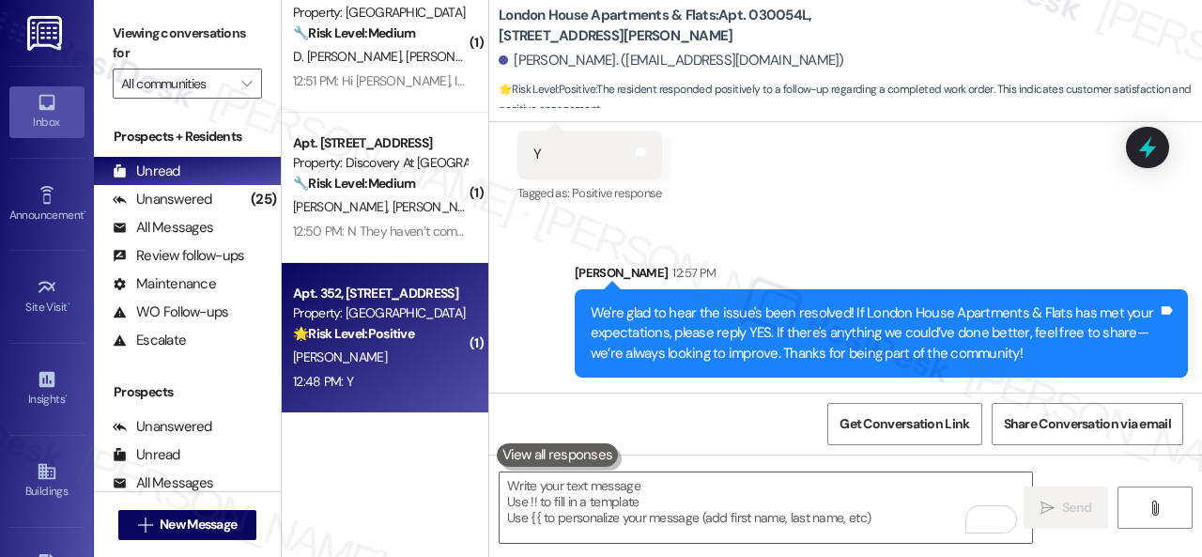
click at [364, 363] on div "[PERSON_NAME]" at bounding box center [379, 356] width 177 height 23
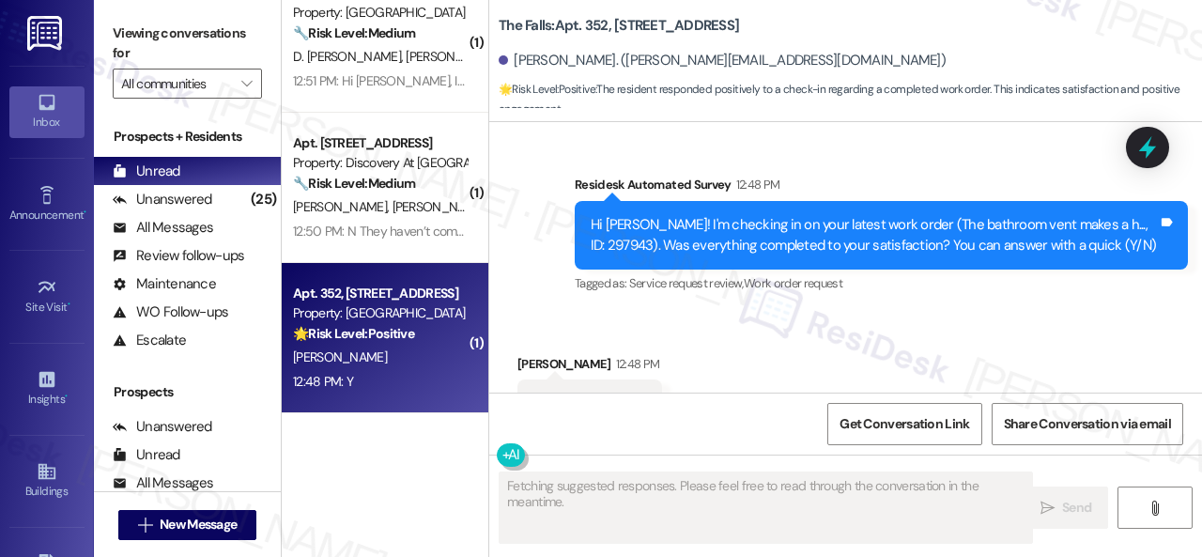
scroll to position [1343, 0]
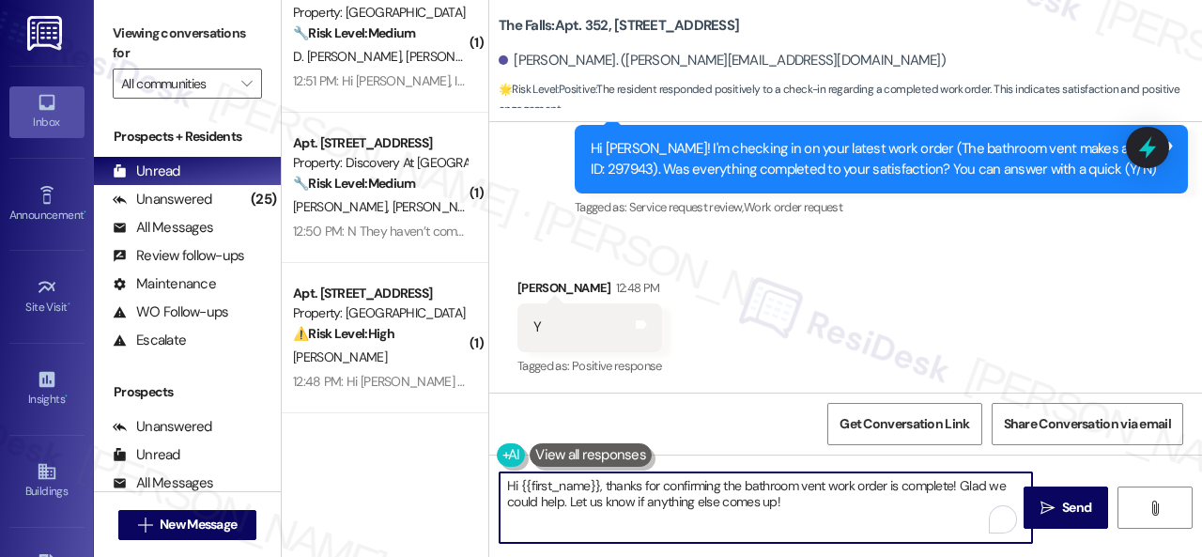
drag, startPoint x: 793, startPoint y: 510, endPoint x: 422, endPoint y: 425, distance: 380.3
click at [422, 425] on div "( 4 ) Apt. 412, [STREET_ADDRESS][PERSON_NAME] Property: [PERSON_NAME] Ranch ⚠️ …" at bounding box center [742, 278] width 920 height 557
paste textarea "We're glad to hear the issue's been resolved! If {{property}} has met your expe…"
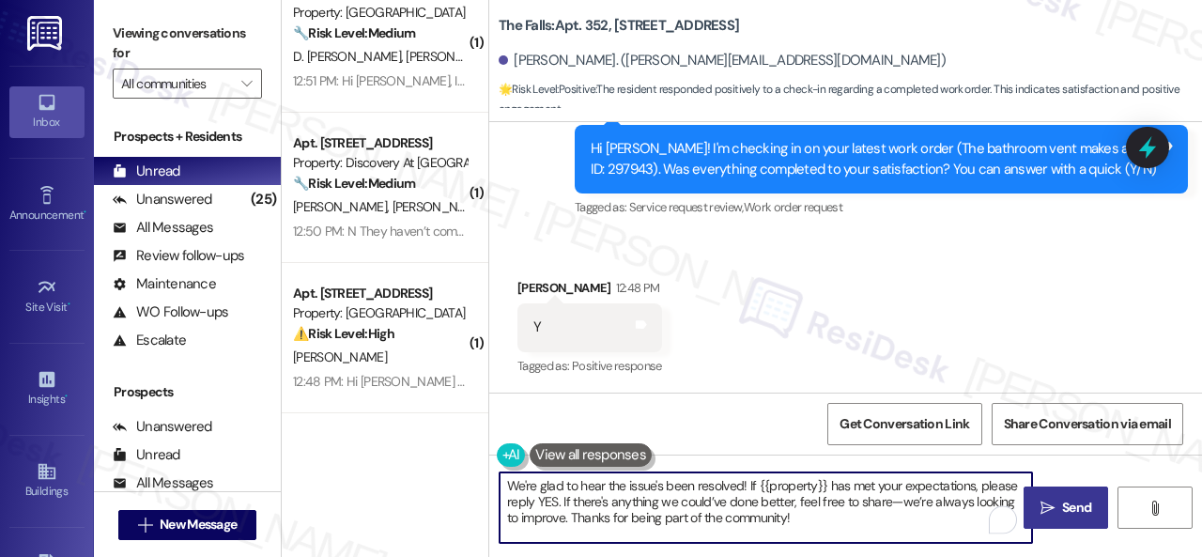
type textarea "We're glad to hear the issue's been resolved! If {{property}} has met your expe…"
click at [1062, 505] on span "Send" at bounding box center [1076, 508] width 29 height 20
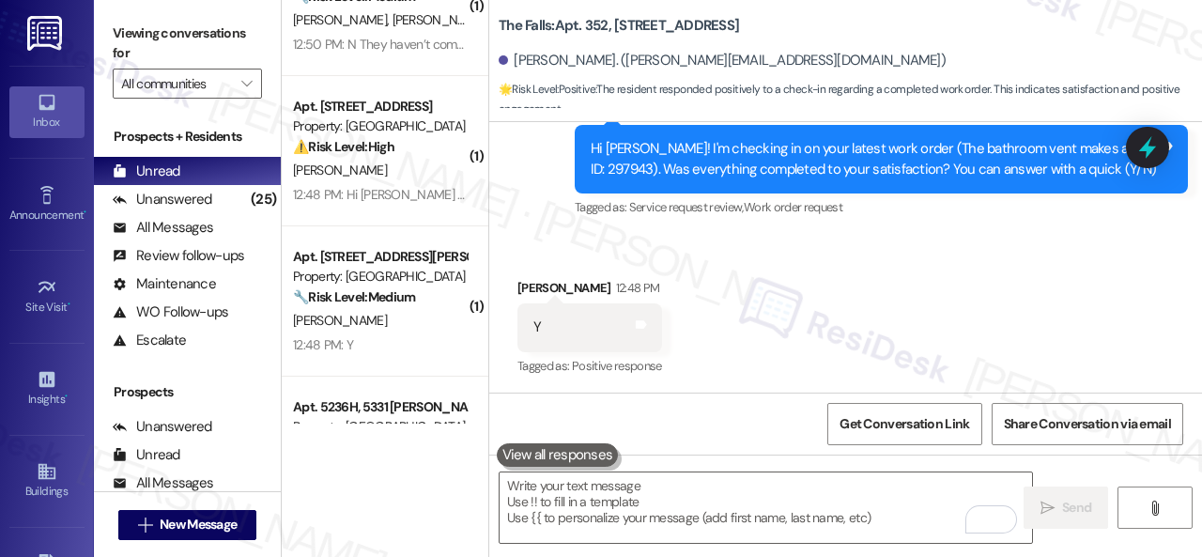
scroll to position [1127, 0]
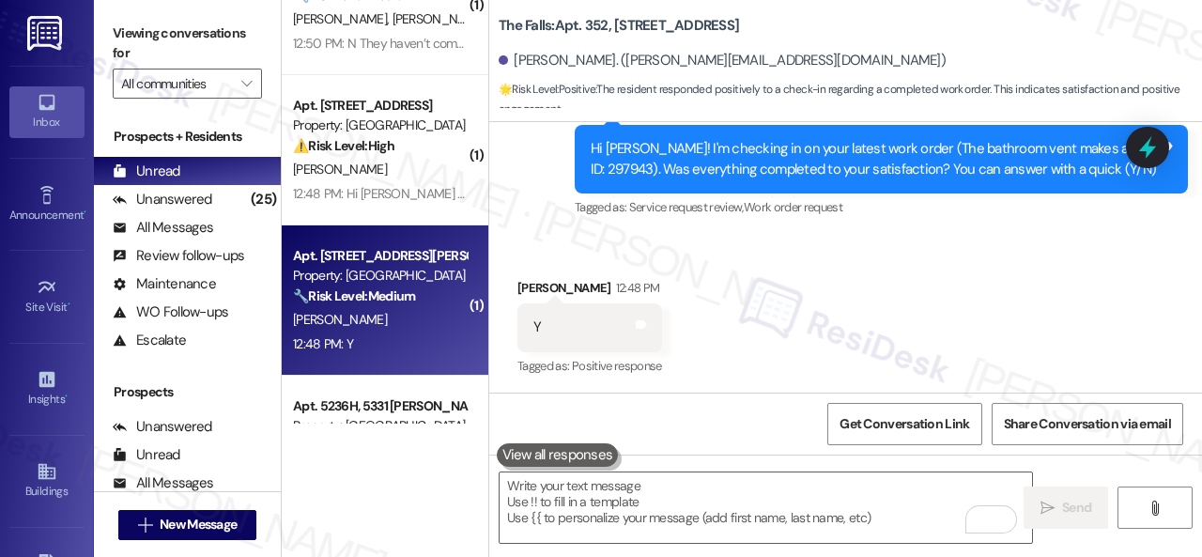
click at [374, 329] on div "[PERSON_NAME]" at bounding box center [379, 319] width 177 height 23
type textarea "Fetching suggested responses. Please feel free to read through the conversation…"
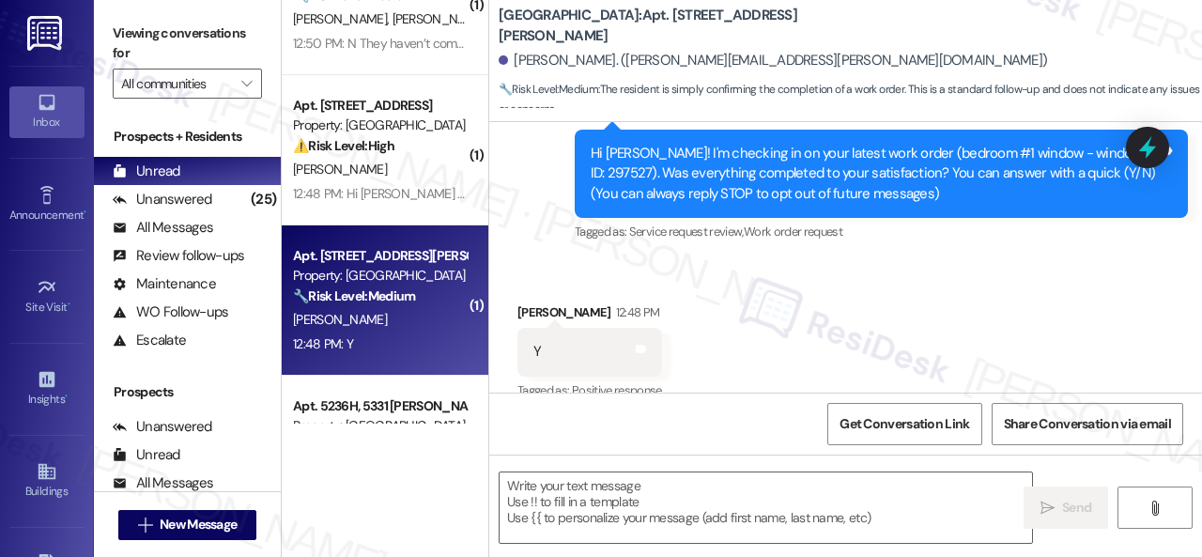
type textarea "Fetching suggested responses. Please feel free to read through the conversation…"
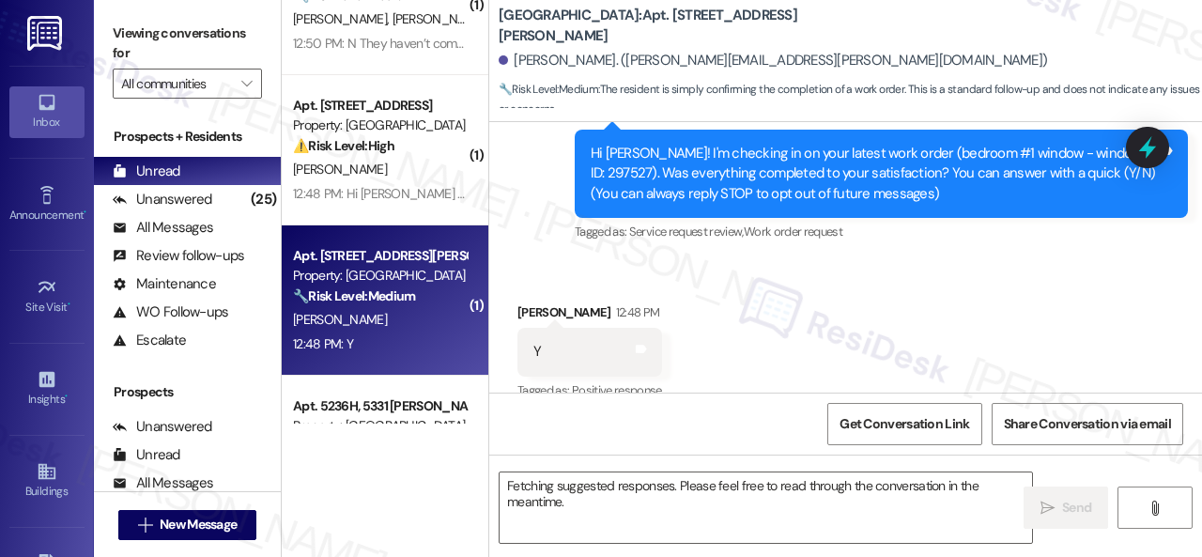
scroll to position [212, 0]
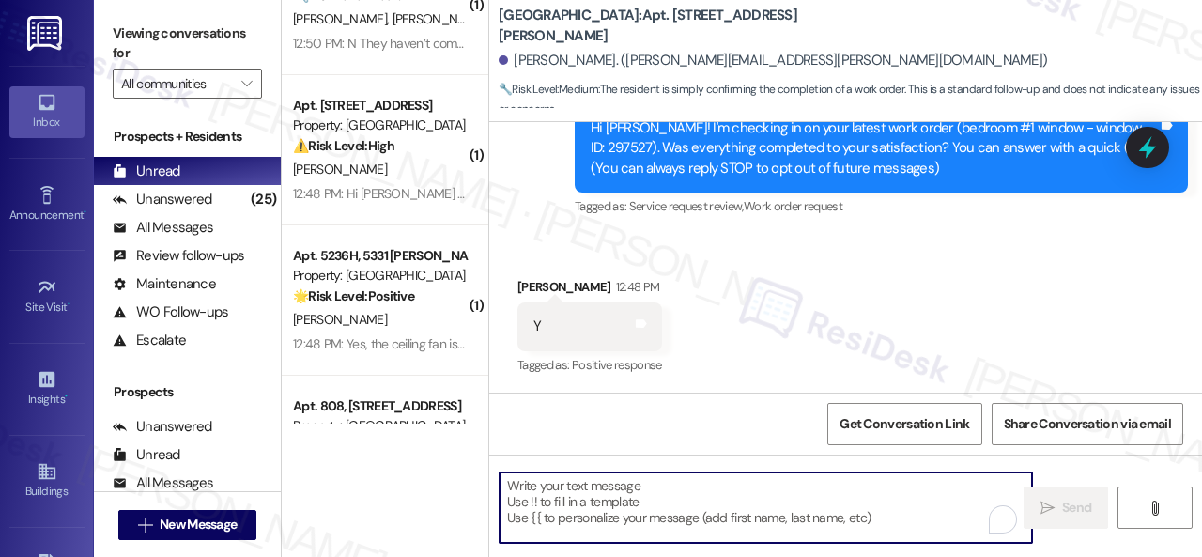
click at [563, 491] on textarea "To enrich screen reader interactions, please activate Accessibility in Grammarl…" at bounding box center [765, 507] width 532 height 70
paste textarea "We're glad to hear the issue's been resolved! If {{property}} has met your expe…"
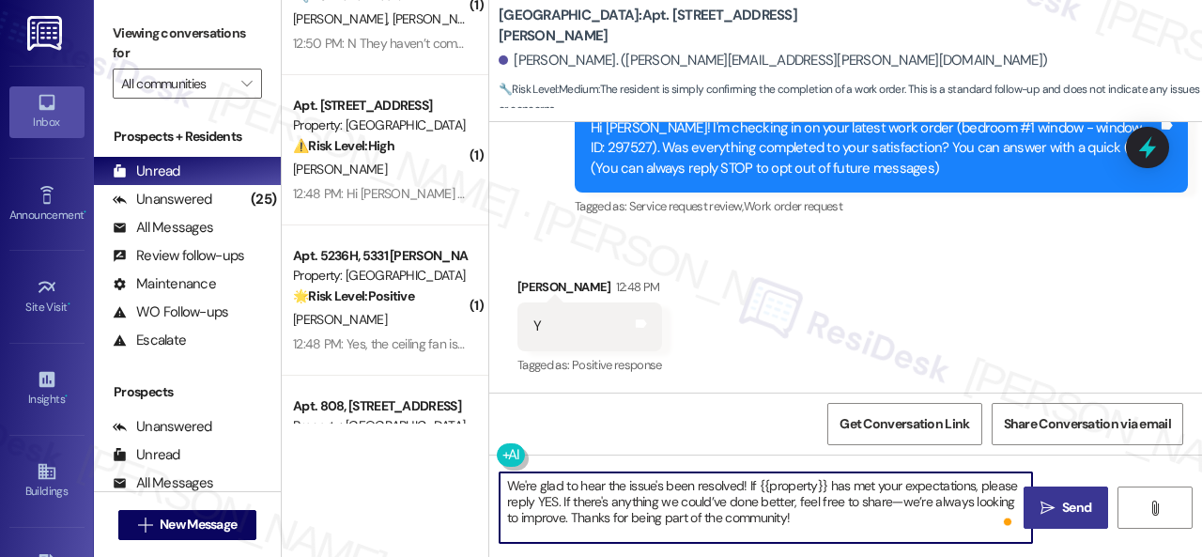
type textarea "We're glad to hear the issue's been resolved! If {{property}} has met your expe…"
click at [1062, 510] on span "Send" at bounding box center [1076, 508] width 29 height 20
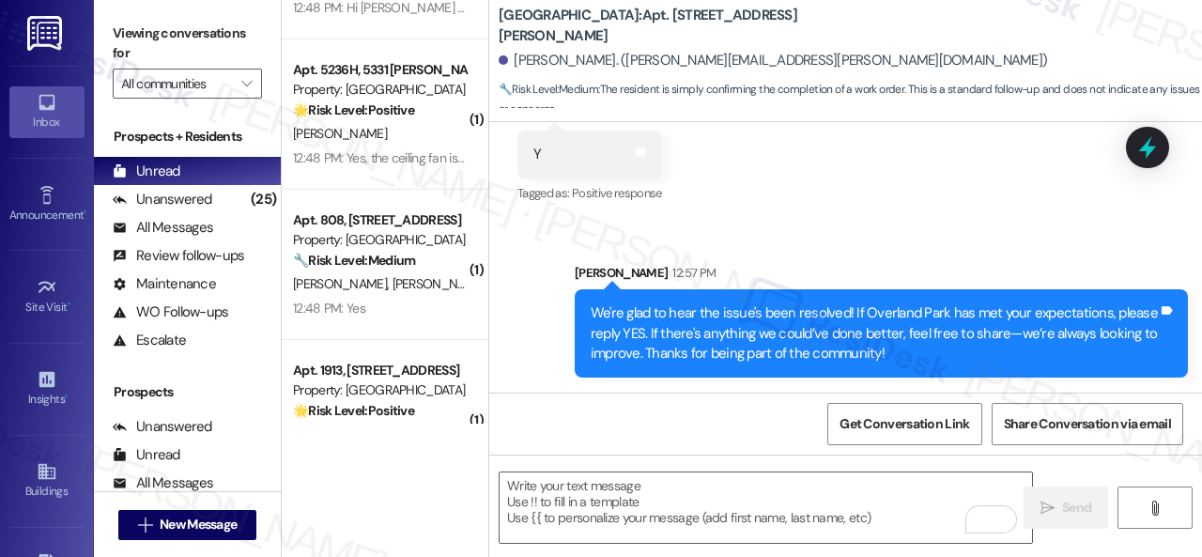
scroll to position [1314, 0]
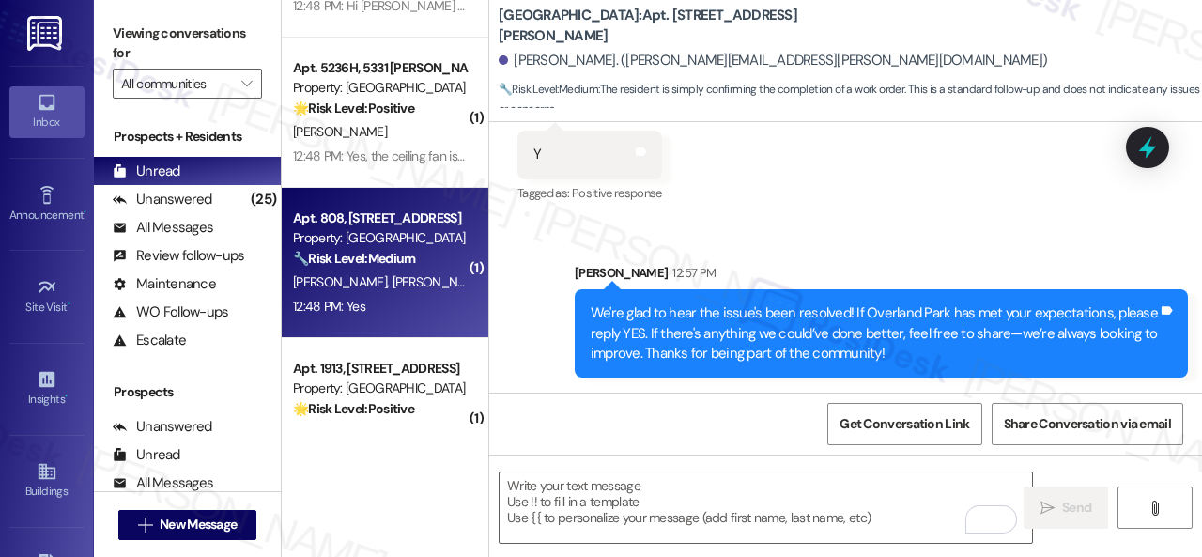
click at [392, 286] on span "[PERSON_NAME]" at bounding box center [439, 281] width 94 height 17
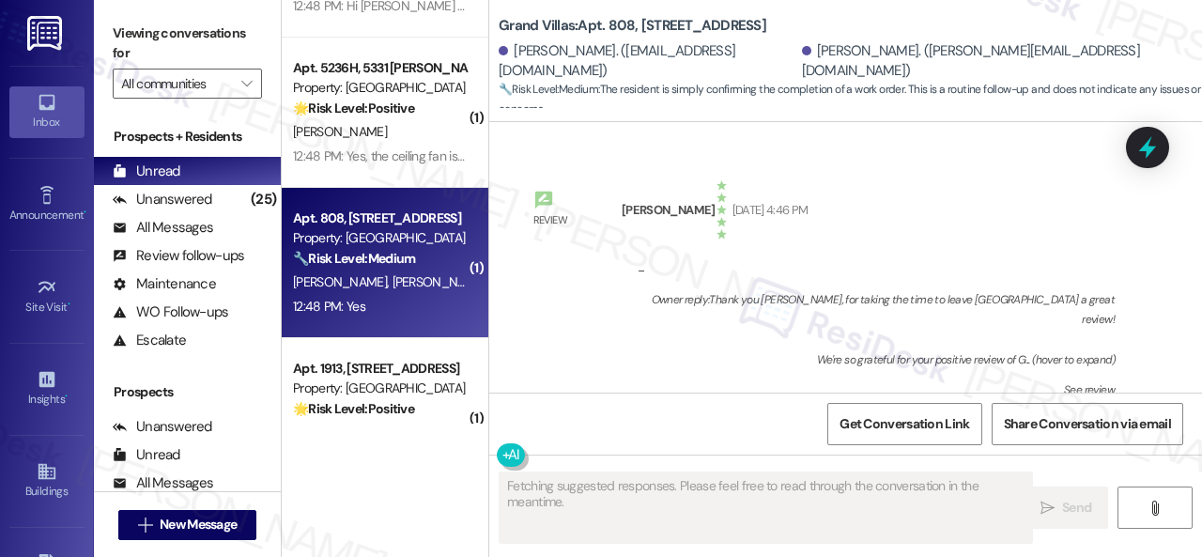
scroll to position [12850, 0]
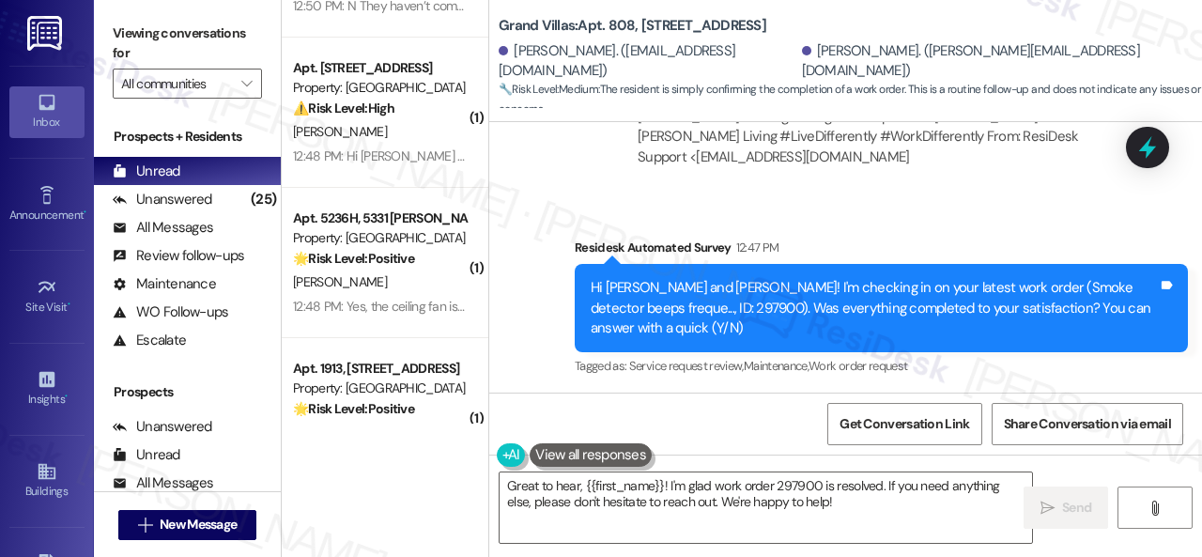
click at [422, 435] on div "( 1 ) Apt. 5220H, 5331 [PERSON_NAME] Property: [GEOGRAPHIC_DATA] Townhomes 🔧 Ri…" at bounding box center [742, 278] width 920 height 557
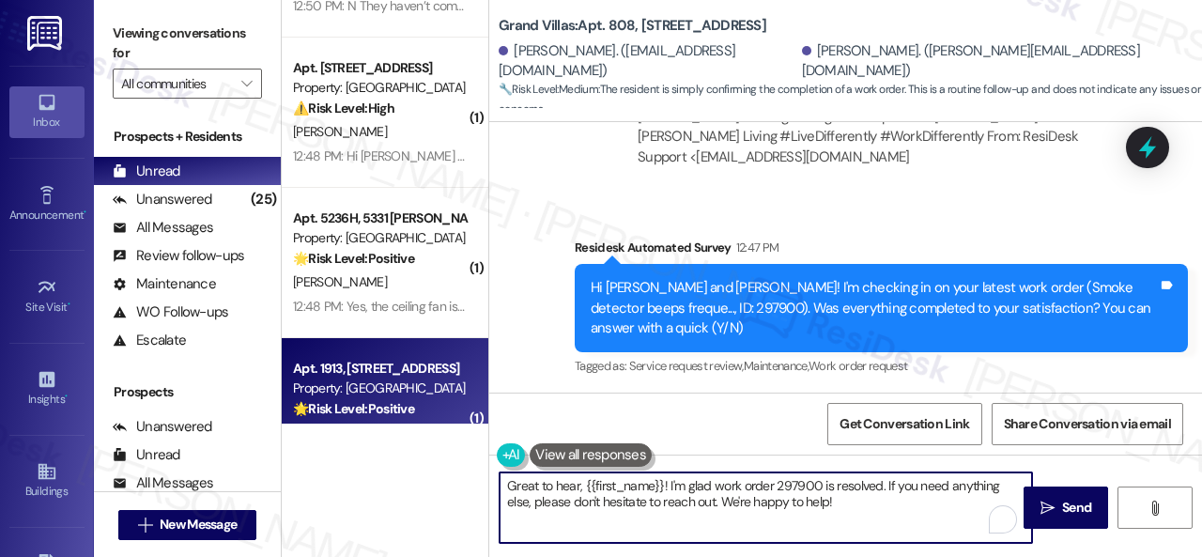
paste textarea "We're glad to hear the issue's been resolved! If {{property}} has met your expe…"
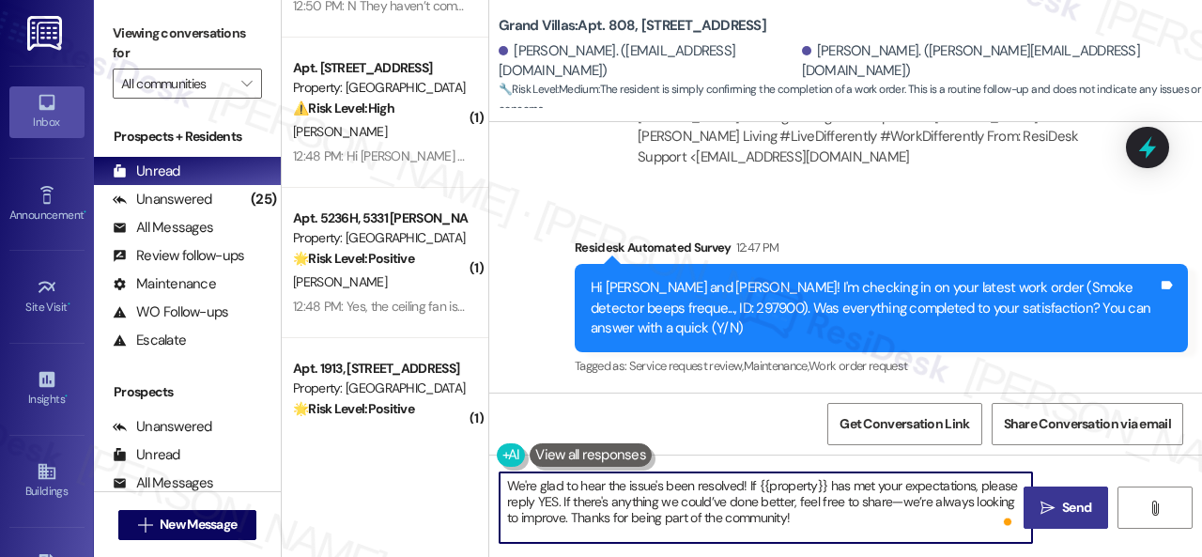
type textarea "We're glad to hear the issue's been resolved! If {{property}} has met your expe…"
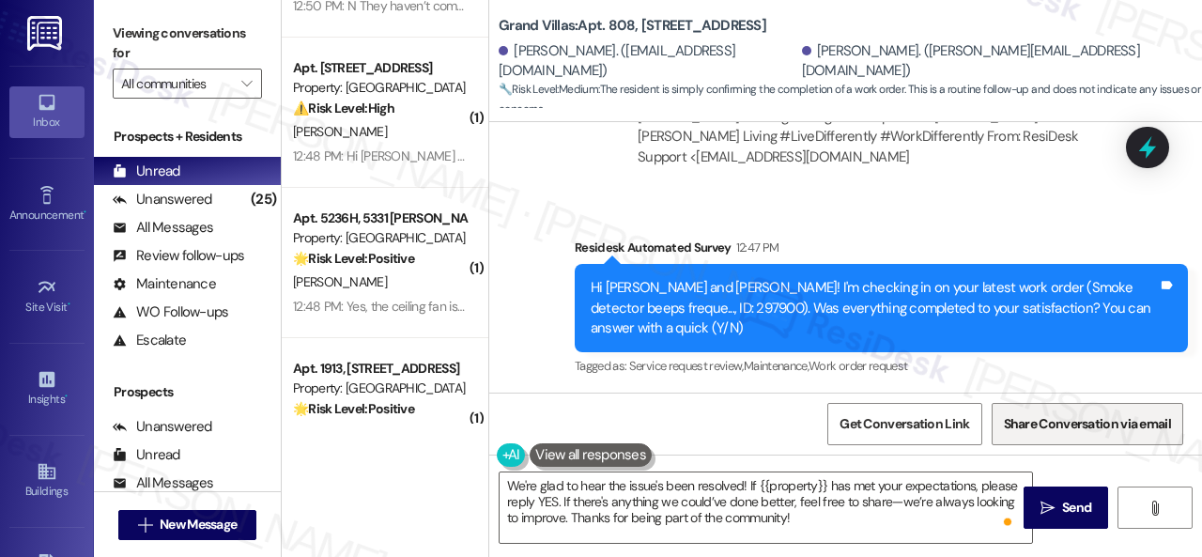
drag, startPoint x: 1082, startPoint y: 507, endPoint x: 1055, endPoint y: 442, distance: 69.9
click at [1082, 507] on span "Send" at bounding box center [1076, 508] width 29 height 20
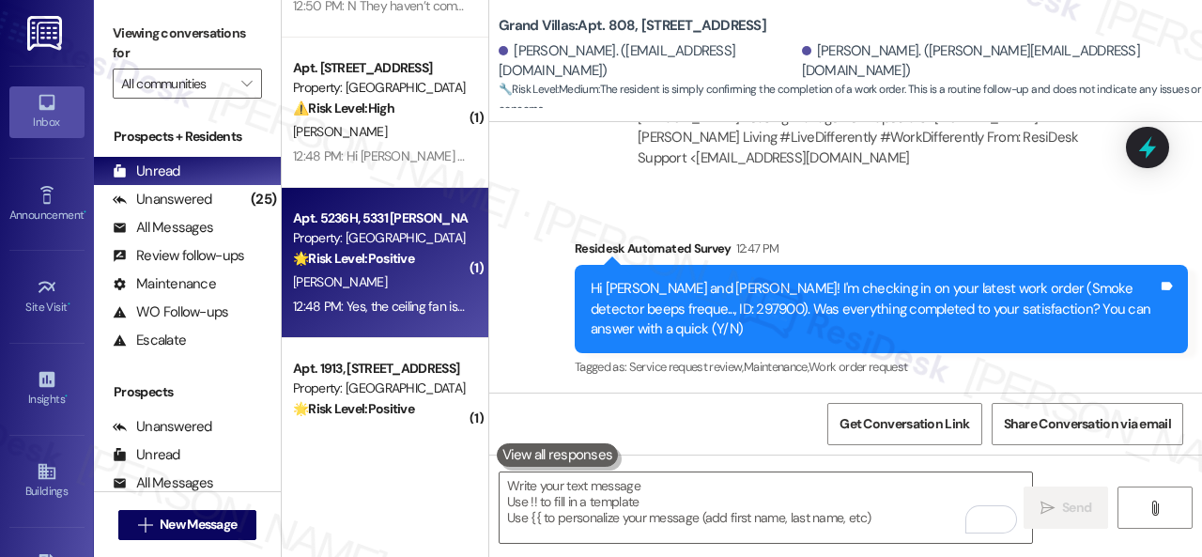
scroll to position [1408, 0]
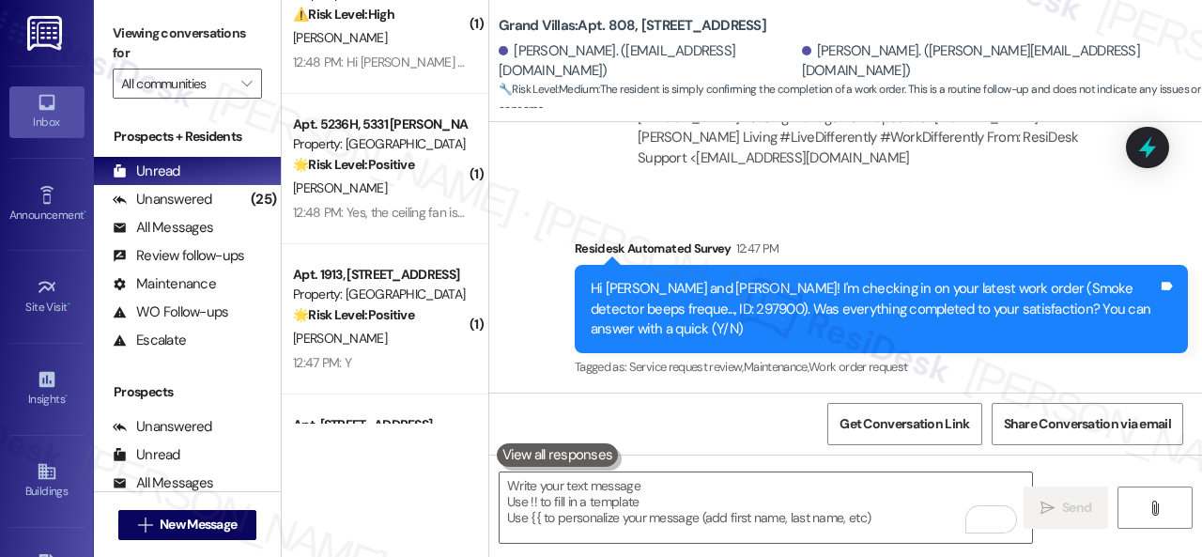
drag, startPoint x: 418, startPoint y: 348, endPoint x: 766, endPoint y: 328, distance: 348.9
click at [421, 348] on div "[PERSON_NAME]" at bounding box center [379, 338] width 177 height 23
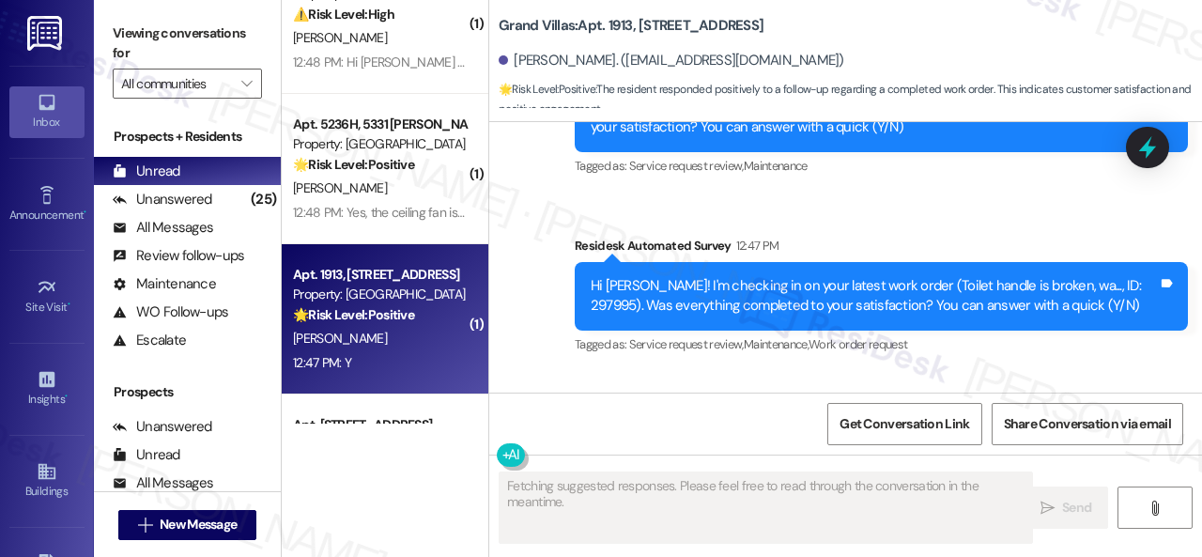
scroll to position [4800, 0]
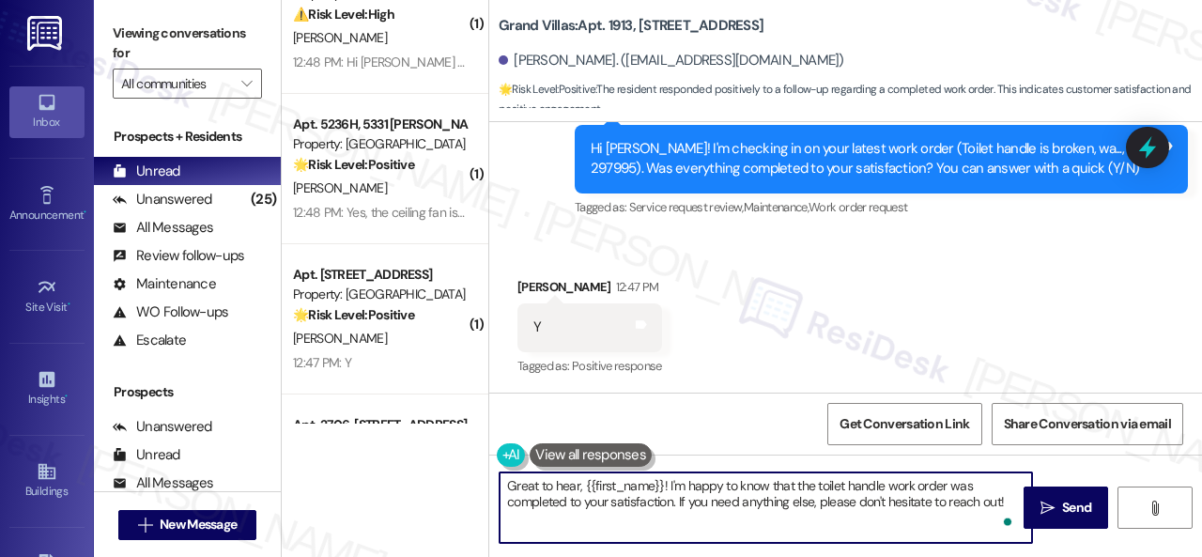
drag, startPoint x: 1005, startPoint y: 500, endPoint x: 317, endPoint y: 429, distance: 690.9
click at [317, 429] on div "( 1 ) Apt. 604, [STREET_ADDRESS] Property: Grand Villas 🔧 Risk Level: Medium Th…" at bounding box center [742, 278] width 920 height 557
paste textarea "We're glad to hear the issue's been resolved! If {{property}} has met your expe…"
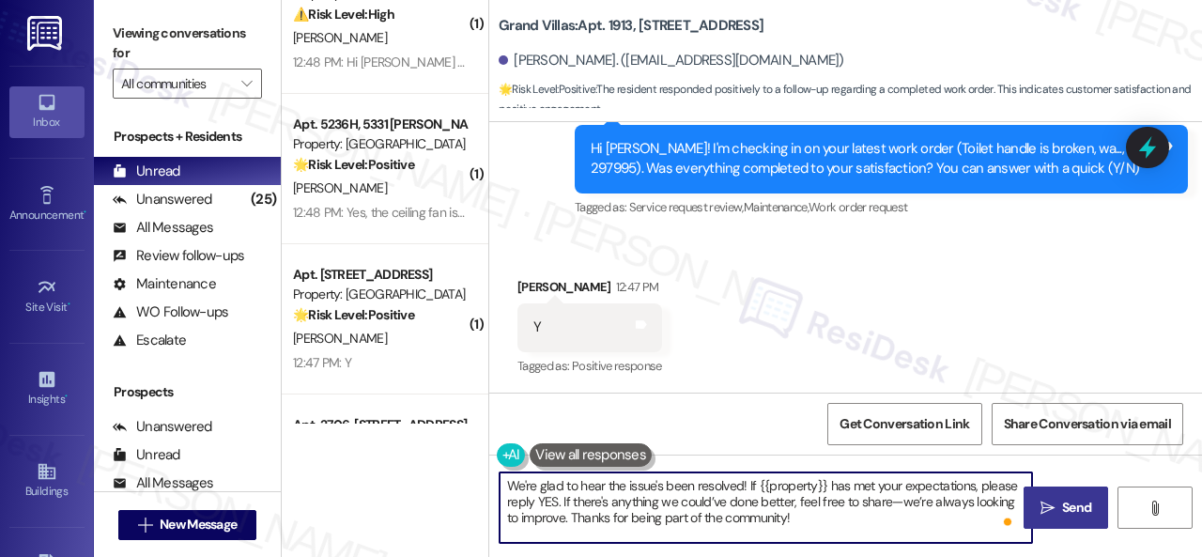
type textarea "We're glad to hear the issue's been resolved! If {{property}} has met your expe…"
click at [1058, 504] on span "Send" at bounding box center [1076, 508] width 37 height 20
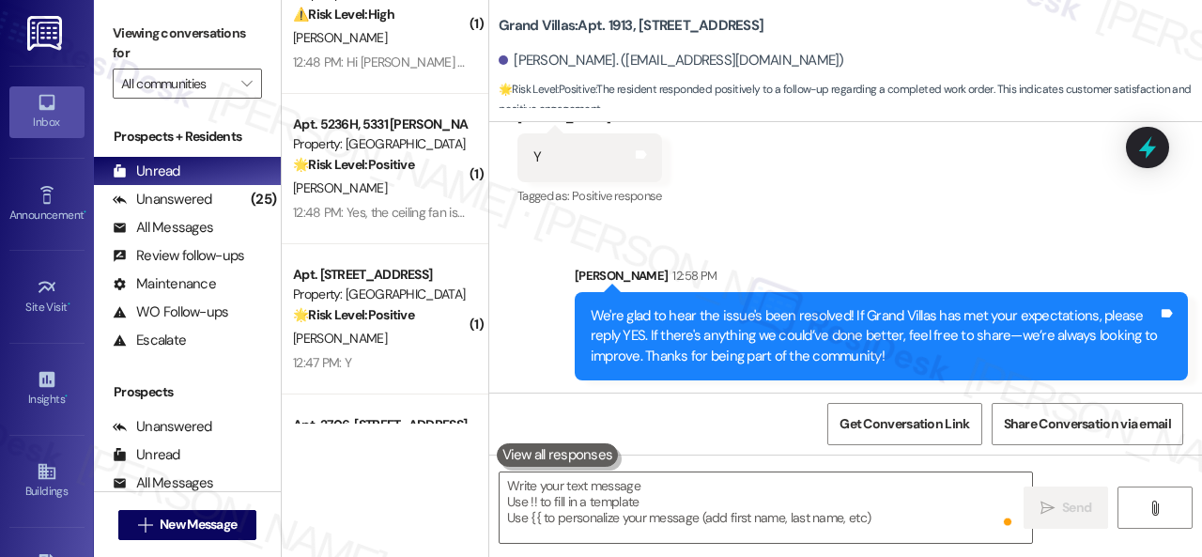
scroll to position [4973, 0]
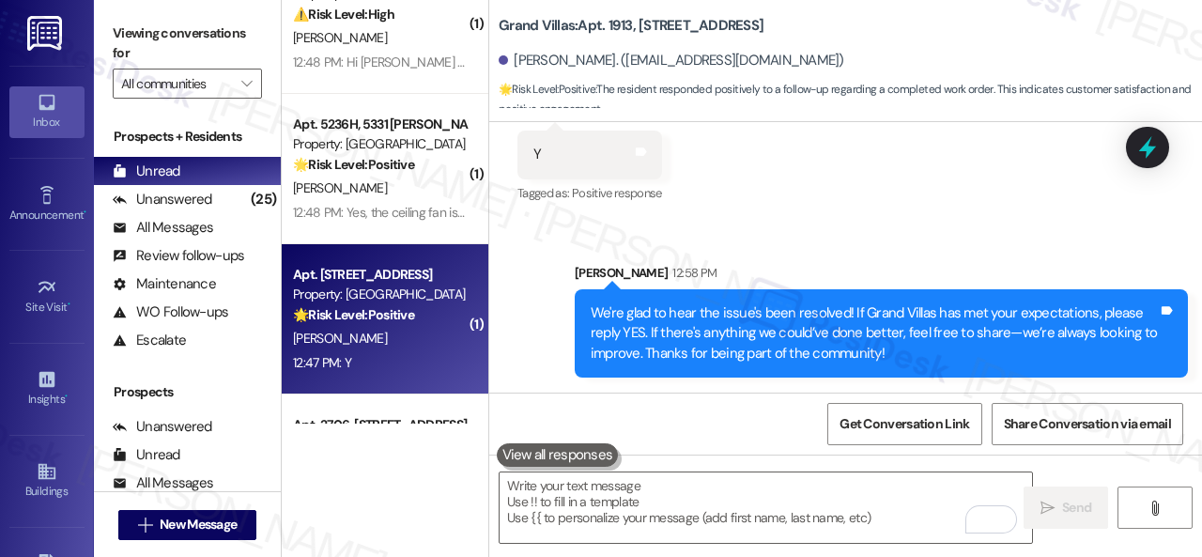
click at [342, 337] on span "D. Orellana" at bounding box center [340, 338] width 94 height 17
type textarea "Fetching suggested responses. Please feel free to read through the conversation…"
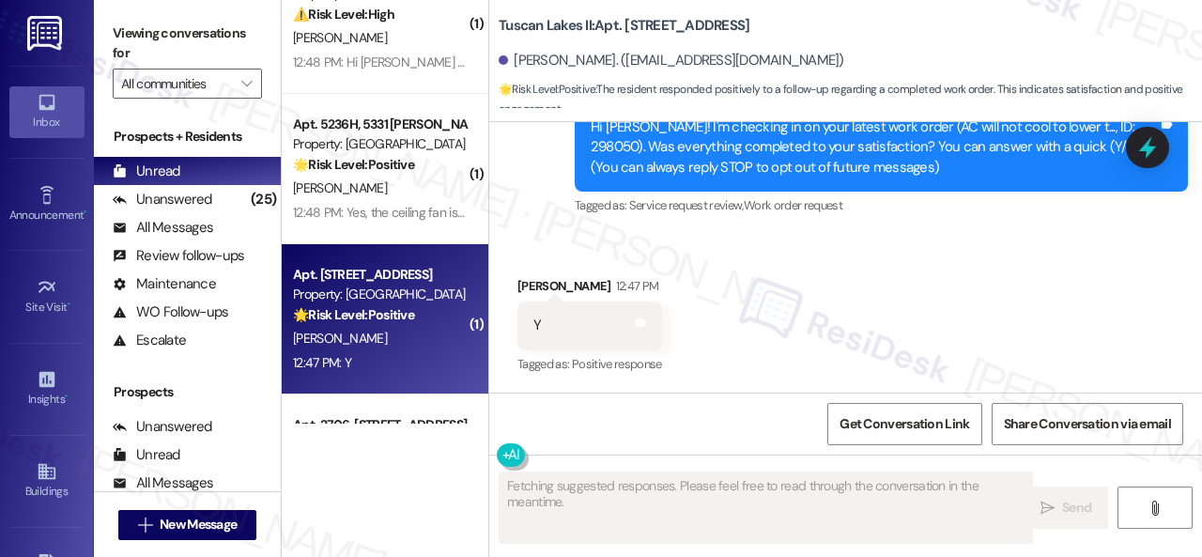
scroll to position [213, 0]
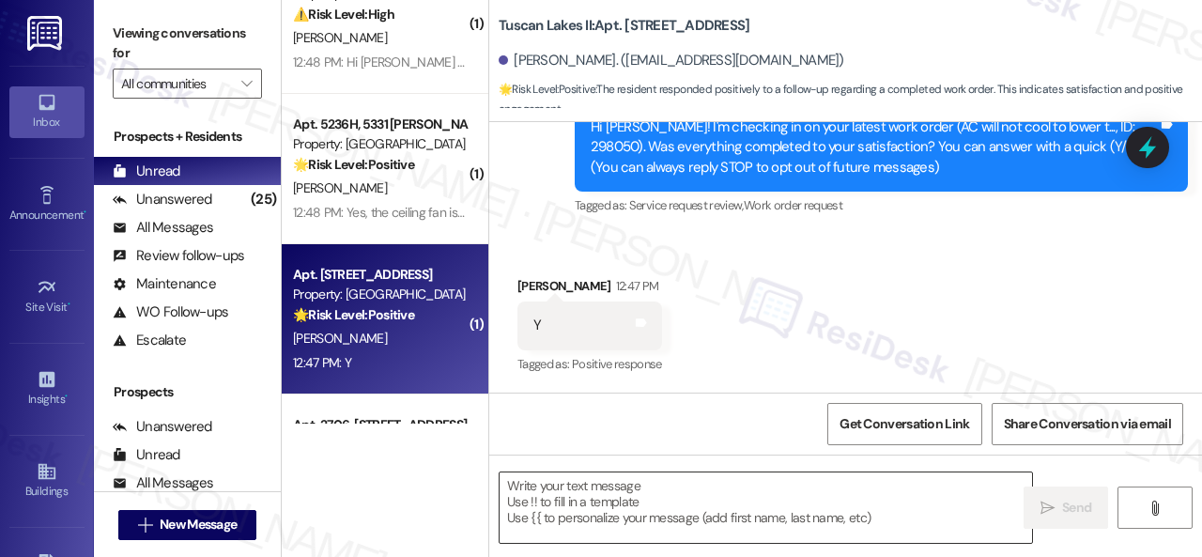
click at [627, 485] on textarea at bounding box center [765, 507] width 532 height 70
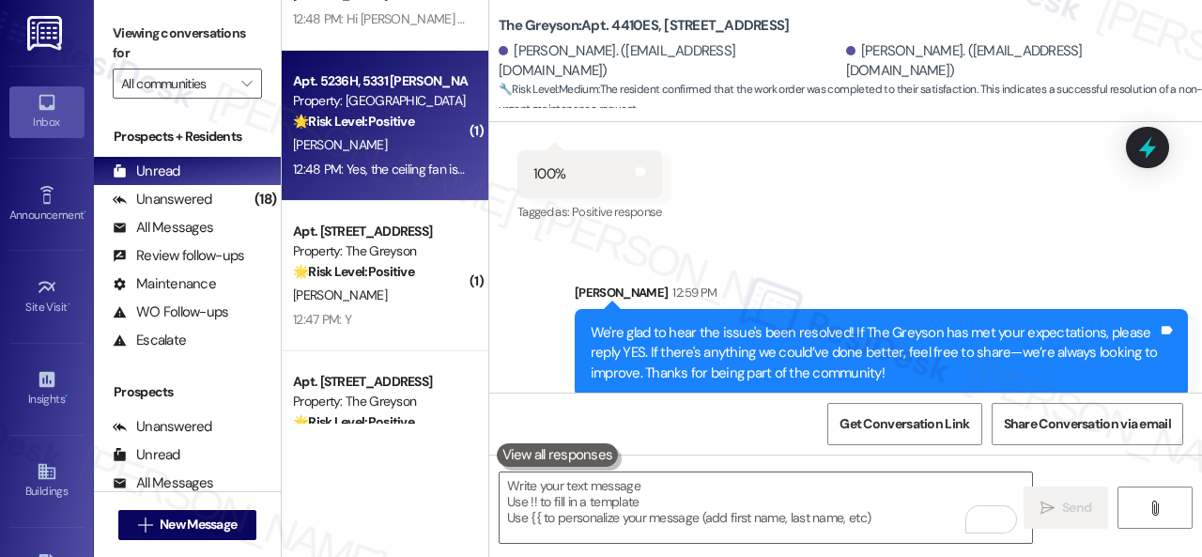
scroll to position [1784, 0]
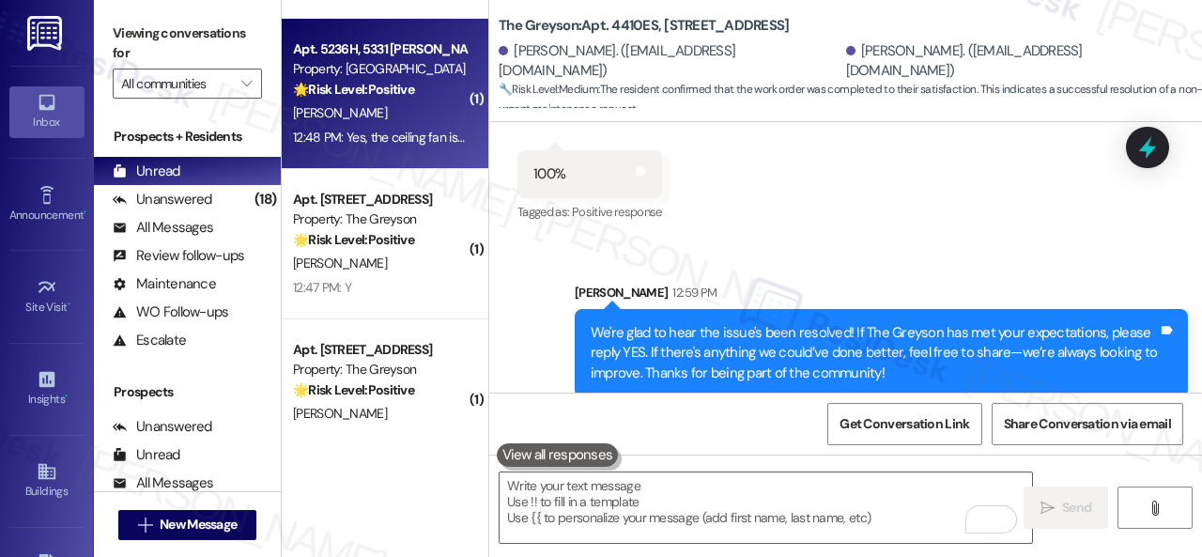
click at [387, 269] on div "M. Brannen" at bounding box center [379, 263] width 177 height 23
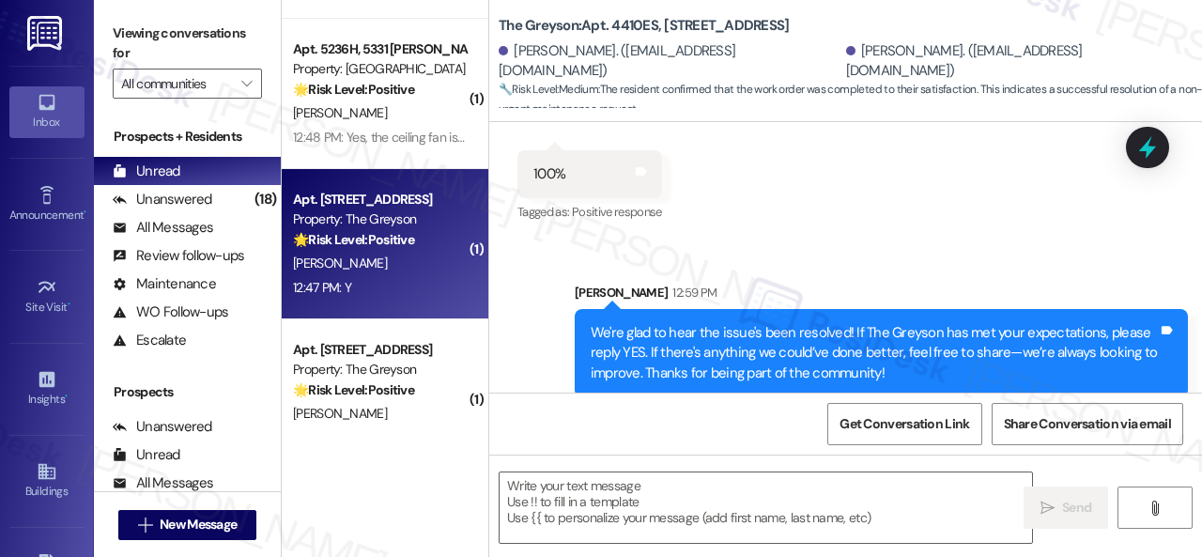
type textarea "Fetching suggested responses. Please feel free to read through the conversation…"
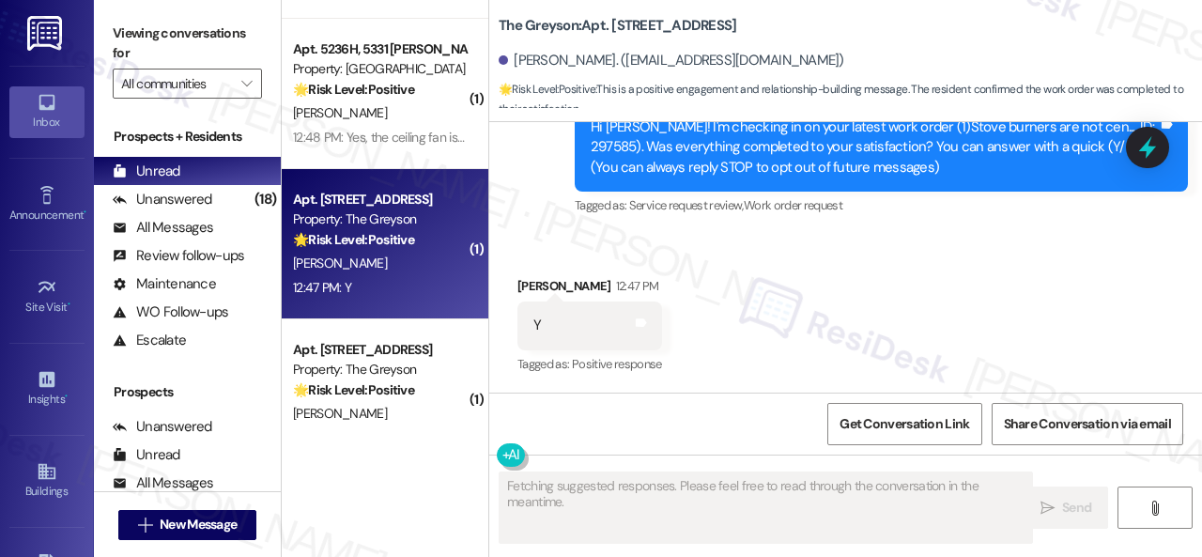
scroll to position [212, 0]
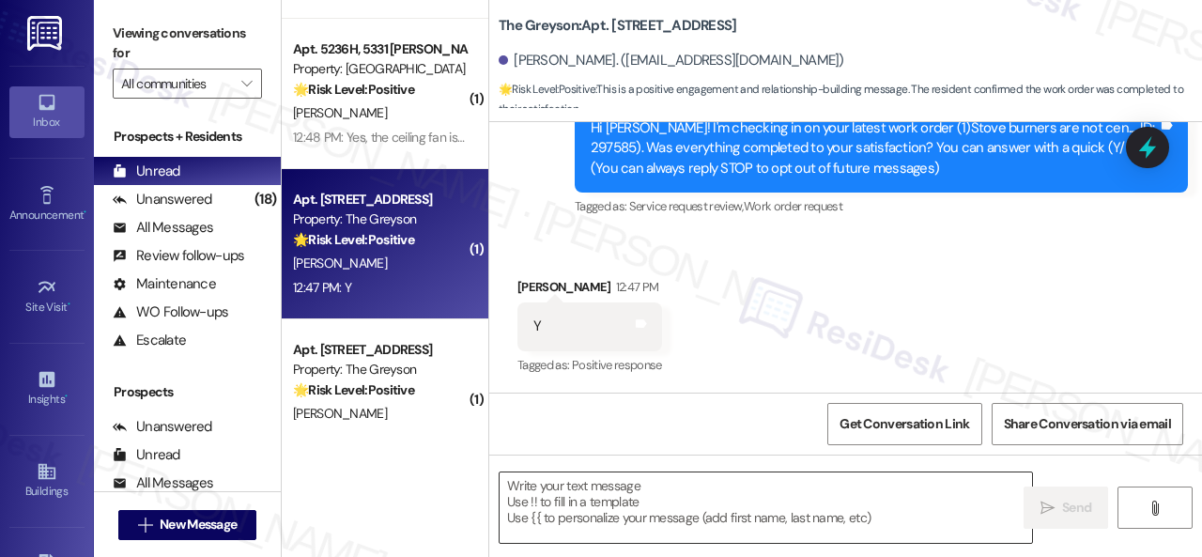
click at [637, 494] on textarea at bounding box center [765, 507] width 532 height 70
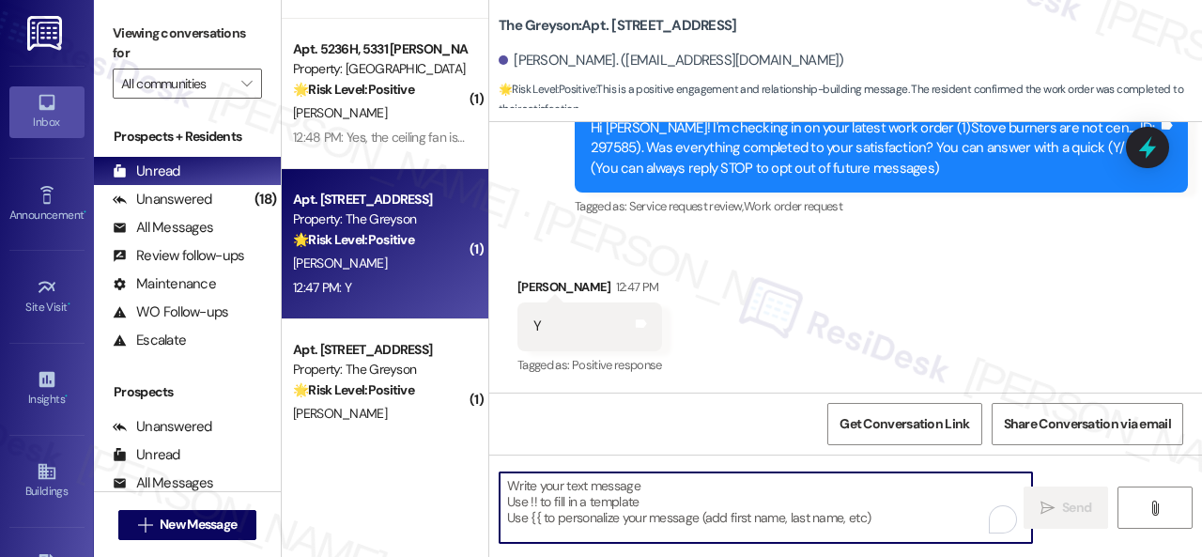
paste textarea "We're glad to hear the issue's been resolved! If {{property}} has met your expe…"
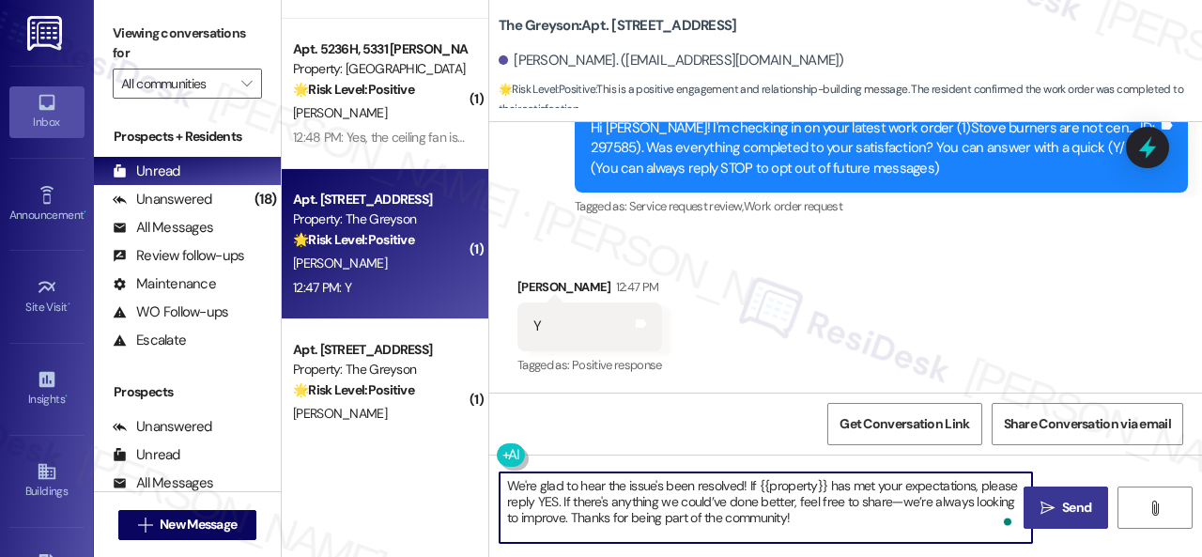
type textarea "We're glad to hear the issue's been resolved! If {{property}} has met your expe…"
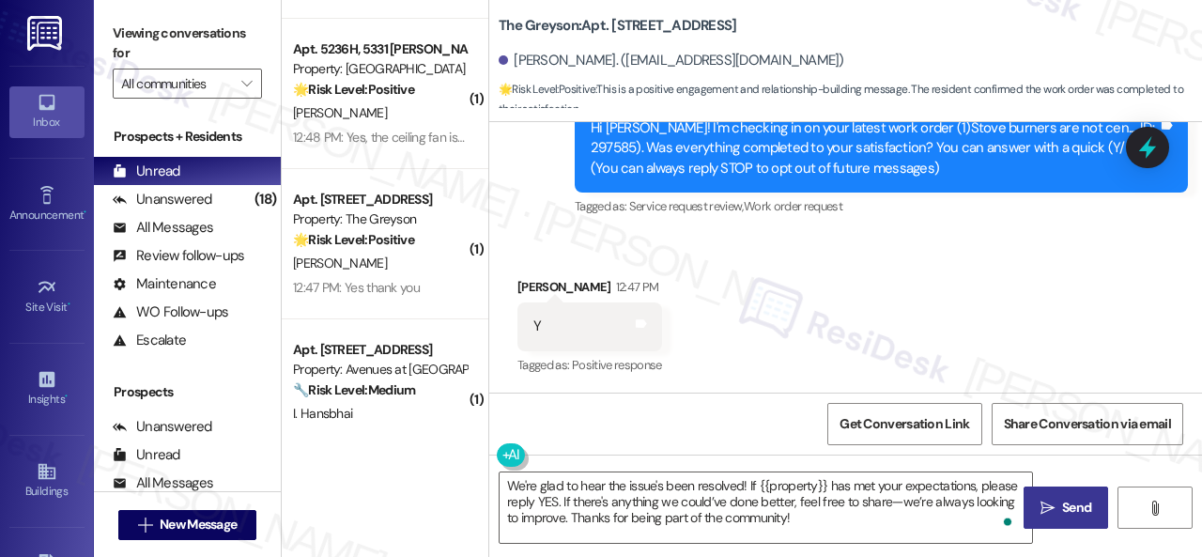
click at [1065, 504] on span "Send" at bounding box center [1076, 508] width 29 height 20
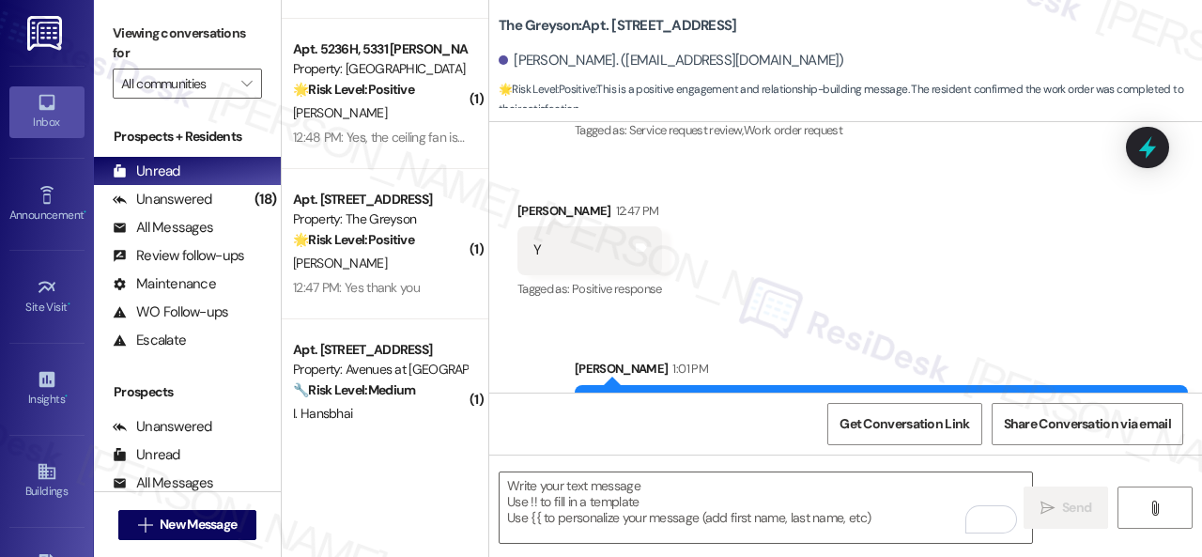
scroll to position [384, 0]
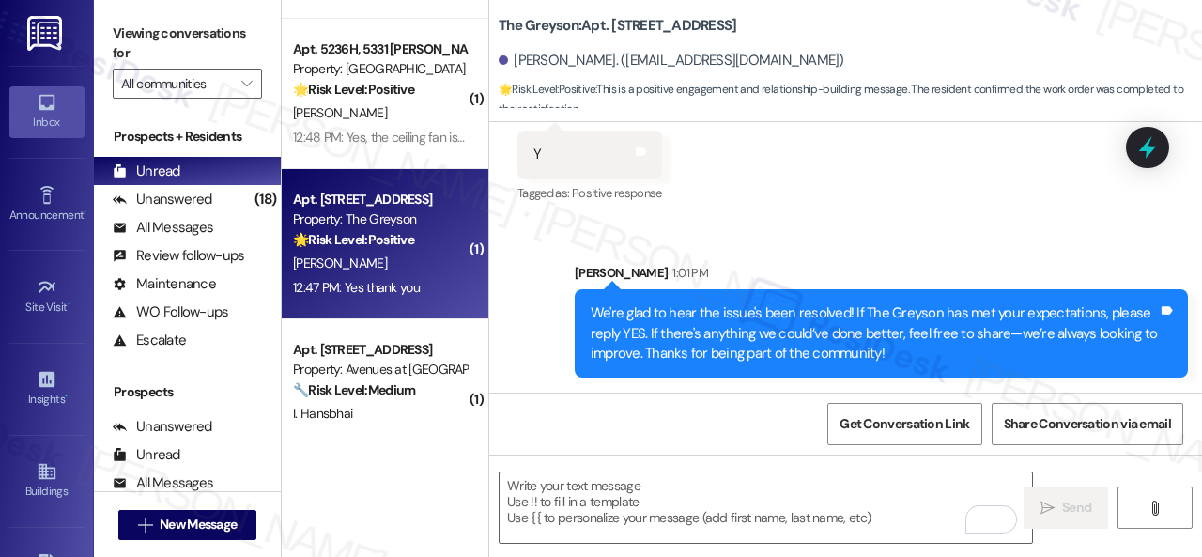
click at [411, 271] on div "J. Carbetta" at bounding box center [379, 263] width 177 height 23
type textarea "Fetching suggested responses. Please feel free to read through the conversation…"
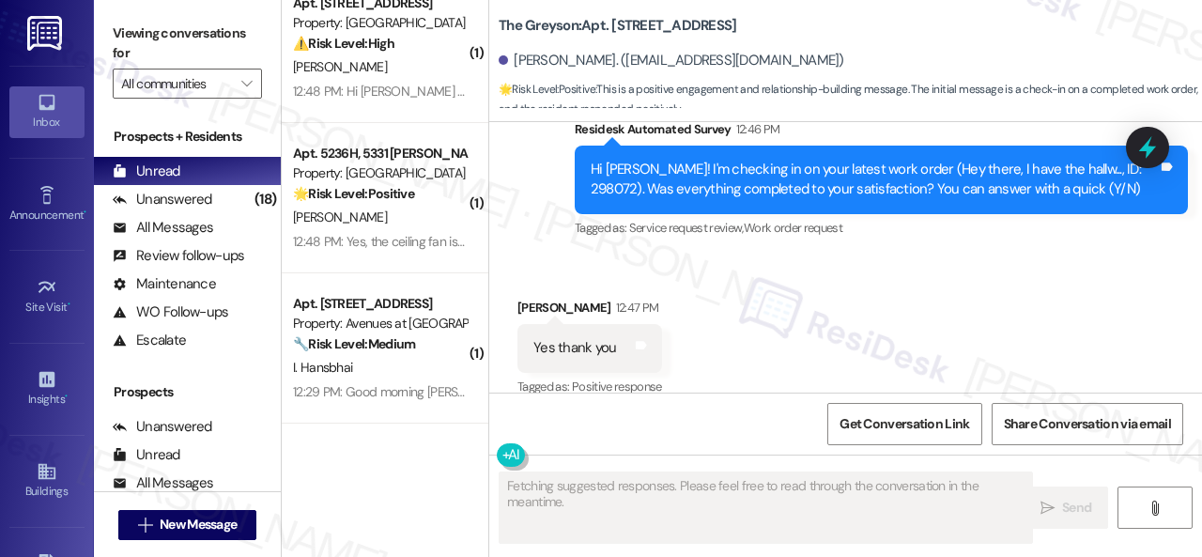
scroll to position [1679, 0]
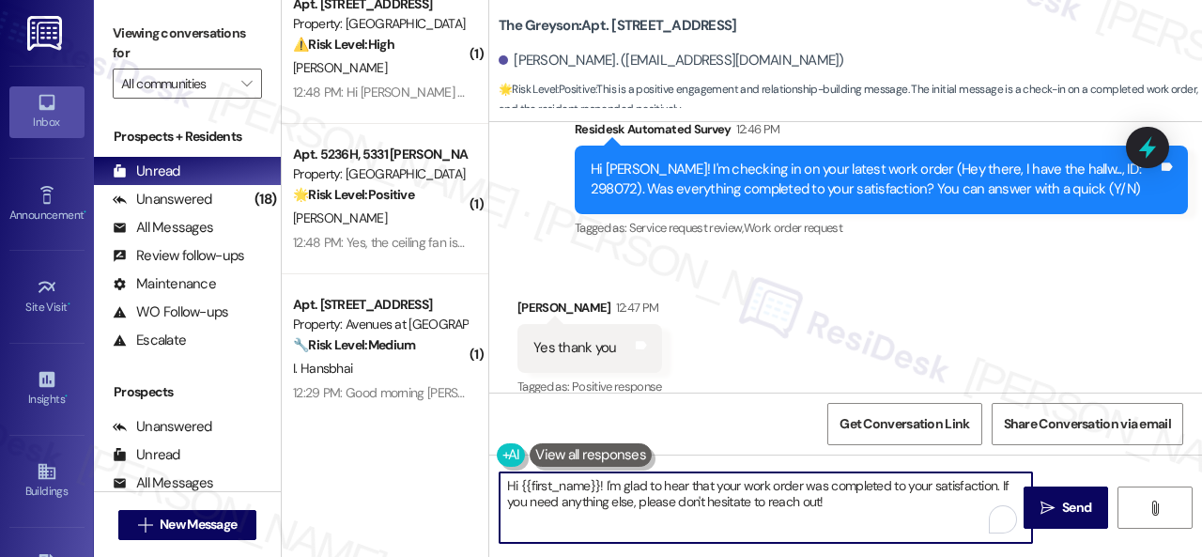
drag, startPoint x: 845, startPoint y: 500, endPoint x: 417, endPoint y: 483, distance: 428.4
click at [417, 483] on div "( 1 ) Apt. 604, 1550 Katy Gap Rd Property: Grand Villas 🔧 Risk Level: Medium Th…" at bounding box center [742, 278] width 920 height 557
paste textarea "We're glad to hear the issue's been resolved! If {{property}} has met your expe…"
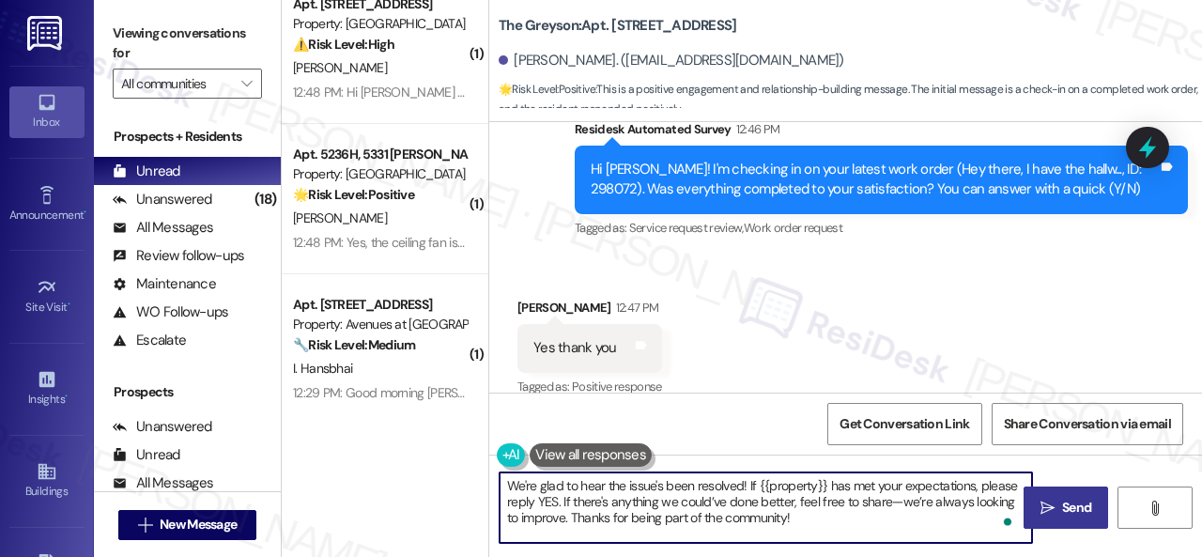
type textarea "We're glad to hear the issue's been resolved! If {{property}} has met your expe…"
click at [1048, 503] on span " Send" at bounding box center [1065, 508] width 59 height 20
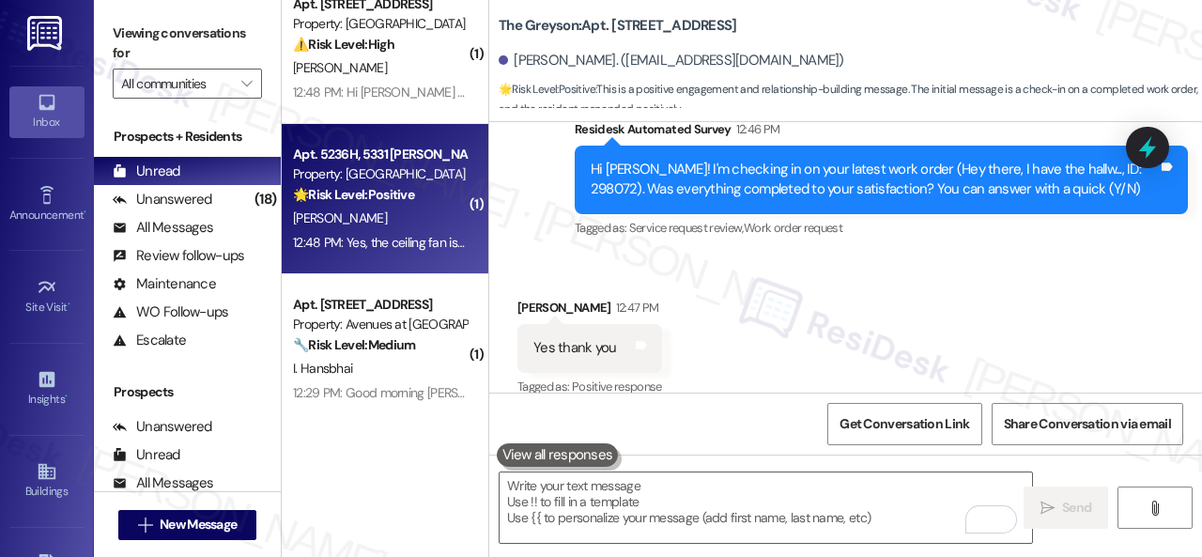
click at [407, 219] on div "A. Zager" at bounding box center [379, 218] width 177 height 23
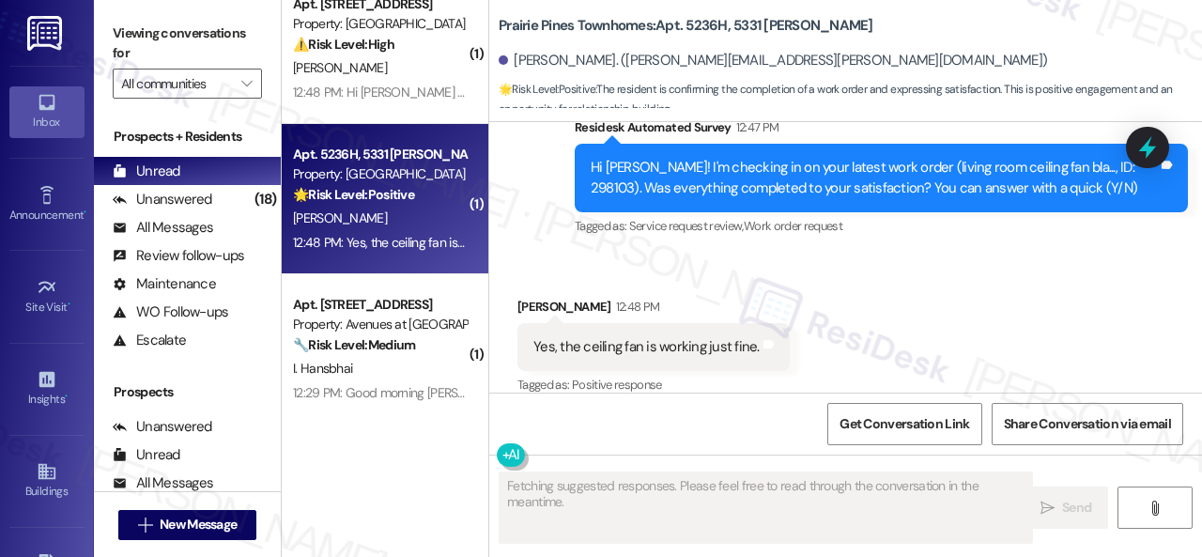
scroll to position [1528, 0]
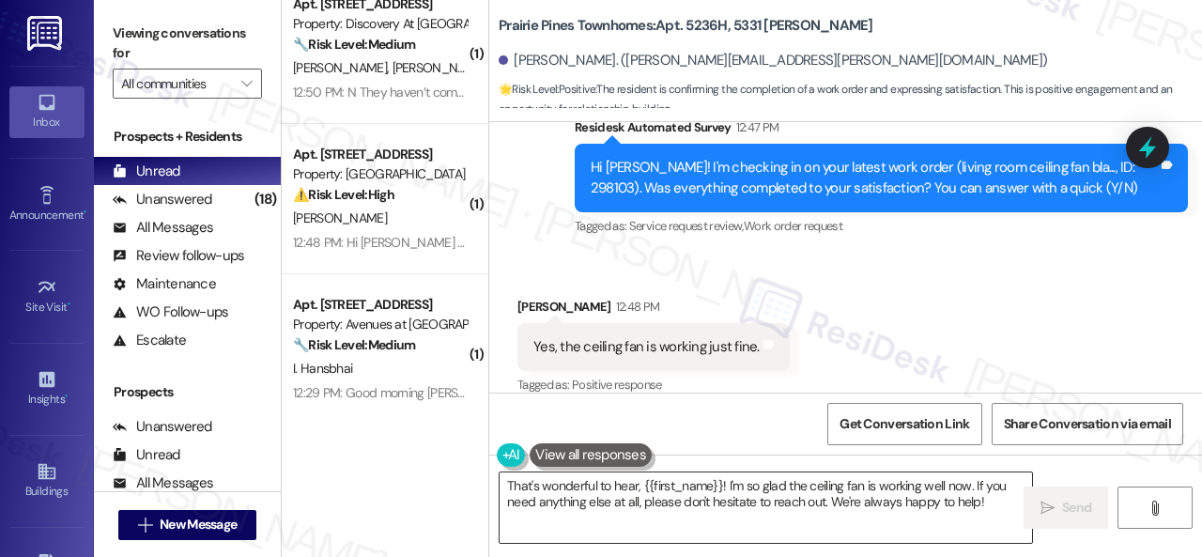
click at [638, 499] on textarea "That's wonderful to hear, {{first_name}}! I'm so glad the ceiling fan is workin…" at bounding box center [765, 507] width 532 height 70
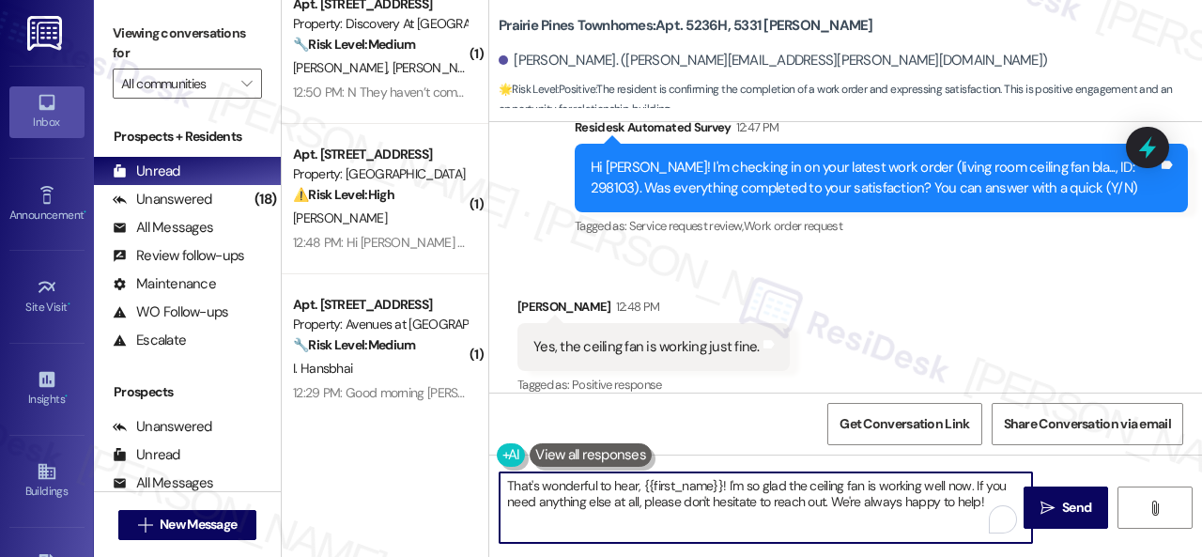
paste textarea "We're glad to hear the issue's been resolved! If {{property}} has met your expe…"
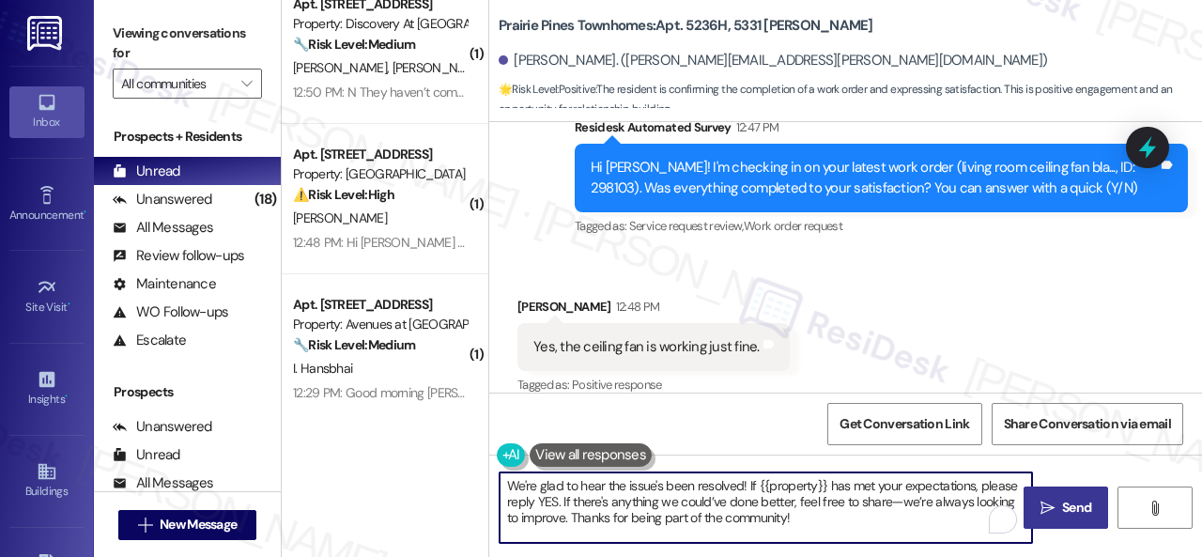
type textarea "We're glad to hear the issue's been resolved! If {{property}} has met your expe…"
click at [1062, 512] on span "Send" at bounding box center [1076, 508] width 29 height 20
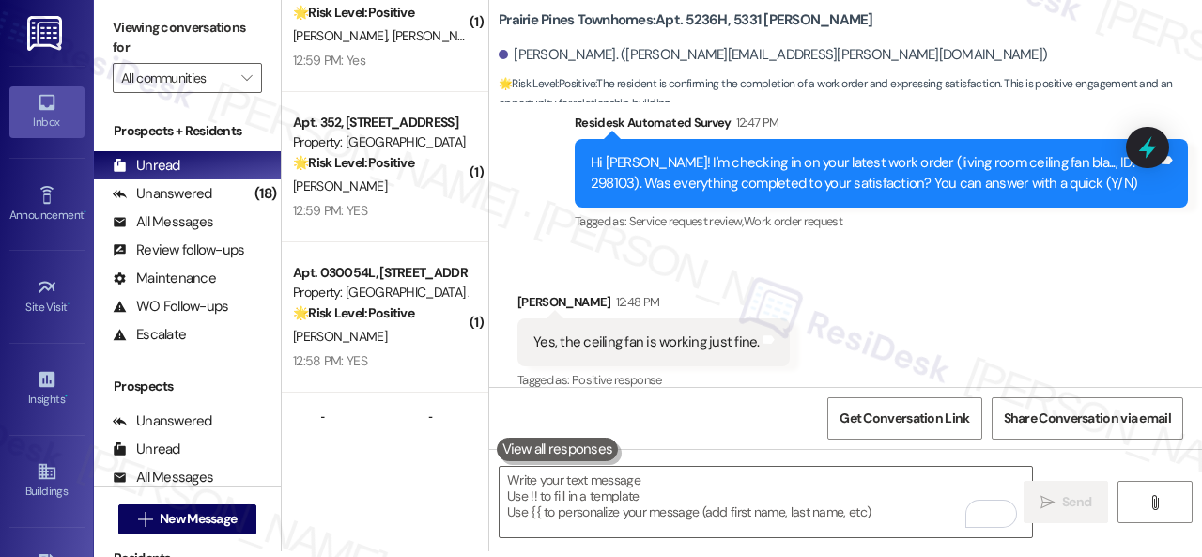
scroll to position [0, 0]
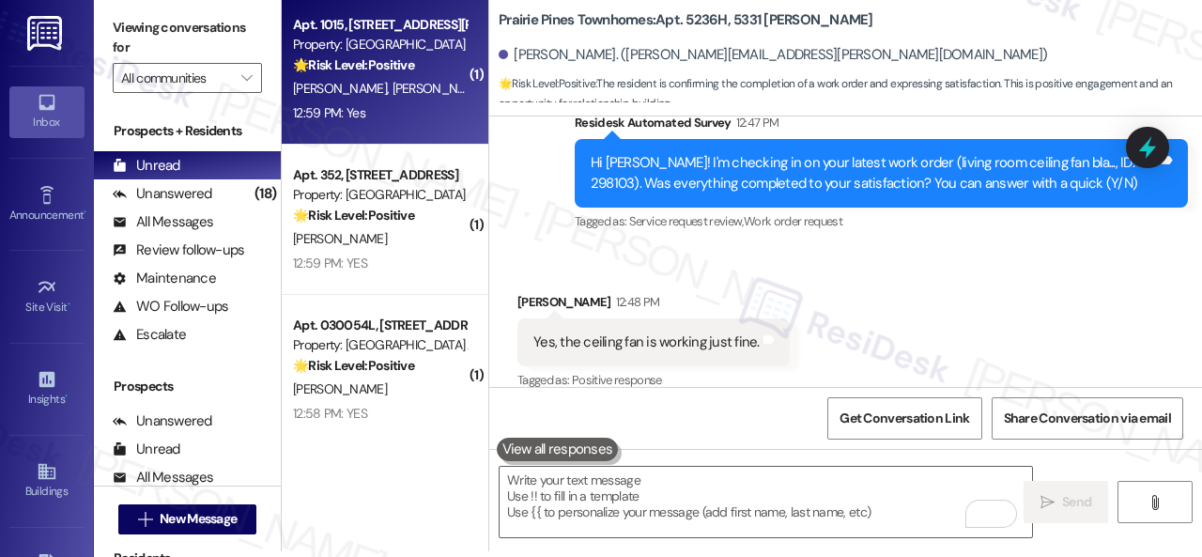
click at [426, 102] on div "12:59 PM: Yes 12:59 PM: Yes" at bounding box center [379, 112] width 177 height 23
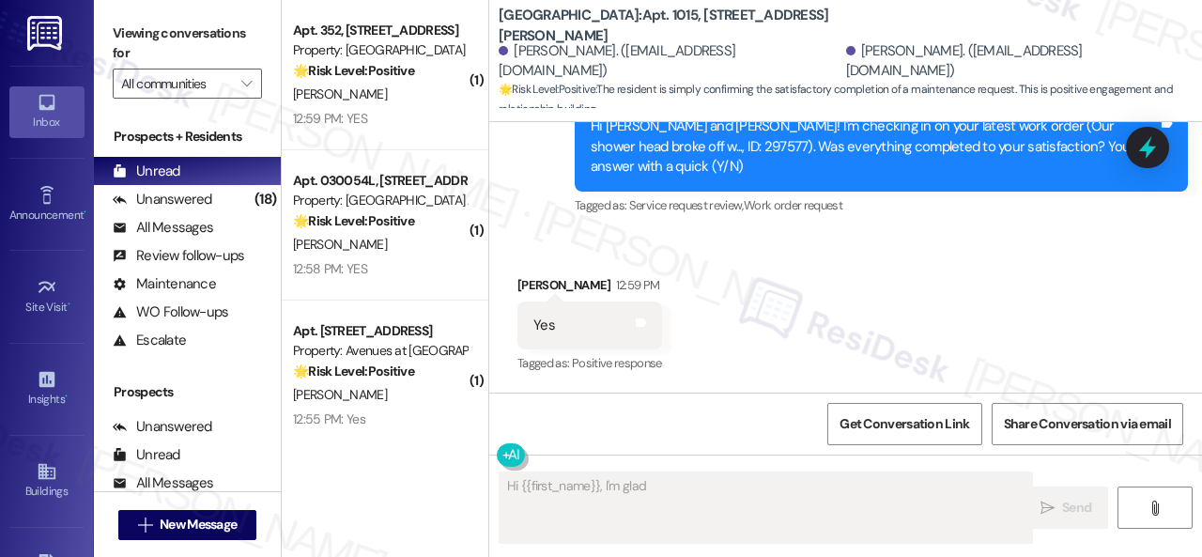
scroll to position [3286, 0]
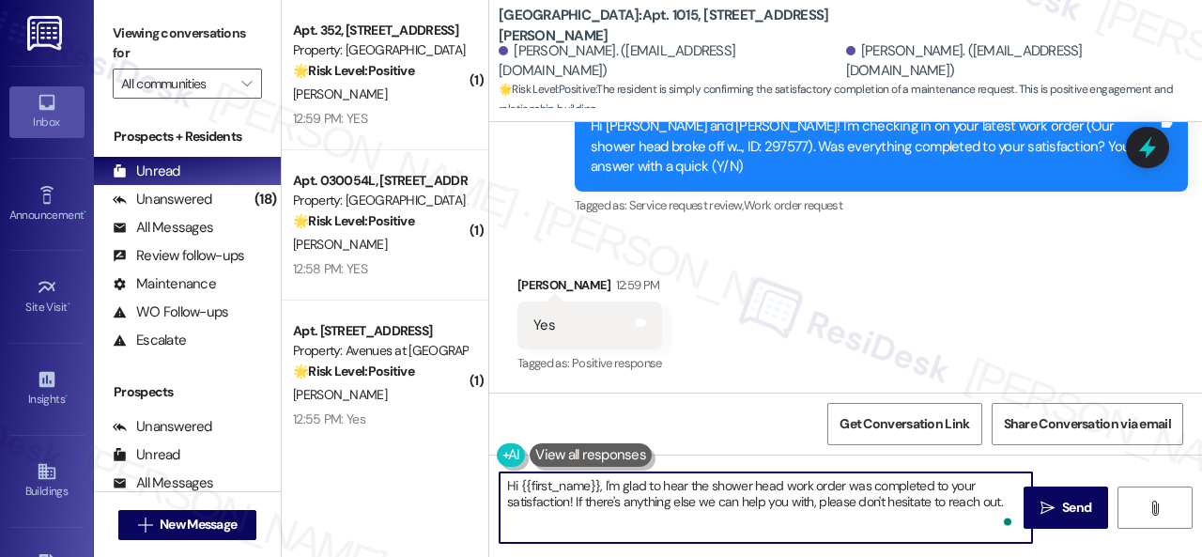
drag, startPoint x: 809, startPoint y: 478, endPoint x: 355, endPoint y: 431, distance: 456.8
click at [355, 431] on div "( 1 ) Apt. 352, 6565 W Foxridge Dr Property: The Falls 🌟 Risk Level: Positive T…" at bounding box center [742, 278] width 920 height 557
paste textarea "We're glad to hear the issue's been resolved! If {{property}} has met your expe…"
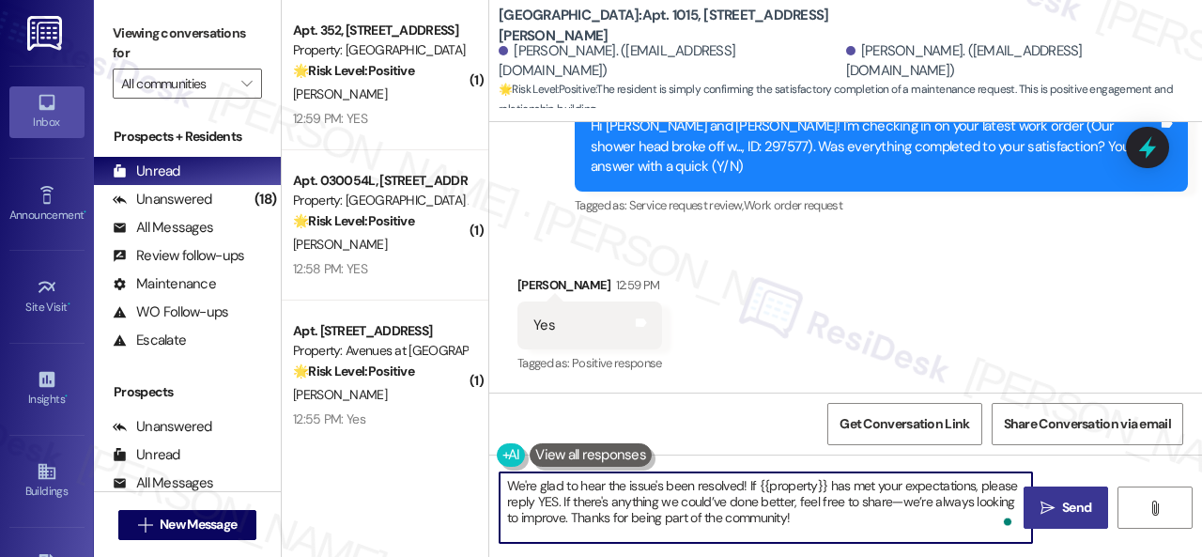
type textarea "We're glad to hear the issue's been resolved! If {{property}} has met your expe…"
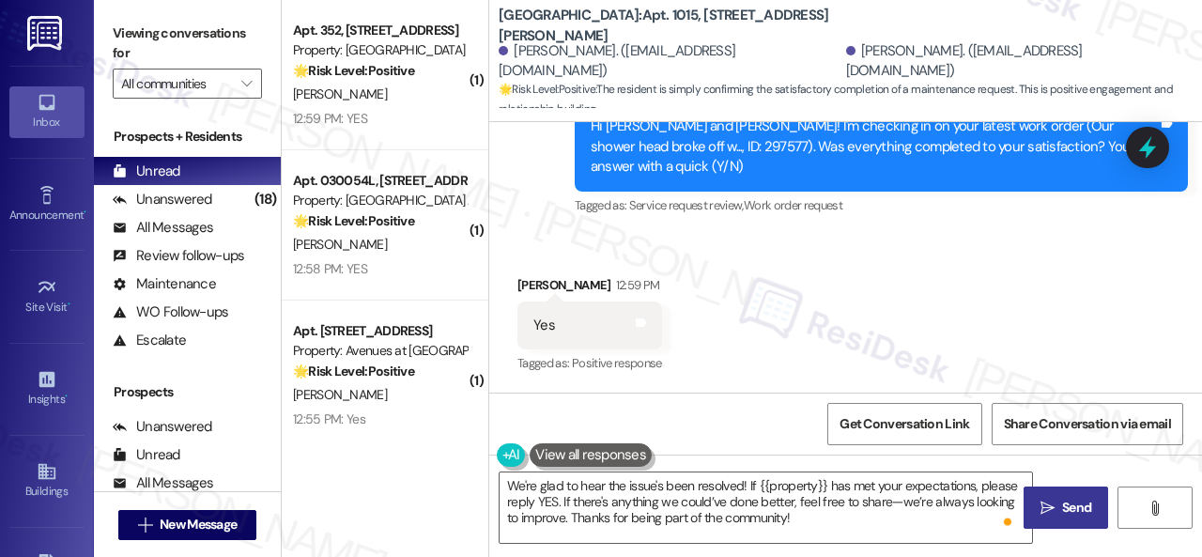
click at [1077, 514] on span "Send" at bounding box center [1076, 508] width 29 height 20
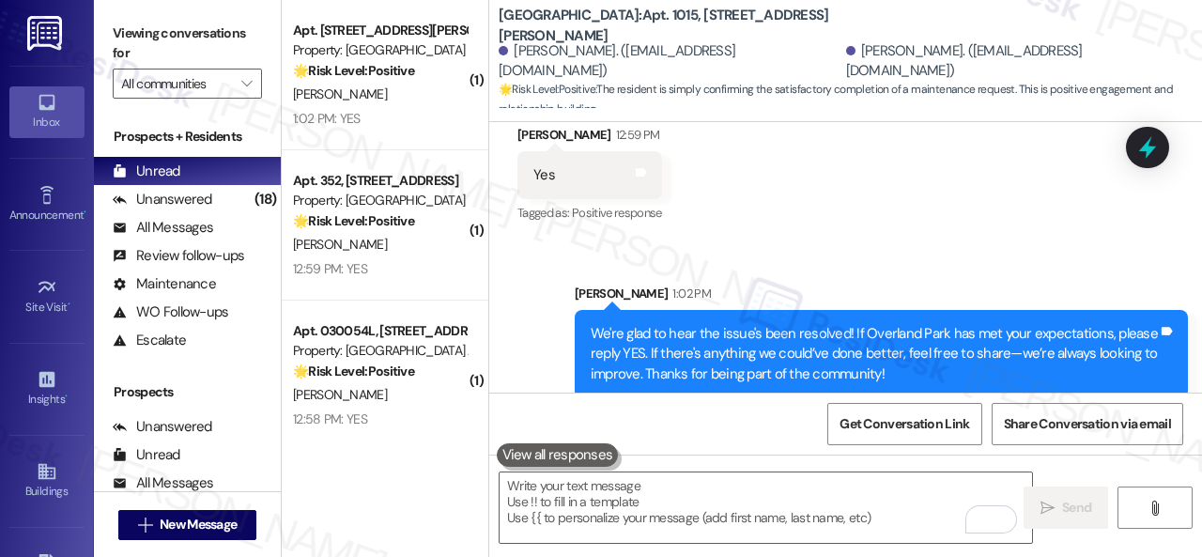
scroll to position [3457, 0]
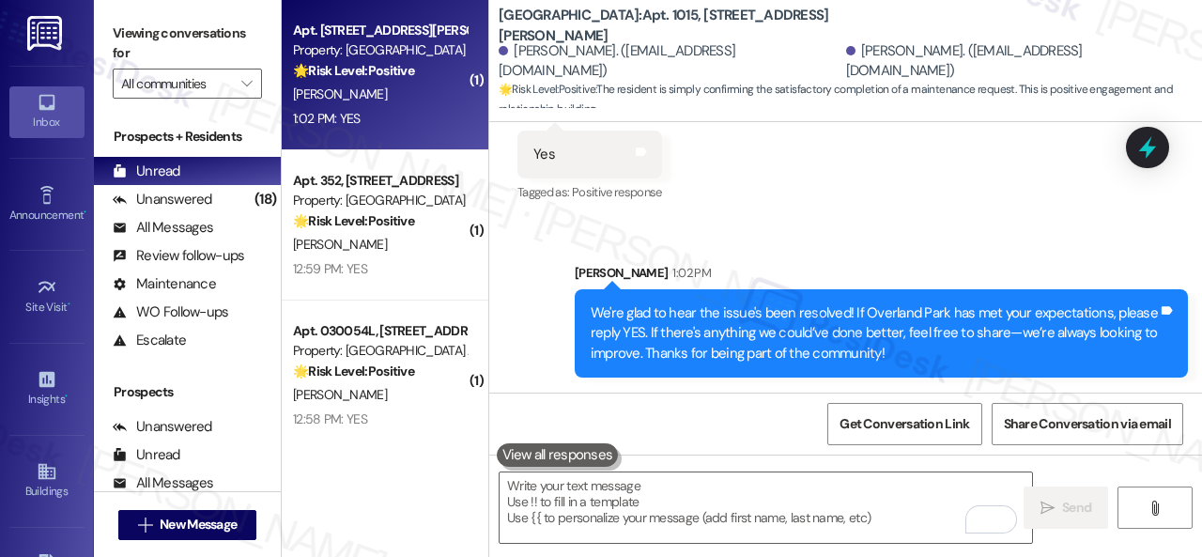
click at [426, 114] on div "1:02 PM: YES 1:02 PM: YES" at bounding box center [379, 118] width 177 height 23
type textarea "Fetching suggested responses. Please feel free to read through the conversation…"
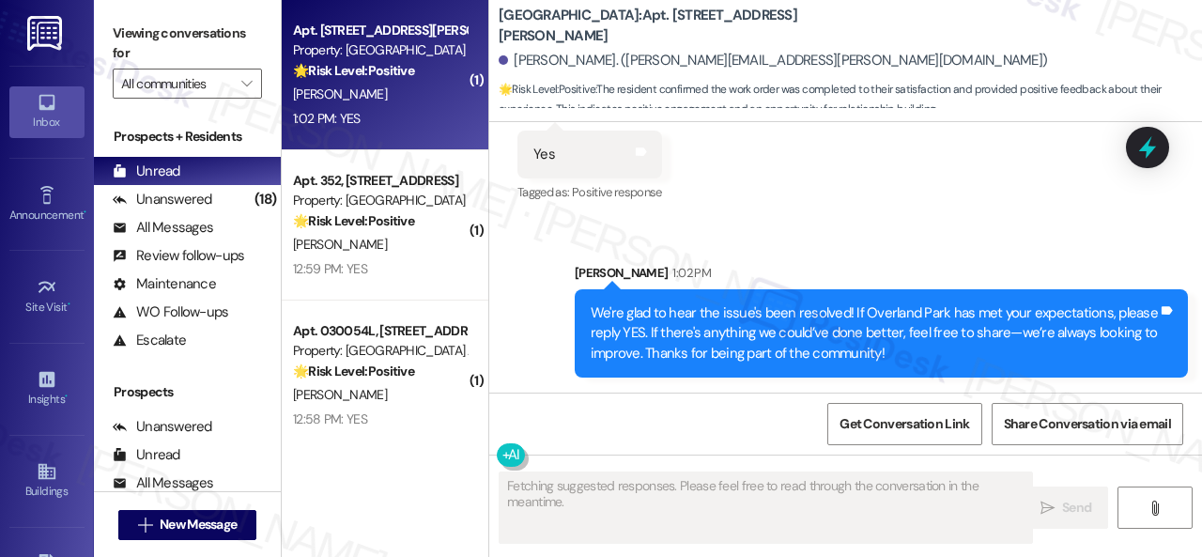
scroll to position [571, 0]
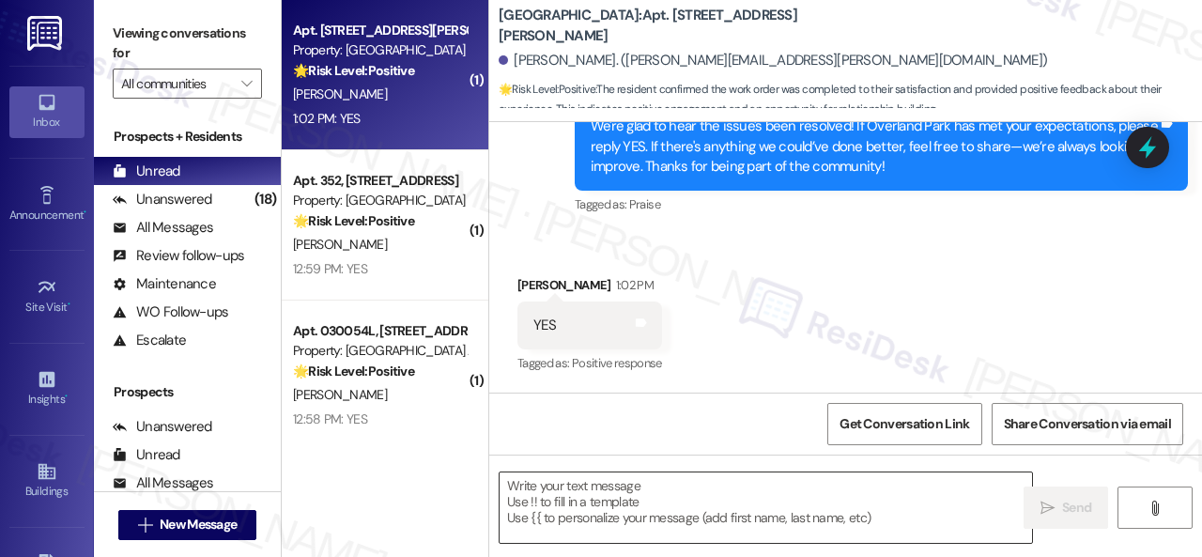
click at [600, 483] on textarea at bounding box center [765, 507] width 532 height 70
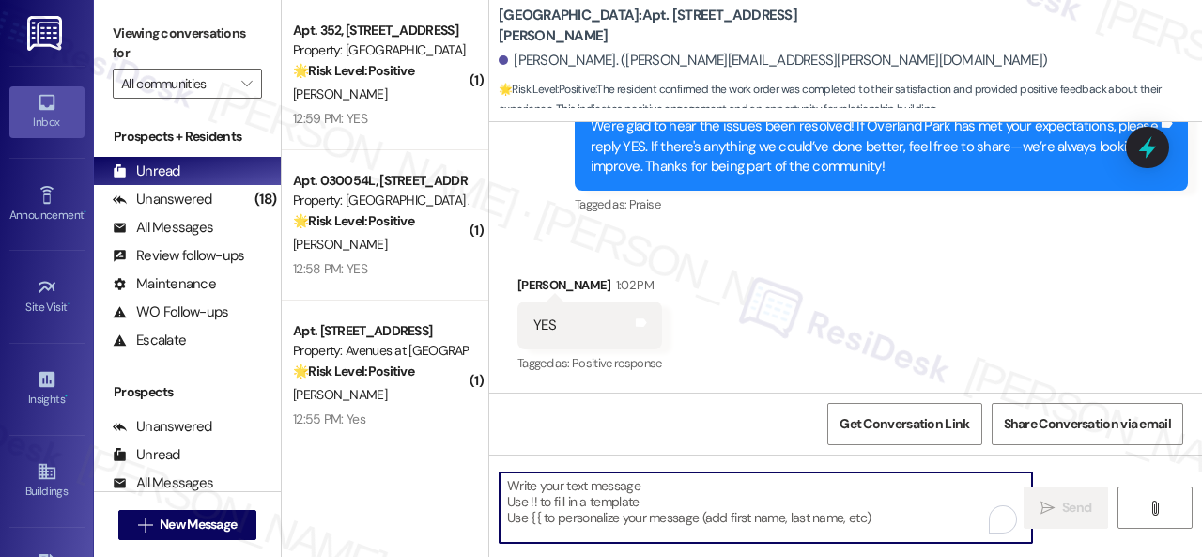
paste textarea "We're glad to hear the issue's been resolved! If {{property}} has met your expe…"
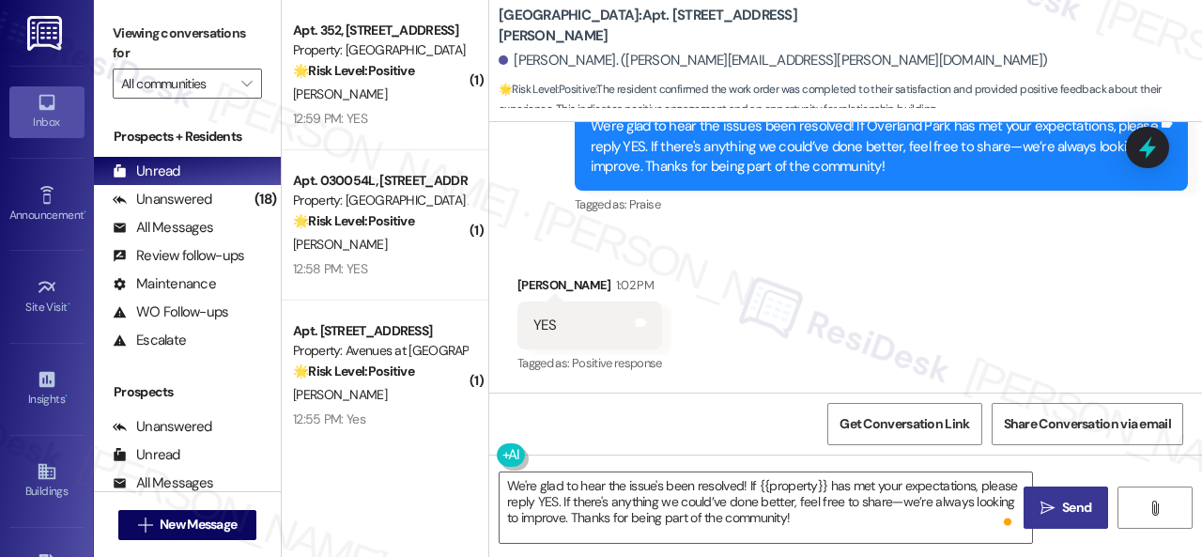
click at [560, 239] on div "Received via SMS Austin Hoag 1:02 PM YES Tags and notes Tagged as: Positive res…" at bounding box center [845, 312] width 713 height 159
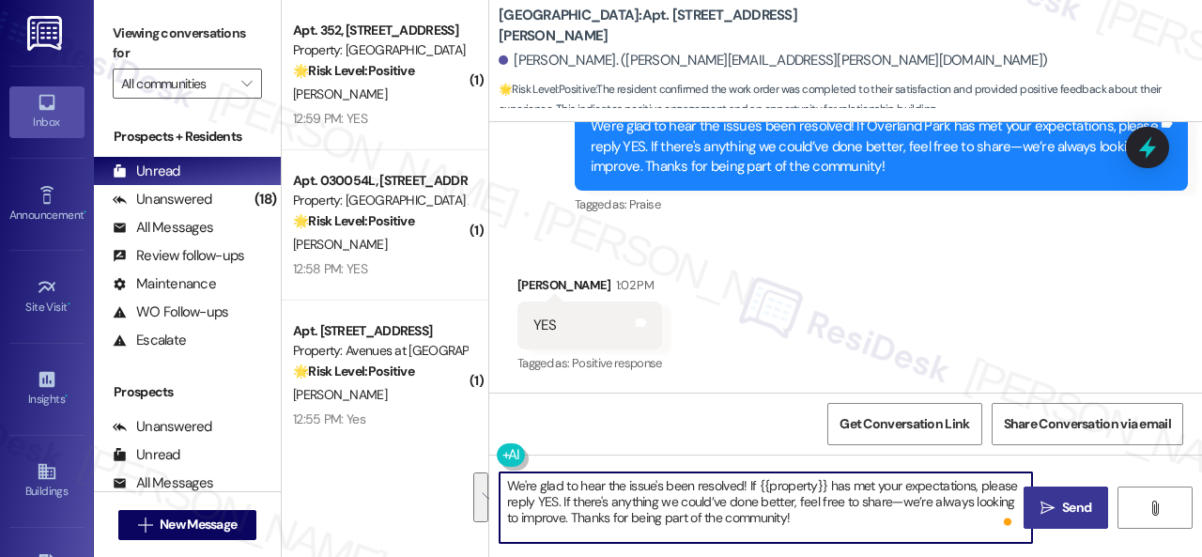
drag, startPoint x: 800, startPoint y: 527, endPoint x: 381, endPoint y: 440, distance: 427.5
click at [381, 440] on div "( 1 ) Apt. 352, 6565 W Foxridge Dr Property: The Falls 🌟 Risk Level: Positive T…" at bounding box center [742, 278] width 920 height 557
paste textarea "I'm glad you are satisfied with your home. Have you written a review for us bef…"
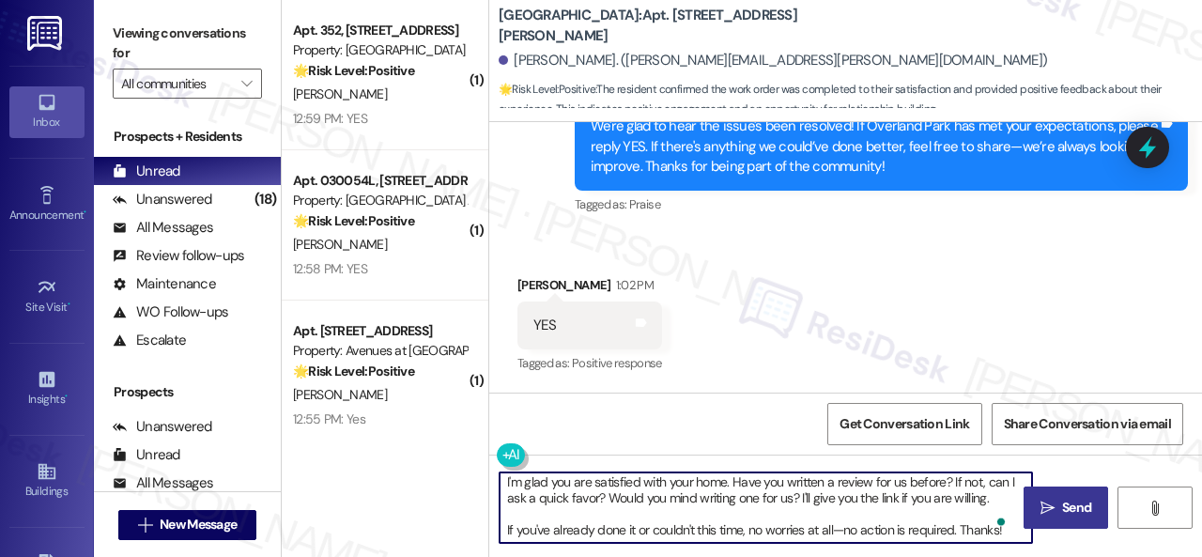
scroll to position [4, 0]
type textarea "I'm glad you are satisfied with your home. Have you written a review for us bef…"
click at [1062, 512] on span "Send" at bounding box center [1076, 508] width 29 height 20
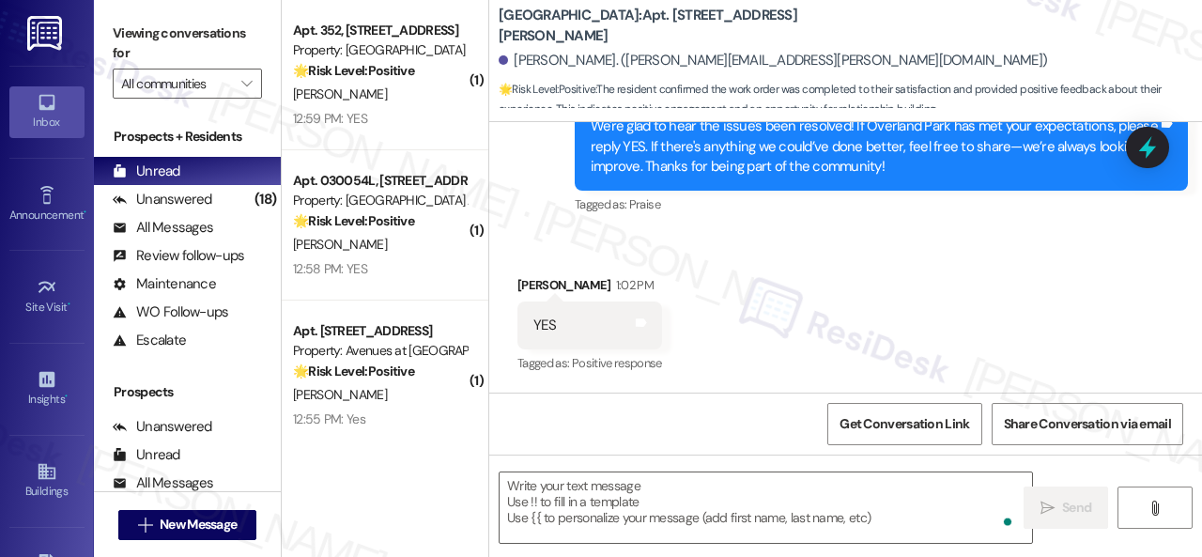
scroll to position [0, 0]
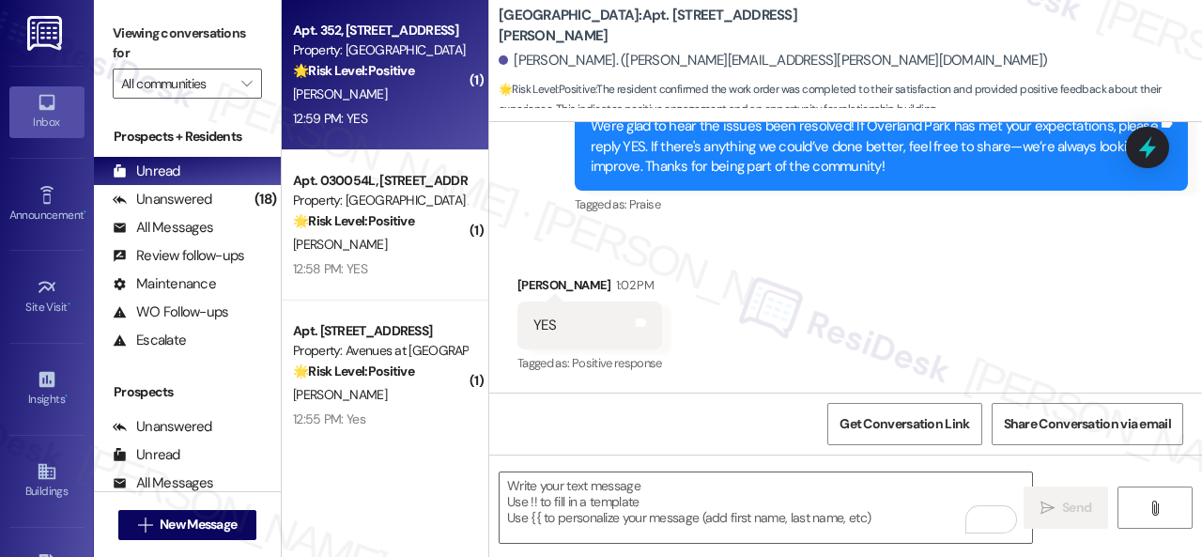
click at [413, 121] on div "12:59 PM: YES 12:59 PM: YES" at bounding box center [379, 118] width 177 height 23
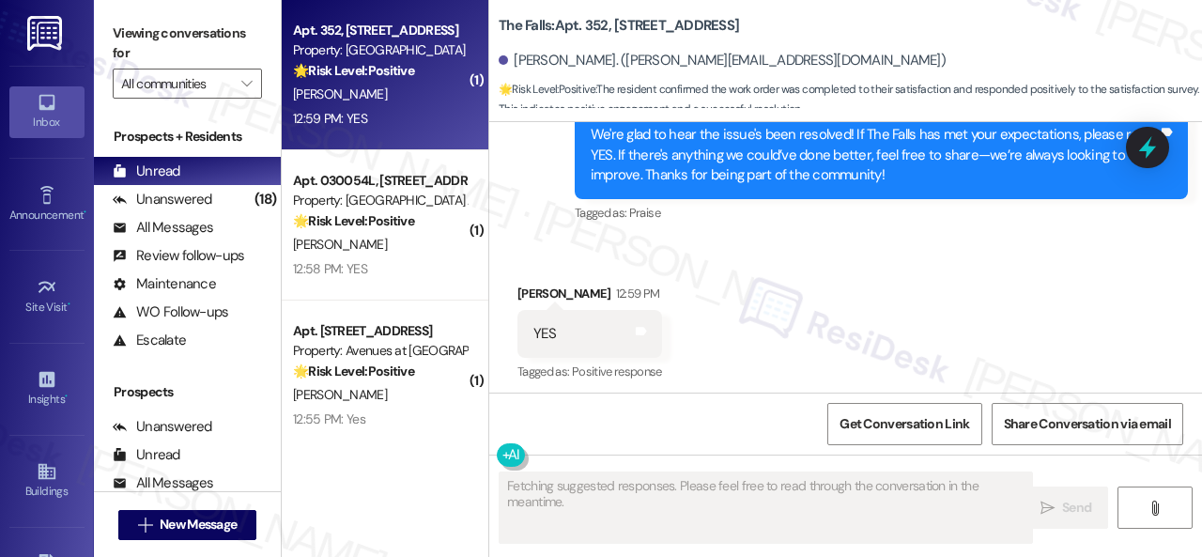
scroll to position [1701, 0]
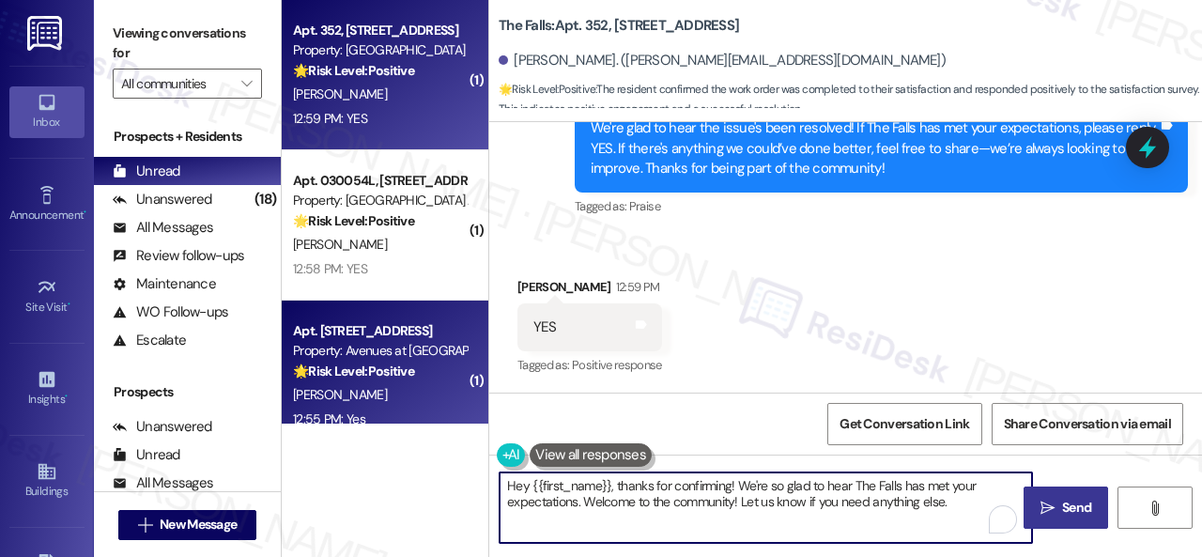
click at [372, 382] on div "( 1 ) Apt. 352, 6565 W Foxridge Dr Property: The Falls 🌟 Risk Level: Positive T…" at bounding box center [742, 278] width 920 height 557
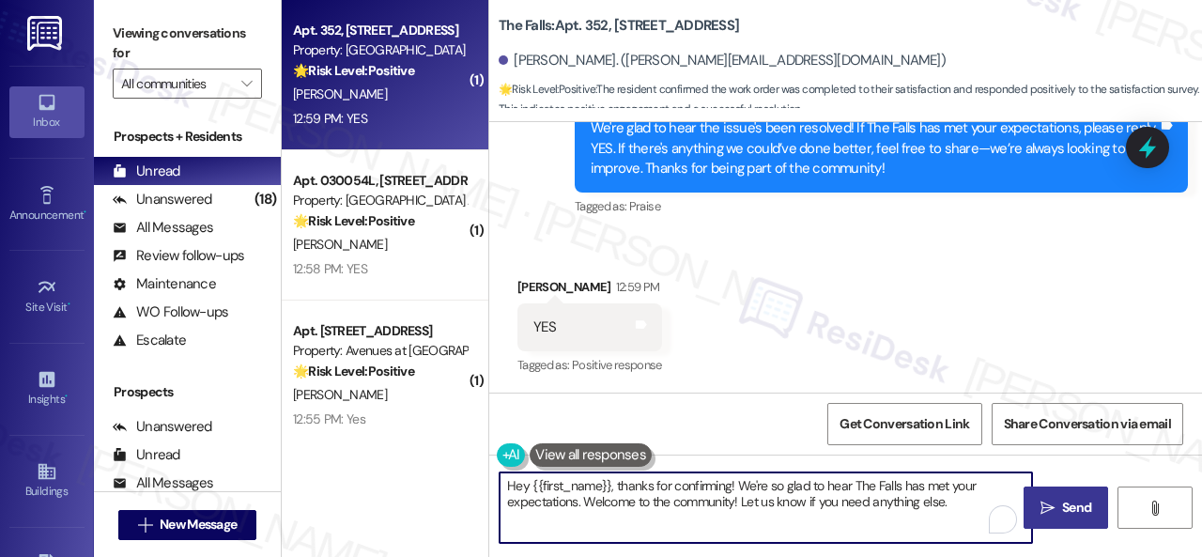
paste textarea "I'm glad you are satisfied with your home. Have you written a review for us bef…"
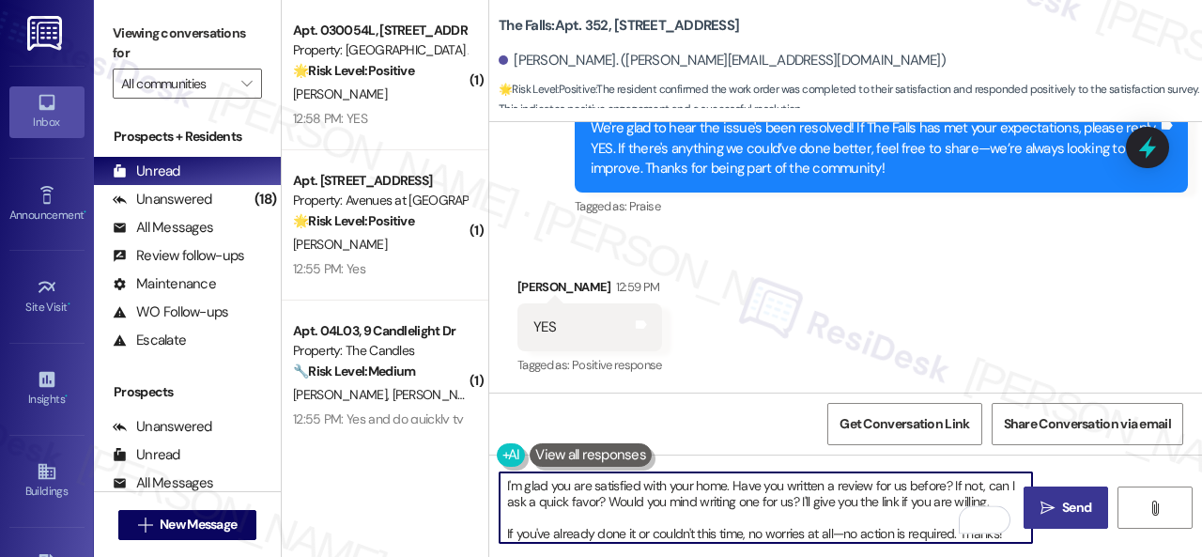
type textarea "I'm glad you are satisfied with your home. Have you written a review for us bef…"
click at [1074, 502] on span "Send" at bounding box center [1076, 508] width 29 height 20
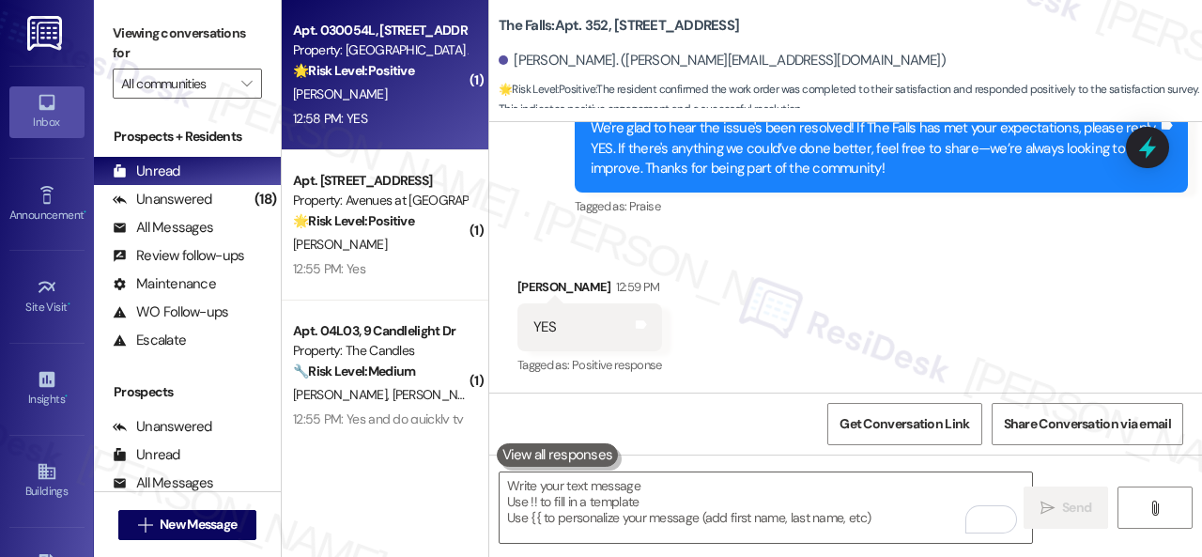
click at [413, 100] on div "S. Bronson" at bounding box center [379, 94] width 177 height 23
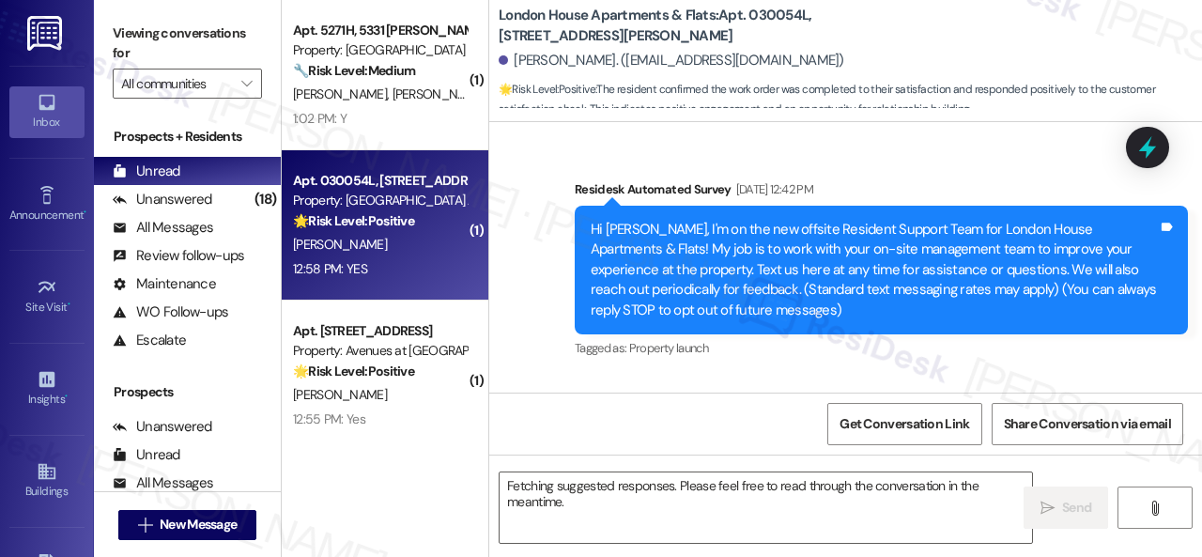
scroll to position [14404, 0]
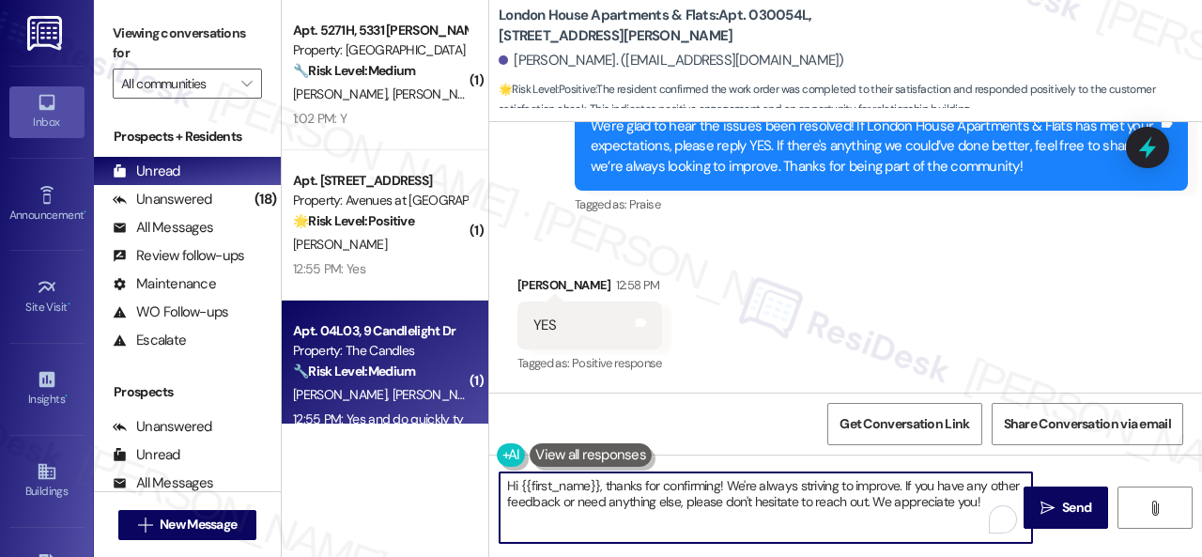
drag, startPoint x: 981, startPoint y: 505, endPoint x: 372, endPoint y: 412, distance: 616.3
click at [372, 412] on div "( 1 ) Apt. 5271H, 5331 Findley Property: Prairie Pines Townhomes 🔧 Risk Level: …" at bounding box center [742, 278] width 920 height 557
paste textarea "I'm glad you are satisfied with your home. Have you written a review for us bef…"
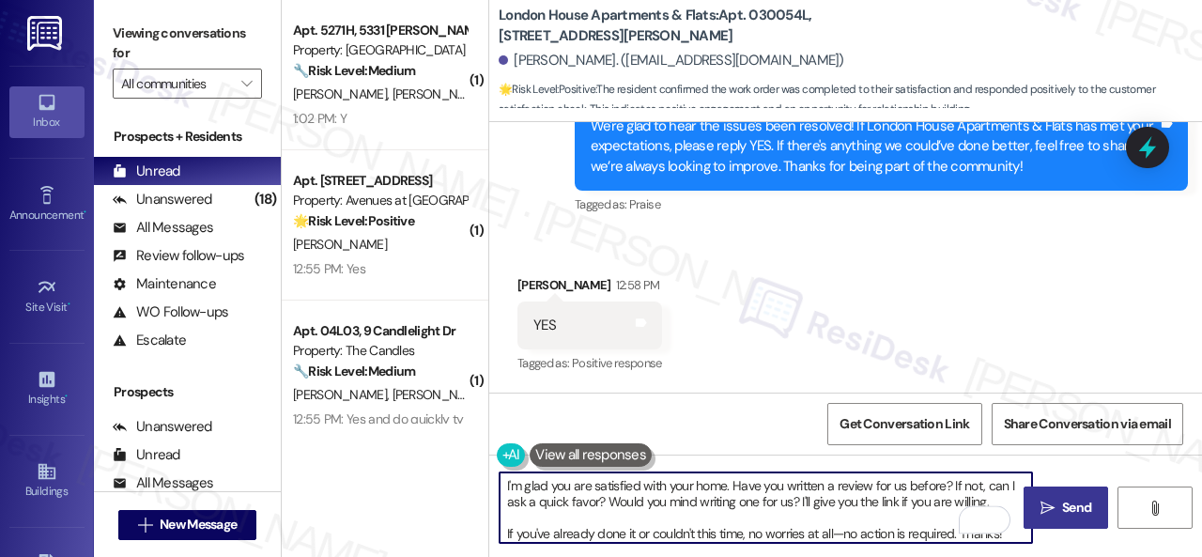
type textarea "I'm glad you are satisfied with your home. Have you written a review for us bef…"
click at [1063, 499] on span "Send" at bounding box center [1076, 508] width 29 height 20
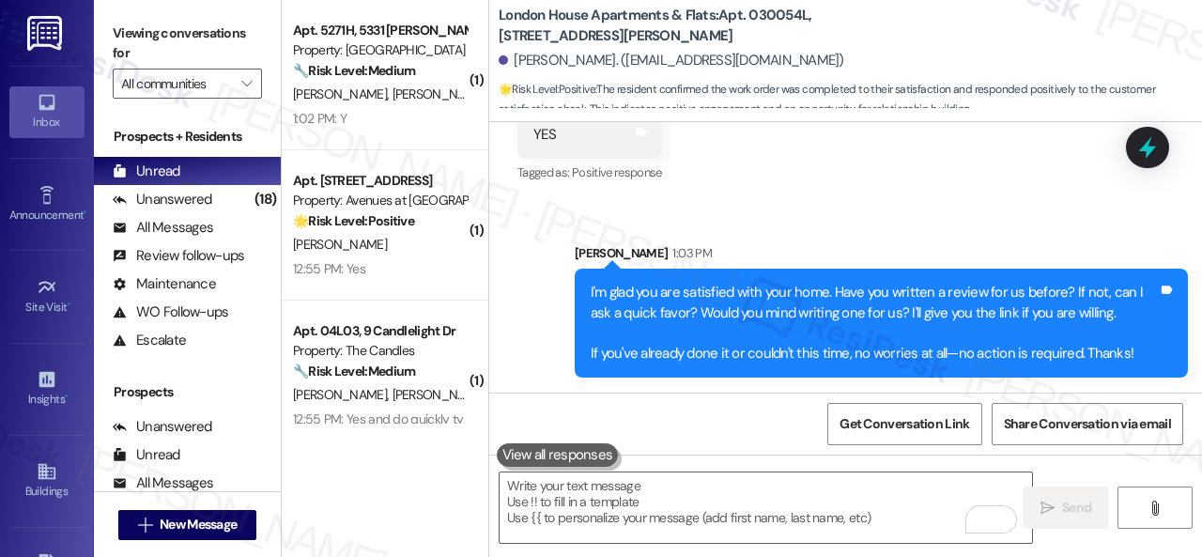
scroll to position [14596, 0]
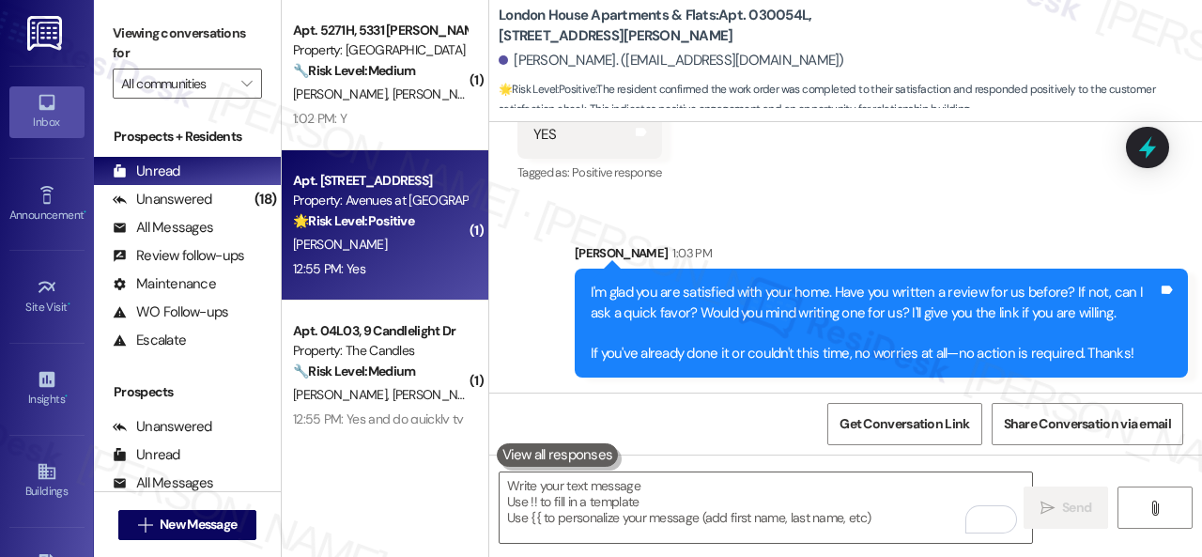
click at [430, 269] on div "12:55 PM: Yes 12:55 PM: Yes" at bounding box center [379, 268] width 177 height 23
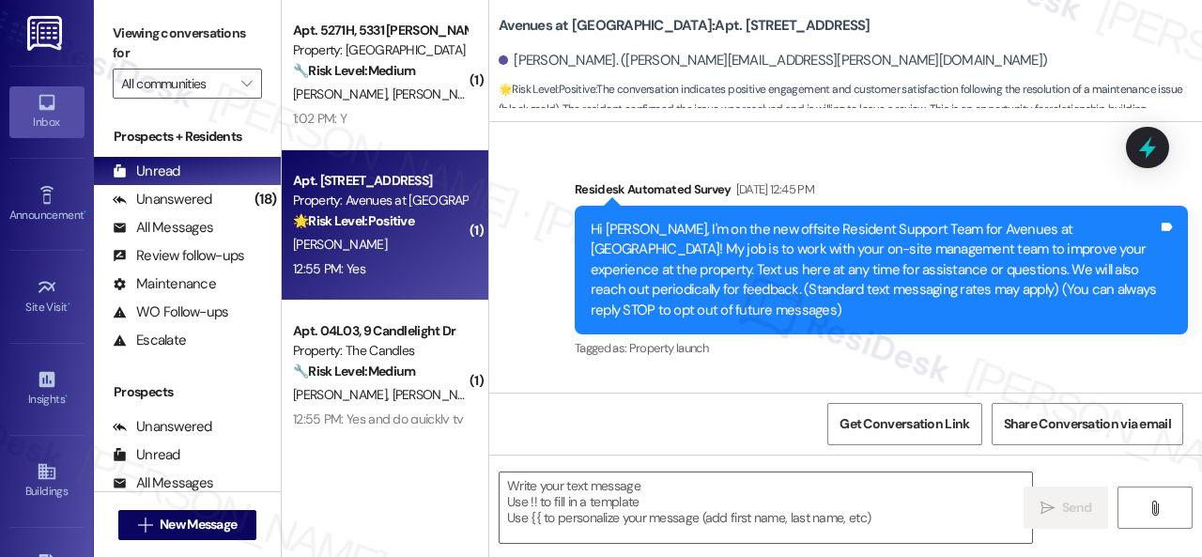
scroll to position [11565, 0]
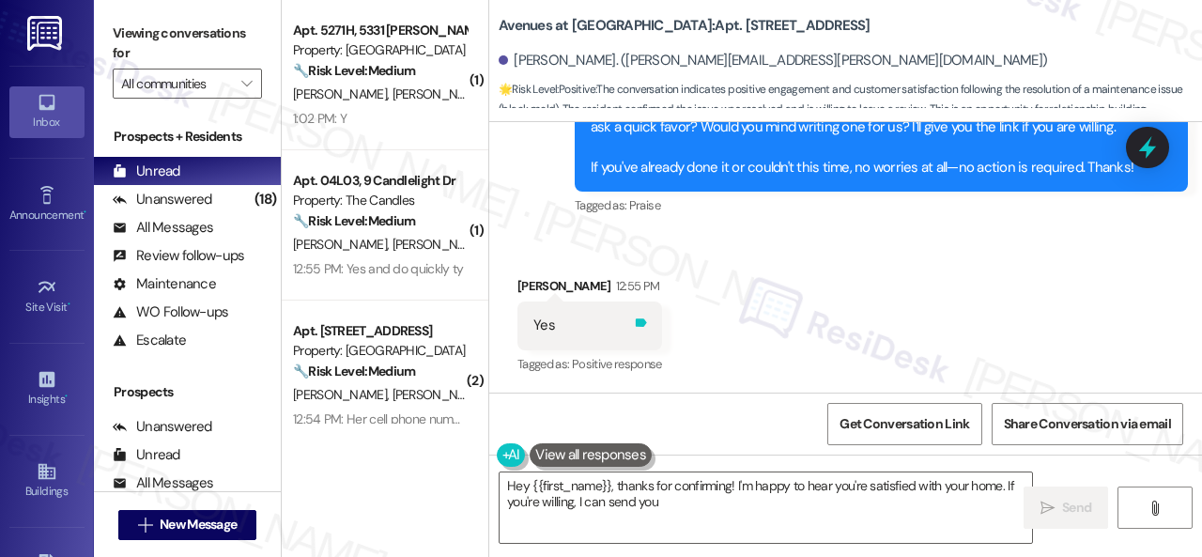
click at [642, 326] on icon at bounding box center [641, 323] width 11 height 8
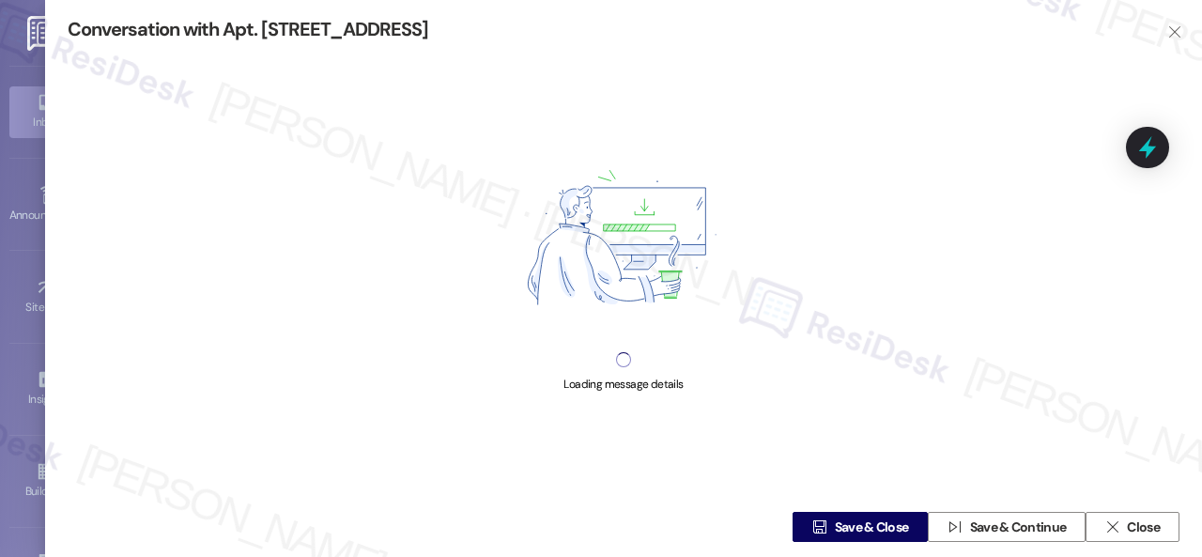
type textarea "Hey {{first_name}}, thanks for confirming! I'm happy to hear you're satisfied w…"
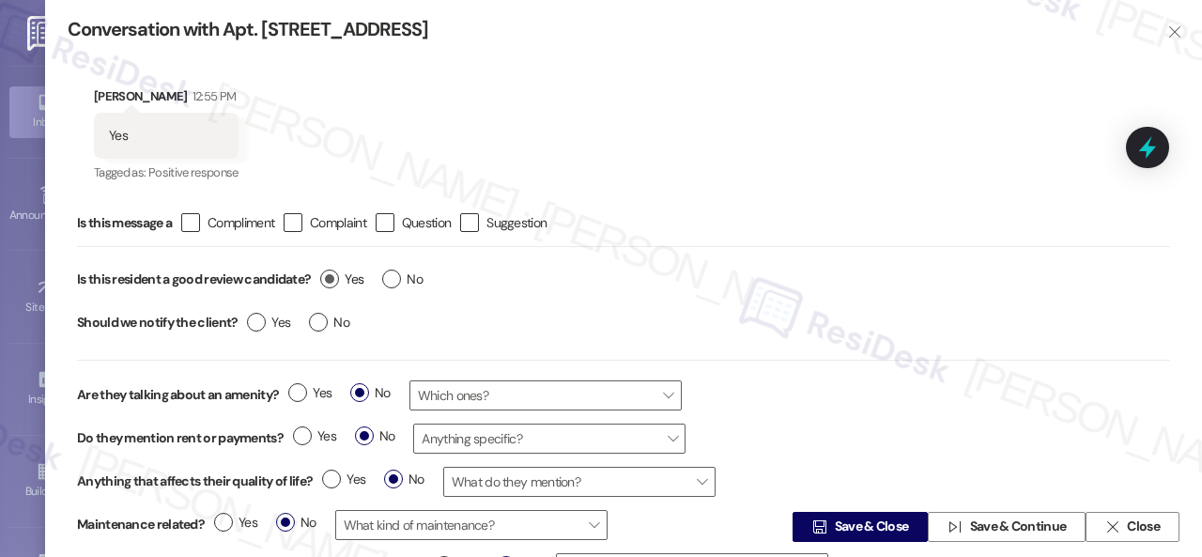
click at [336, 280] on label "Yes" at bounding box center [341, 279] width 43 height 20
click at [336, 280] on input "Yes" at bounding box center [341, 281] width 43 height 24
radio input "true"
click at [835, 520] on span "Save & Close" at bounding box center [872, 527] width 74 height 20
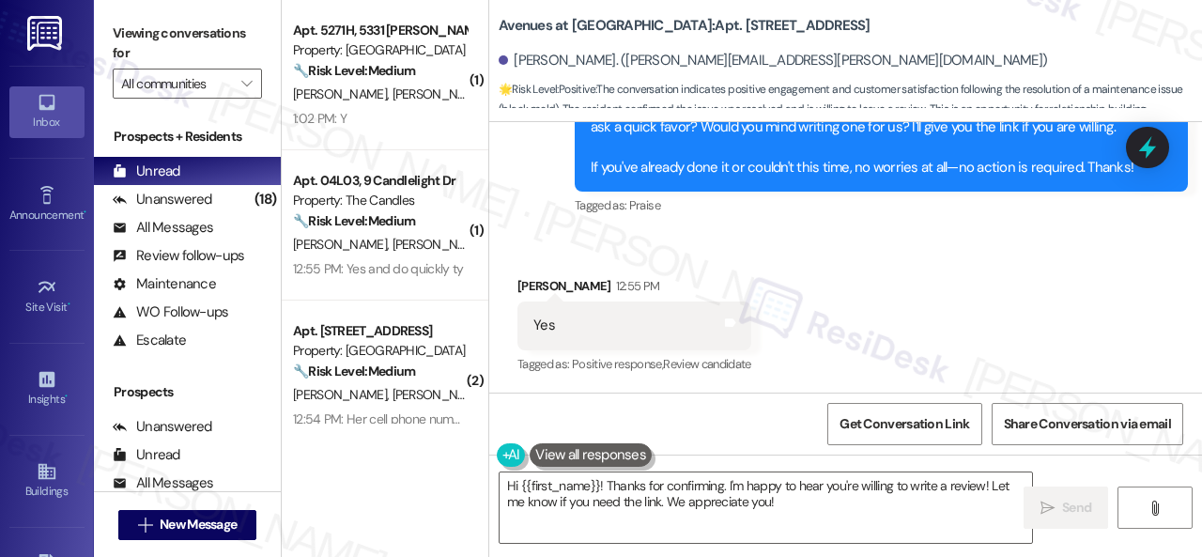
drag, startPoint x: 601, startPoint y: 258, endPoint x: 655, endPoint y: 263, distance: 54.7
click at [601, 258] on div "Received via SMS Cody Smith 12:55 PM Yes Tags and notes Tagged as: Positive res…" at bounding box center [845, 313] width 713 height 159
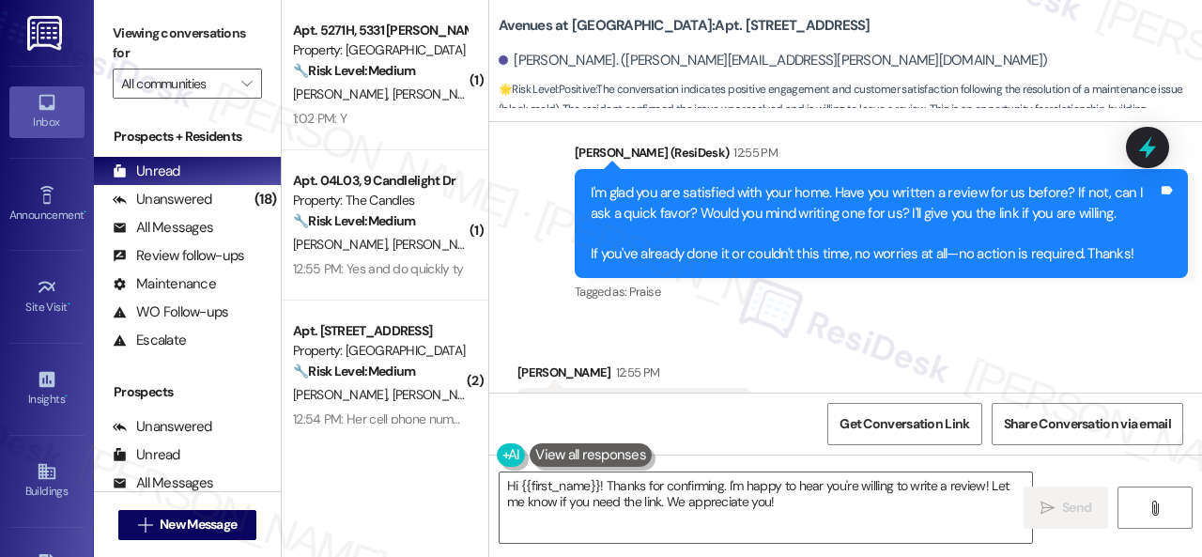
scroll to position [11565, 0]
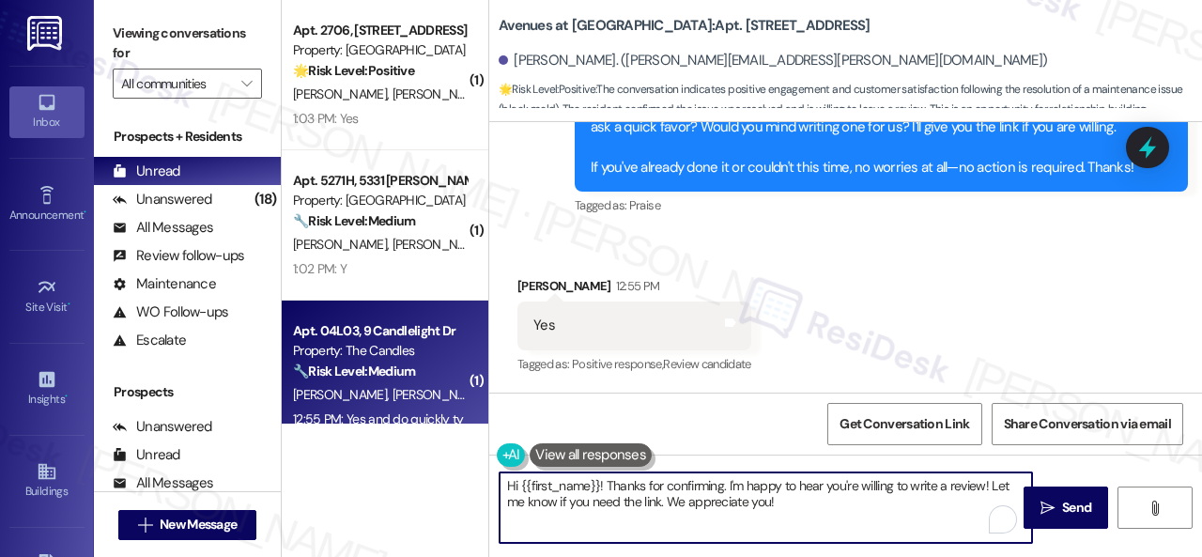
drag, startPoint x: 791, startPoint y: 510, endPoint x: 460, endPoint y: 403, distance: 348.3
click at [406, 403] on div "( 1 ) Apt. 2706, 1805 S Egret Bay Blvd Property: Tuscan Lakes II 🌟 Risk Level: …" at bounding box center [742, 278] width 920 height 557
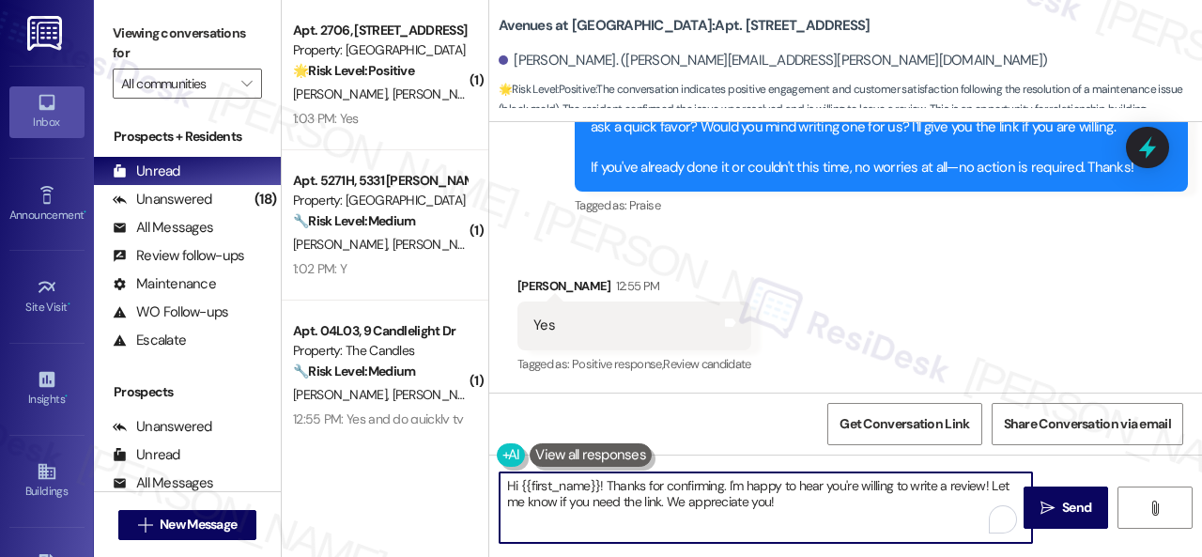
paste textarea "Thank you so much! It means a lot to us! Please take a moment to write a review…"
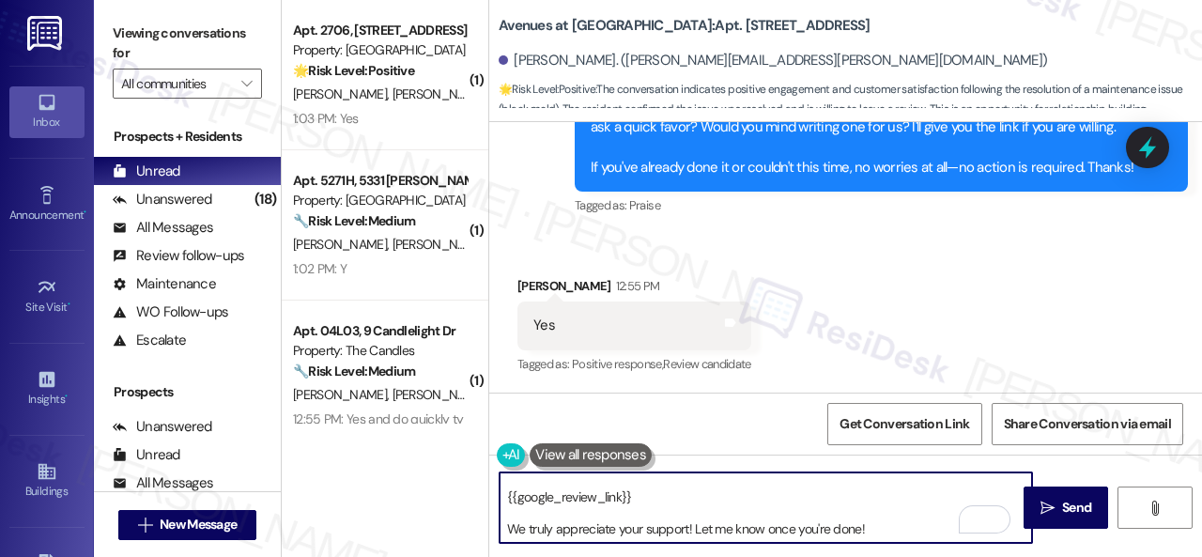
scroll to position [21, 0]
type textarea "Thank you so much! It means a lot to us! Please take a moment to write a review…"
click at [1062, 521] on button " Send" at bounding box center [1065, 507] width 84 height 42
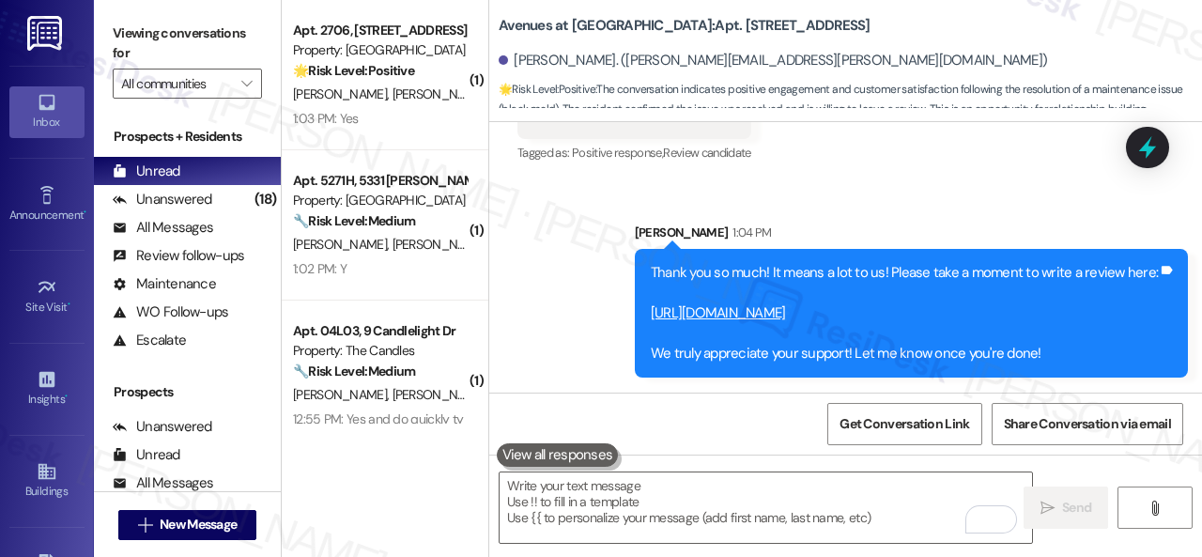
scroll to position [0, 0]
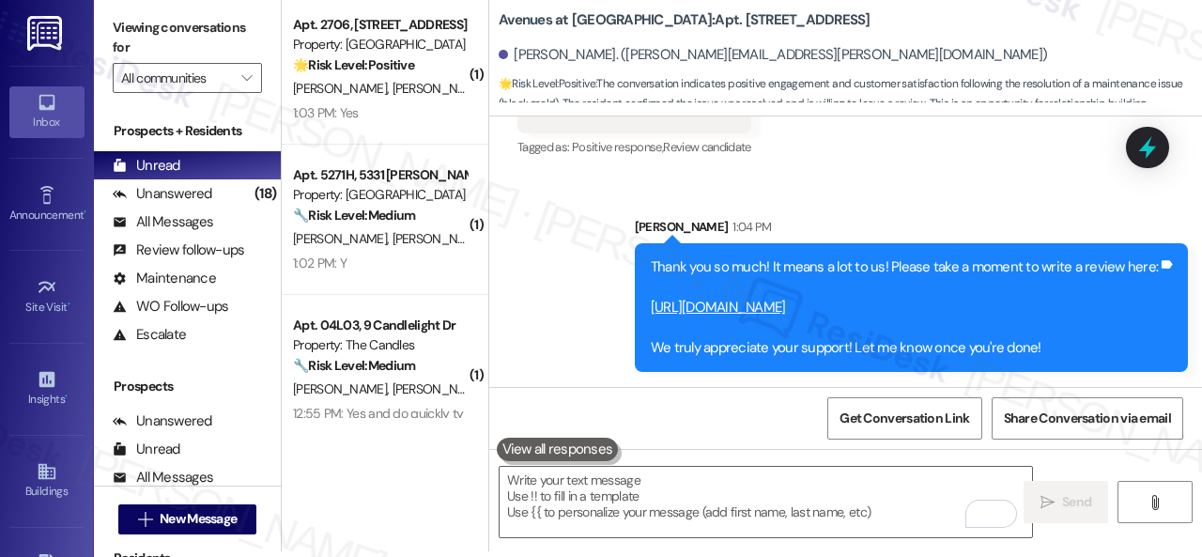
click at [402, 112] on div "1:03 PM: Yes 1:03 PM: Yes" at bounding box center [379, 112] width 177 height 23
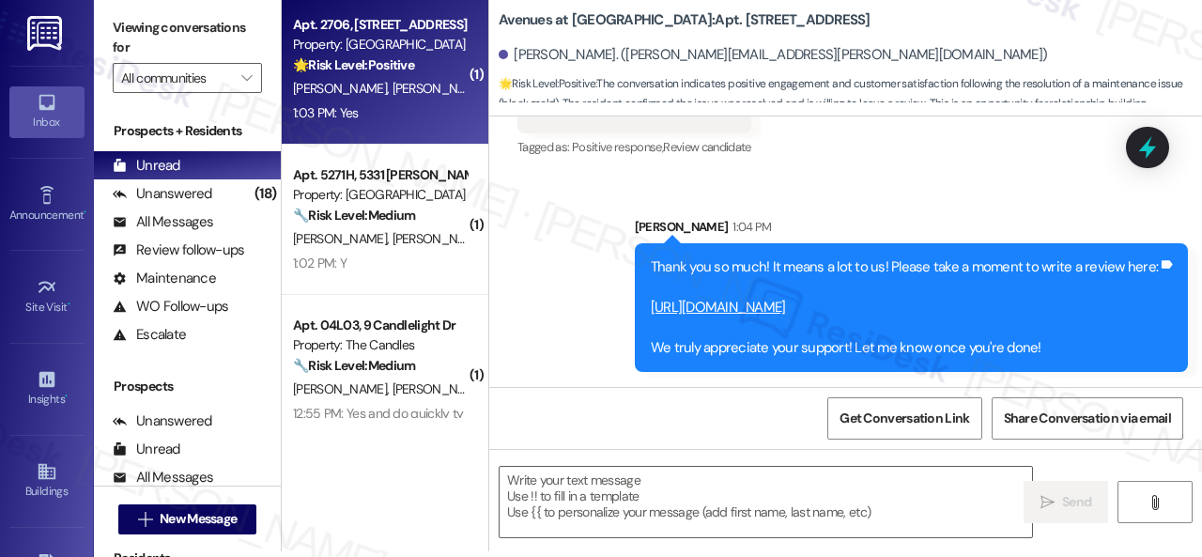
type textarea "Fetching suggested responses. Please feel free to read through the conversation…"
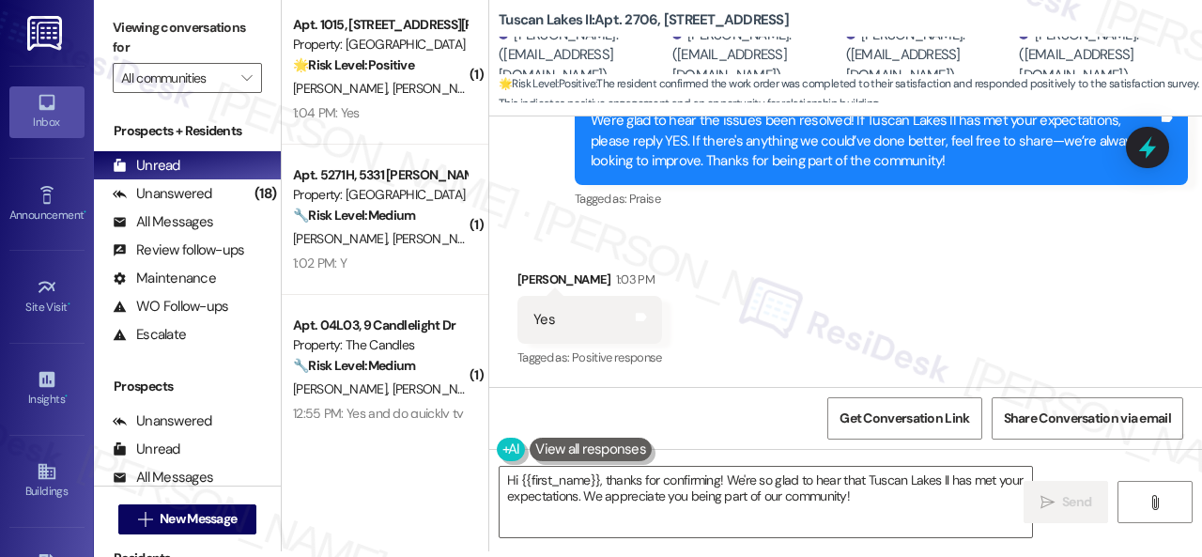
click at [624, 232] on div "Received via SMS Robert Faust 1:03 PM Yes Tags and notes Tagged as: Positive re…" at bounding box center [845, 306] width 713 height 159
click at [646, 500] on textarea "Hi {{first_name}}, thanks for confirming! We're so glad to hear that Tuscan Lak…" at bounding box center [765, 502] width 532 height 70
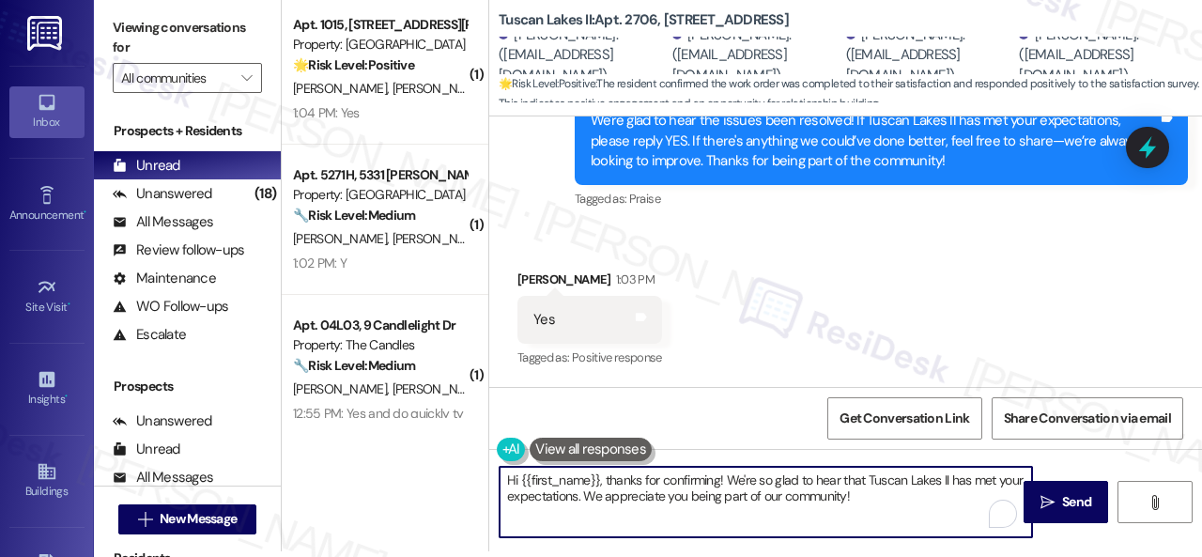
paste textarea "I'm glad you are satisfied with your home. Have you written a review for us bef…"
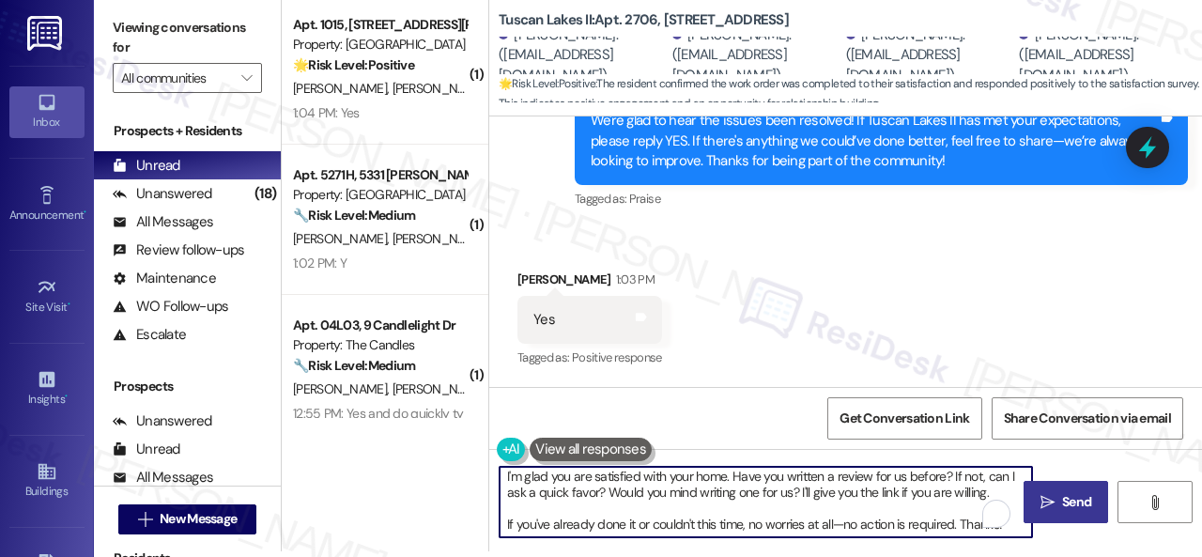
type textarea "I'm glad you are satisfied with your home. Have you written a review for us bef…"
click at [1061, 514] on button " Send" at bounding box center [1065, 502] width 84 height 42
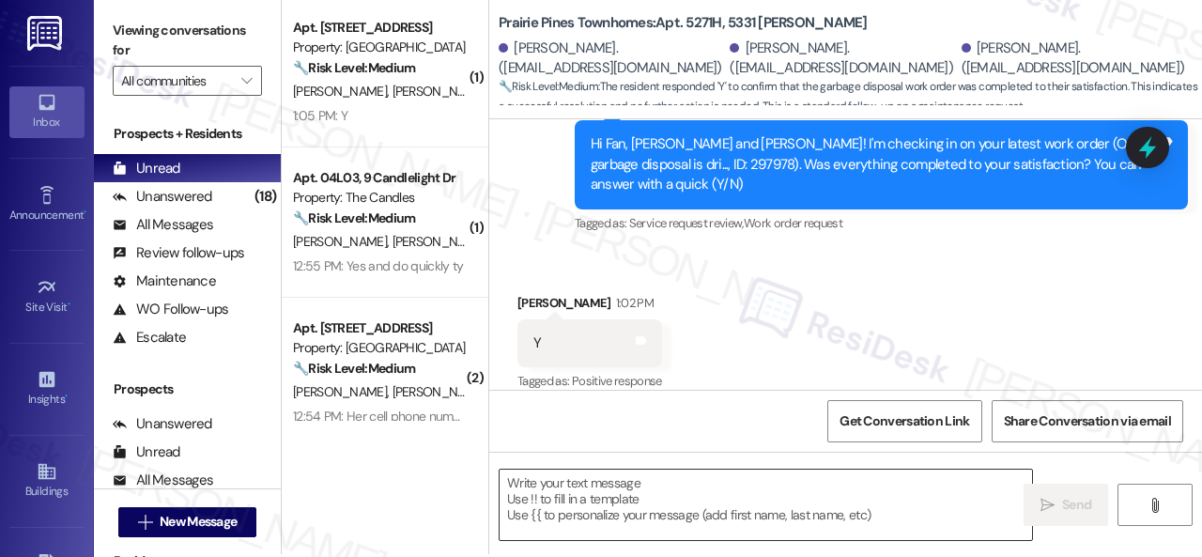
scroll to position [6, 0]
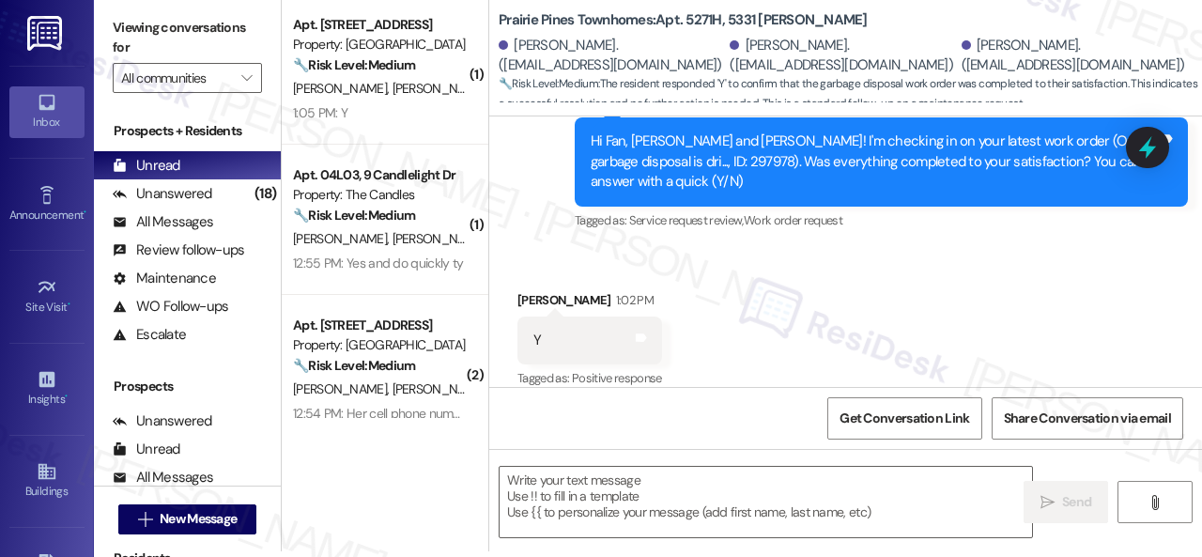
drag, startPoint x: 541, startPoint y: 242, endPoint x: 551, endPoint y: 271, distance: 30.9
click at [541, 248] on div "Received via SMS [PERSON_NAME] 1:02 PM Y Tags and notes Tagged as: Positive res…" at bounding box center [845, 327] width 713 height 159
click at [610, 489] on textarea at bounding box center [765, 502] width 532 height 70
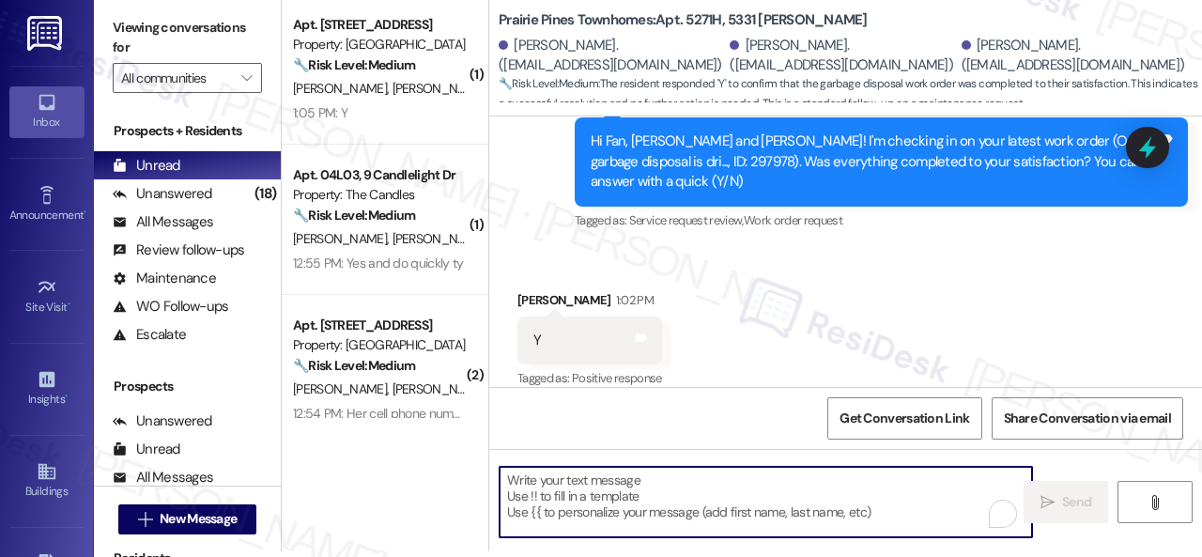
paste textarea "We're glad to hear the issue's been resolved! If {{property}} has met your expe…"
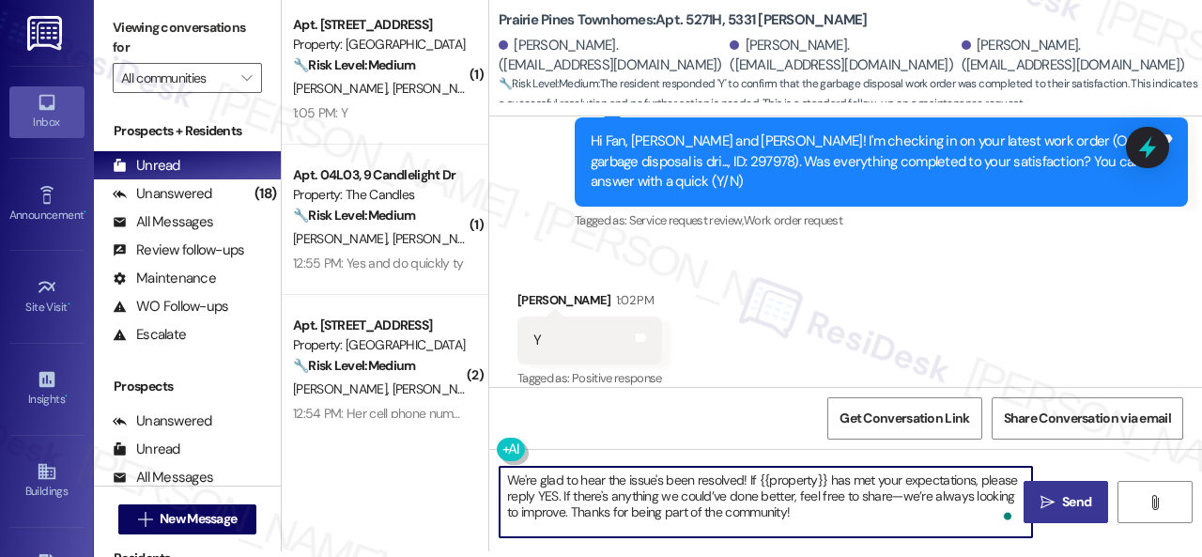
type textarea "We're glad to hear the issue's been resolved! If {{property}} has met your expe…"
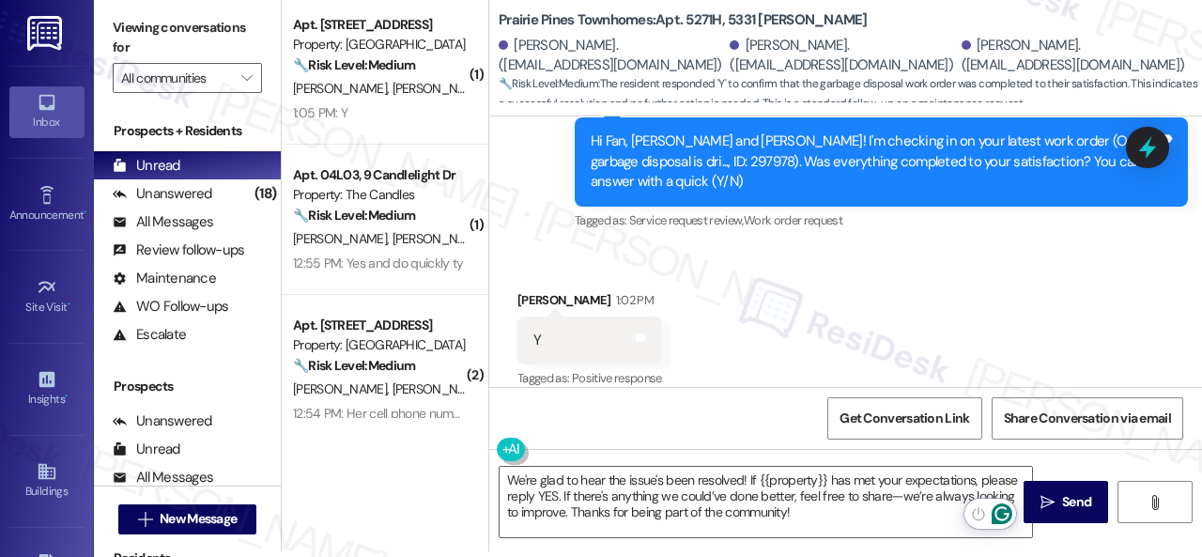
drag, startPoint x: 1056, startPoint y: 497, endPoint x: 1059, endPoint y: 461, distance: 35.8
click at [1062, 497] on span "Send" at bounding box center [1076, 502] width 29 height 20
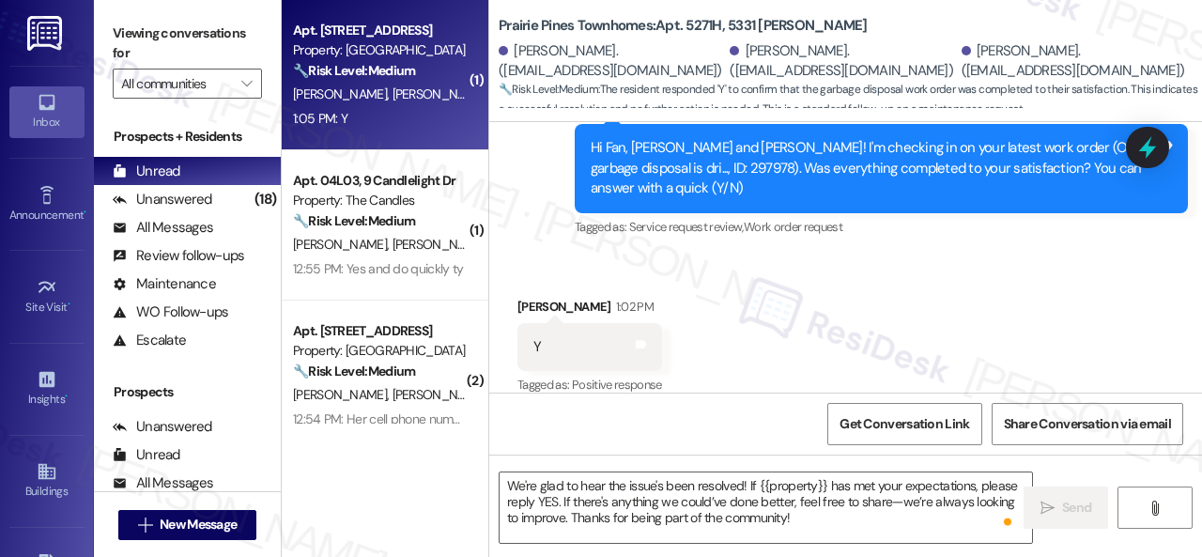
click at [383, 129] on div "1:05 PM: Y 1:05 PM: Y" at bounding box center [379, 118] width 177 height 23
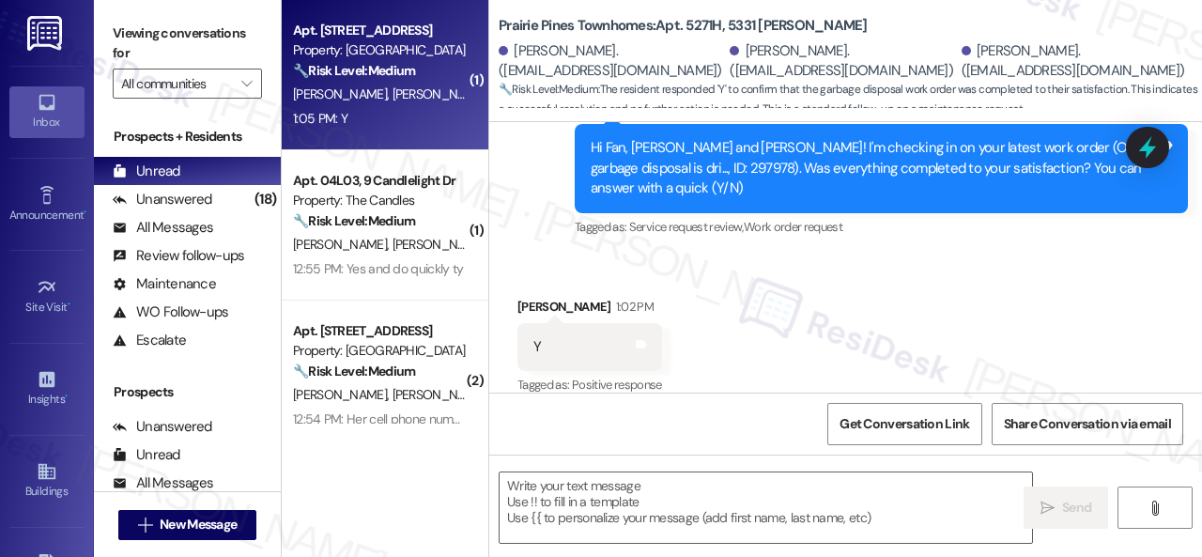
type textarea "Fetching suggested responses. Please feel free to read through the conversation…"
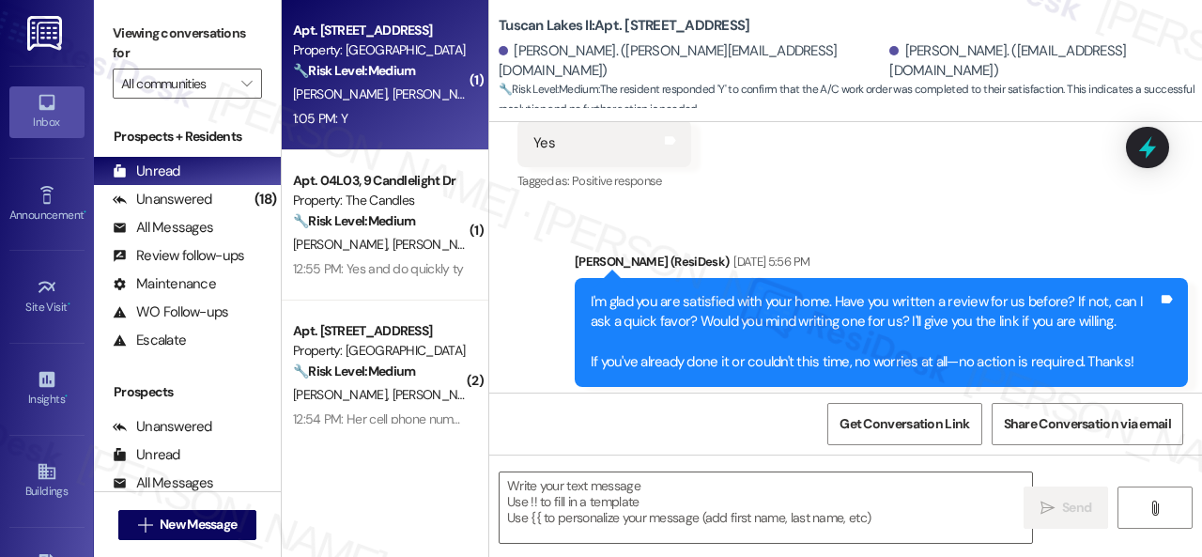
type textarea "Fetching suggested responses. Please feel free to read through the conversation…"
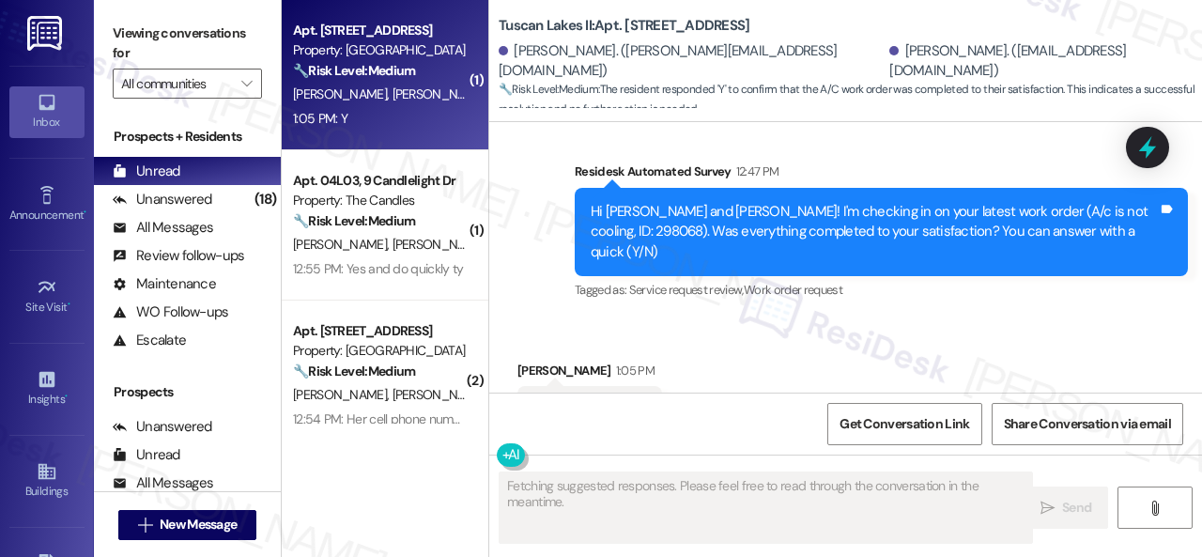
scroll to position [1516, 0]
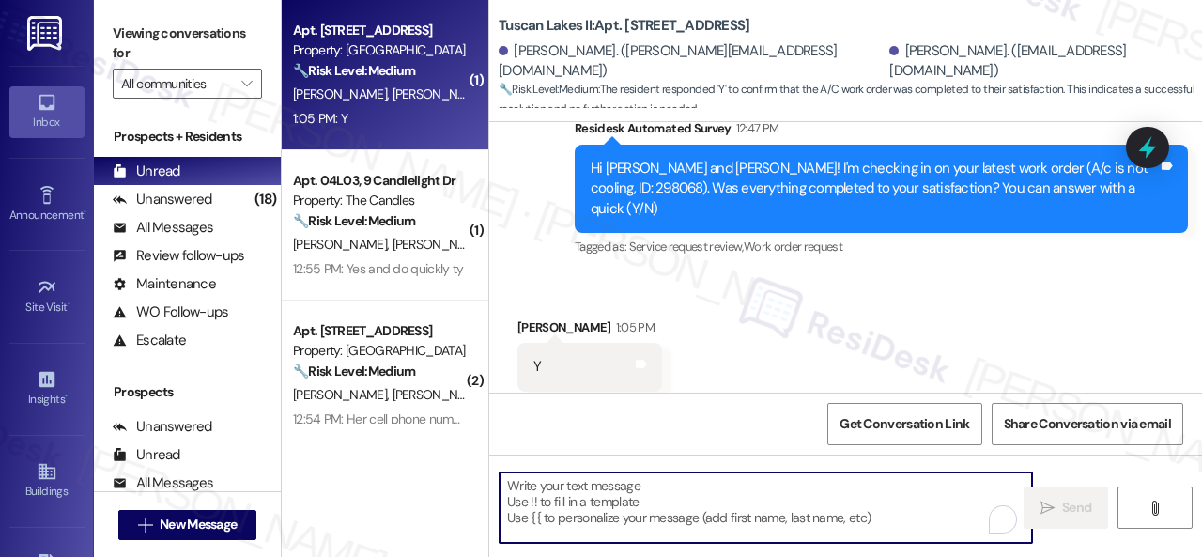
click at [601, 499] on textarea "To enrich screen reader interactions, please activate Accessibility in Grammarl…" at bounding box center [765, 507] width 532 height 70
paste textarea "We're glad to hear the issue's been resolved! If {{property}} has met your expe…"
type textarea "We're glad to hear the issue's been resolved! If {{property}} has met your expe…"
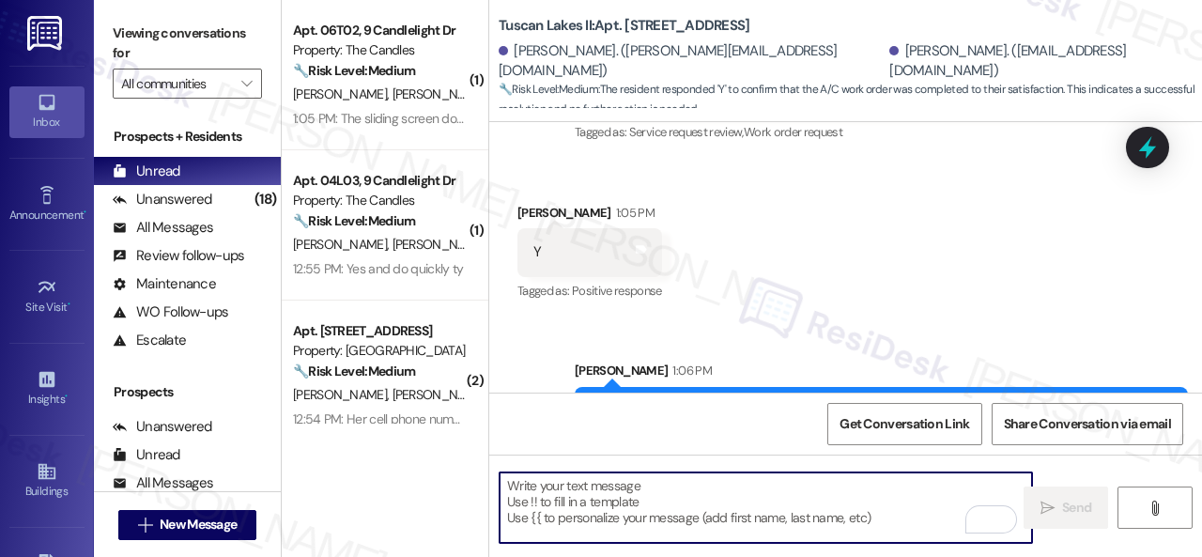
scroll to position [1688, 0]
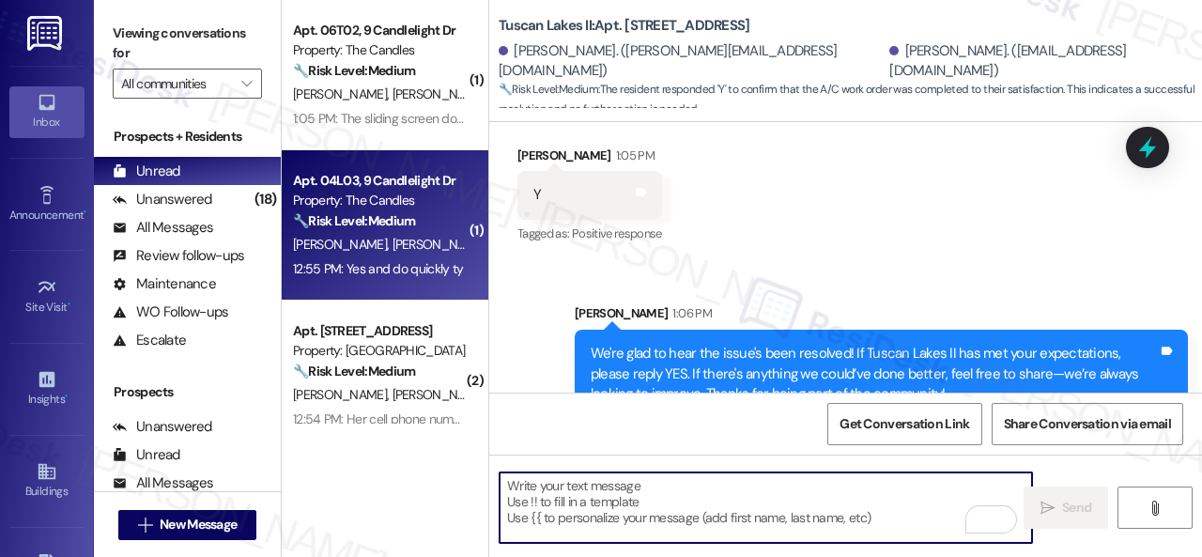
click at [431, 213] on div "🔧 Risk Level: Medium The resident is confirming the completion of a work order.…" at bounding box center [380, 221] width 174 height 20
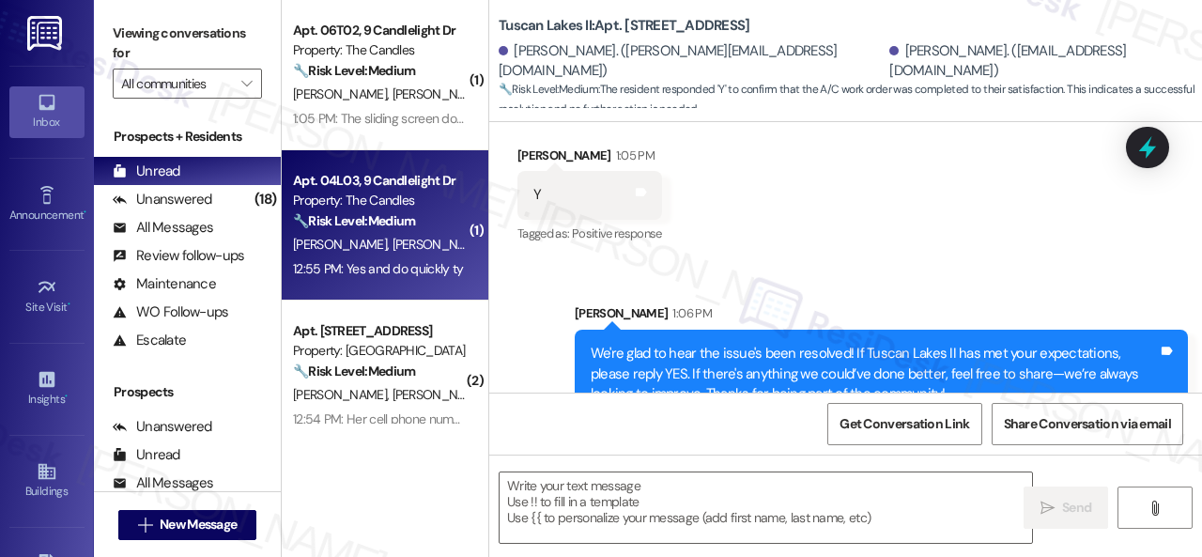
type textarea "Fetching suggested responses. Please feel free to read through the conversation…"
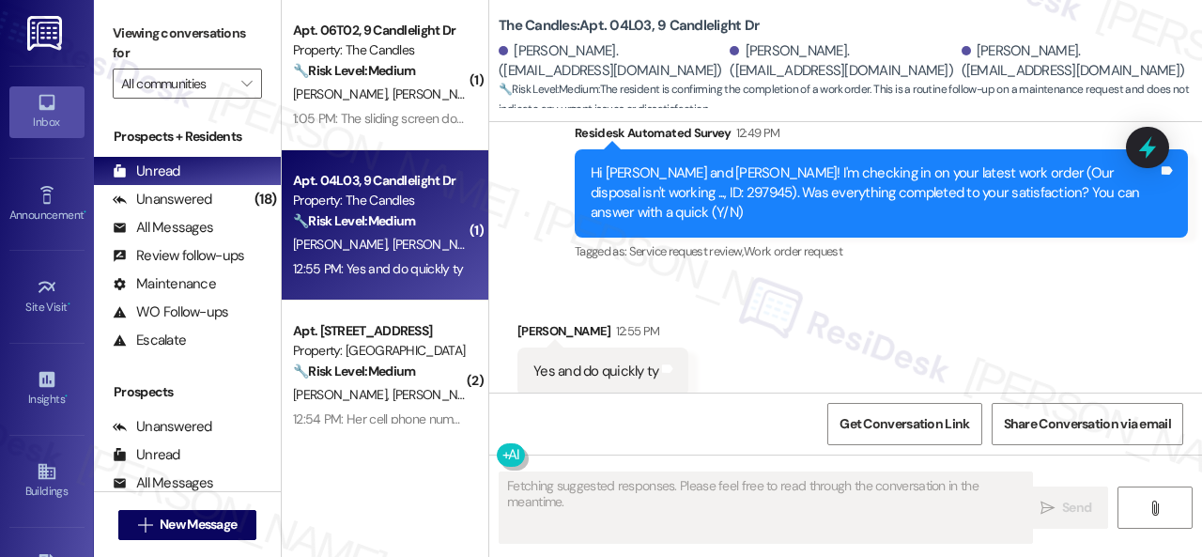
scroll to position [2414, 0]
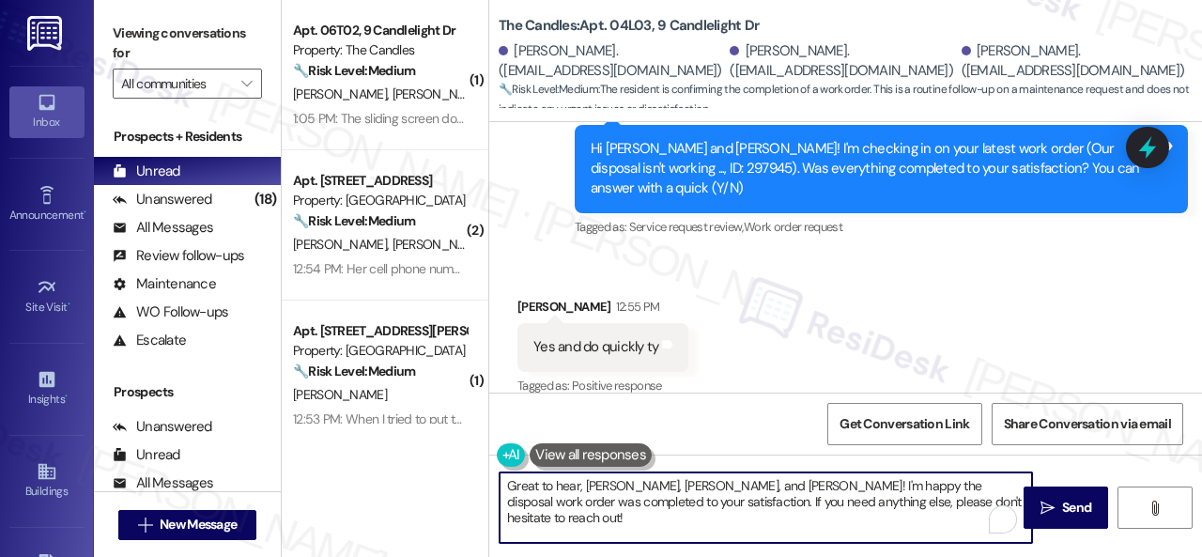
drag, startPoint x: 944, startPoint y: 499, endPoint x: 389, endPoint y: 485, distance: 555.9
click at [389, 485] on div "( 1 ) Apt. 06T02, [STREET_ADDRESS] Property: The Candles 🔧 Risk Level: Medium T…" at bounding box center [742, 278] width 920 height 557
paste textarea "We're glad to hear the issue's been resolved! If {{property}} has met your expe…"
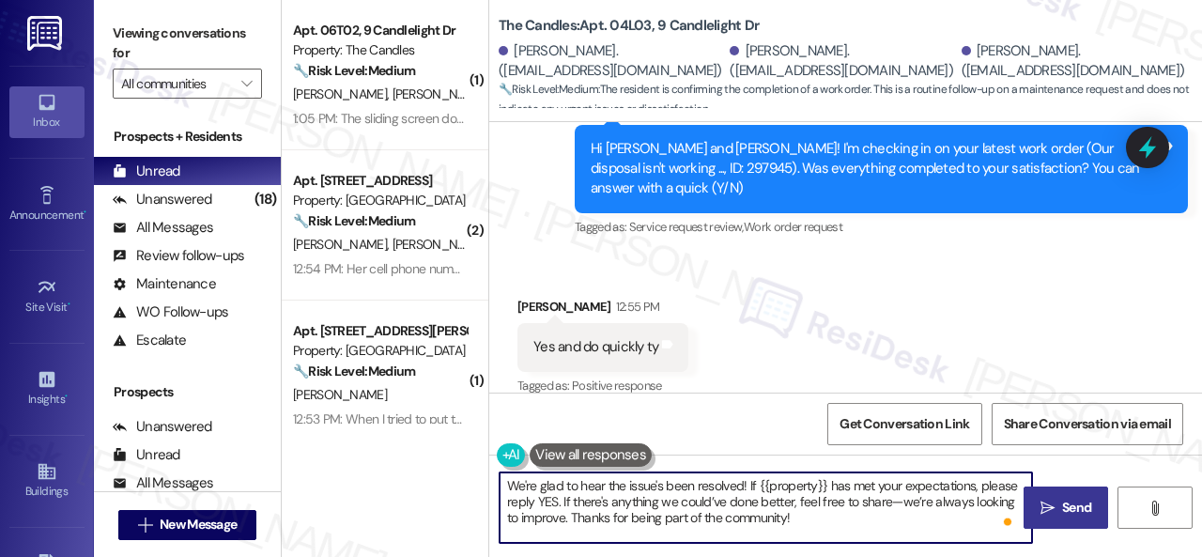
type textarea "We're glad to hear the issue's been resolved! If {{property}} has met your expe…"
click at [1073, 504] on span "Send" at bounding box center [1076, 508] width 29 height 20
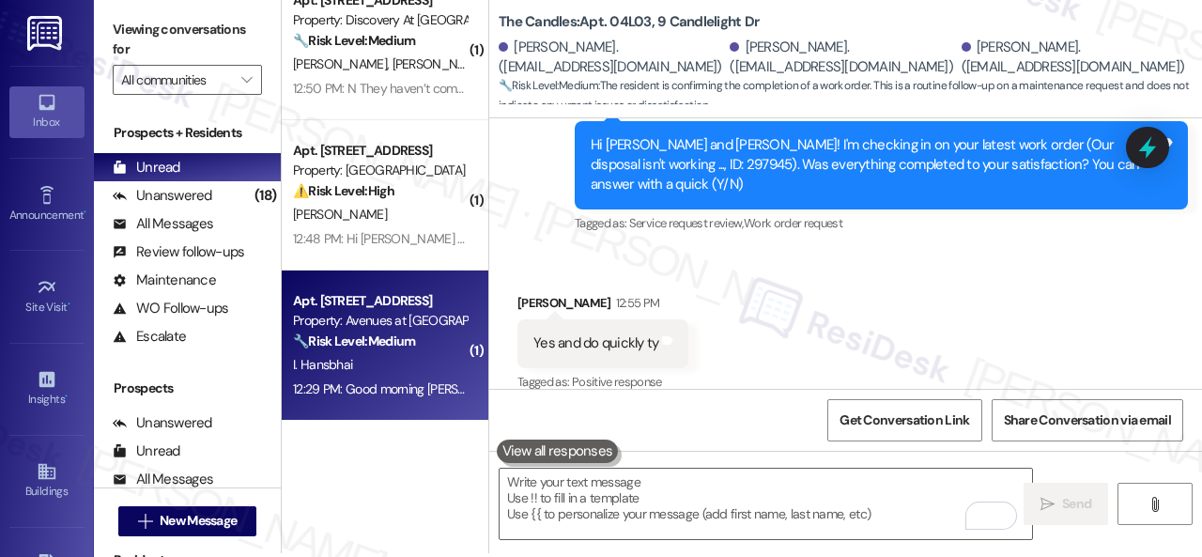
scroll to position [6, 0]
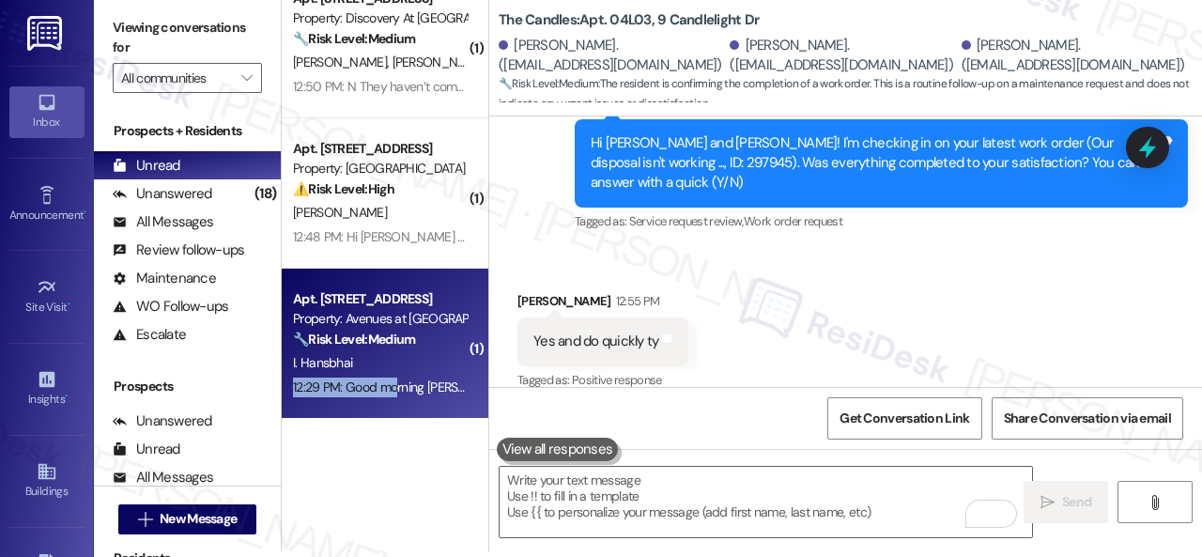
click at [393, 376] on div "Apt. [STREET_ADDRESS] Property: Avenues at [GEOGRAPHIC_DATA] 🔧 Risk Level: Medi…" at bounding box center [385, 344] width 207 height 150
type textarea "Fetching suggested responses. Please feel free to read through the conversation…"
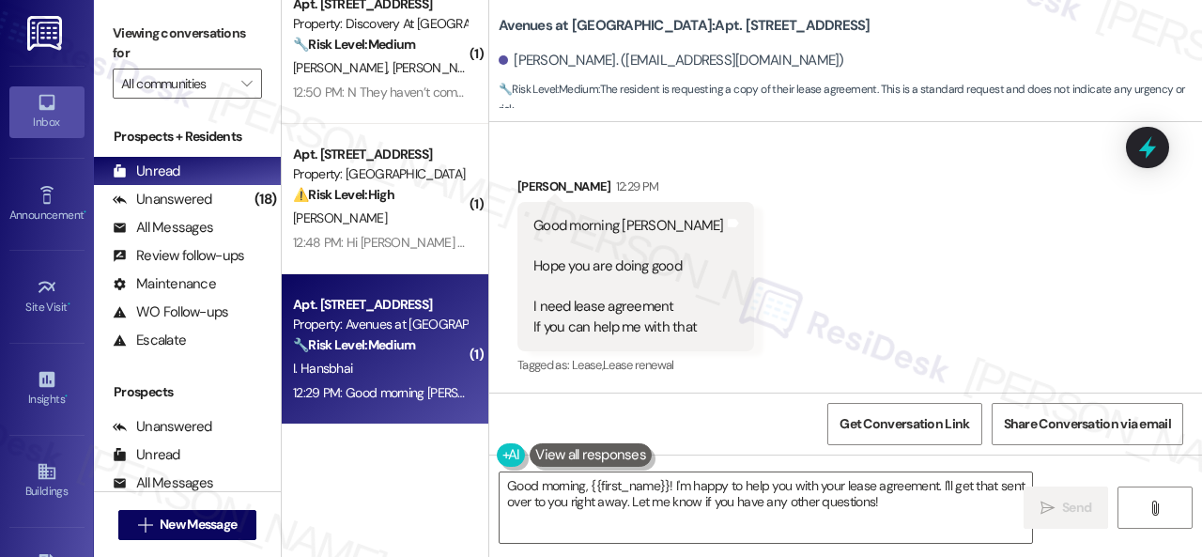
scroll to position [777, 0]
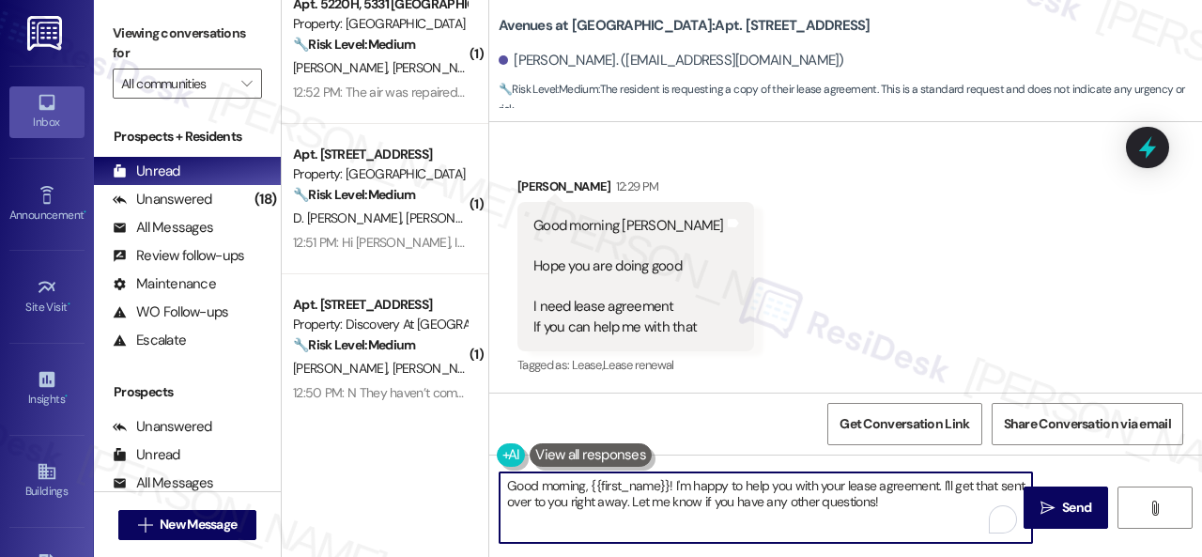
drag, startPoint x: 676, startPoint y: 482, endPoint x: 923, endPoint y: 505, distance: 248.0
click at [923, 505] on textarea "Good morning, {{first_name}}! I'm happy to help you with your lease agreement. …" at bounding box center [765, 507] width 532 height 70
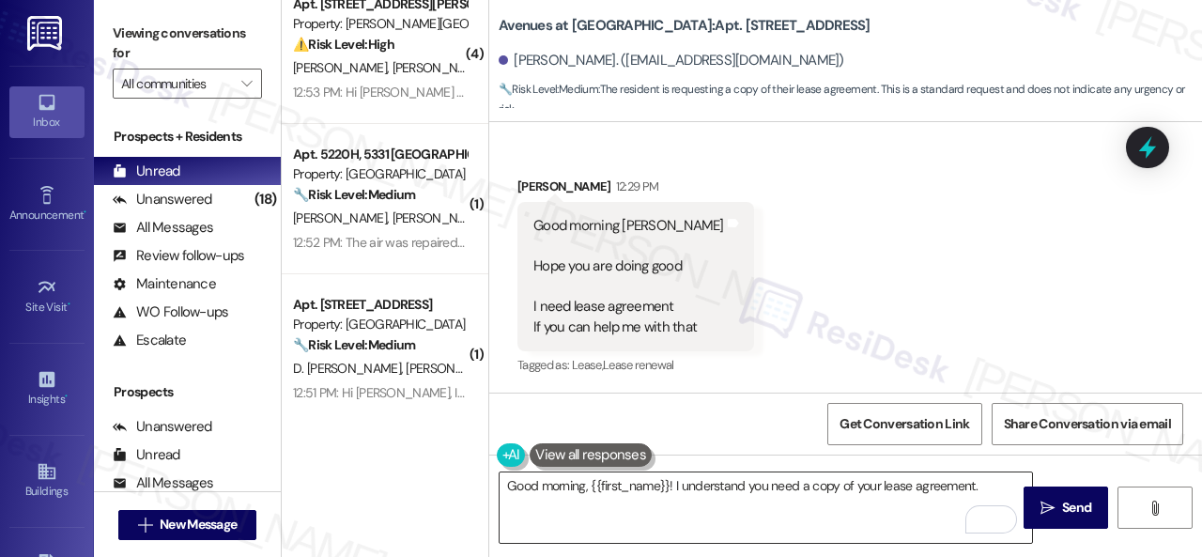
click at [988, 476] on textarea "Good morning, {{first_name}}! I understand you need a copy of your lease agreem…" at bounding box center [765, 507] width 532 height 70
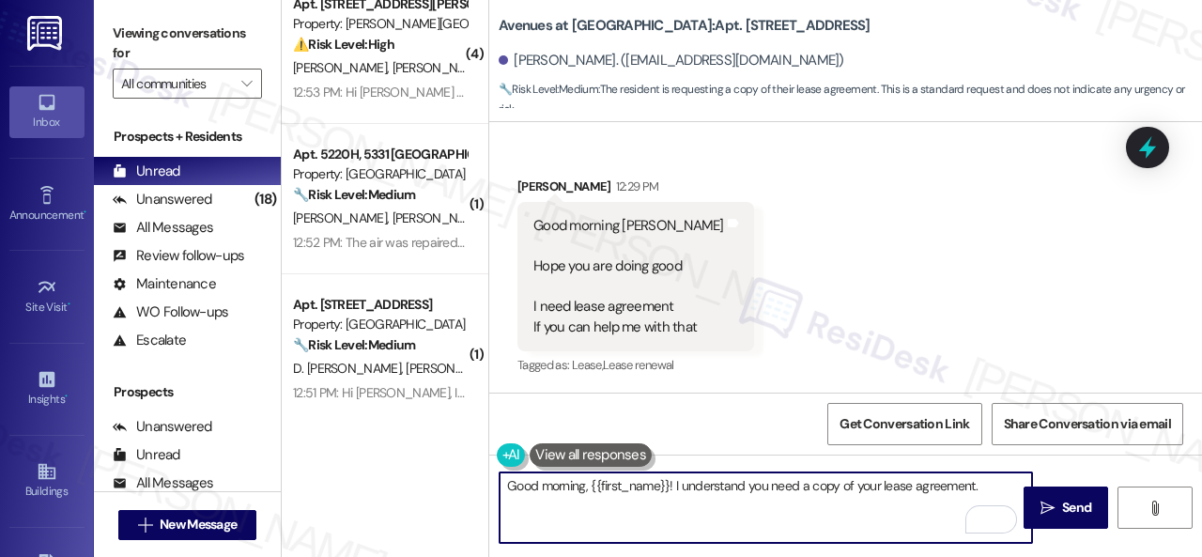
paste textarea "I will forward your inquiry to the site team and get back to you as soon as I r…"
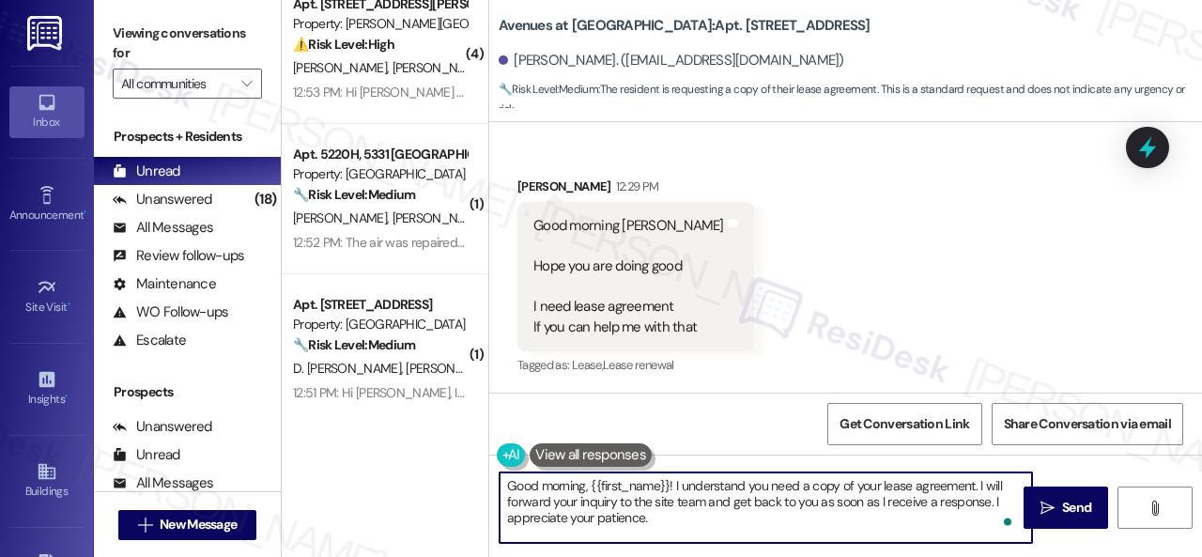
click at [595, 499] on textarea "Good morning, {{first_name}}! I understand you need a copy of your lease agreem…" at bounding box center [765, 507] width 532 height 70
type textarea "Good morning, {{first_name}}! I understand you need a copy of your lease agreem…"
click at [1048, 508] on span " Send" at bounding box center [1065, 508] width 59 height 20
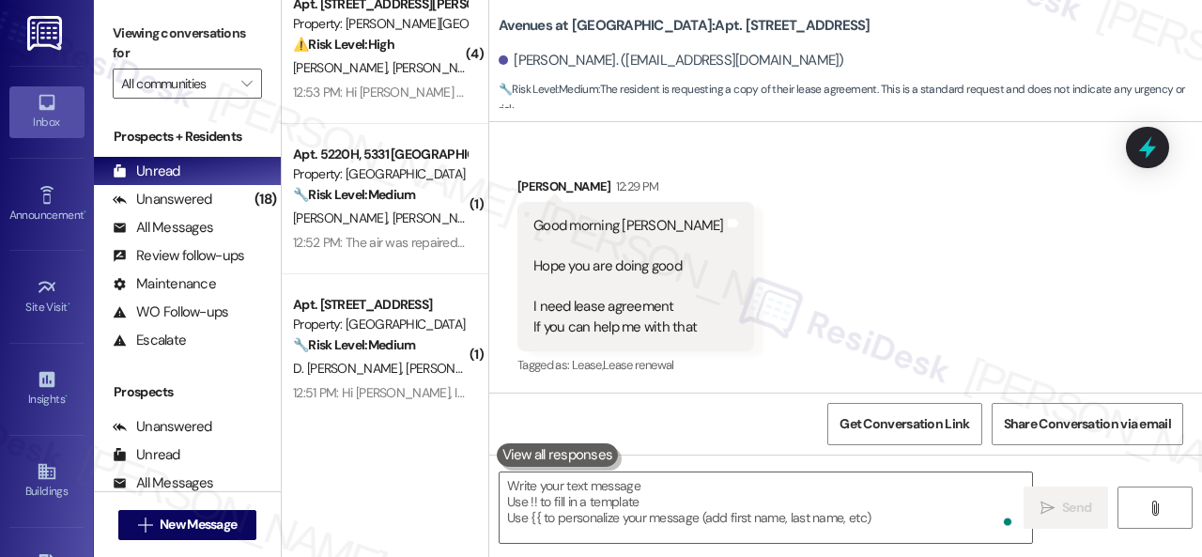
click at [1032, 249] on div "Received via SMS [PERSON_NAME] 12:29 PM Good morning [PERSON_NAME] Hope you are…" at bounding box center [845, 263] width 713 height 259
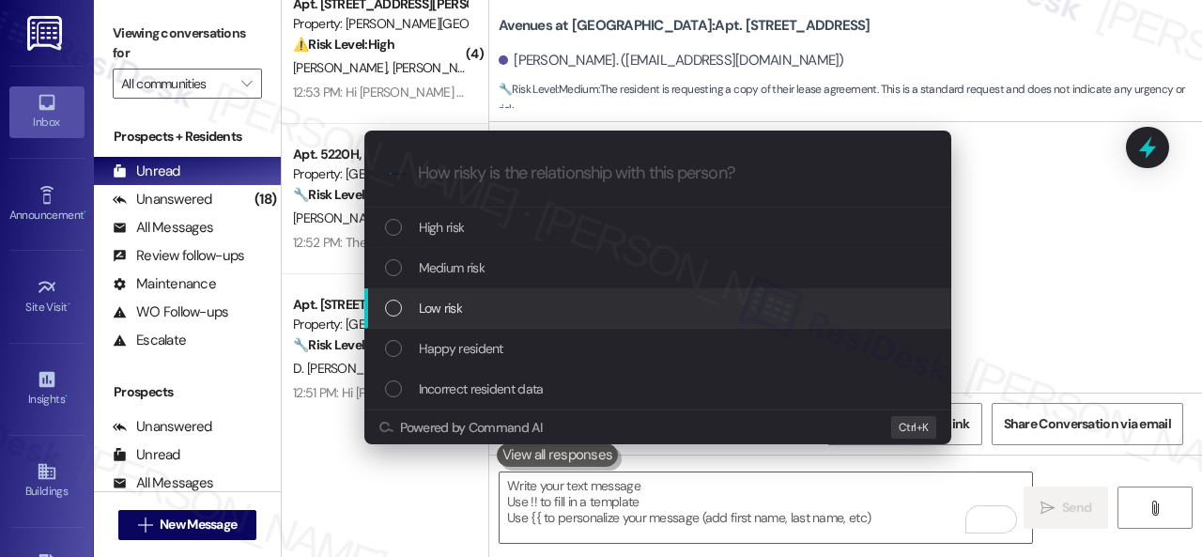
click at [409, 304] on div "Low risk" at bounding box center [659, 308] width 549 height 21
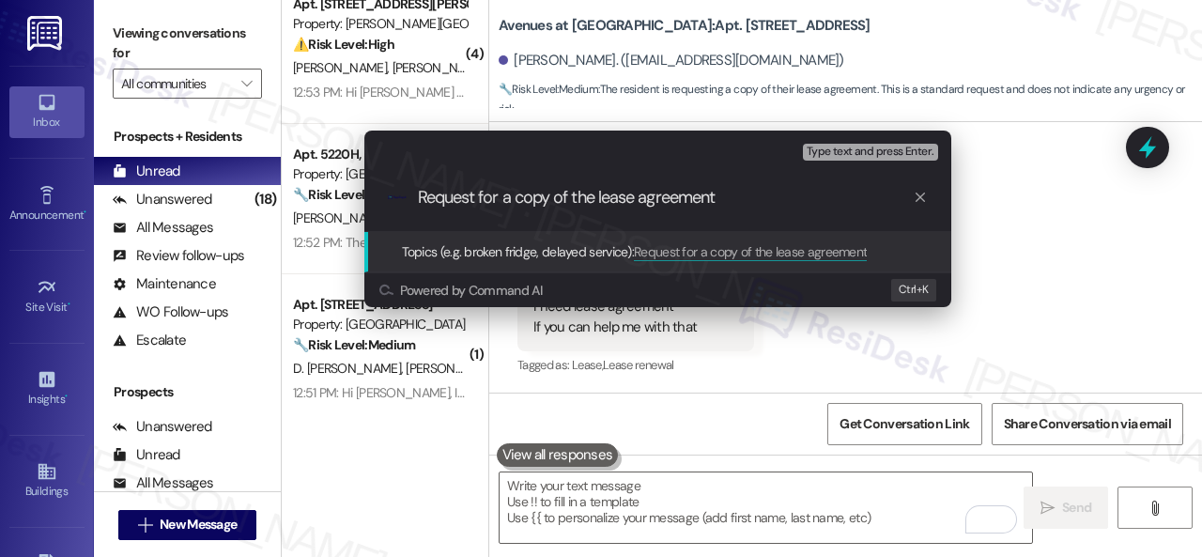
type input "Request for a copy of the lease agreement."
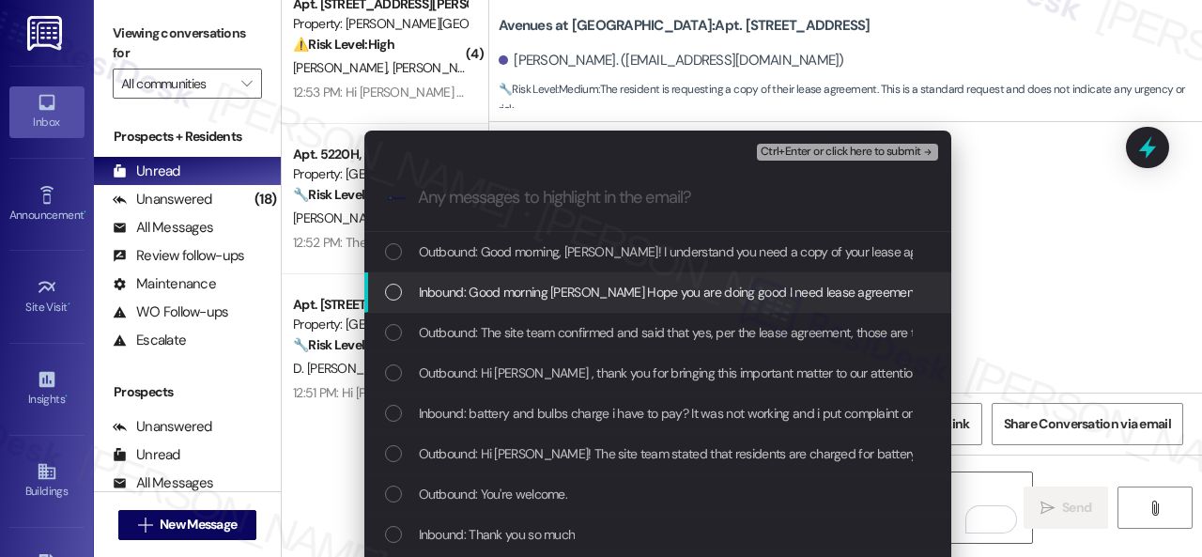
click at [575, 294] on span "Inbound: Good morning [PERSON_NAME] Hope you are doing good I need lease agreem…" at bounding box center [745, 292] width 652 height 21
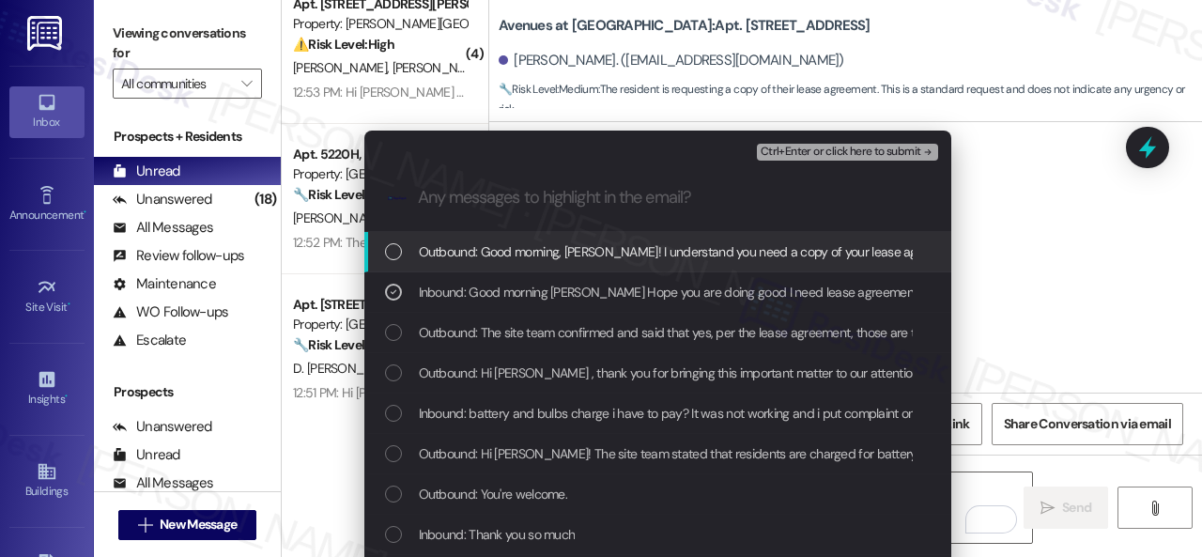
click at [783, 153] on span "Ctrl+Enter or click here to submit" at bounding box center [840, 152] width 161 height 13
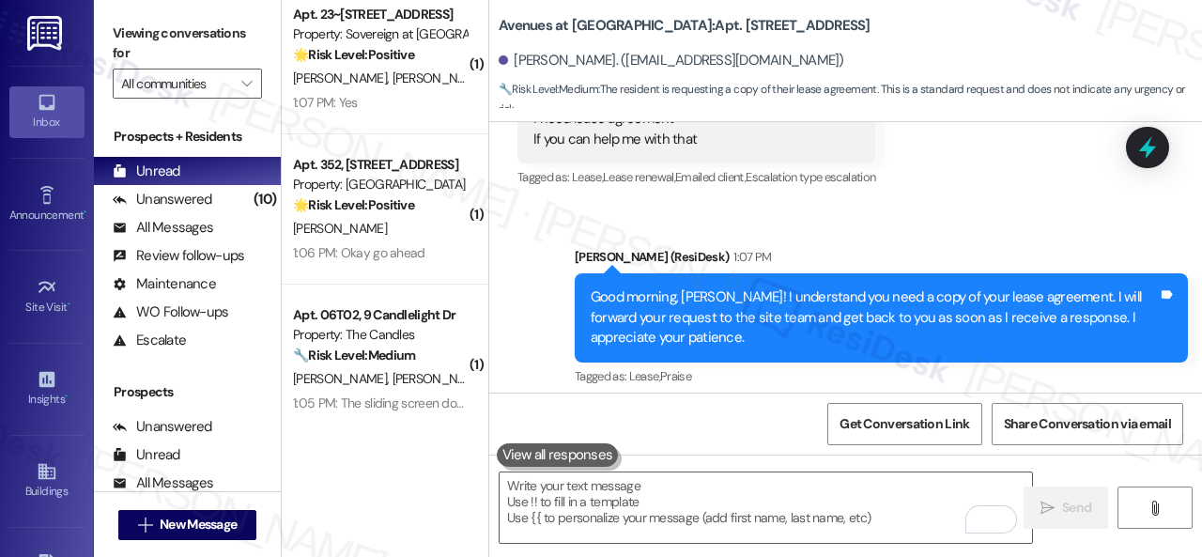
scroll to position [0, 0]
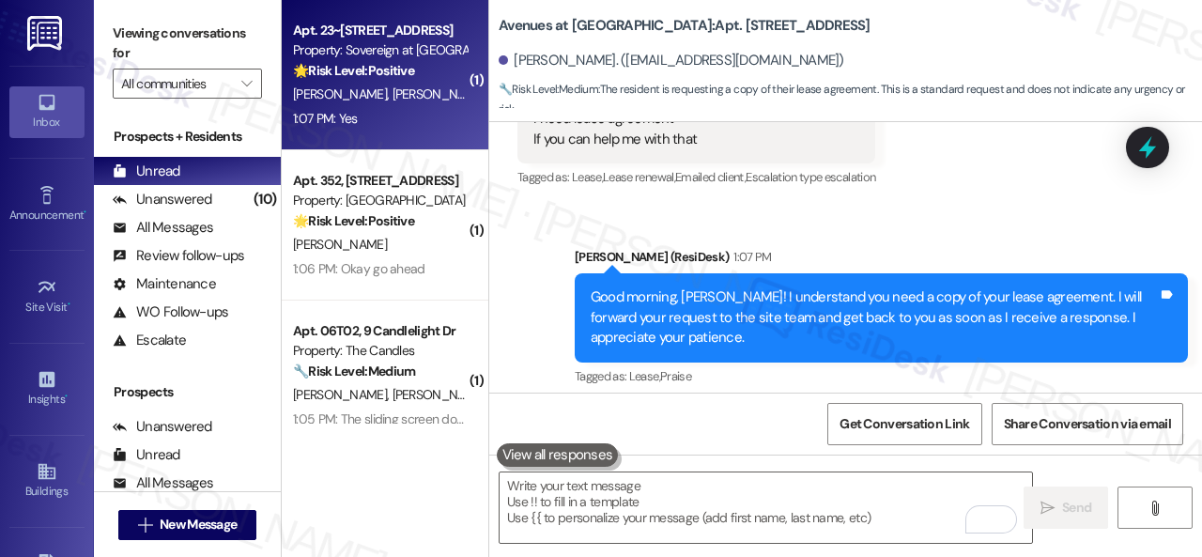
click at [435, 112] on div "1:07 PM: Yes 1:07 PM: Yes" at bounding box center [379, 118] width 177 height 23
type textarea "Fetching suggested responses. Please feel free to read through the conversation…"
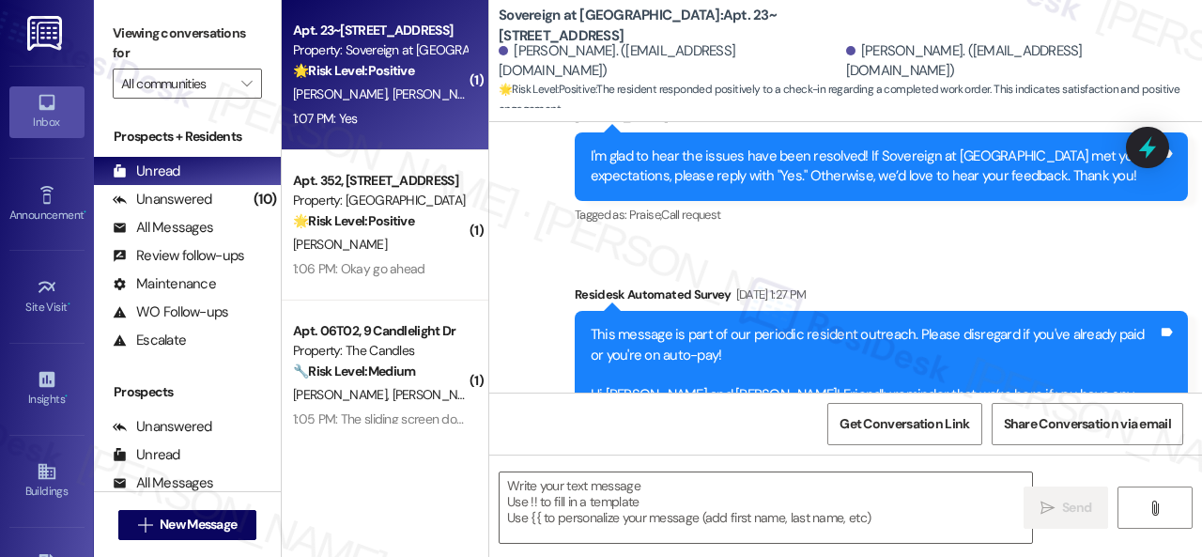
type textarea "Fetching suggested responses. Please feel free to read through the conversation…"
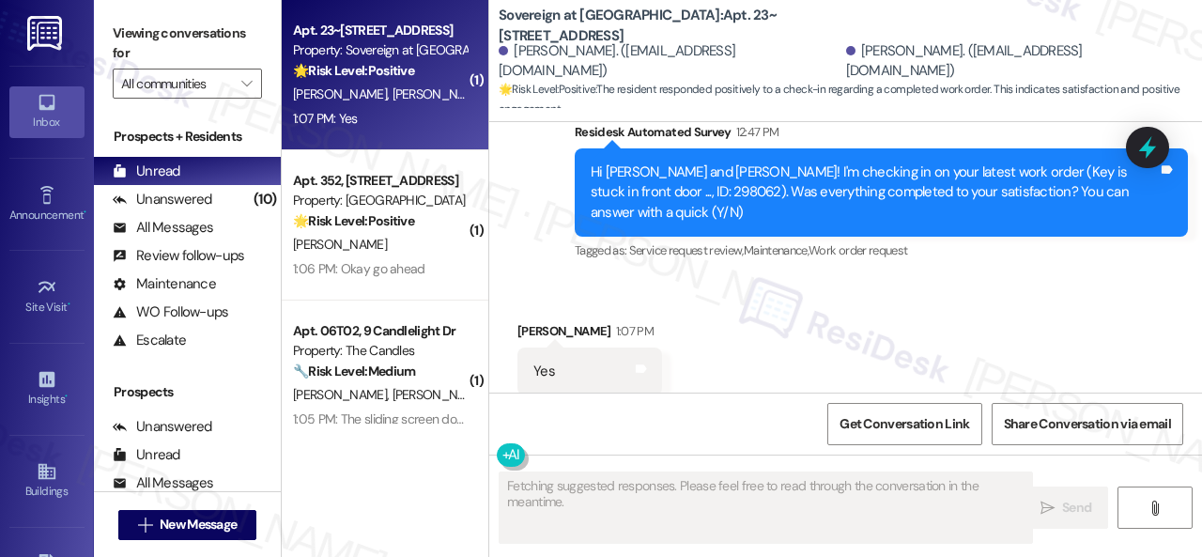
scroll to position [2394, 0]
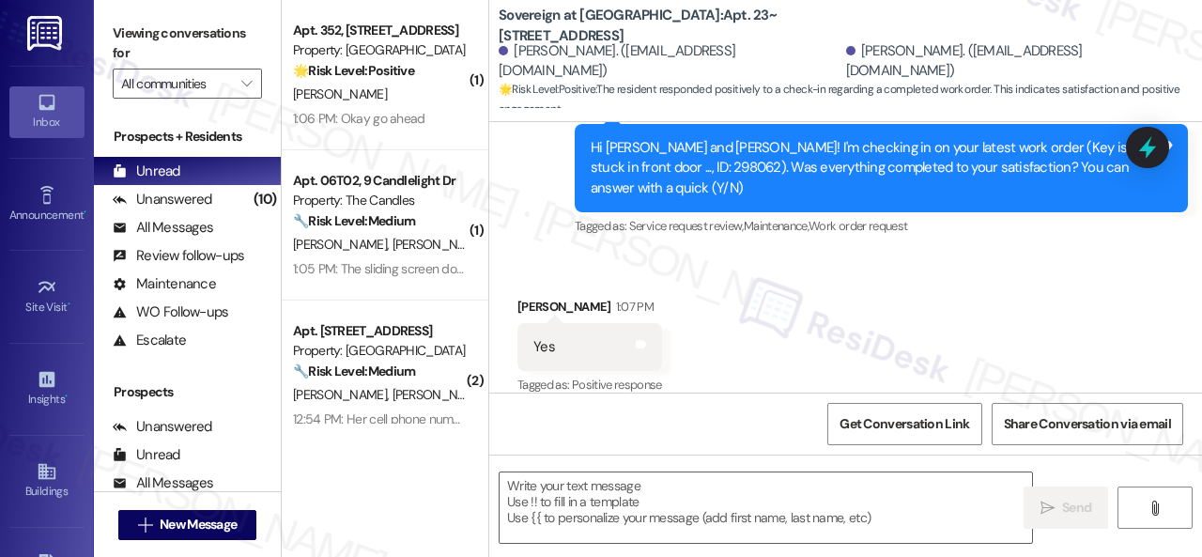
click at [580, 254] on div "Received via SMS Samantha Sharp 1:07 PM Yes Tags and notes Tagged as: Positive …" at bounding box center [845, 333] width 713 height 159
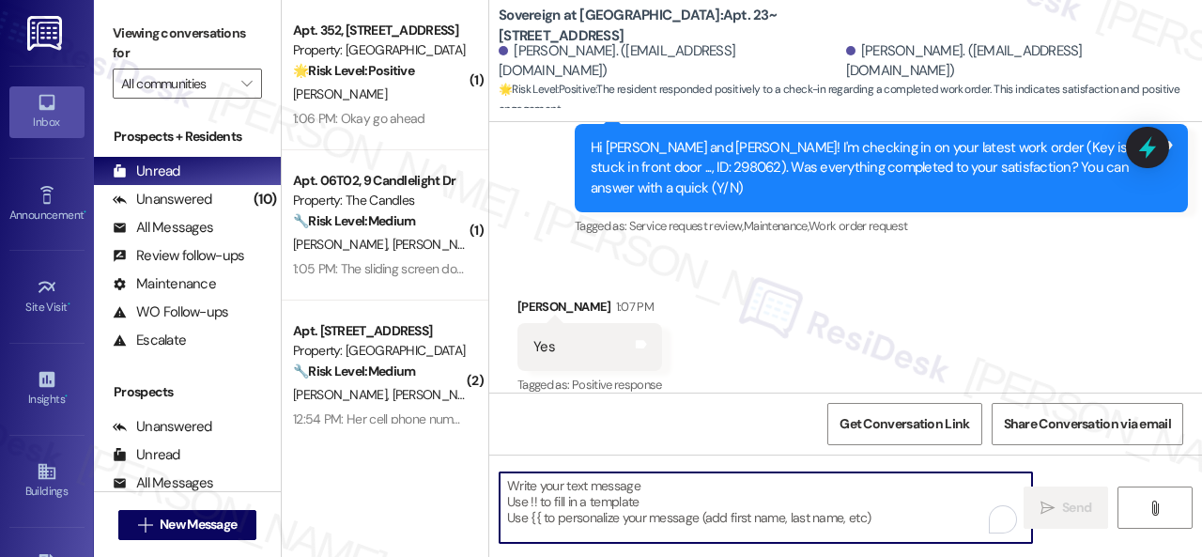
paste textarea "We're glad to hear the issue's been resolved! If {{property}} has met your expe…"
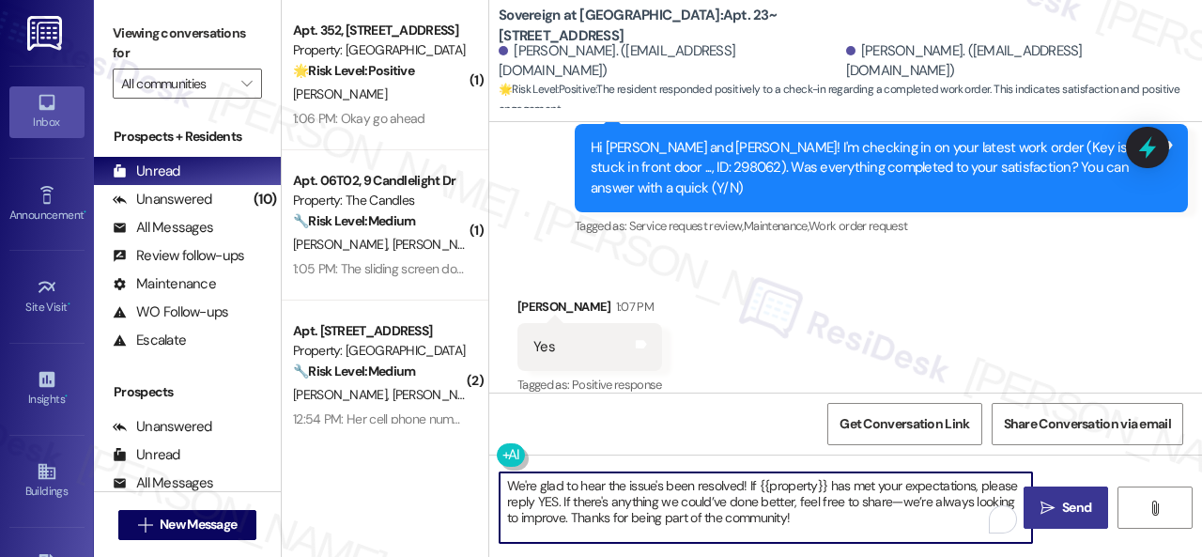
type textarea "We're glad to hear the issue's been resolved! If {{property}} has met your expe…"
drag, startPoint x: 1067, startPoint y: 500, endPoint x: 1055, endPoint y: 480, distance: 23.5
click at [1067, 500] on span "Send" at bounding box center [1076, 508] width 29 height 20
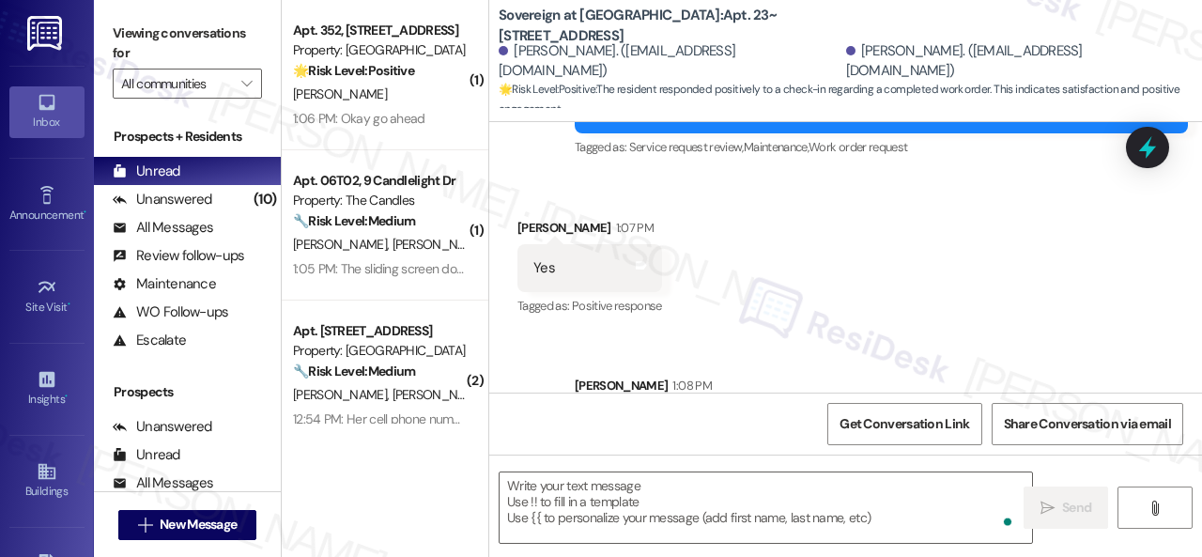
scroll to position [2566, 0]
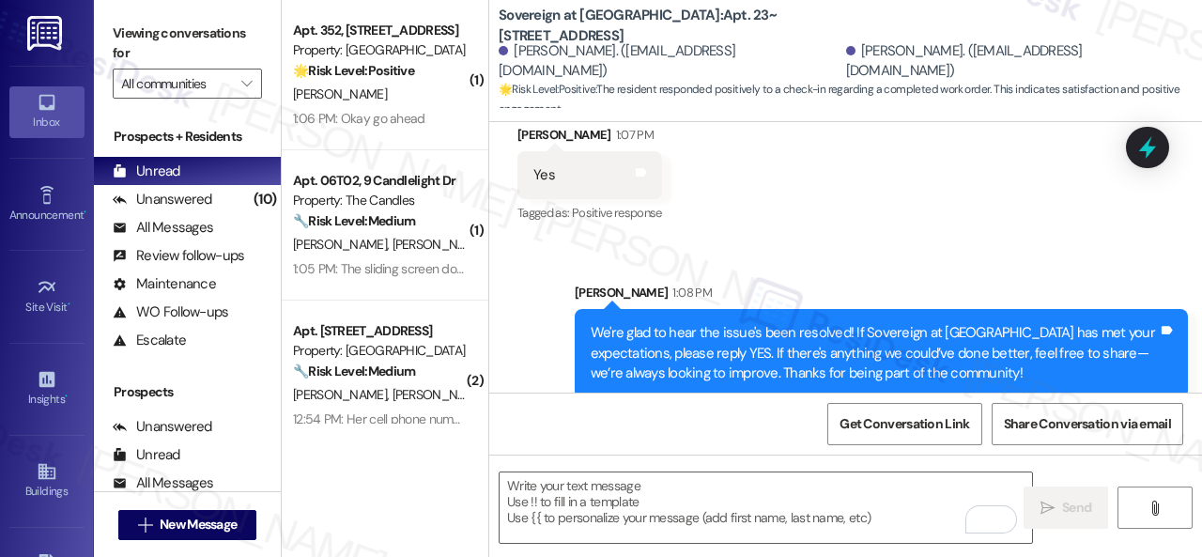
click at [389, 99] on div "R. Gingell" at bounding box center [379, 94] width 177 height 23
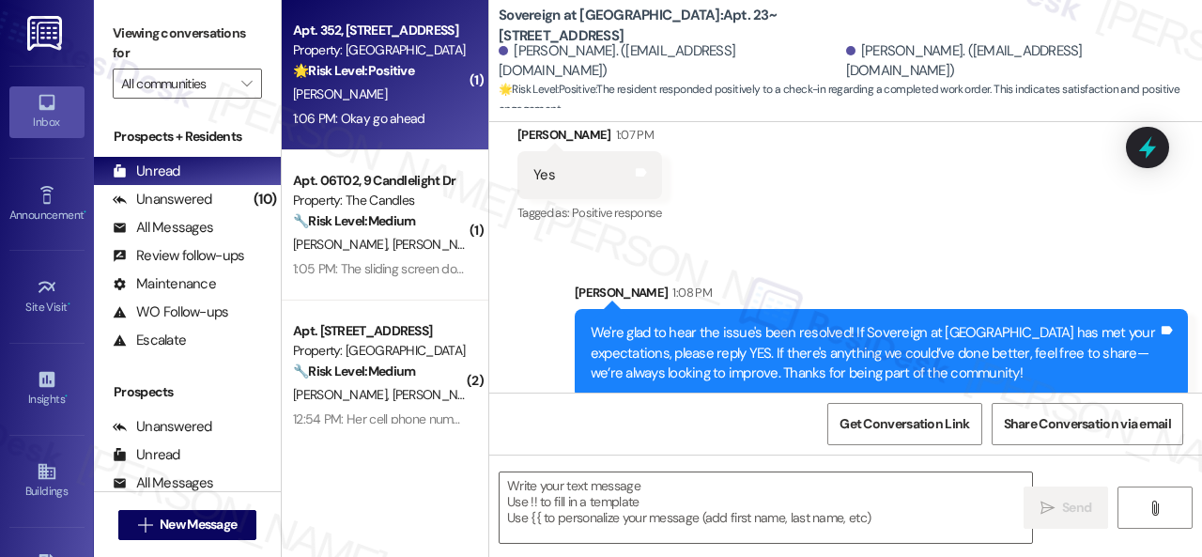
type textarea "Fetching suggested responses. Please feel free to read through the conversation…"
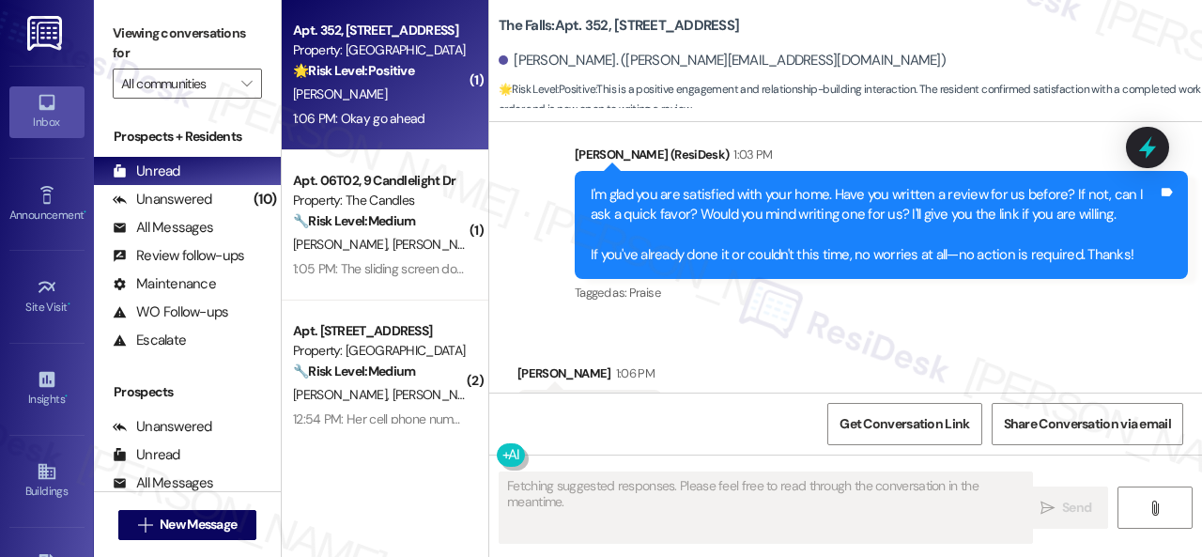
scroll to position [2079, 0]
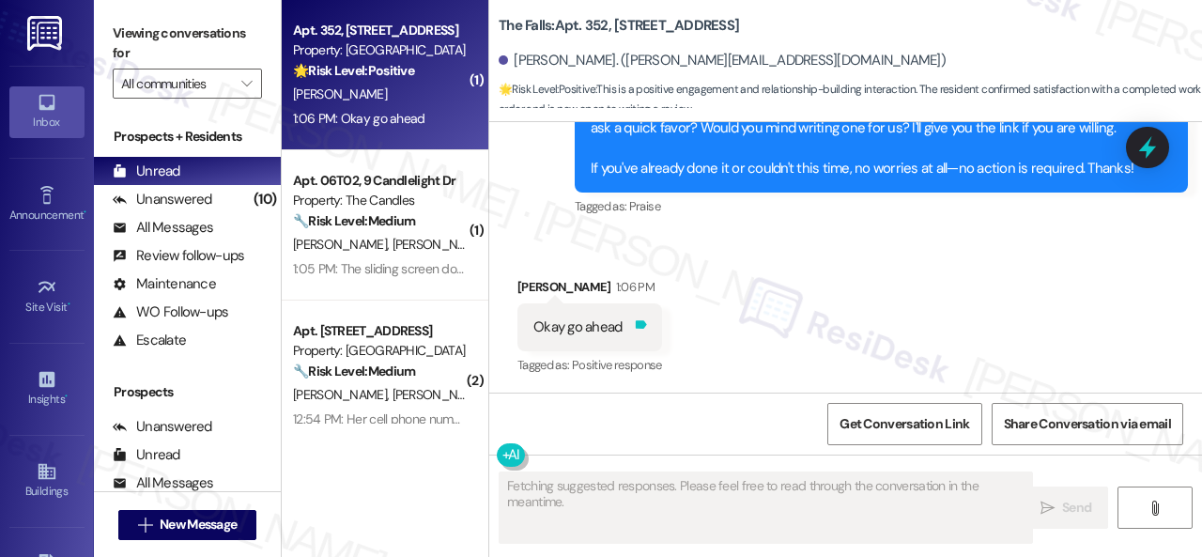
click at [638, 322] on icon at bounding box center [641, 324] width 11 height 8
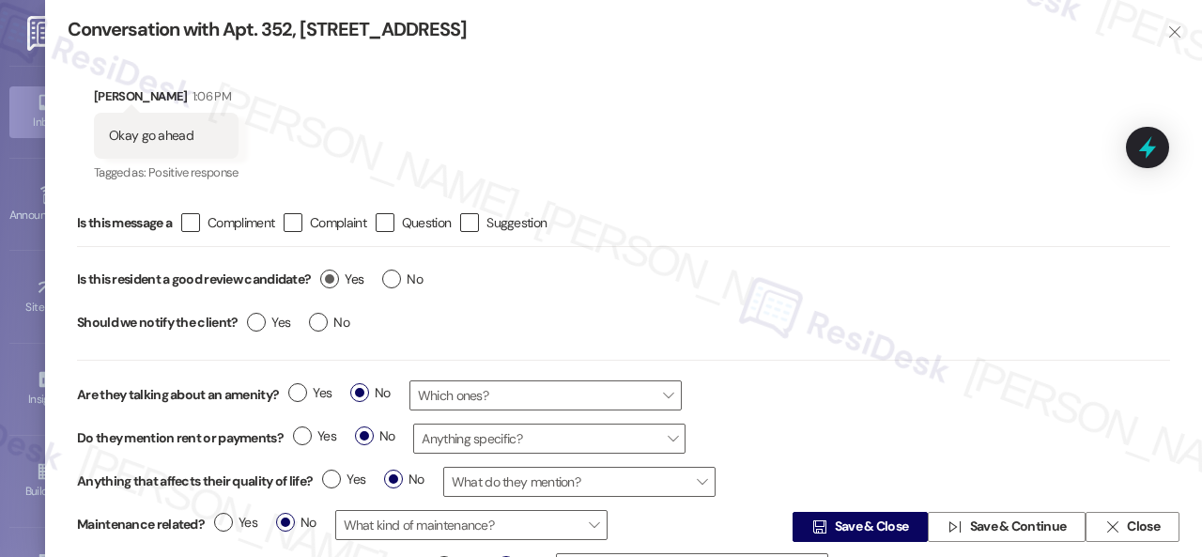
type textarea "Hey {{first_name}}! I'm happy to provide the review link. I'll send it over rig…"
click at [338, 271] on span "Yes" at bounding box center [341, 279] width 43 height 20
click at [338, 271] on input "Yes" at bounding box center [341, 281] width 43 height 24
radio input "true"
type textarea "Hey {{first_name}}! I'm happy to provide the review link. I'll send it over rig…"
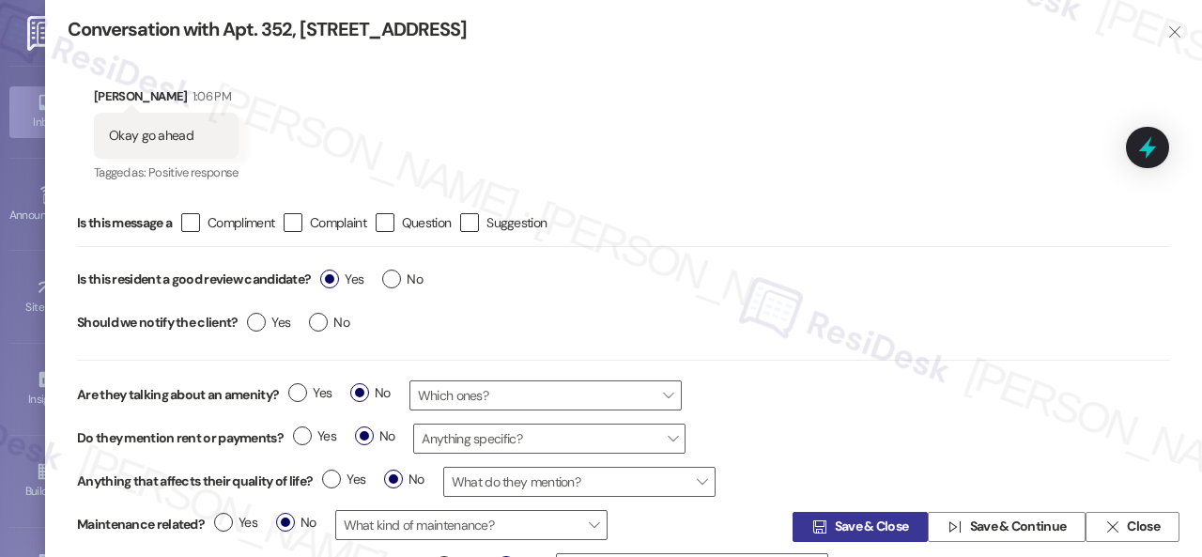
click at [860, 527] on span "Save & Close" at bounding box center [872, 527] width 74 height 20
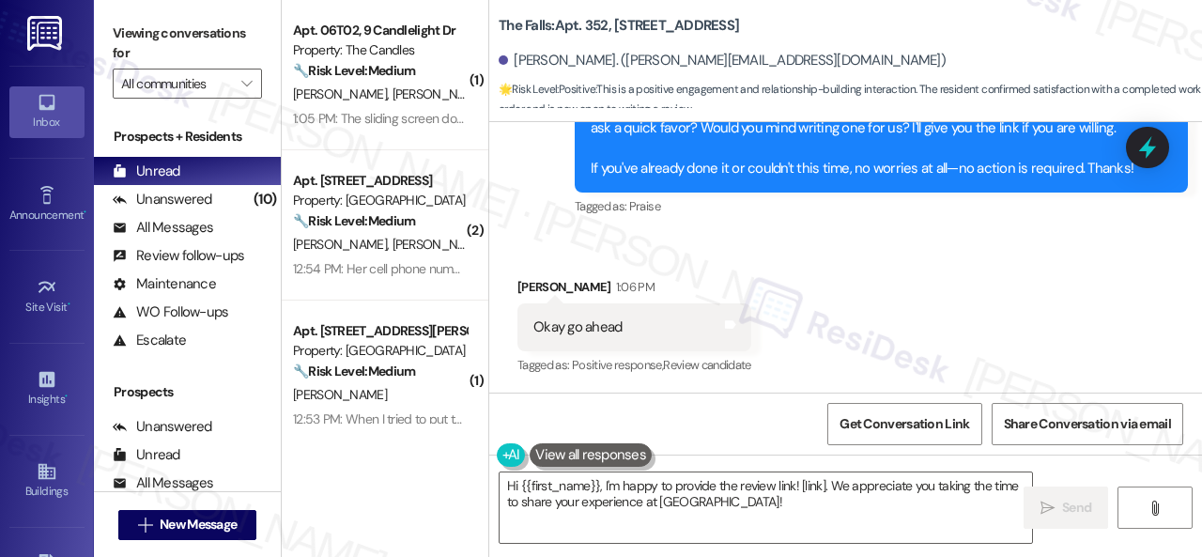
click at [667, 240] on div "Received via SMS Ryan Gingell 1:06 PM Okay go ahead Tags and notes Tagged as: P…" at bounding box center [845, 314] width 713 height 159
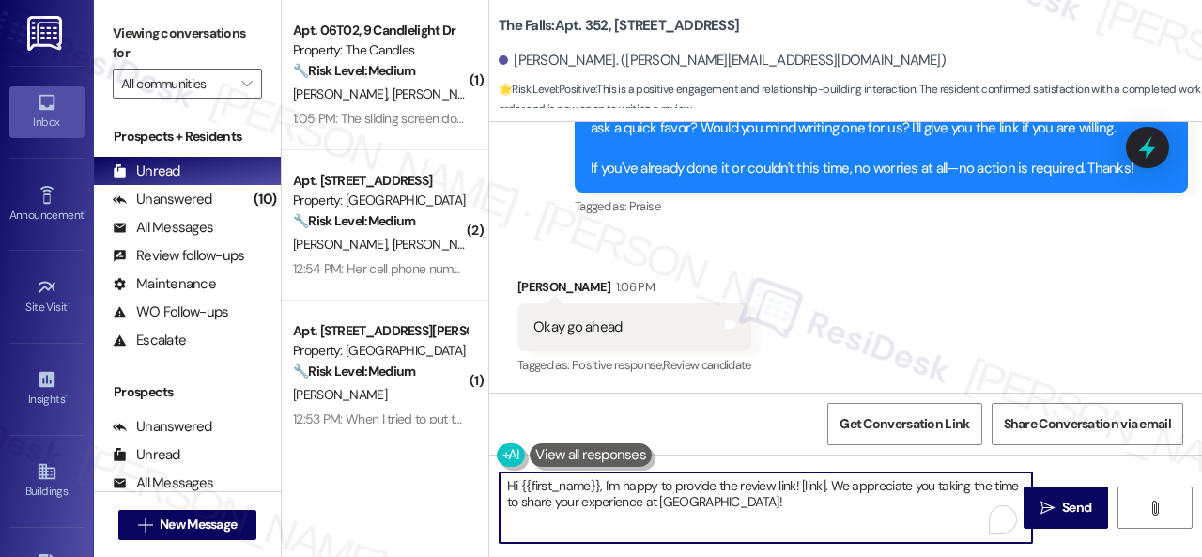
drag, startPoint x: 733, startPoint y: 512, endPoint x: 450, endPoint y: 460, distance: 288.2
click at [421, 437] on div "( 1 ) Apt. 06T02, [STREET_ADDRESS] Property: The Candles 🔧 Risk Level: Medium T…" at bounding box center [742, 278] width 920 height 557
paste textarea "hank you so much! It means a lot to us! Please take a moment to write a review …"
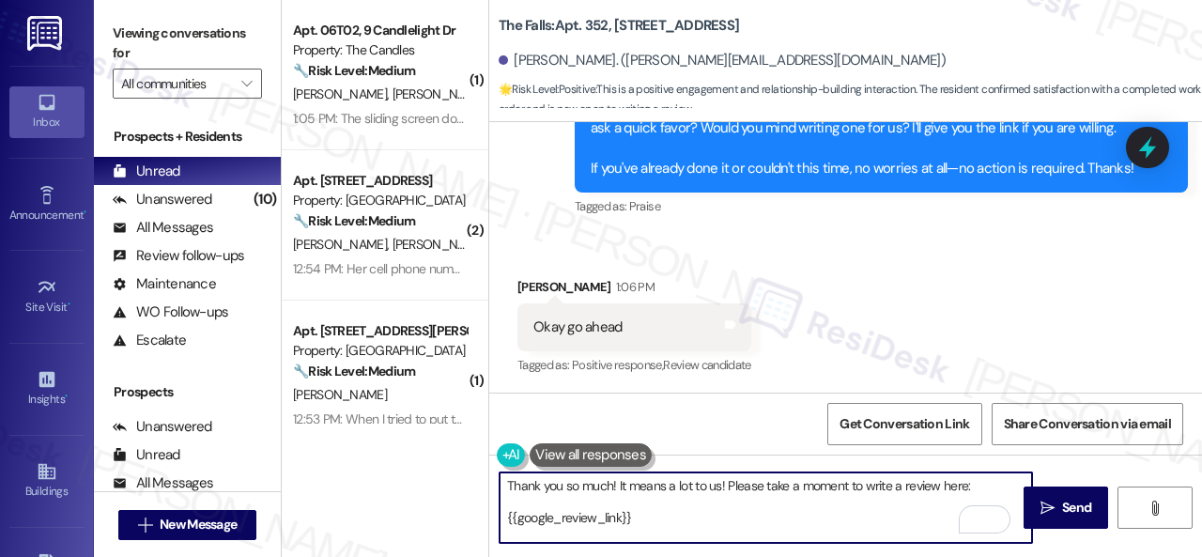
scroll to position [21, 0]
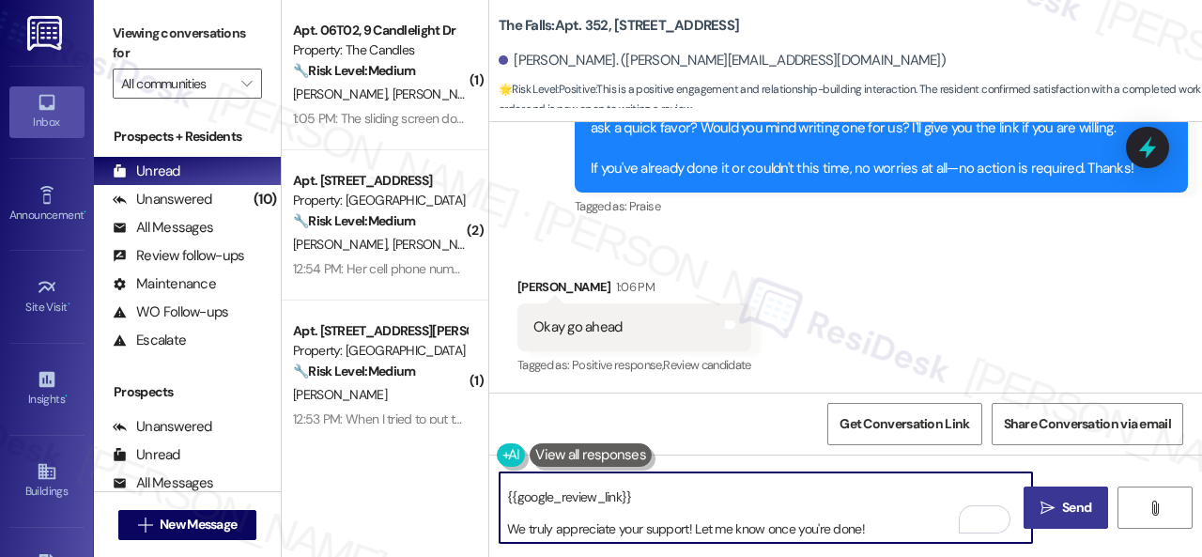
type textarea "Thank you so much! It means a lot to us! Please take a moment to write a review…"
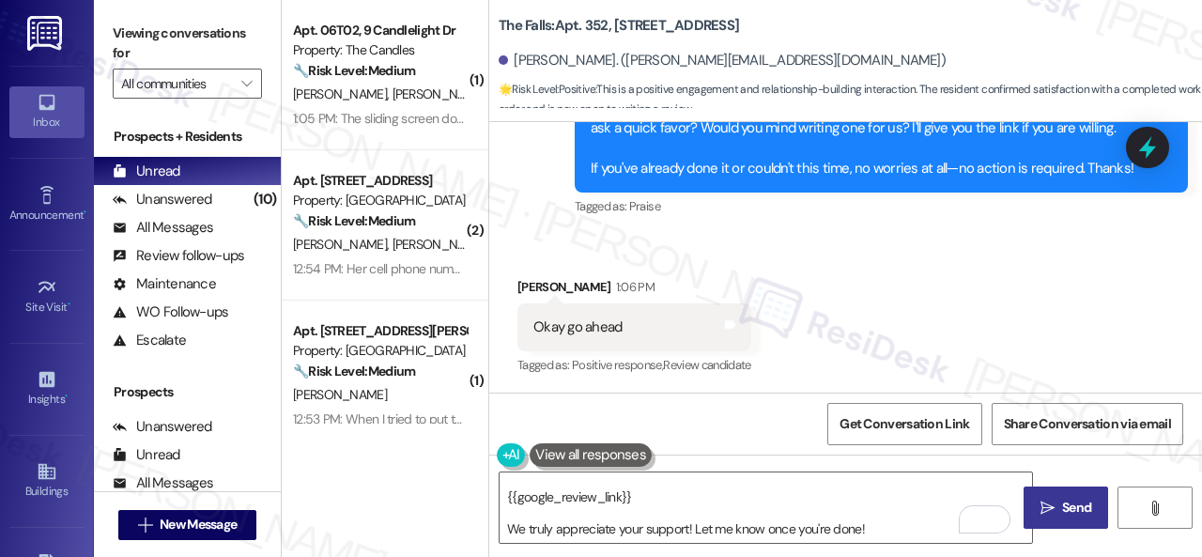
click at [1076, 495] on button " Send" at bounding box center [1065, 507] width 84 height 42
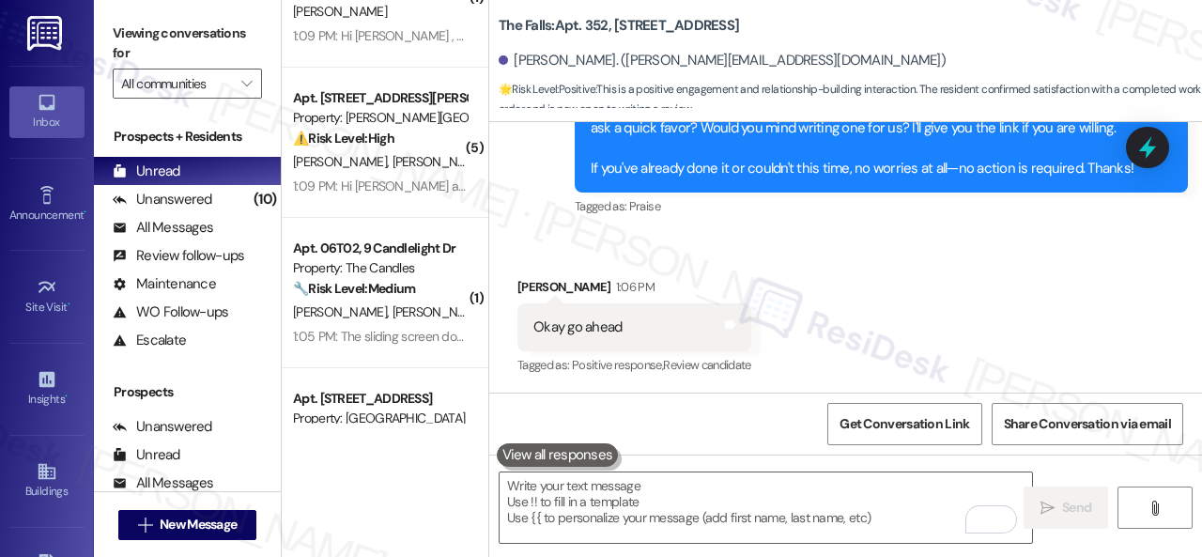
scroll to position [17, 0]
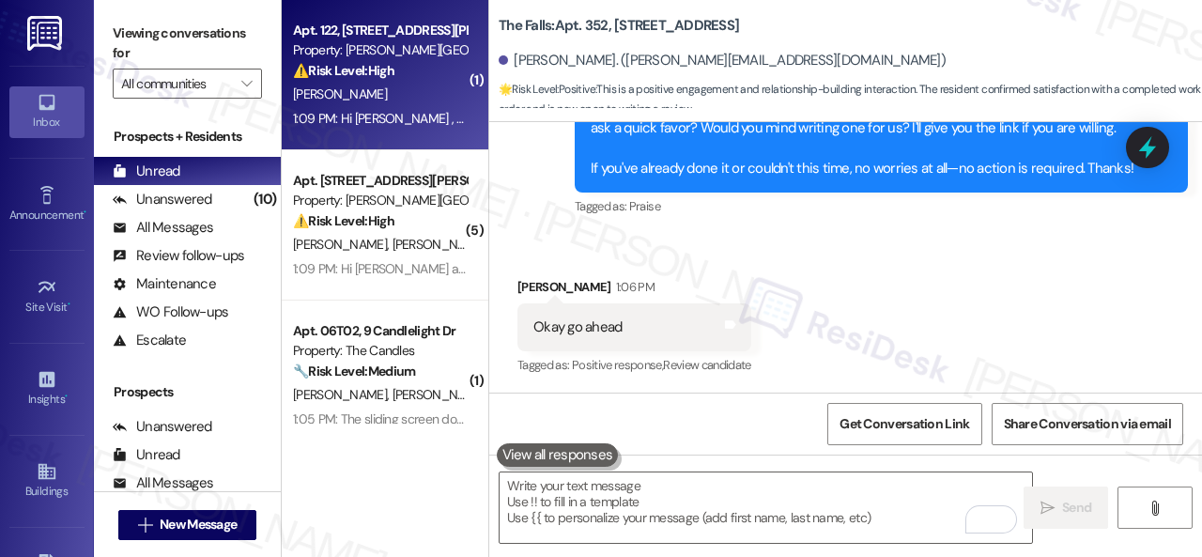
click at [345, 106] on div "[PERSON_NAME]" at bounding box center [379, 94] width 177 height 23
type textarea "Fetching suggested responses. Please feel free to read through the conversation…"
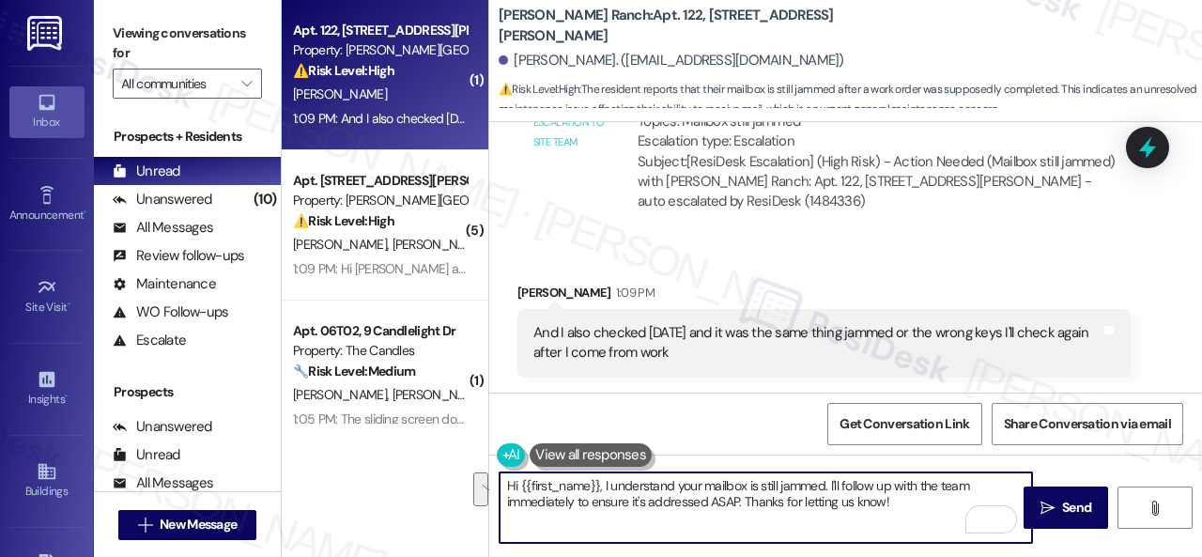
scroll to position [6, 0]
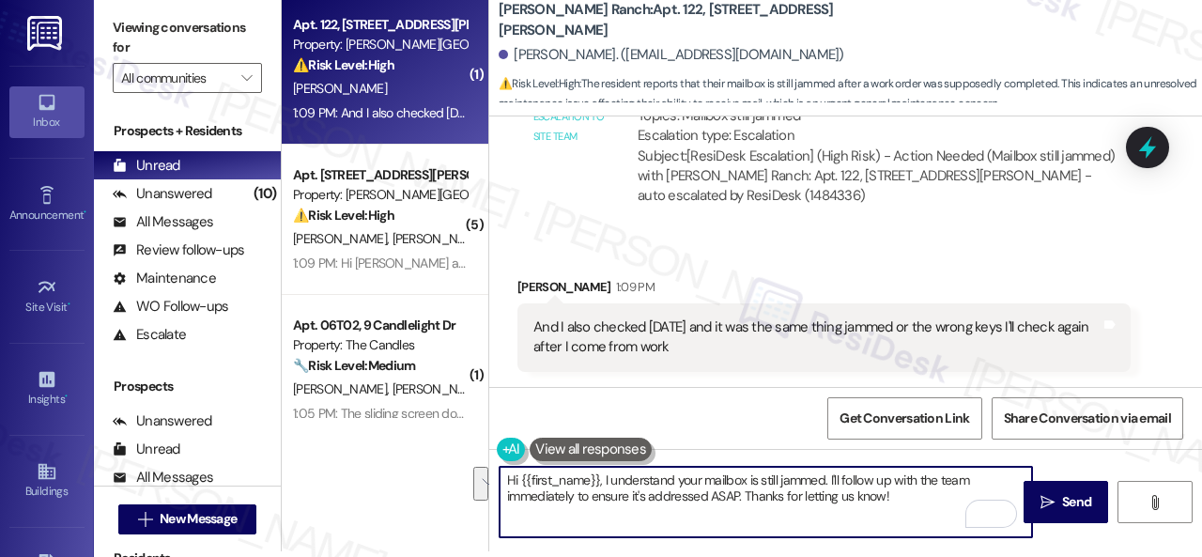
drag, startPoint x: 507, startPoint y: 484, endPoint x: 1107, endPoint y: 593, distance: 609.7
click at [1107, 556] on html "Inbox Go to Inbox Announcement • Send A Text Announcement Site Visit • Go to Si…" at bounding box center [601, 278] width 1202 height 557
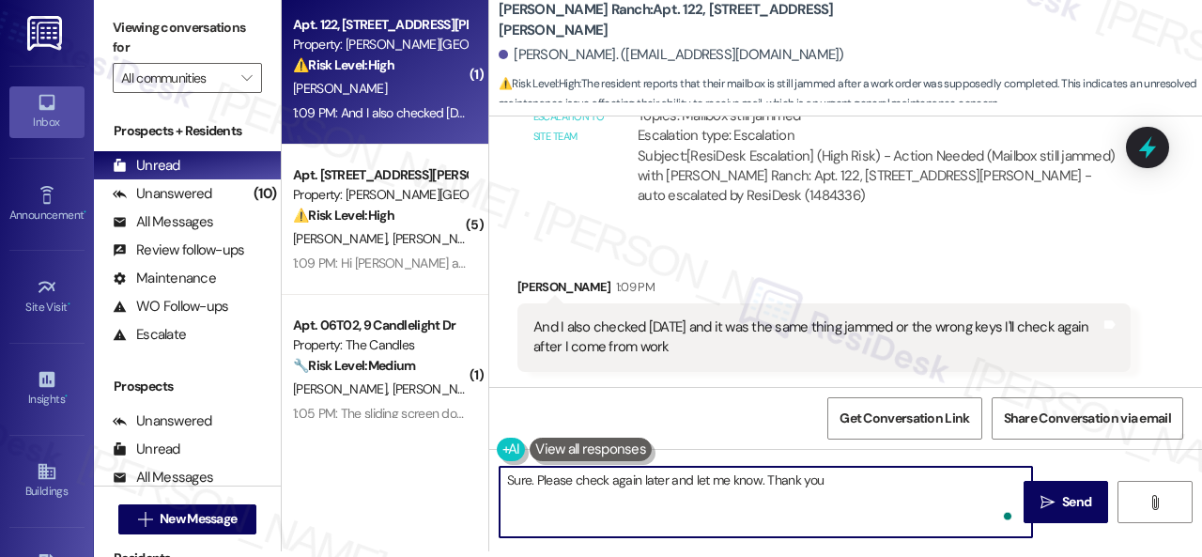
type textarea "Sure. Please check again later and let me know. Thank you!"
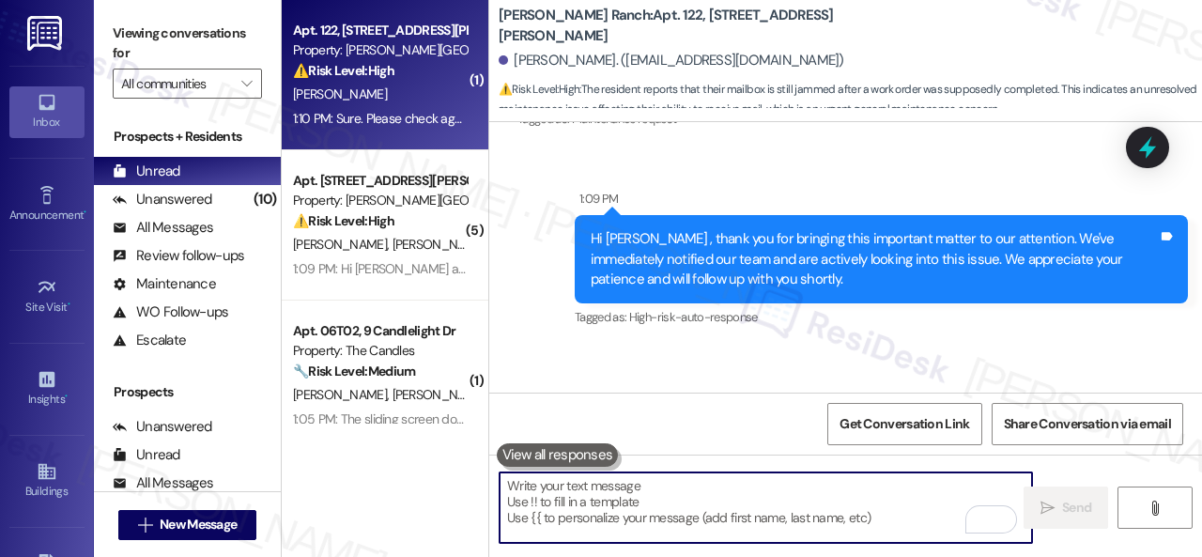
scroll to position [740, 0]
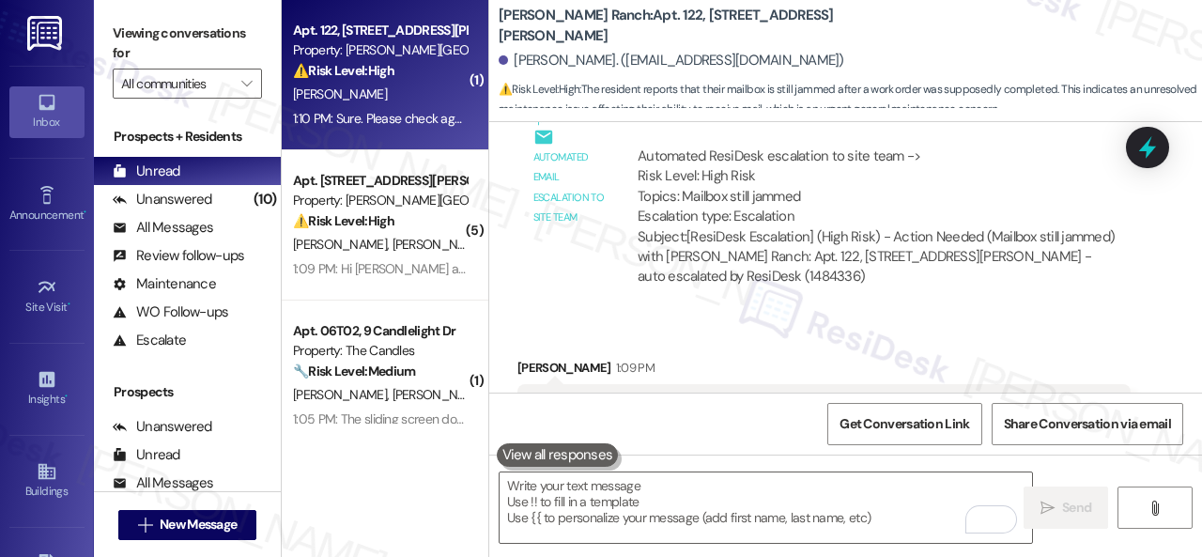
click at [394, 94] on div "[PERSON_NAME]" at bounding box center [379, 94] width 177 height 23
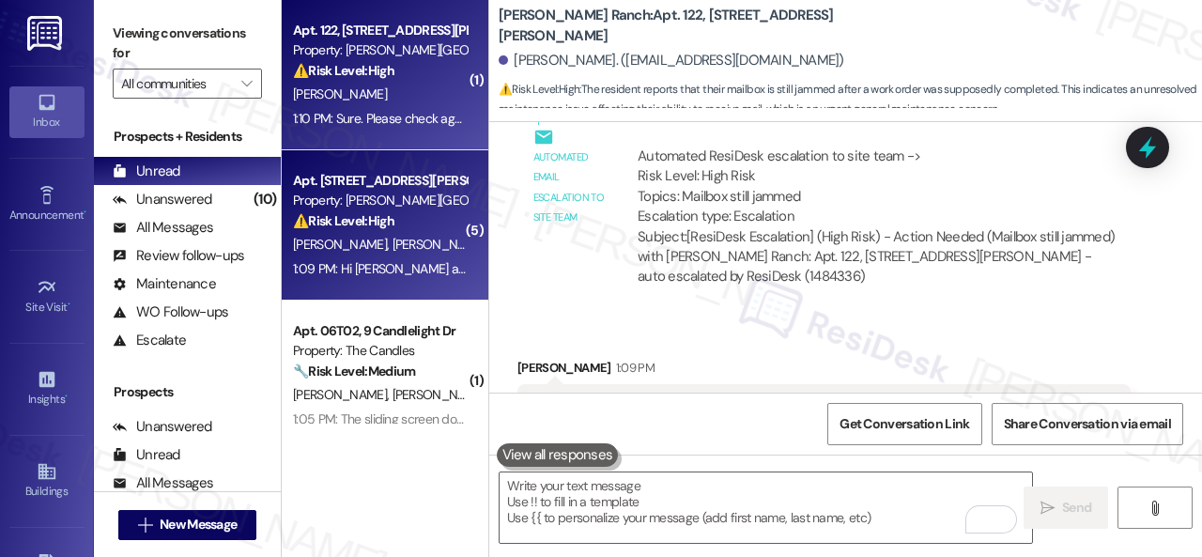
click at [387, 231] on div "⚠️ Risk Level: High The resident reports an alarm going off in a box (likely a …" at bounding box center [380, 221] width 174 height 20
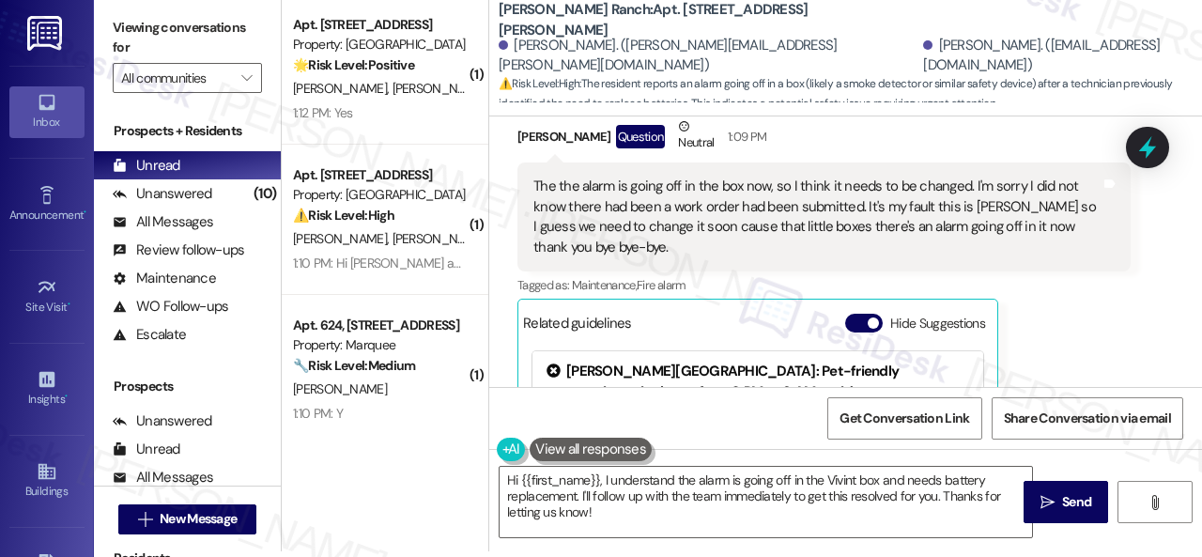
scroll to position [2355, 0]
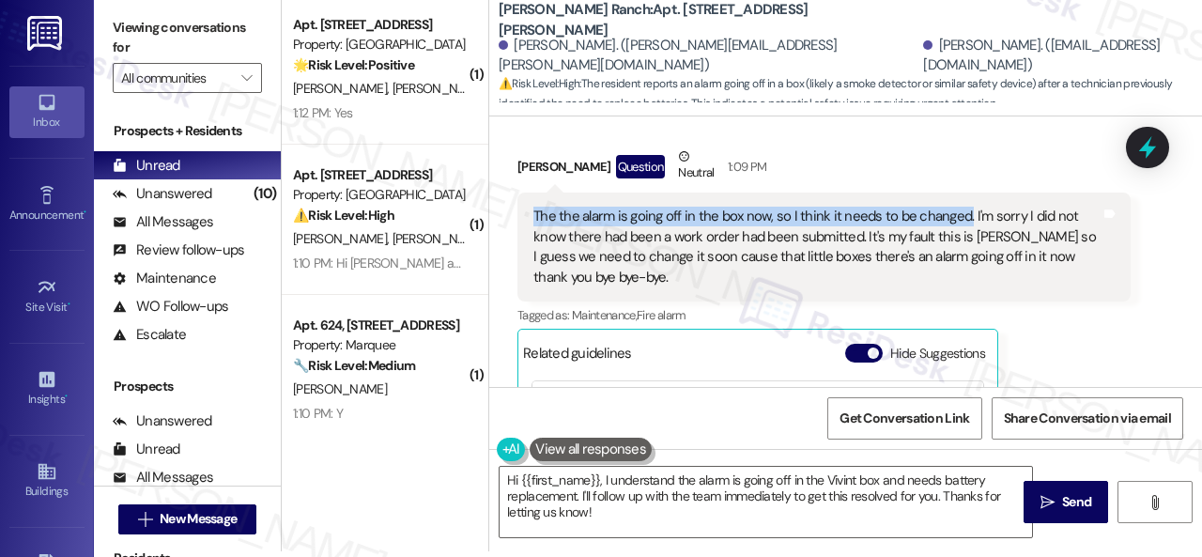
drag, startPoint x: 525, startPoint y: 195, endPoint x: 962, endPoint y: 193, distance: 437.5
click at [962, 193] on div "The the alarm is going off in the box now, so I think it needs to be changed. I…" at bounding box center [823, 246] width 613 height 109
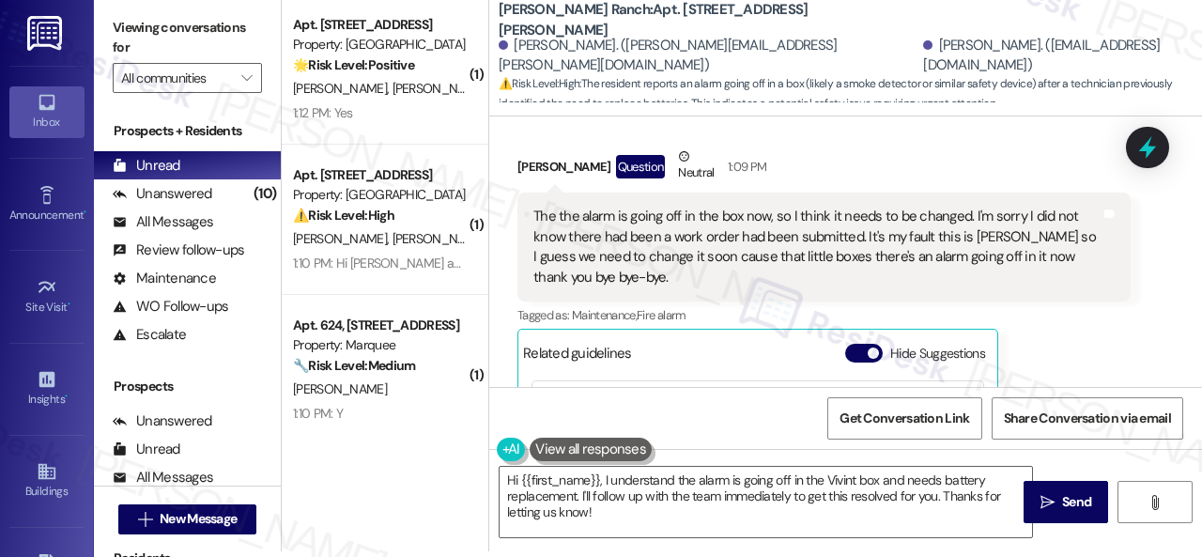
drag, startPoint x: 871, startPoint y: 191, endPoint x: 927, endPoint y: 282, distance: 106.6
click at [927, 301] on div "Tagged as: Maintenance , Click to highlight conversations about Maintenance Fir…" at bounding box center [823, 314] width 613 height 27
drag, startPoint x: 530, startPoint y: 195, endPoint x: 800, endPoint y: 193, distance: 270.4
click at [800, 193] on div "The the alarm is going off in the box now, so I think it needs to be changed. I…" at bounding box center [823, 246] width 613 height 109
click at [499, 315] on div "Received via SMS Madeline Jones Question Neutral 1:09 PM The the alarm is going…" at bounding box center [845, 359] width 713 height 510
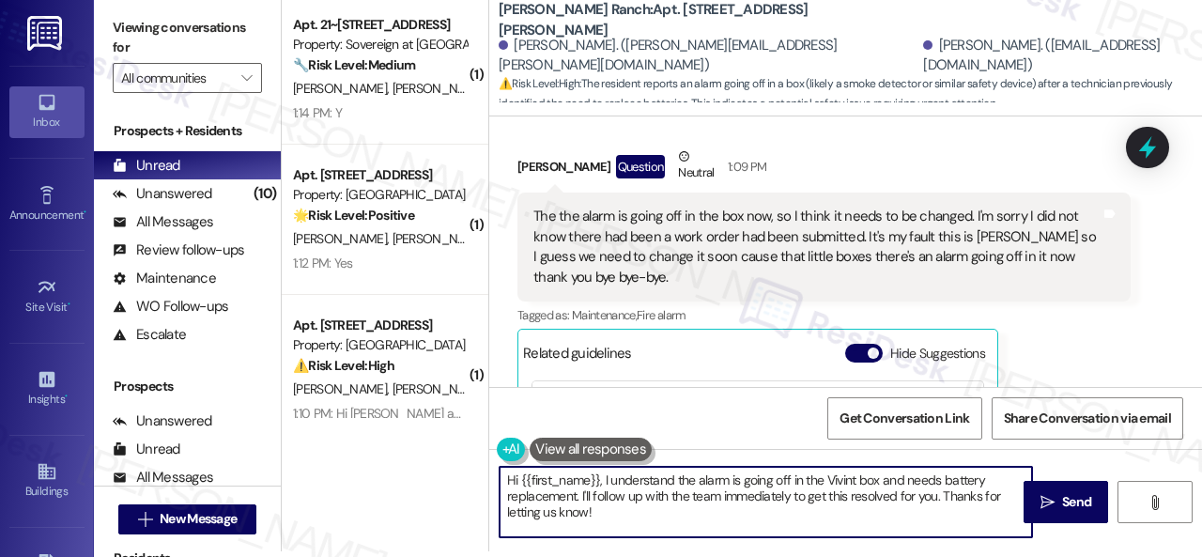
drag, startPoint x: 602, startPoint y: 478, endPoint x: 404, endPoint y: 453, distance: 199.6
click at [443, 469] on div "( 1 ) Apt. 21~207, 13310 Melrose Lane Property: Sovereign at Overland Park 🔧 Ri…" at bounding box center [742, 272] width 920 height 557
type textarea "Hello Madeline! Can you confirm if the alarm is going off in the Vivint box and…"
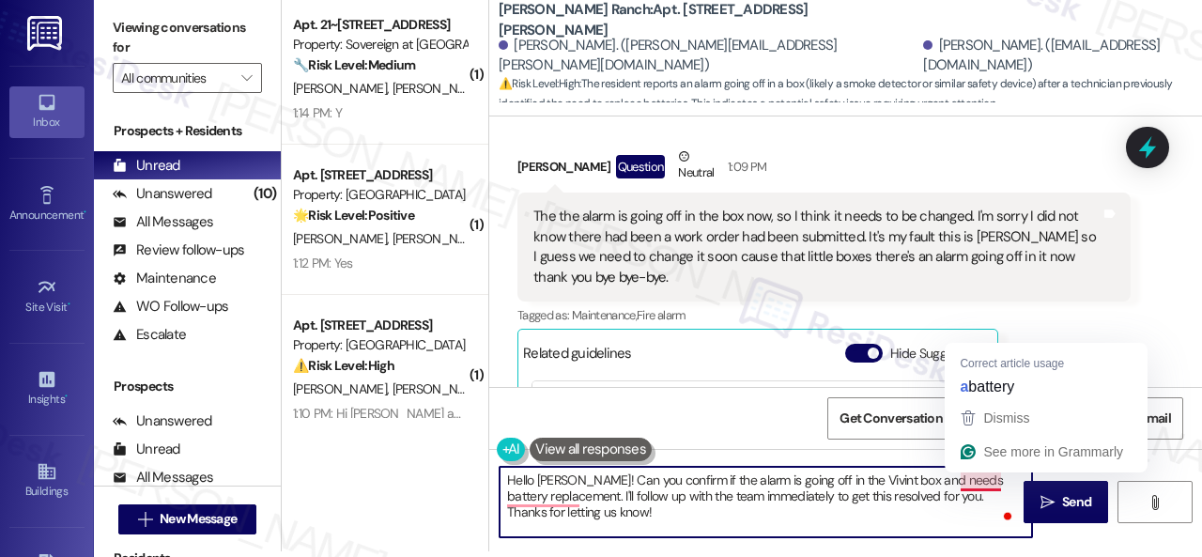
click at [981, 478] on textarea "Hello Madeline! Can you confirm if the alarm is going off in the Vivint box and…" at bounding box center [765, 502] width 532 height 70
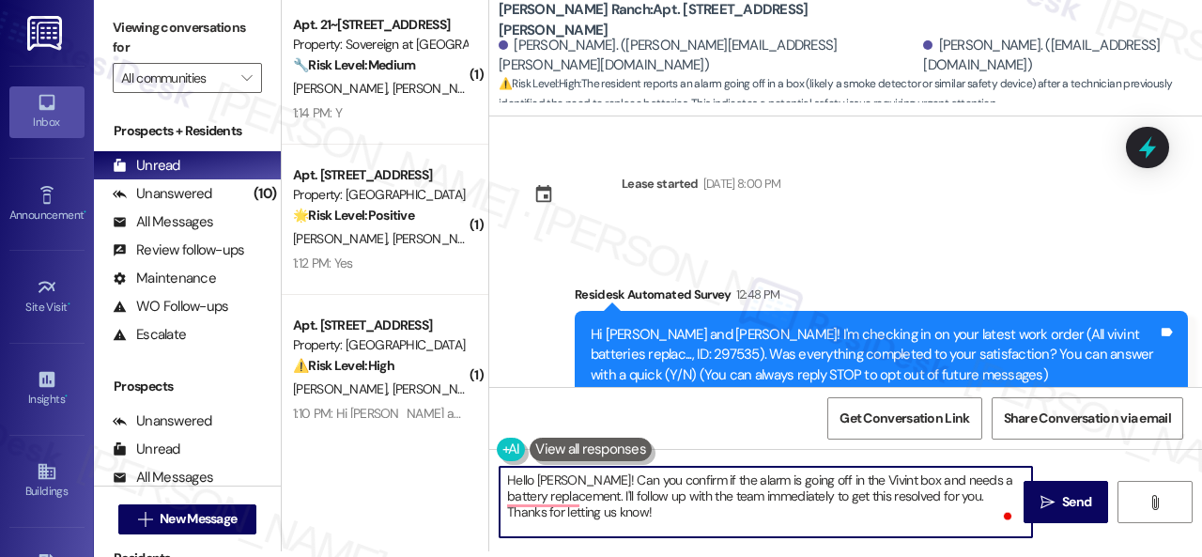
scroll to position [2355, 0]
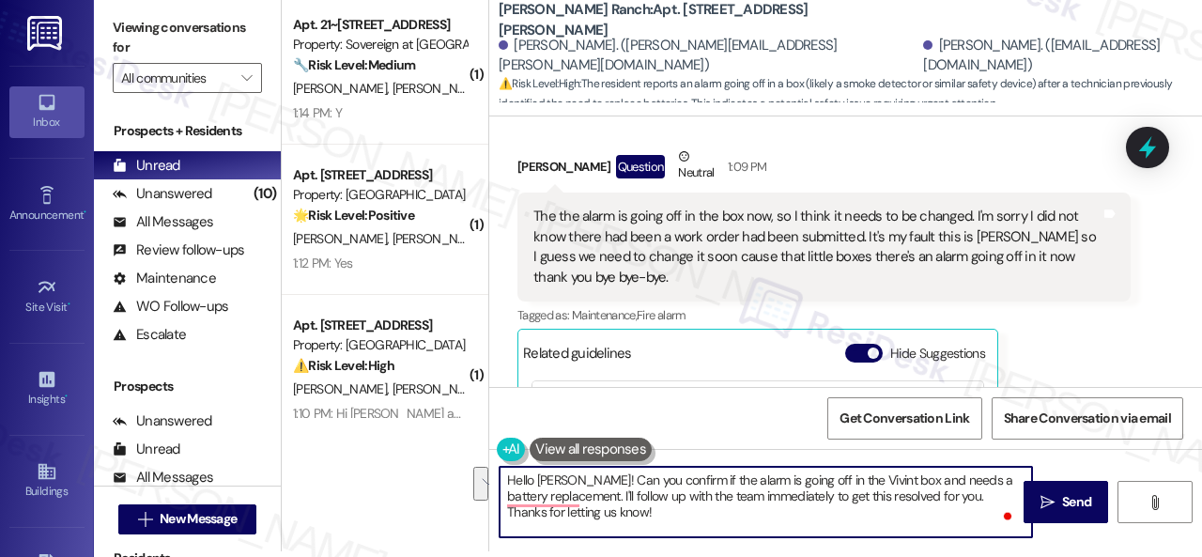
drag, startPoint x: 576, startPoint y: 496, endPoint x: 593, endPoint y: 514, distance: 24.6
click at [593, 514] on textarea "Hello [PERSON_NAME]! Can you confirm if the alarm is going off in the Vivint bo…" at bounding box center [765, 502] width 532 height 70
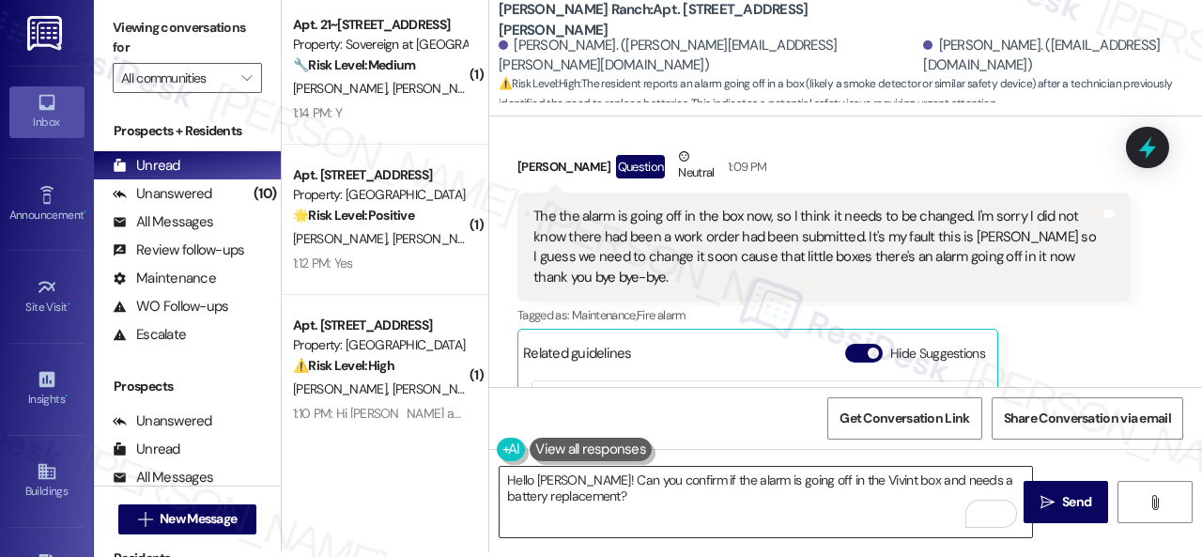
click at [771, 487] on textarea "Hello [PERSON_NAME]! Can you confirm if the alarm is going off in the Vivint bo…" at bounding box center [765, 502] width 532 height 70
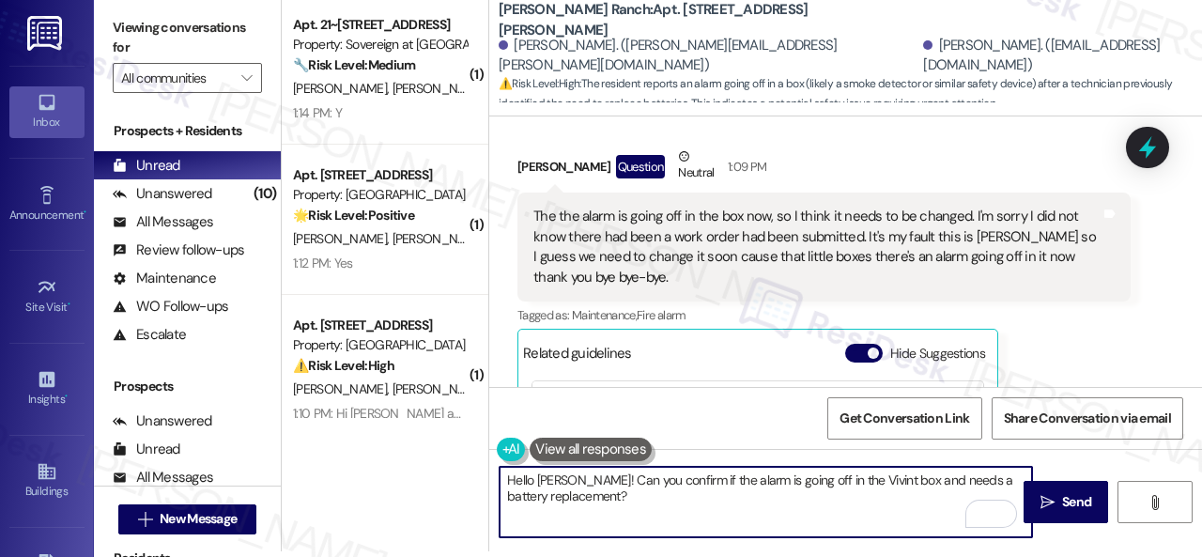
click at [682, 514] on textarea "Hello [PERSON_NAME]! Can you confirm if the alarm is going off in the Vivint bo…" at bounding box center [765, 502] width 532 height 70
click at [682, 523] on textarea "Hello [PERSON_NAME]! Can you confirm if the alarm is going off in the Vivint bo…" at bounding box center [765, 502] width 532 height 70
click at [676, 536] on textarea "Hello [PERSON_NAME]! Can you confirm if the alarm is going off in the Vivint bo…" at bounding box center [765, 502] width 532 height 70
paste textarea "Note: Due to limited availability, our maintenance team isn't able to call or s…"
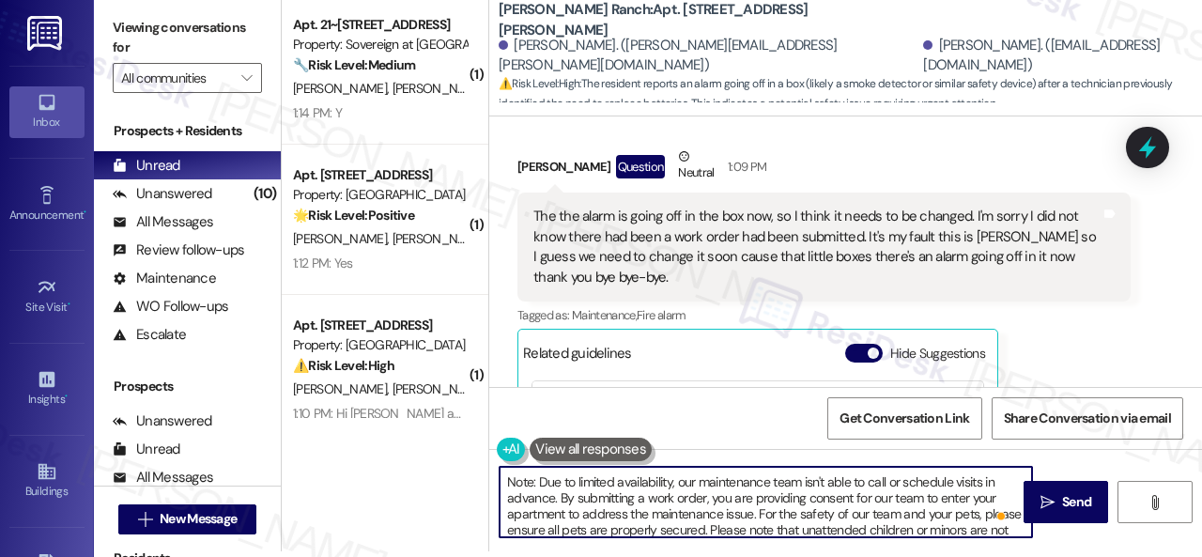
scroll to position [0, 0]
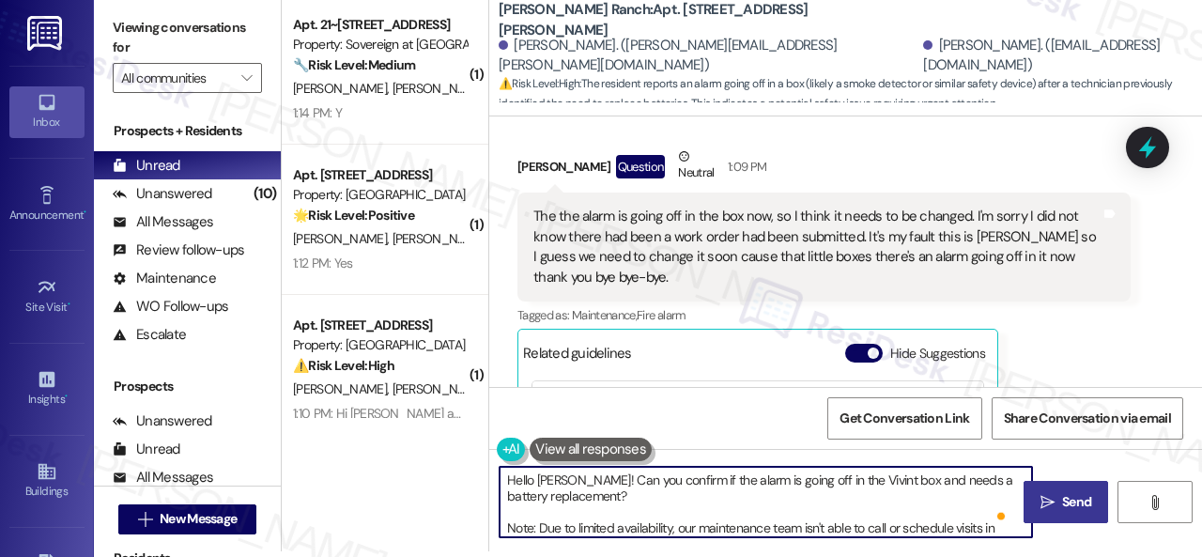
type textarea "Hello [PERSON_NAME]! Can you confirm if the alarm is going off in the Vivint bo…"
click at [1040, 502] on icon "" at bounding box center [1047, 502] width 14 height 15
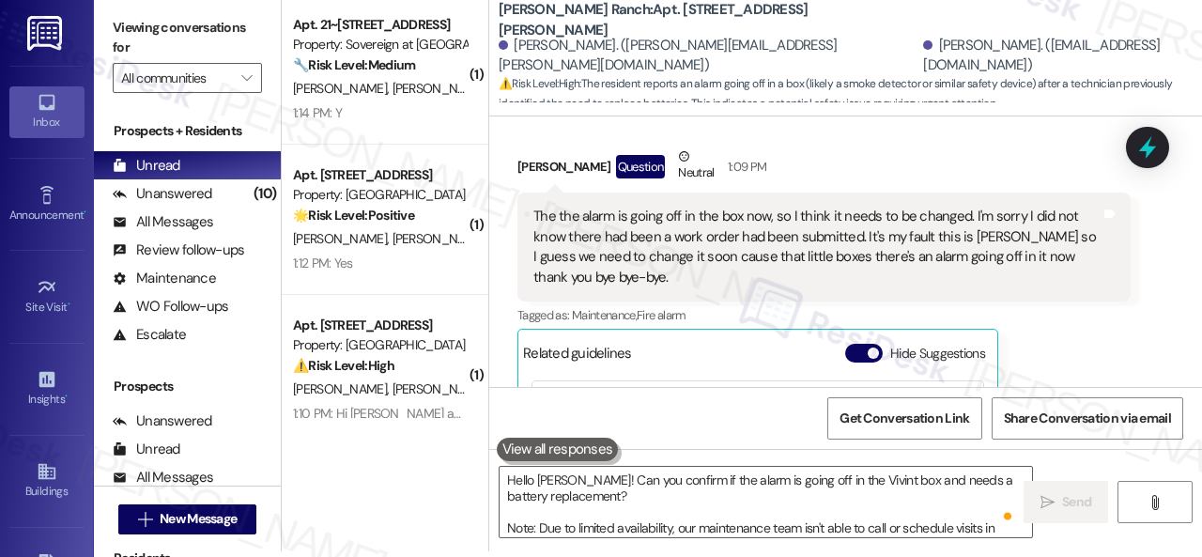
scroll to position [2561, 0]
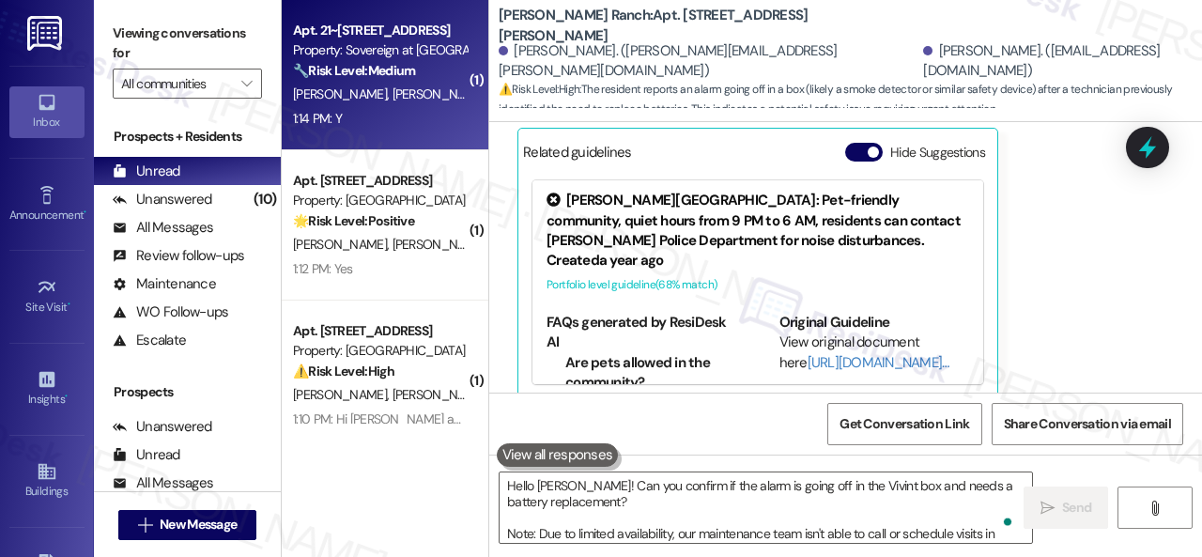
click at [381, 105] on div "[PERSON_NAME] [PERSON_NAME]" at bounding box center [379, 94] width 177 height 23
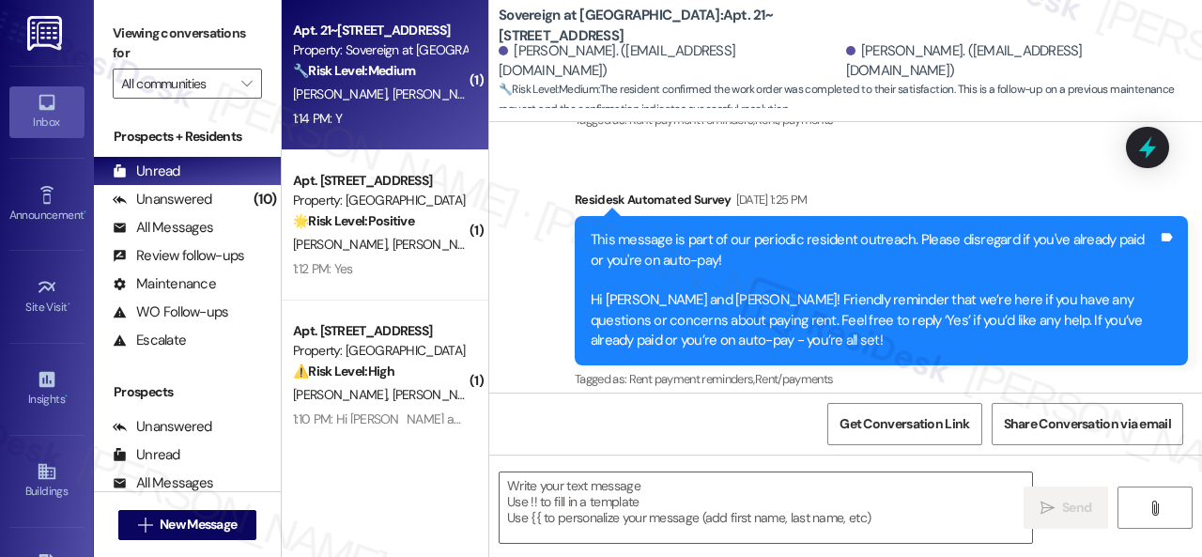
type textarea "Fetching suggested responses. Please feel free to read through the conversation…"
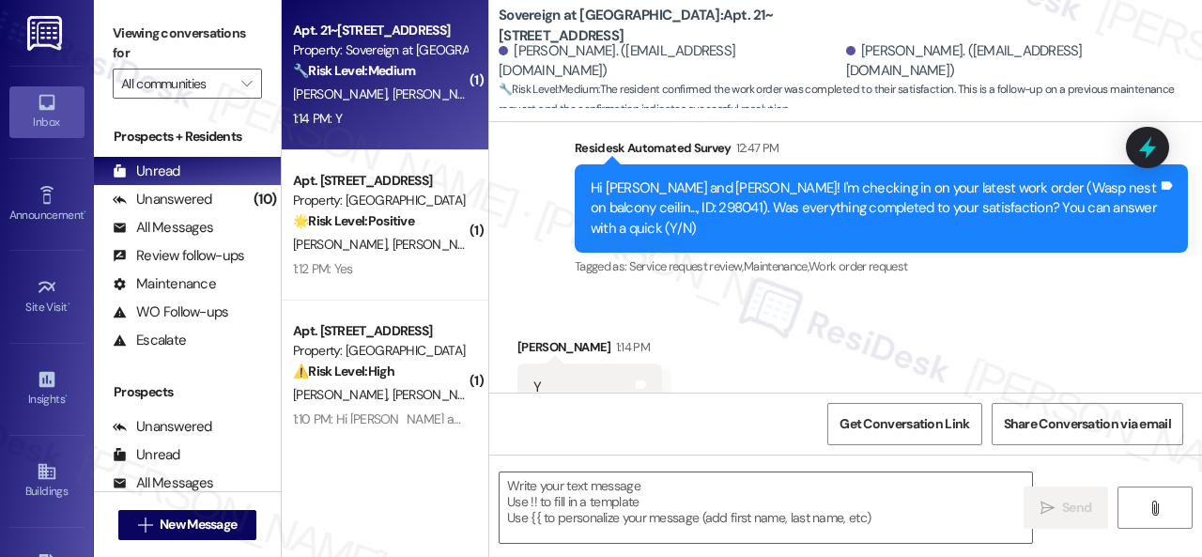
scroll to position [1957, 0]
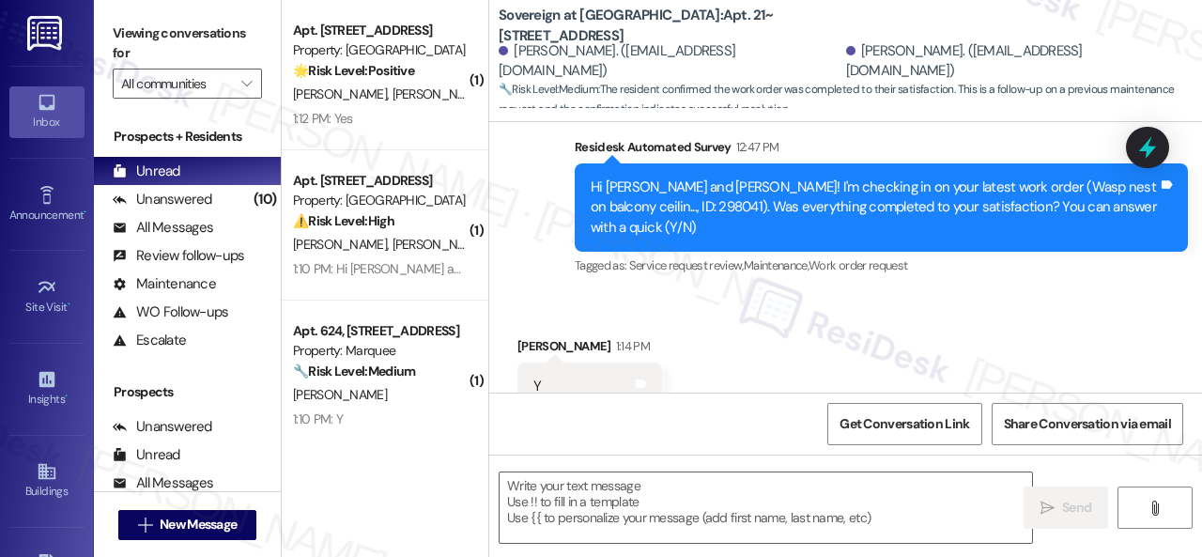
click at [537, 215] on div "Survey, sent via SMS Residesk Automated Survey [DATE] 12:44 PM Hi [PERSON_NAME]…" at bounding box center [845, 94] width 713 height 397
click at [618, 487] on textarea at bounding box center [765, 507] width 532 height 70
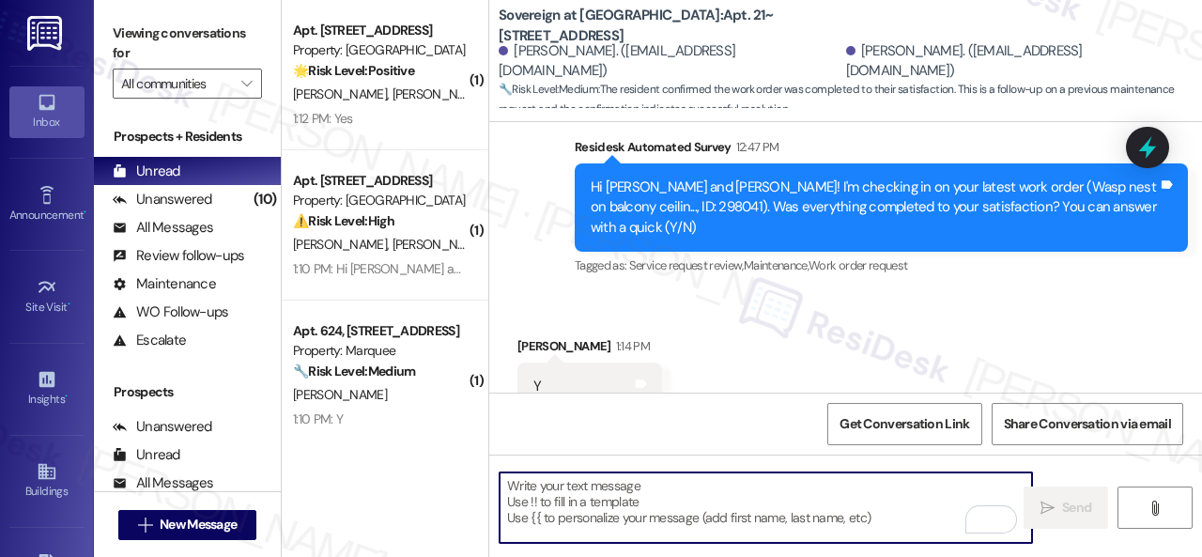
paste textarea "We're glad to hear the issue's been resolved! If {{property}} has met your expe…"
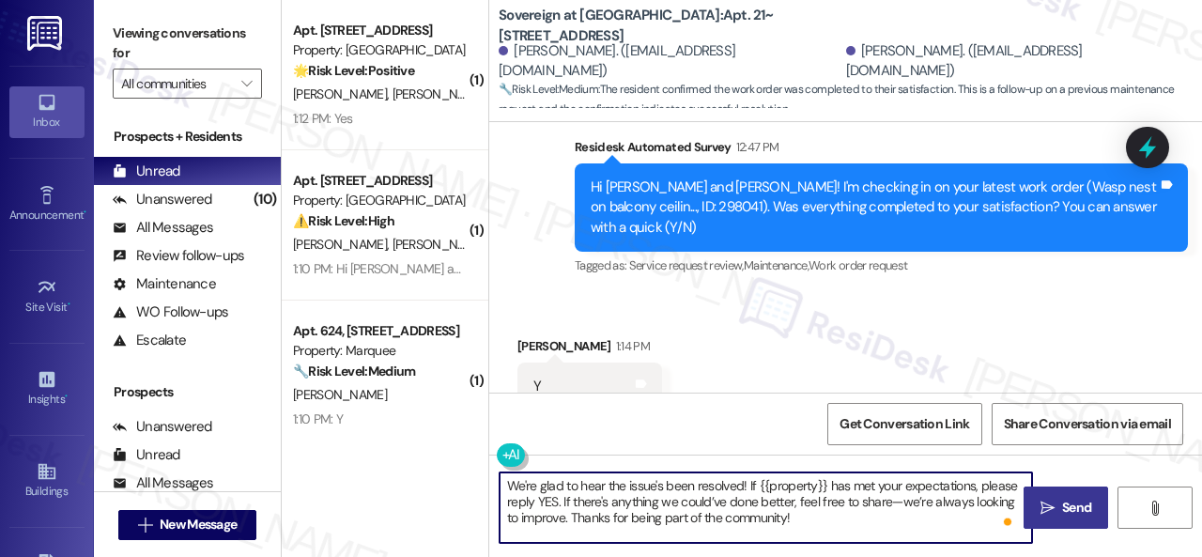
type textarea "We're glad to hear the issue's been resolved! If {{property}} has met your expe…"
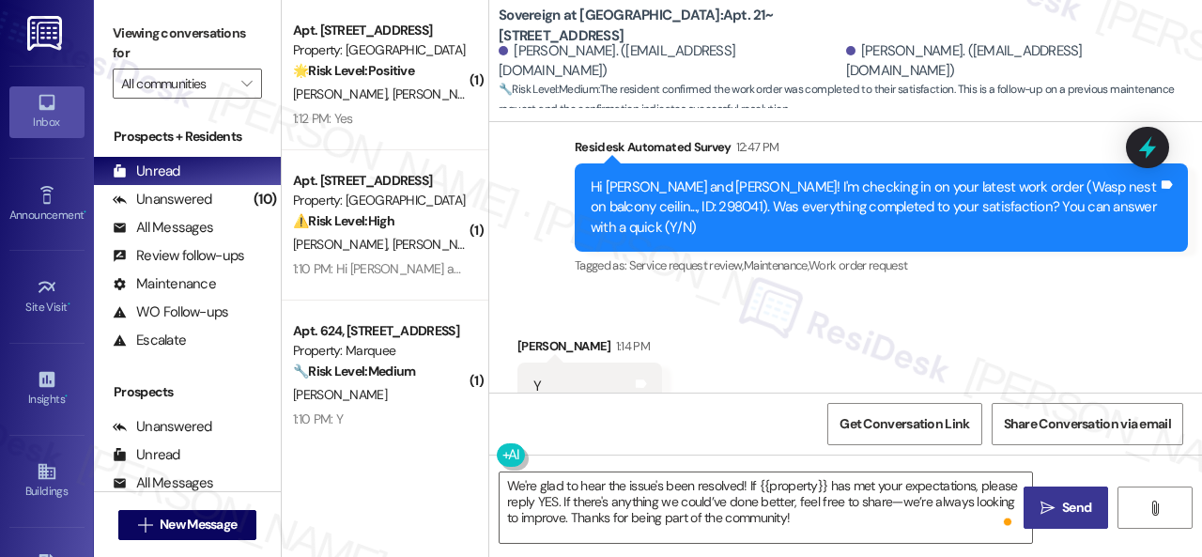
click at [1048, 511] on span " Send" at bounding box center [1065, 508] width 59 height 20
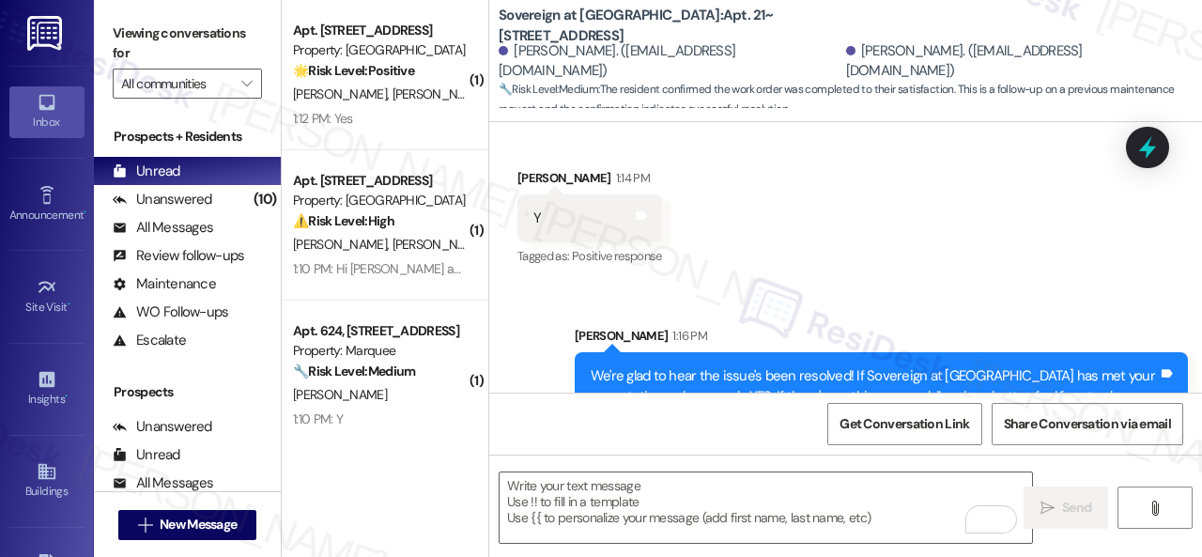
scroll to position [2128, 0]
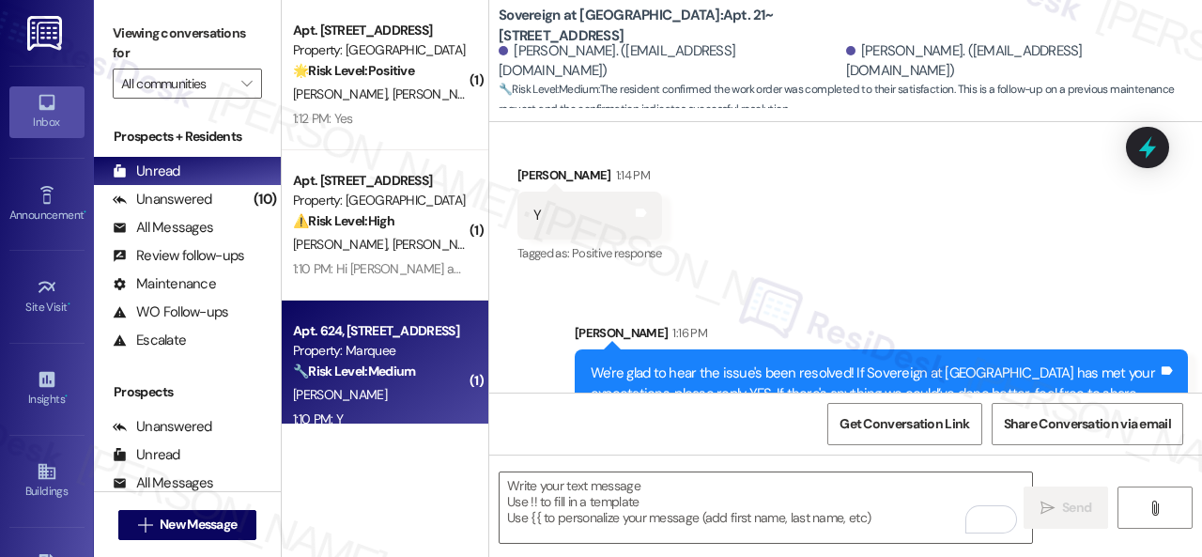
click at [351, 414] on div "1:10 PM: Y 1:10 PM: Y" at bounding box center [379, 418] width 177 height 23
type textarea "Fetching suggested responses. Please feel free to read through the conversation…"
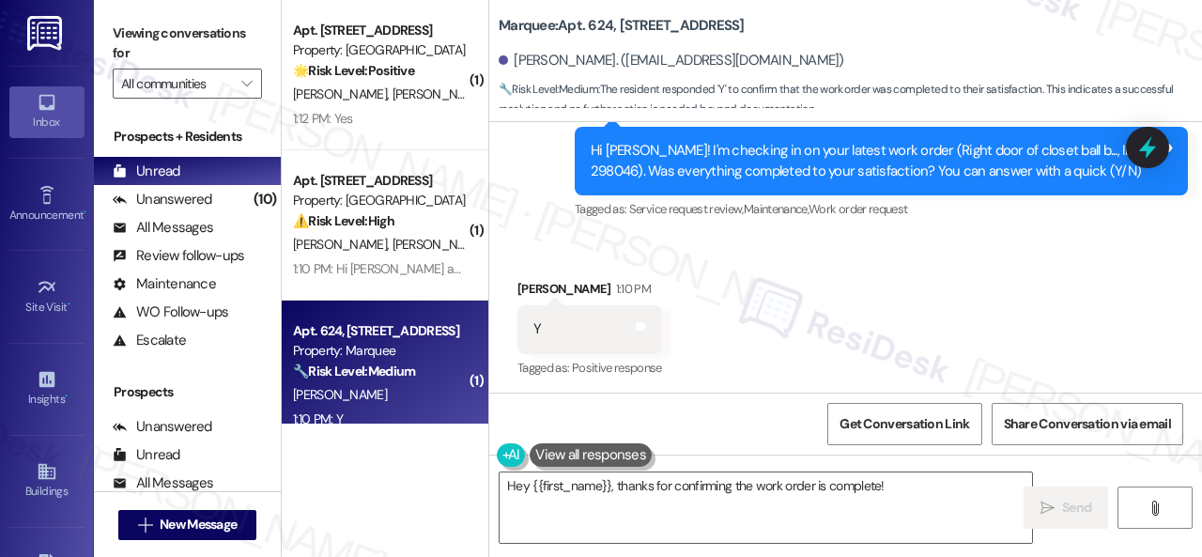
scroll to position [1962, 0]
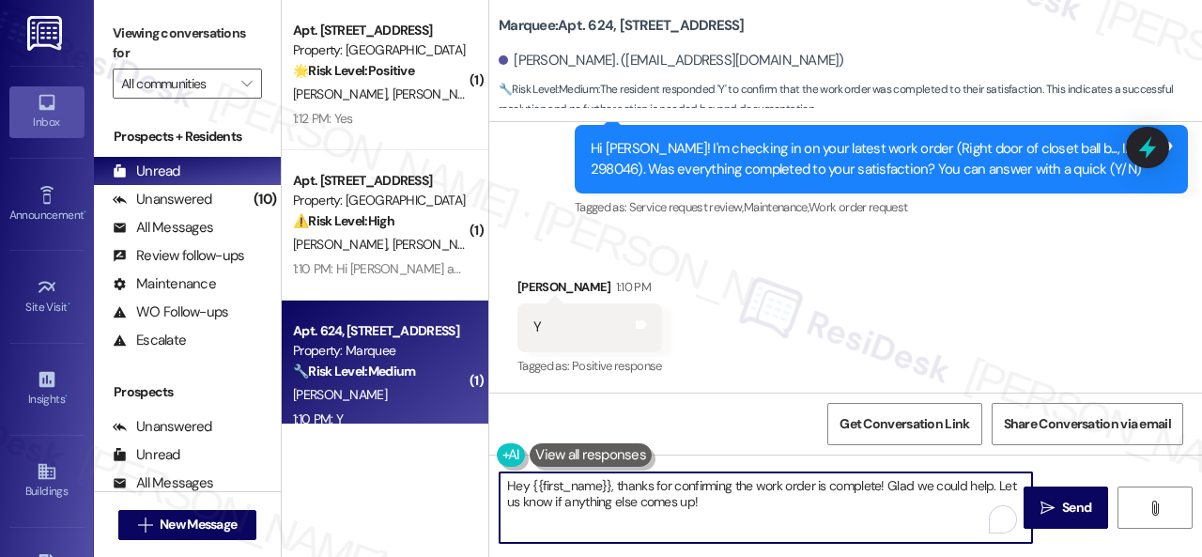
drag, startPoint x: 718, startPoint y: 500, endPoint x: 454, endPoint y: 447, distance: 269.2
click at [454, 447] on div "( 1 ) Apt. 132, [STREET_ADDRESS] Property: Spring Creek 🌟 Risk Level: Positive …" at bounding box center [742, 278] width 920 height 557
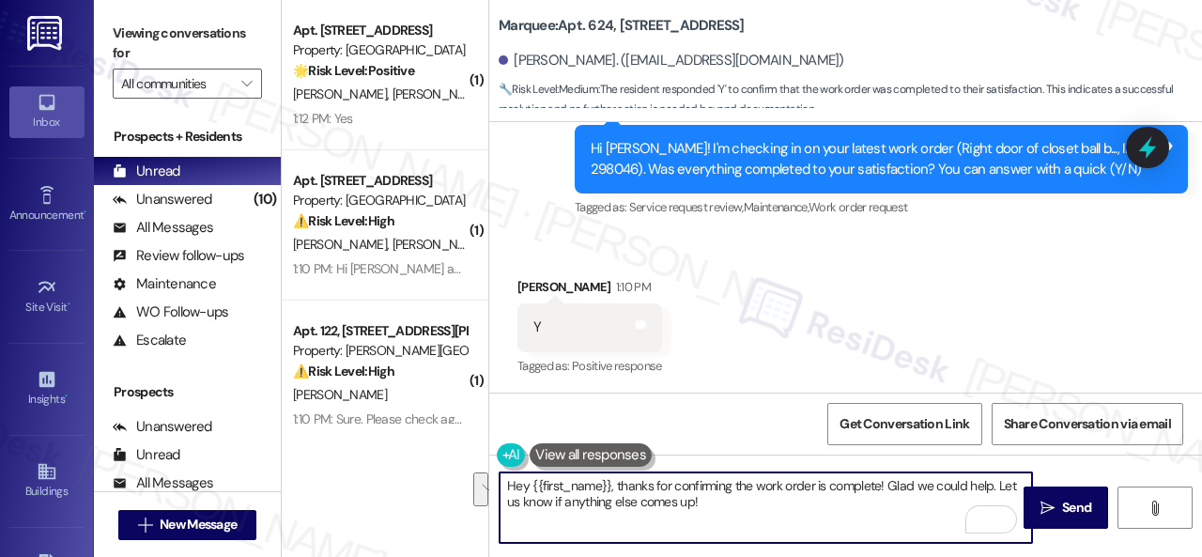
paste textarea "We're glad to hear the issue's been resolved! If {{property}} has met your expe…"
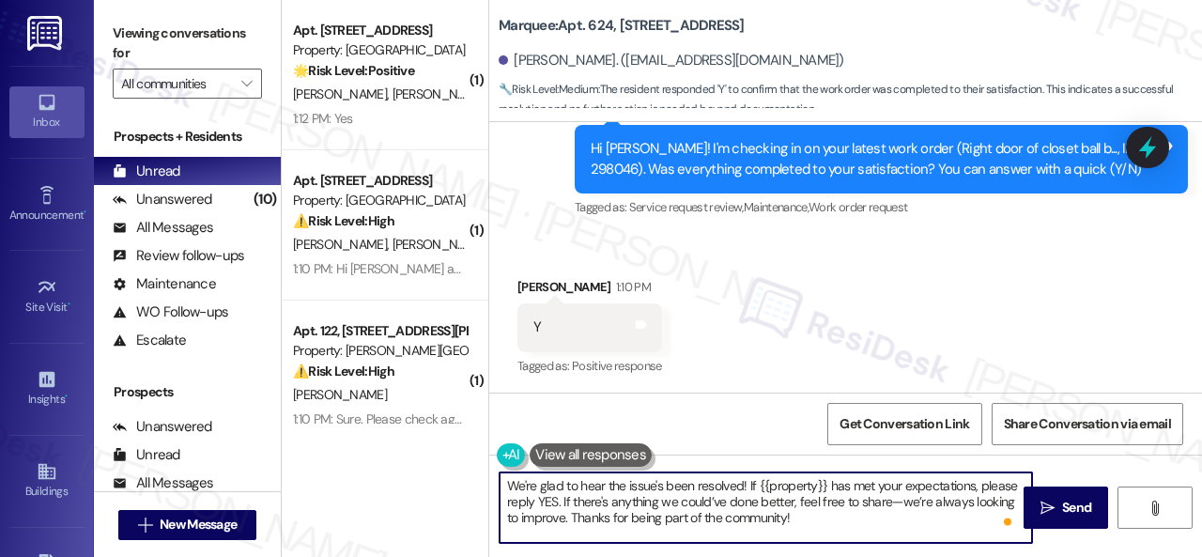
scroll to position [1964, 0]
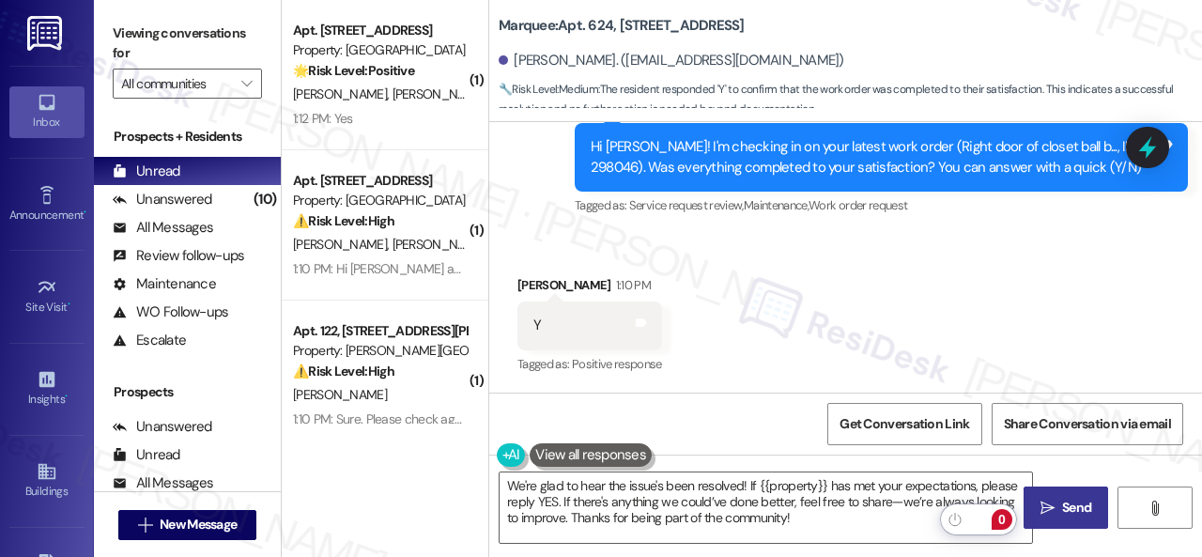
drag, startPoint x: 1052, startPoint y: 520, endPoint x: 1040, endPoint y: 497, distance: 26.5
click at [1052, 520] on button " Send" at bounding box center [1065, 507] width 84 height 42
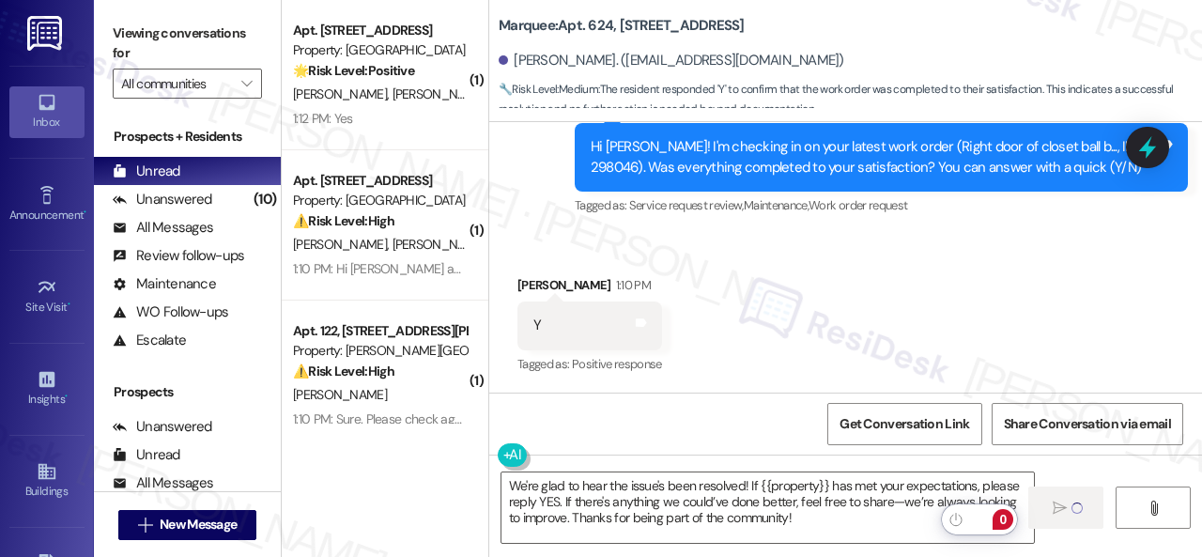
type textarea "Fetching suggested responses. Please feel free to read through the conversation…"
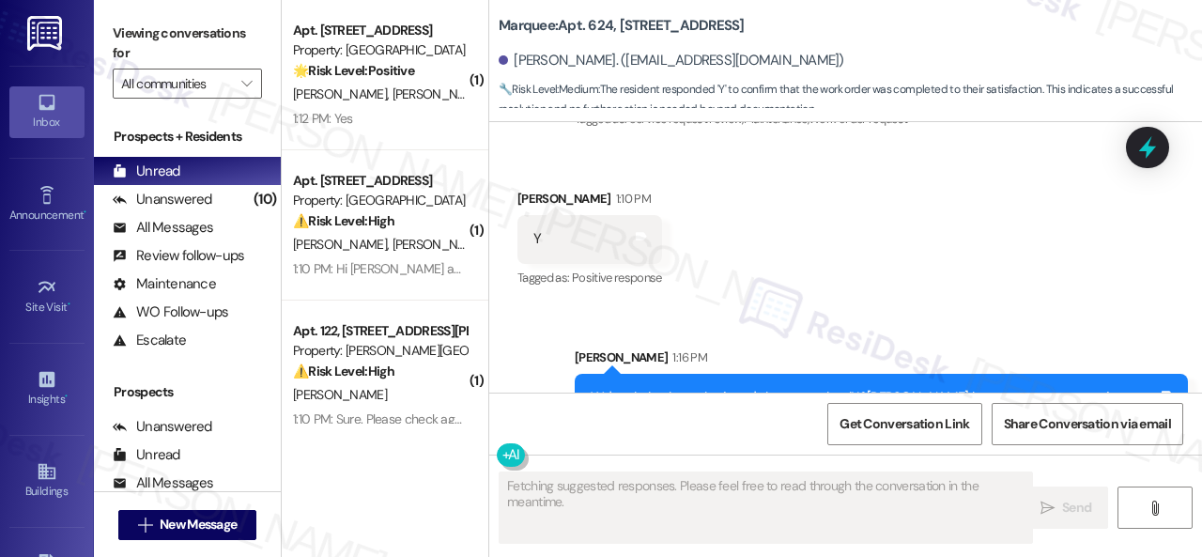
scroll to position [2135, 0]
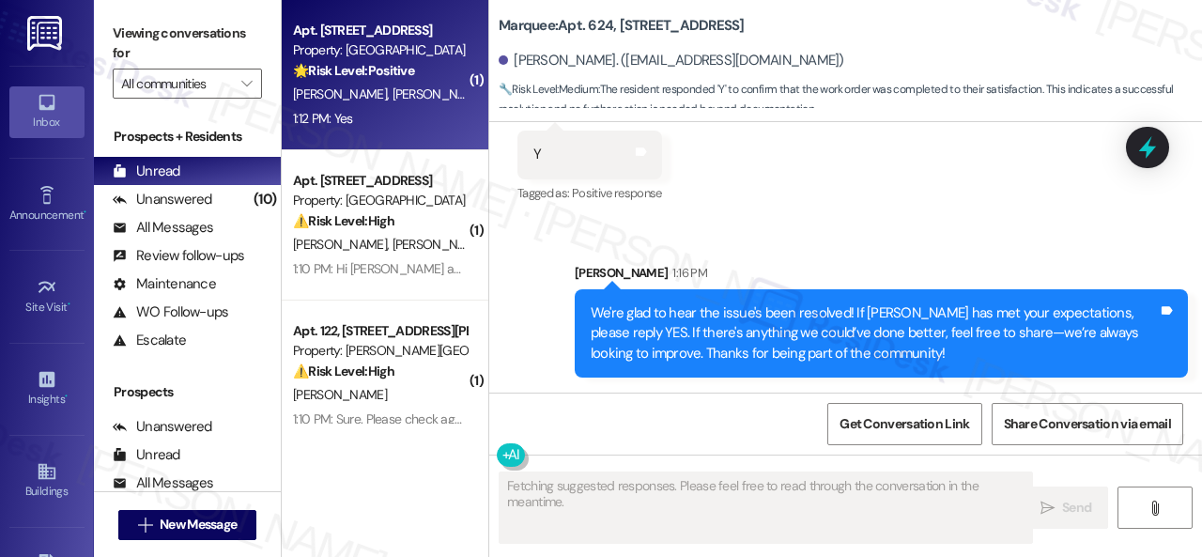
click at [422, 118] on div "1:12 PM: Yes 1:12 PM: Yes" at bounding box center [379, 118] width 177 height 23
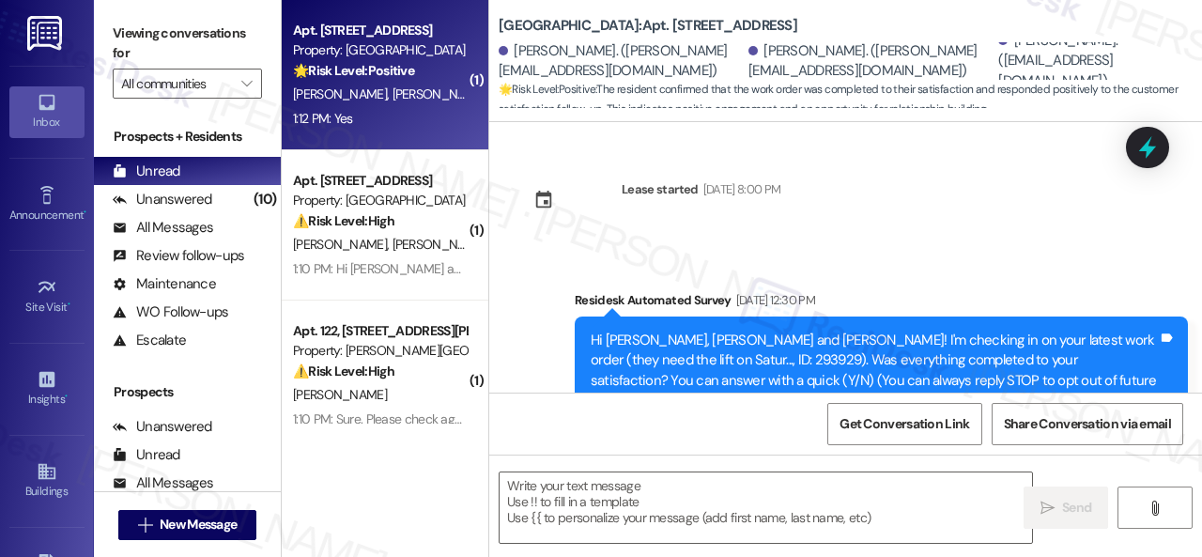
scroll to position [6056, 0]
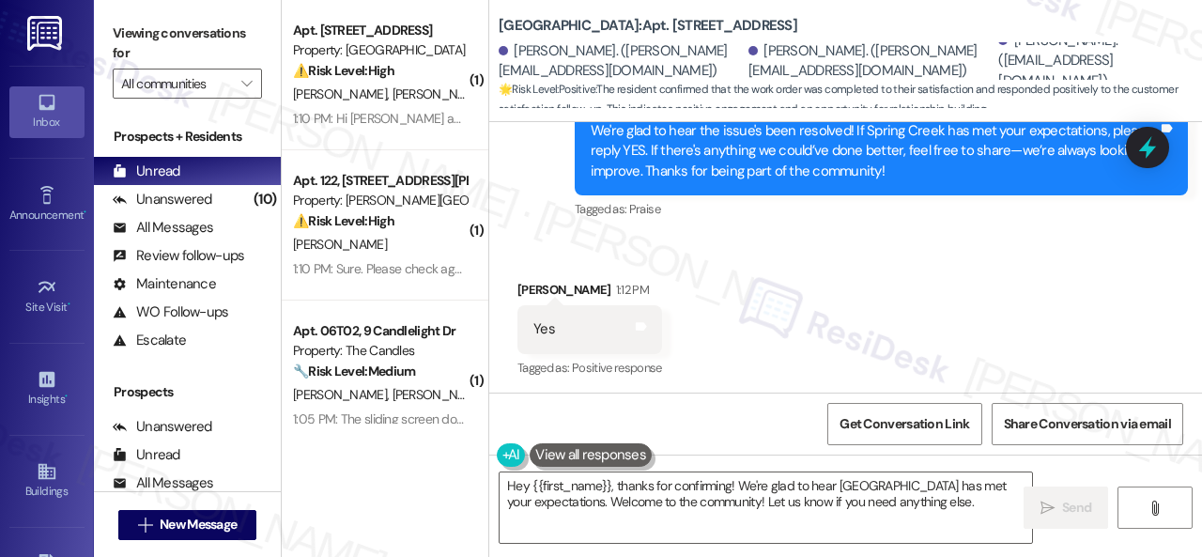
click at [561, 257] on div "Received via SMS [PERSON_NAME] 1:12 PM Yes Tags and notes Tagged as: Positive r…" at bounding box center [845, 317] width 713 height 159
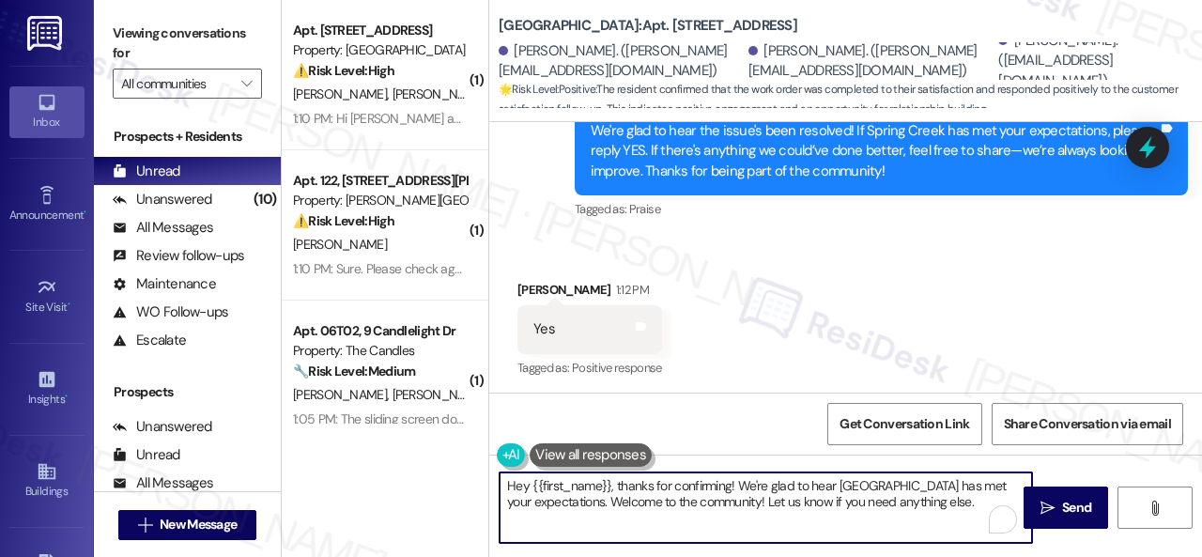
drag, startPoint x: 646, startPoint y: 502, endPoint x: 327, endPoint y: 476, distance: 320.3
click at [327, 476] on div "( 1 ) Apt. [STREET_ADDRESS] Property: Grand Villas ⚠️ Risk Level: High The resi…" at bounding box center [742, 278] width 920 height 557
paste textarea "I'm glad you are satisfied with your home. Have you written a review for us bef…"
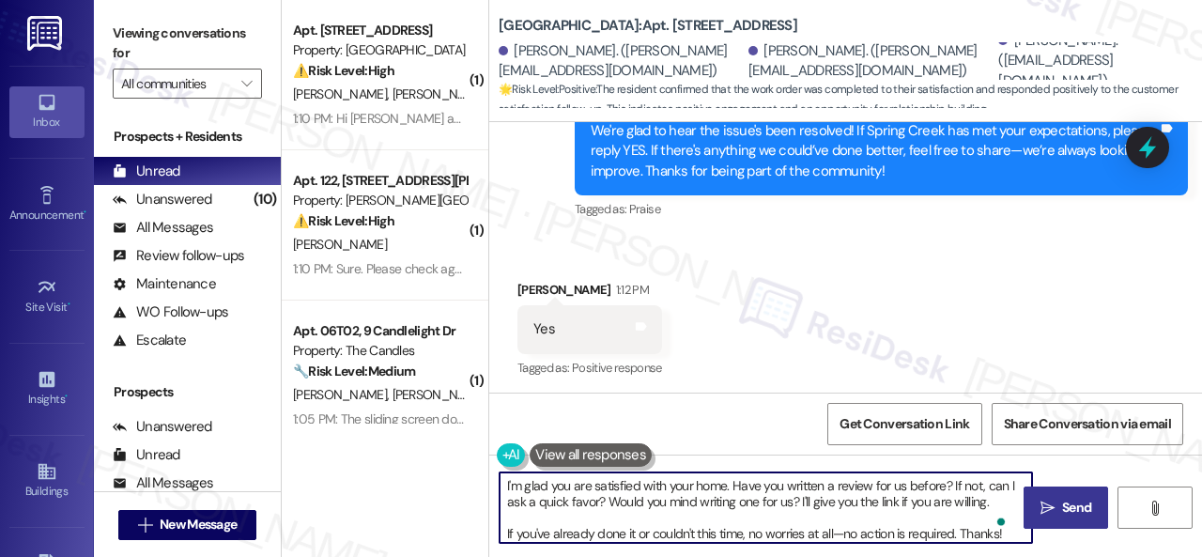
type textarea "I'm glad you are satisfied with your home. Have you written a review for us bef…"
click at [1046, 500] on icon "" at bounding box center [1047, 507] width 14 height 15
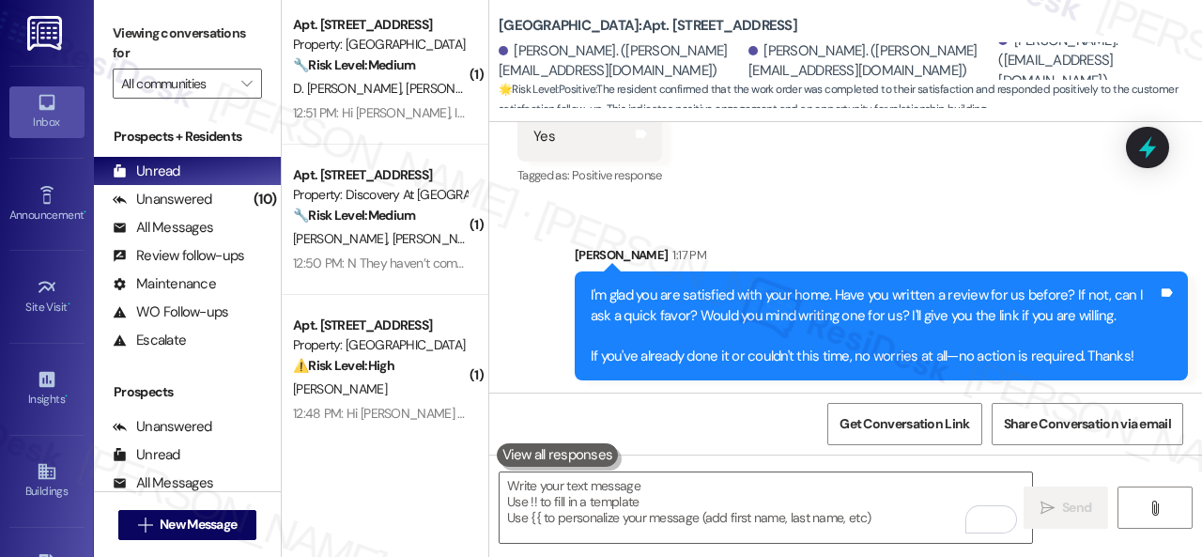
scroll to position [1078, 0]
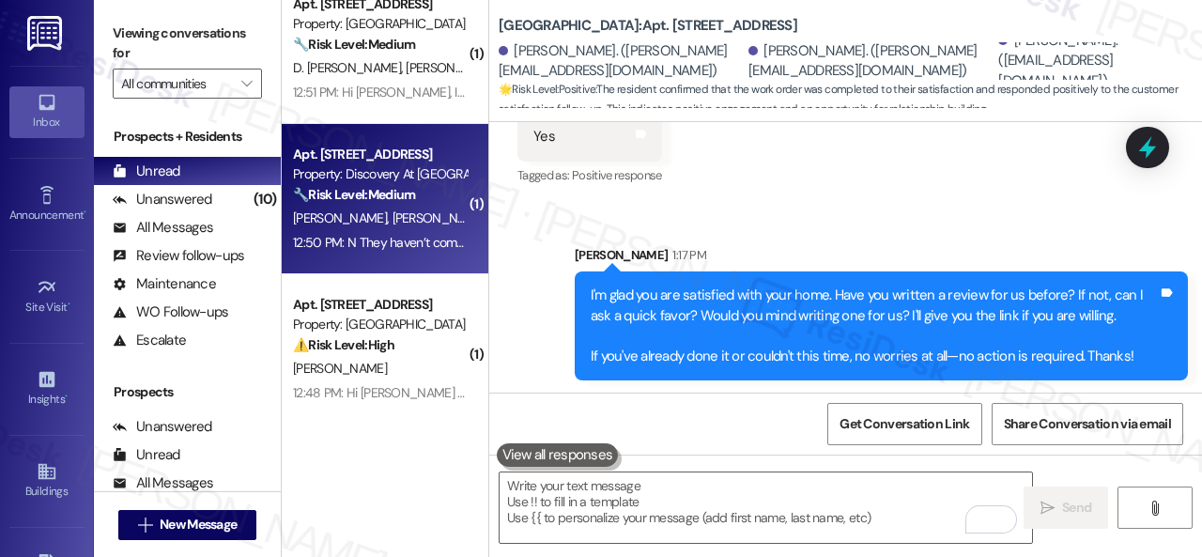
click at [424, 215] on div "[PERSON_NAME] [PERSON_NAME]" at bounding box center [379, 218] width 177 height 23
type textarea "Fetching suggested responses. Please feel free to read through the conversation…"
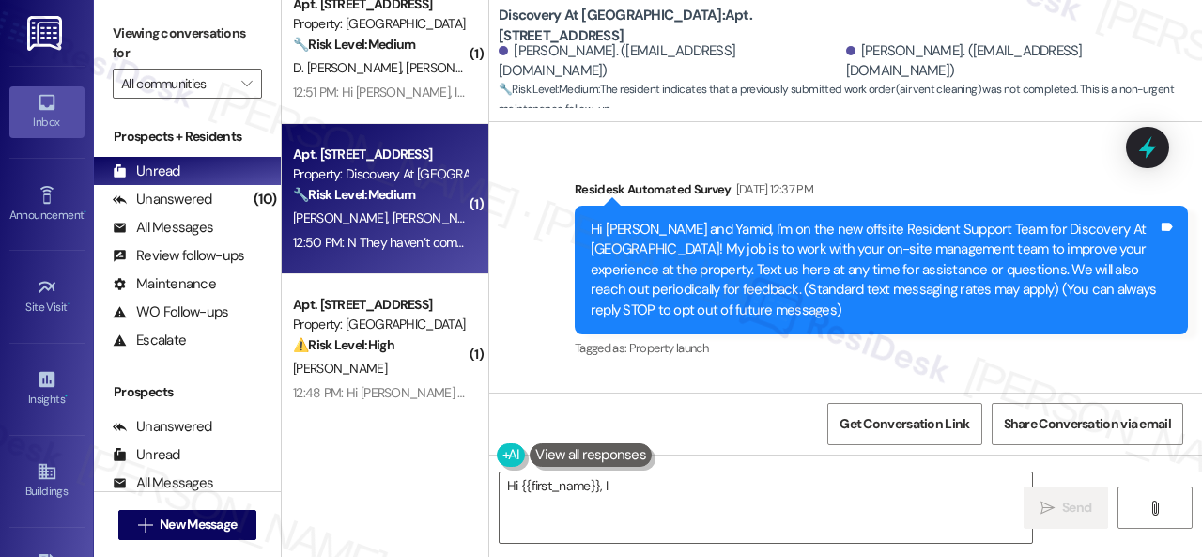
scroll to position [10425, 0]
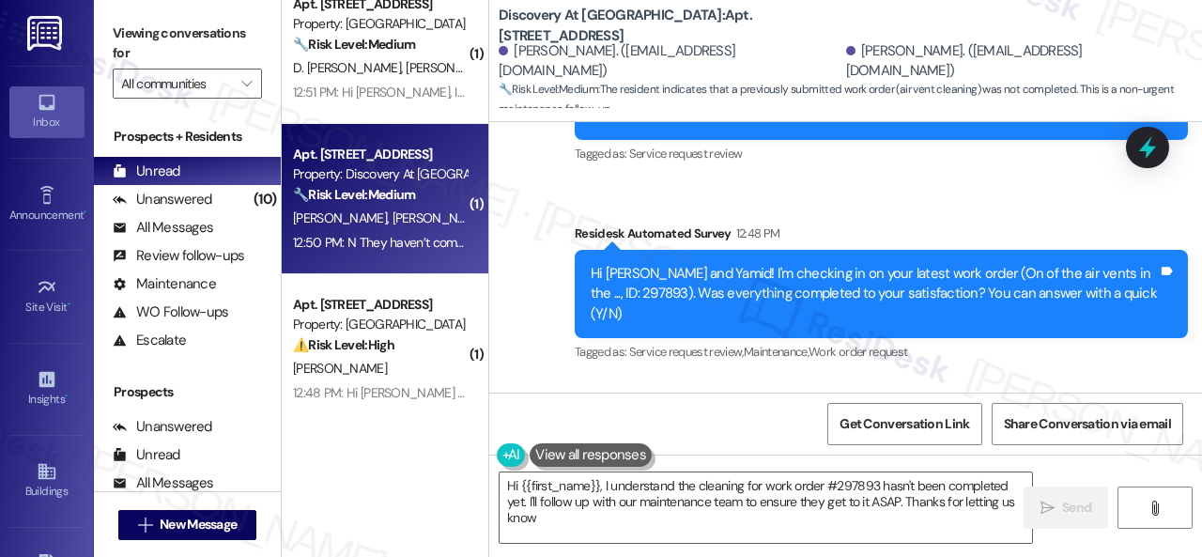
type textarea "Hi {{first_name}}, I understand the cleaning for work order #297893 hasn't been…"
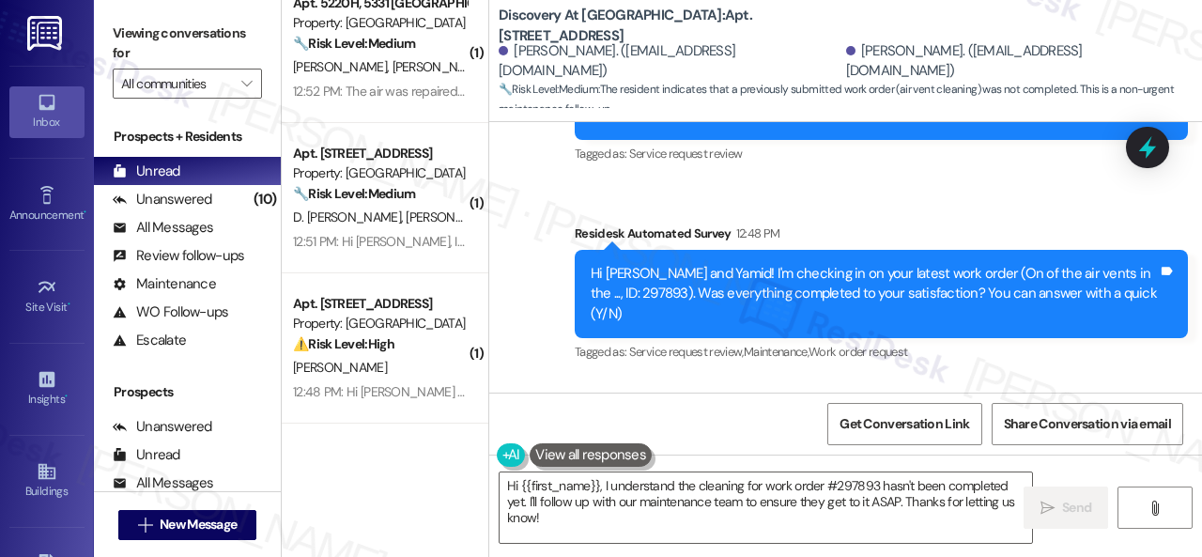
scroll to position [928, 0]
drag, startPoint x: 588, startPoint y: 162, endPoint x: 629, endPoint y: 171, distance: 42.2
click at [629, 264] on div "Hi [PERSON_NAME] and Yamid! I'm checking in on your latest work order (On of th…" at bounding box center [874, 294] width 571 height 60
copy div "297893"
click at [1000, 380] on div "Received via SMS [PERSON_NAME] 12:50 PM N They haven’t come to clean yet Tags a…" at bounding box center [845, 459] width 713 height 159
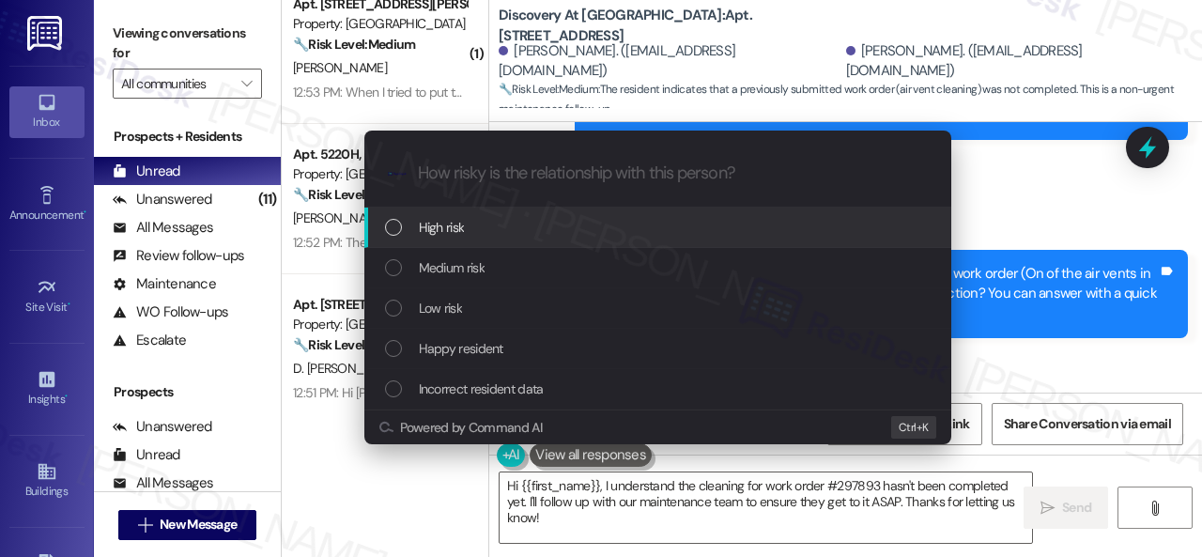
click at [439, 223] on span "High risk" at bounding box center [442, 227] width 46 height 21
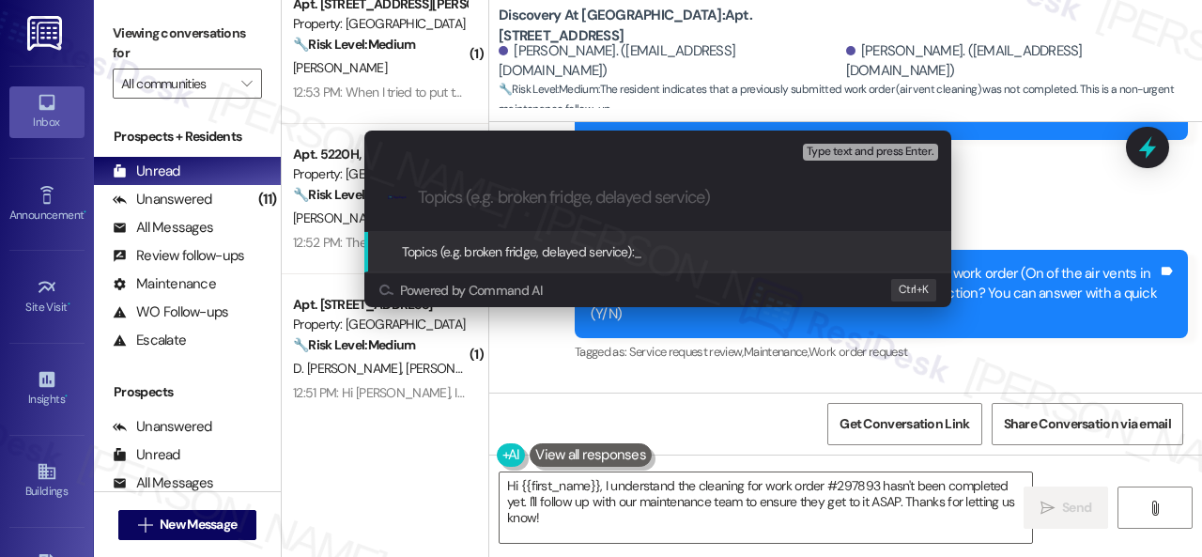
paste input "Follow-up on the closed work order 297893"
type input "Follow-up on the closed work order 297893"
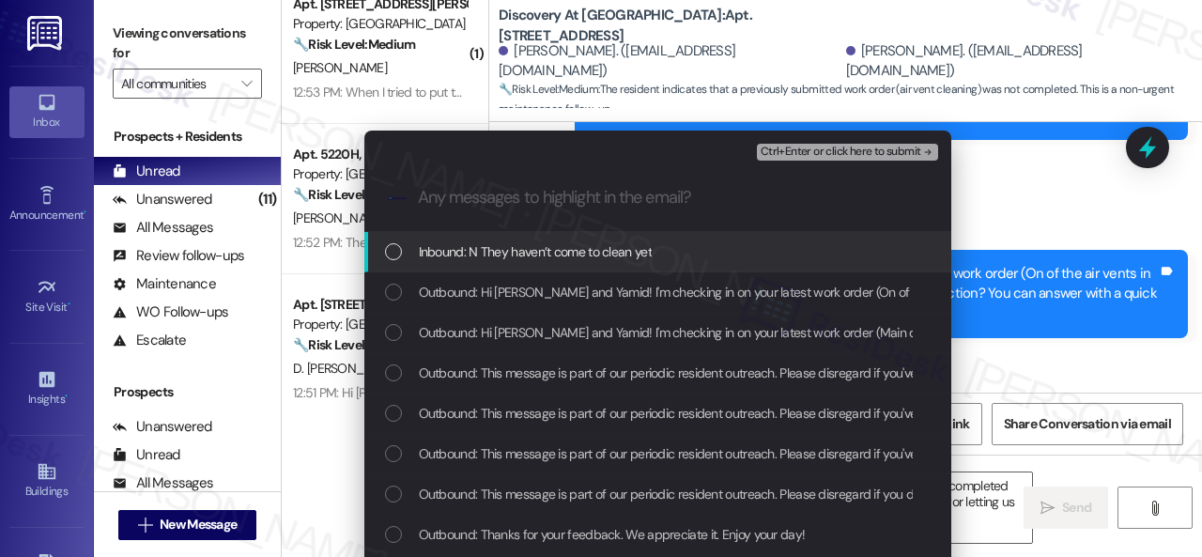
click at [520, 248] on span "Inbound: N They haven’t come to clean yet" at bounding box center [535, 251] width 233 height 21
click at [788, 147] on span "Ctrl+Enter or click here to submit" at bounding box center [840, 152] width 161 height 13
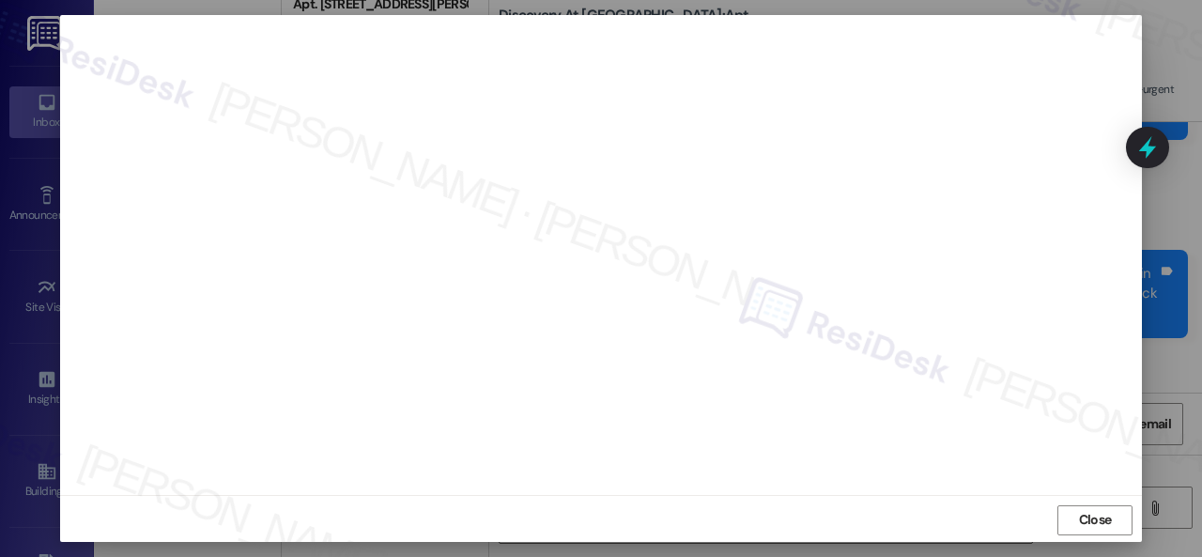
scroll to position [23, 0]
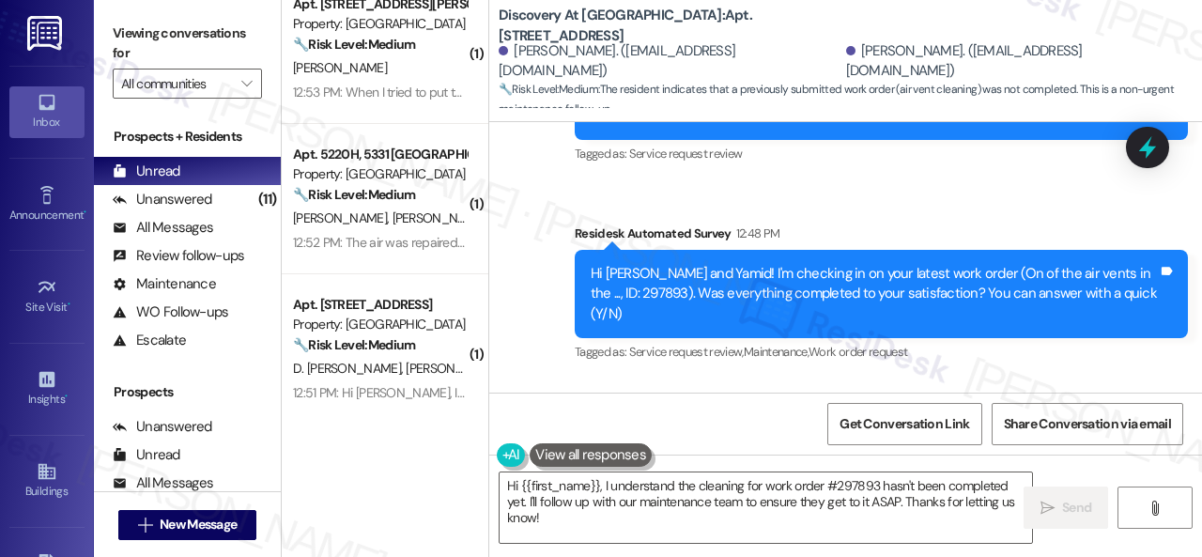
click at [1044, 380] on div "Received via SMS [PERSON_NAME] 12:50 PM N They haven’t come to clean yet Tags a…" at bounding box center [845, 459] width 713 height 159
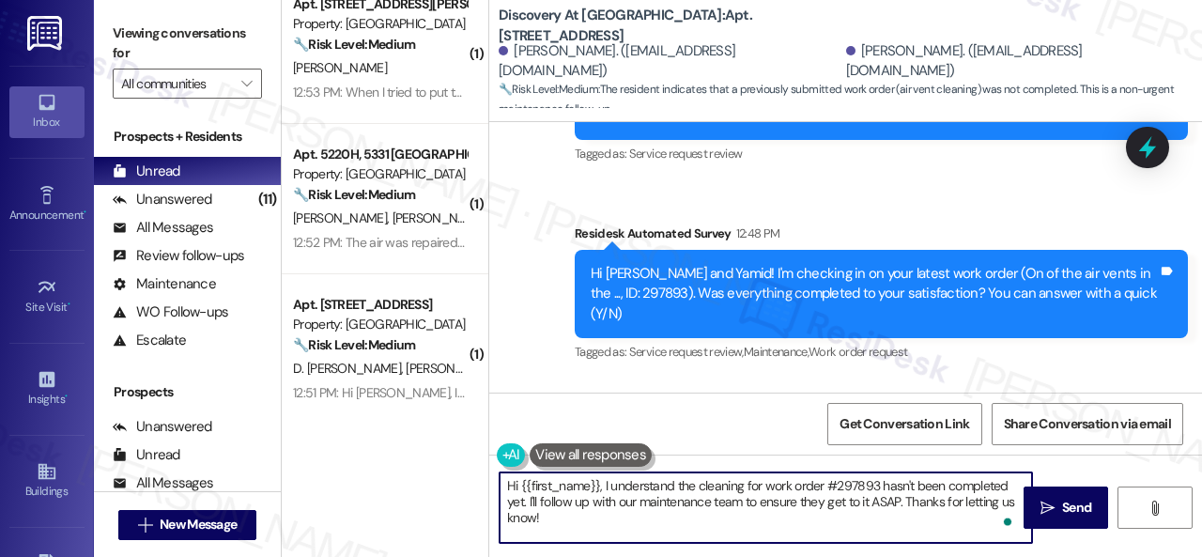
drag, startPoint x: 539, startPoint y: 522, endPoint x: 475, endPoint y: 460, distance: 89.0
click at [475, 460] on div "( 1 ) Apt. 06T02, [STREET_ADDRESS] Property: The Candles 🔧 Risk Level: Medium T…" at bounding box center [742, 278] width 920 height 557
paste textarea "I'm sorry to hear the issue hasn't been resolved yet. We apologize for the dela…"
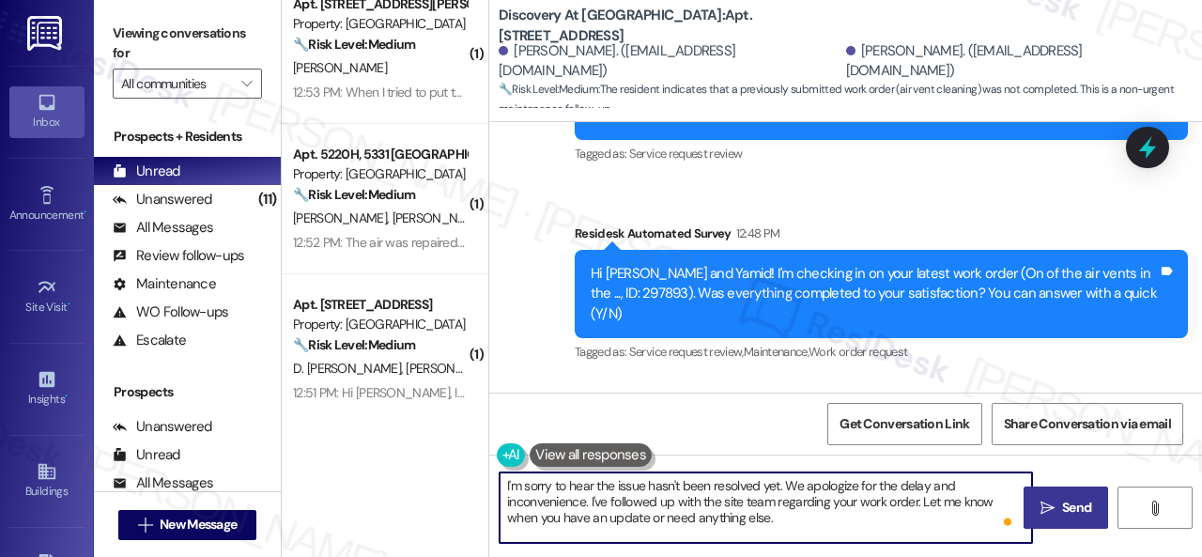
type textarea "I'm sorry to hear the issue hasn't been resolved yet. We apologize for the dela…"
click at [1042, 503] on icon "" at bounding box center [1047, 507] width 14 height 15
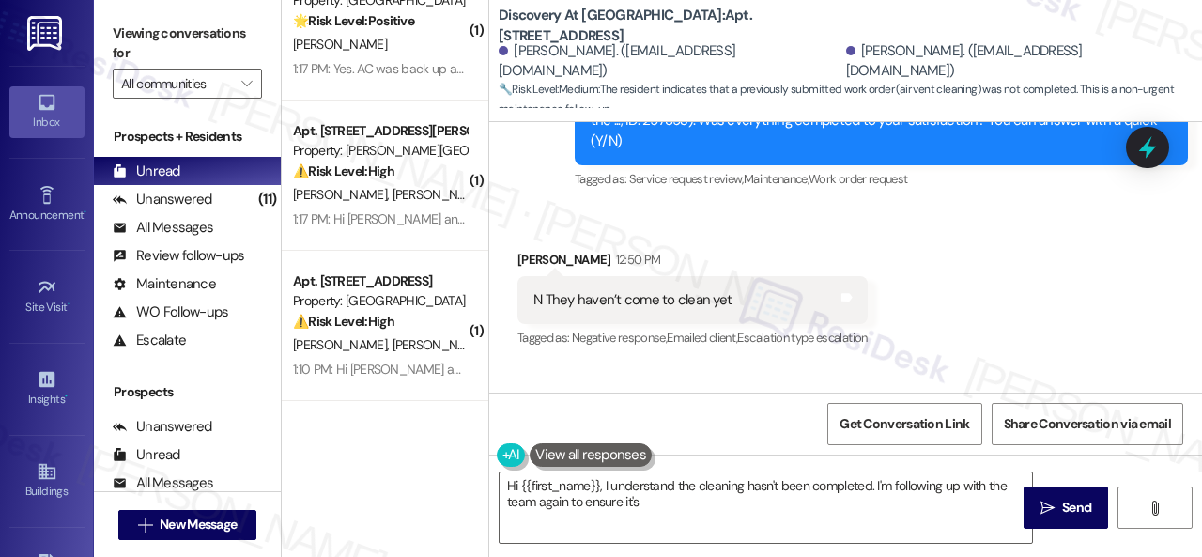
scroll to position [0, 0]
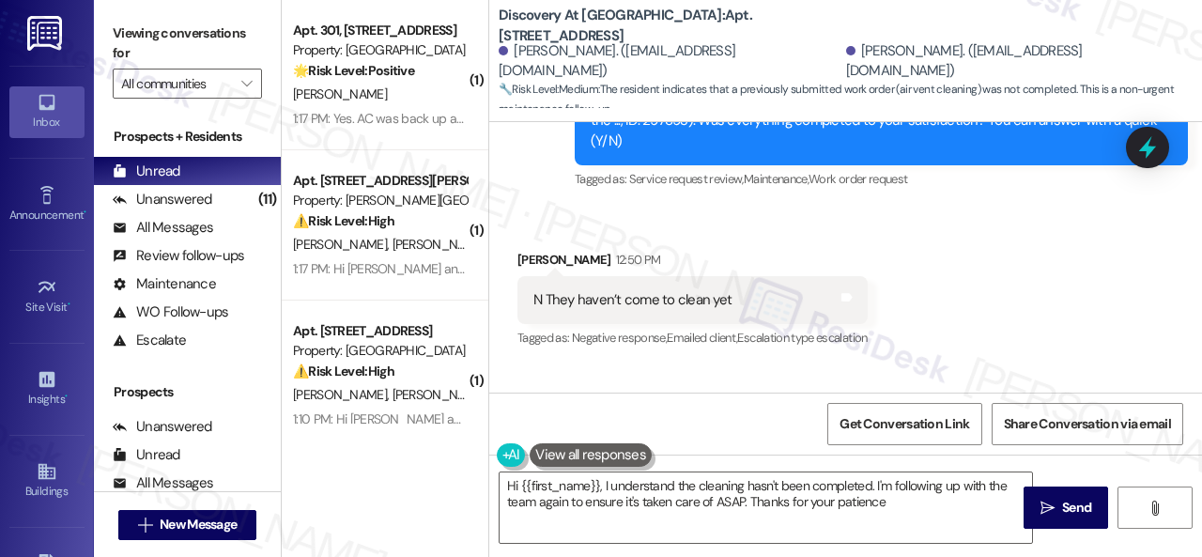
type textarea "Hi {{first_name}}, I understand the cleaning hasn't been completed. I'm followi…"
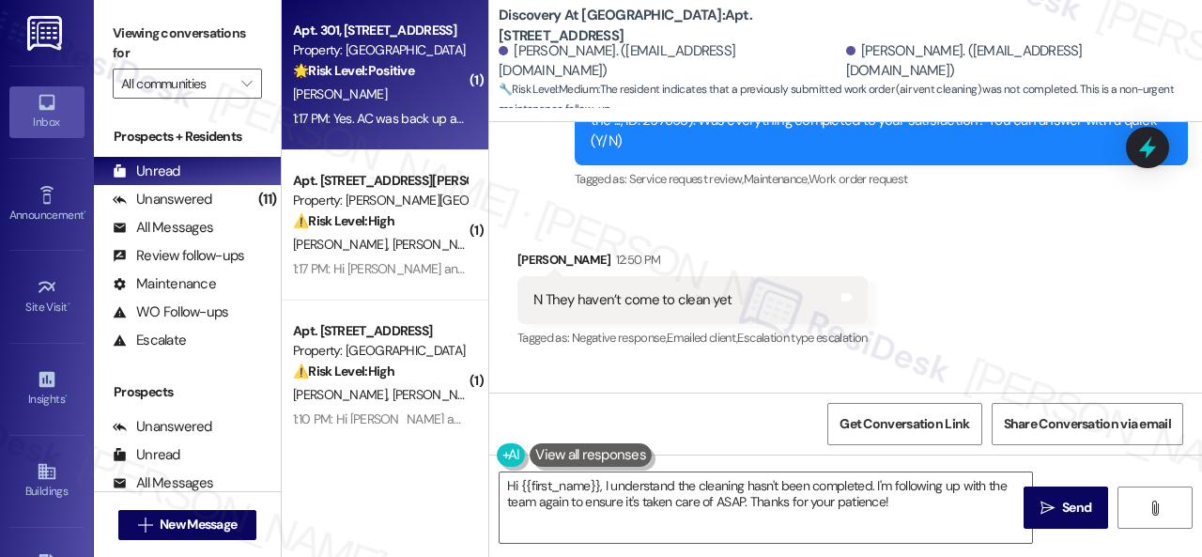
click at [392, 102] on div "[PERSON_NAME]" at bounding box center [379, 94] width 177 height 23
type textarea "Fetching suggested responses. Please feel free to read through the conversation…"
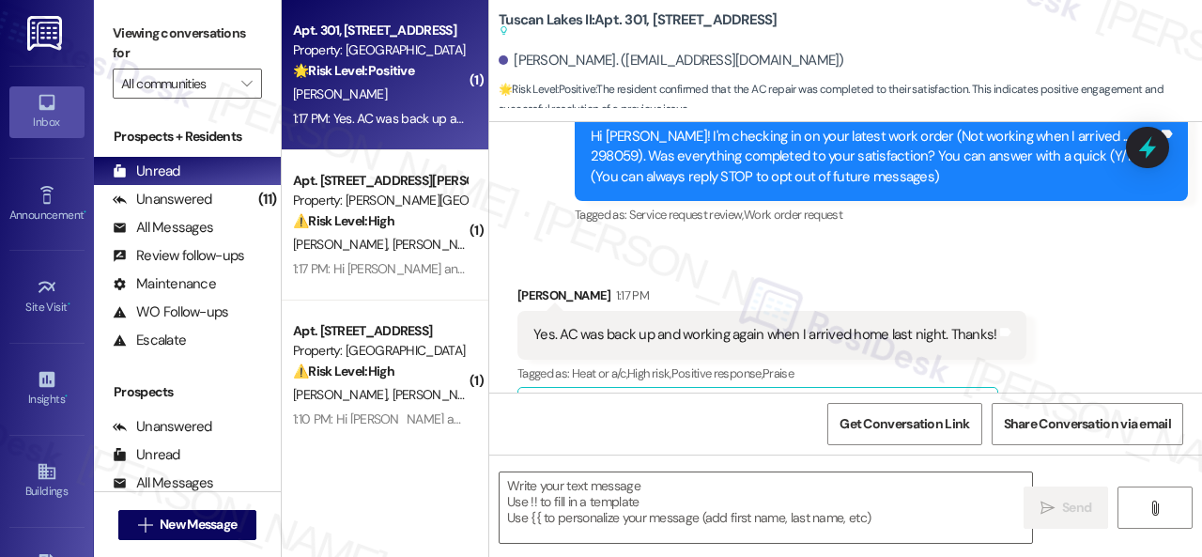
scroll to position [175, 0]
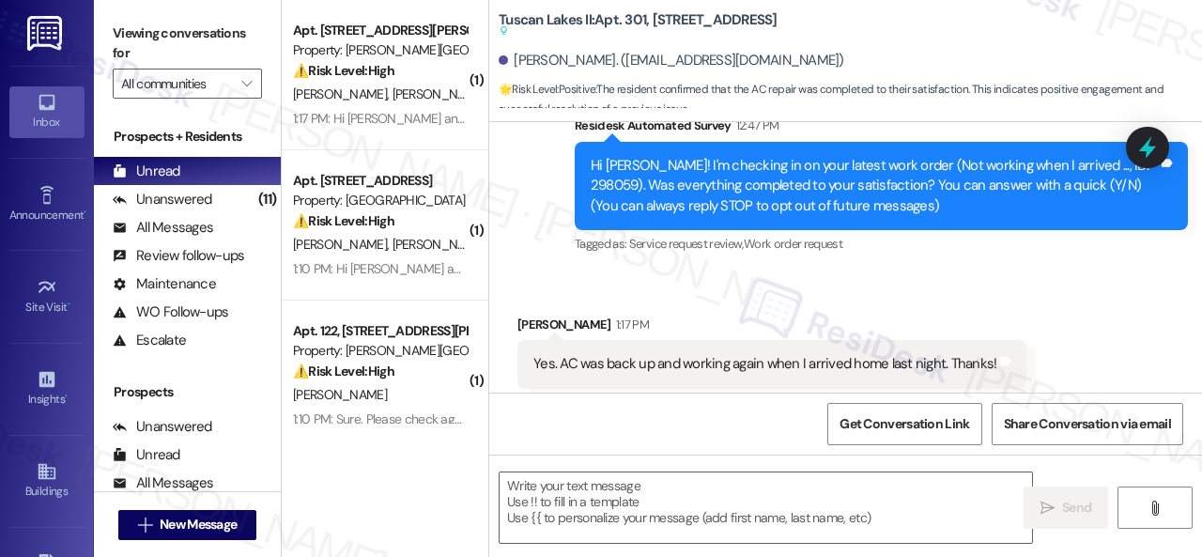
click at [710, 51] on div "[PERSON_NAME]. ([EMAIL_ADDRESS][DOMAIN_NAME])" at bounding box center [671, 61] width 345 height 20
click at [558, 273] on div "Received via SMS [PERSON_NAME] 1:17 PM Yes. AC was back up and working again wh…" at bounding box center [845, 486] width 713 height 429
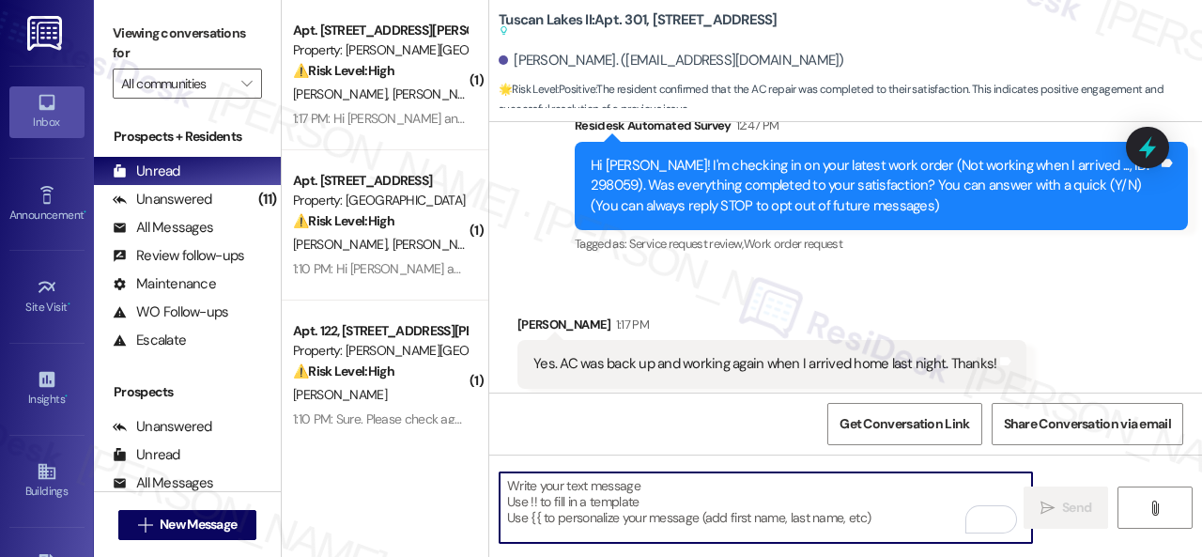
paste textarea "We're glad to hear the issue's been resolved! If {{property}} has met your expe…"
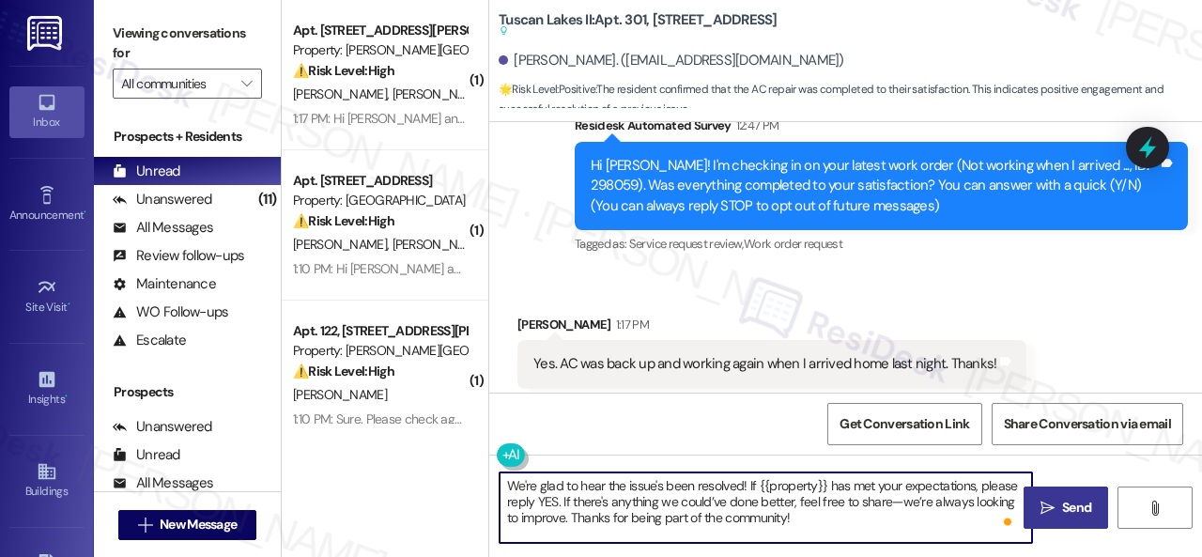
type textarea "We're glad to hear the issue's been resolved! If {{property}} has met your expe…"
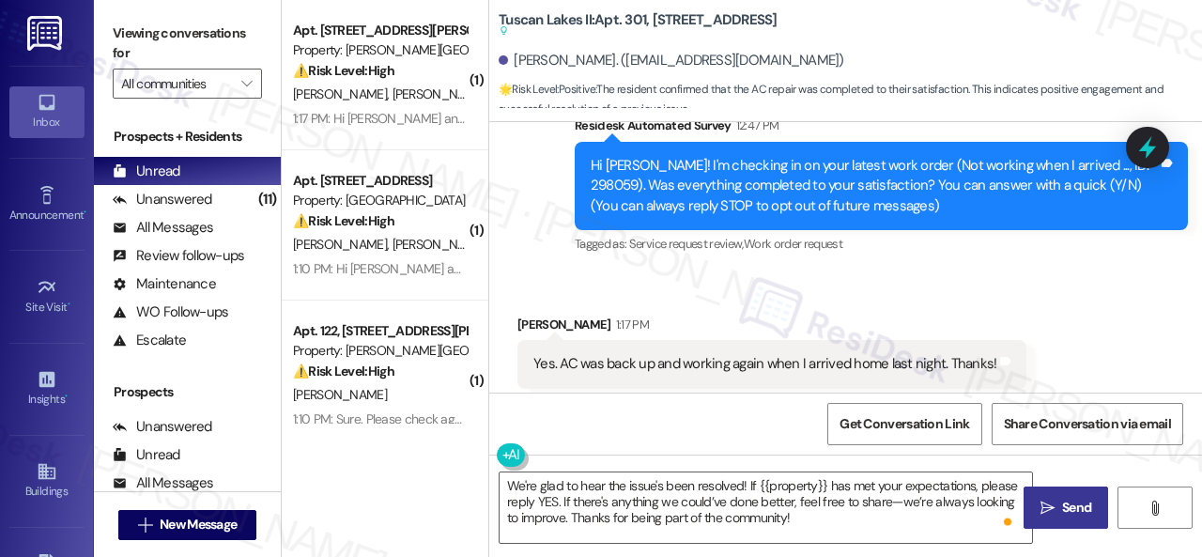
drag, startPoint x: 1063, startPoint y: 509, endPoint x: 1051, endPoint y: 497, distance: 16.6
click at [1063, 508] on span "Send" at bounding box center [1076, 508] width 29 height 20
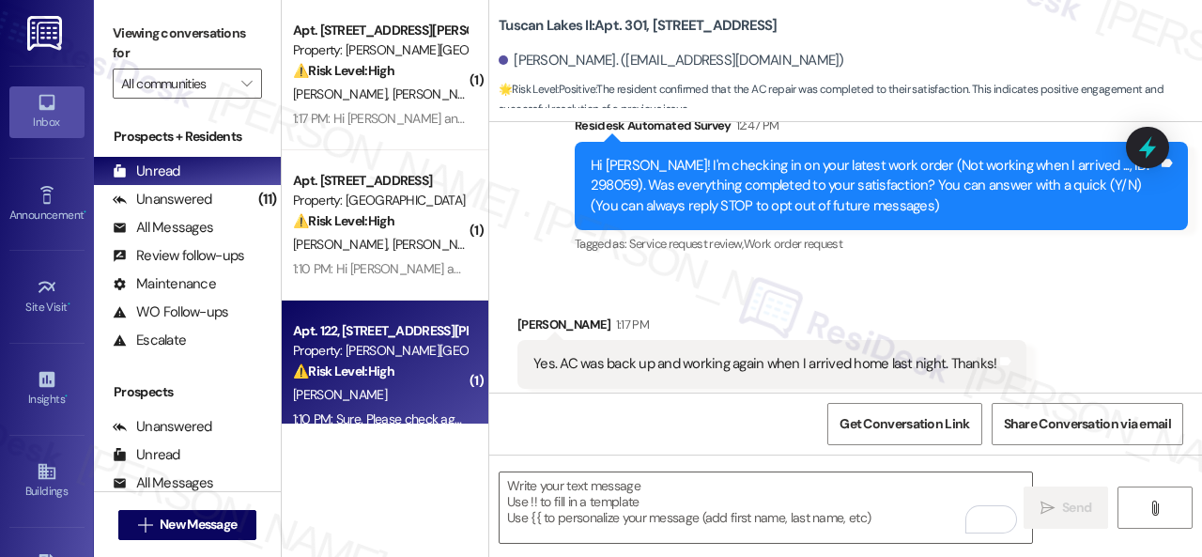
click at [406, 367] on div "⚠️ Risk Level: High The resident reports that their mailbox is jammed and they …" at bounding box center [380, 371] width 174 height 20
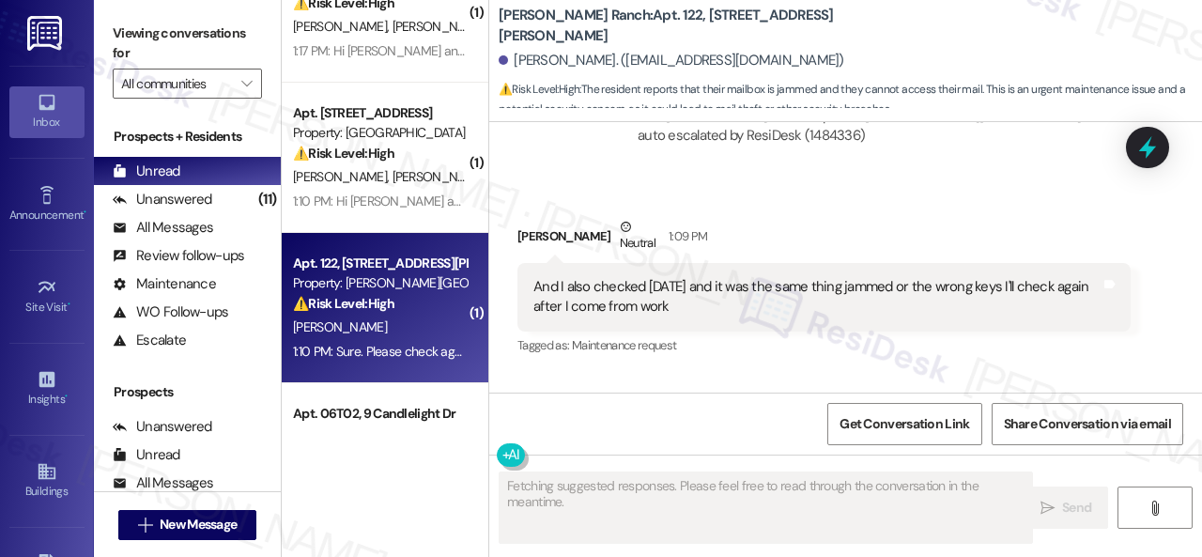
scroll to position [94, 0]
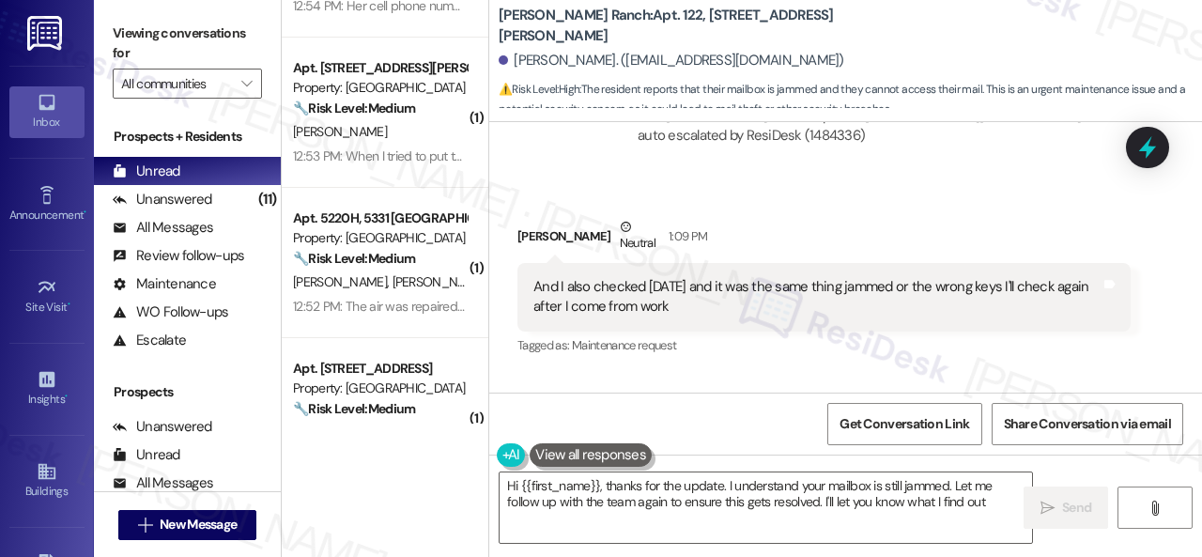
type textarea "Hi {{first_name}}, thanks for the update. I understand your mailbox is still ja…"
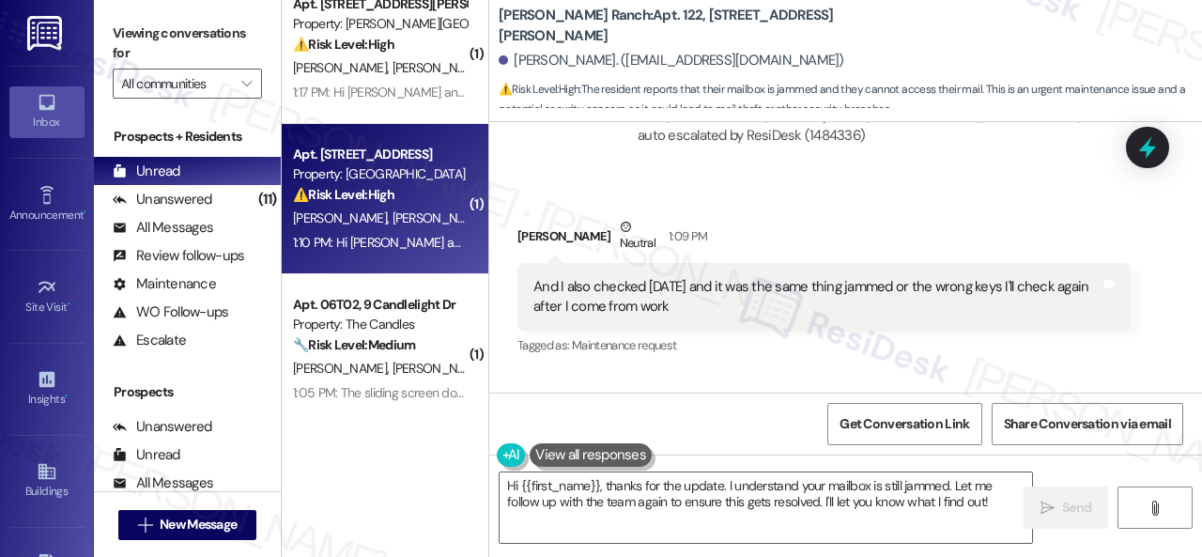
scroll to position [0, 0]
